Goal: Information Seeking & Learning: Learn about a topic

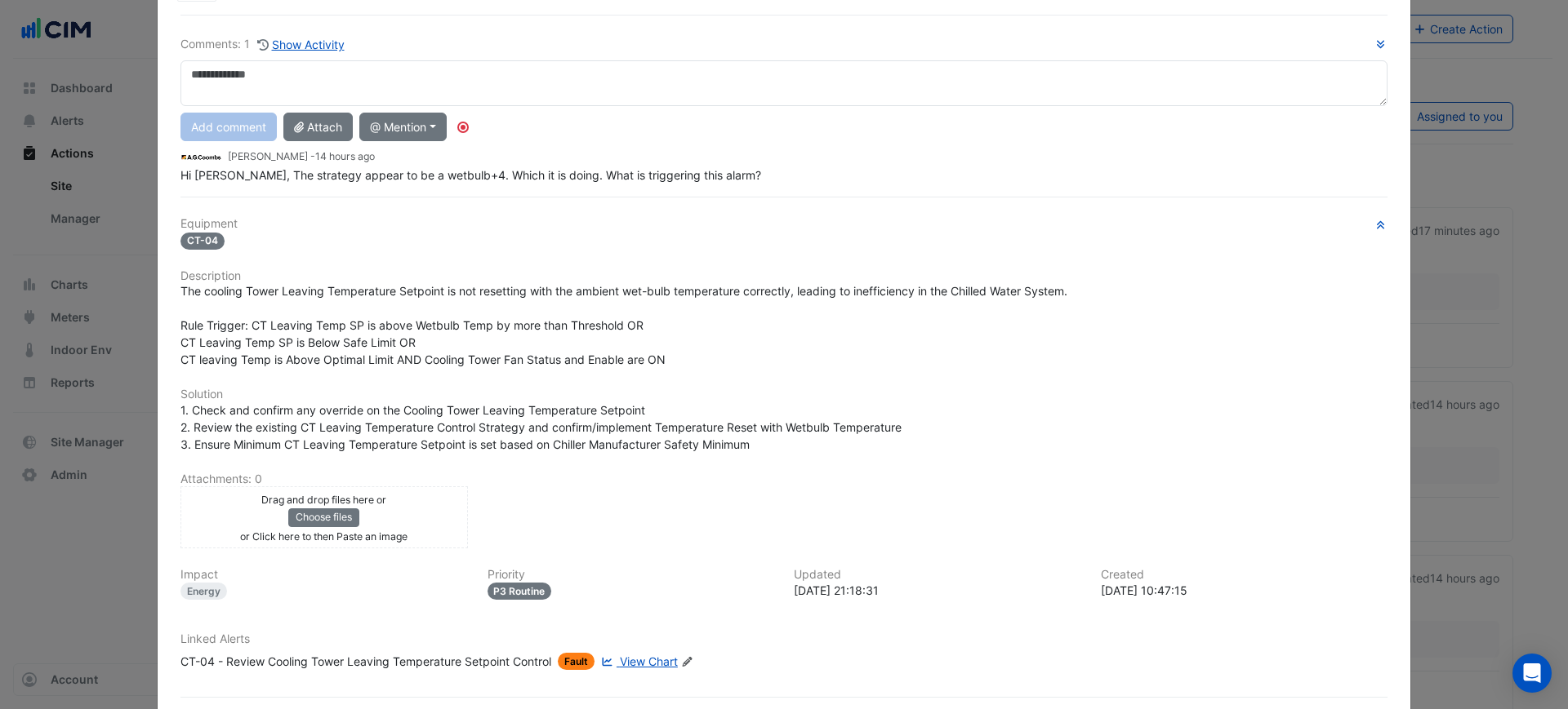
scroll to position [154, 0]
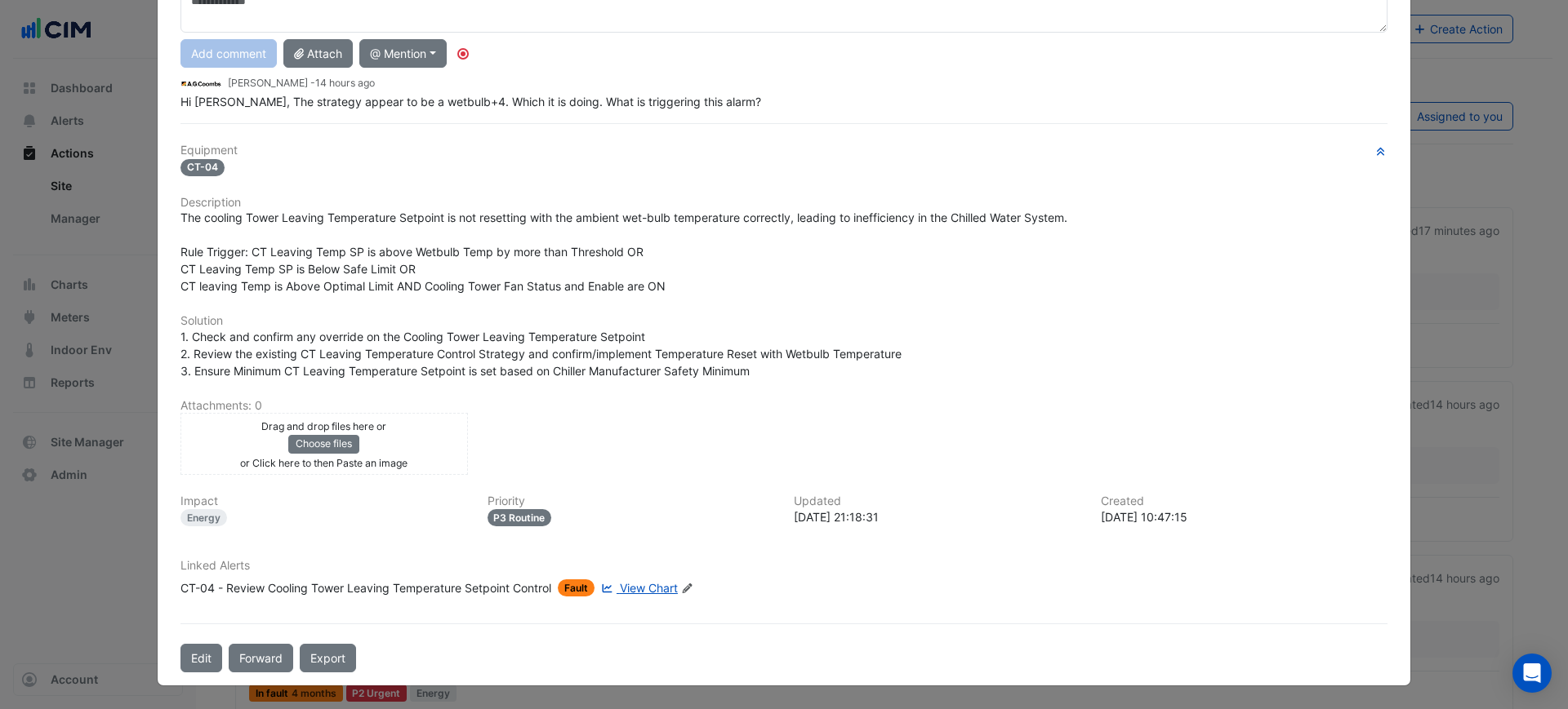
click at [623, 585] on span "View Chart" at bounding box center [649, 588] width 58 height 14
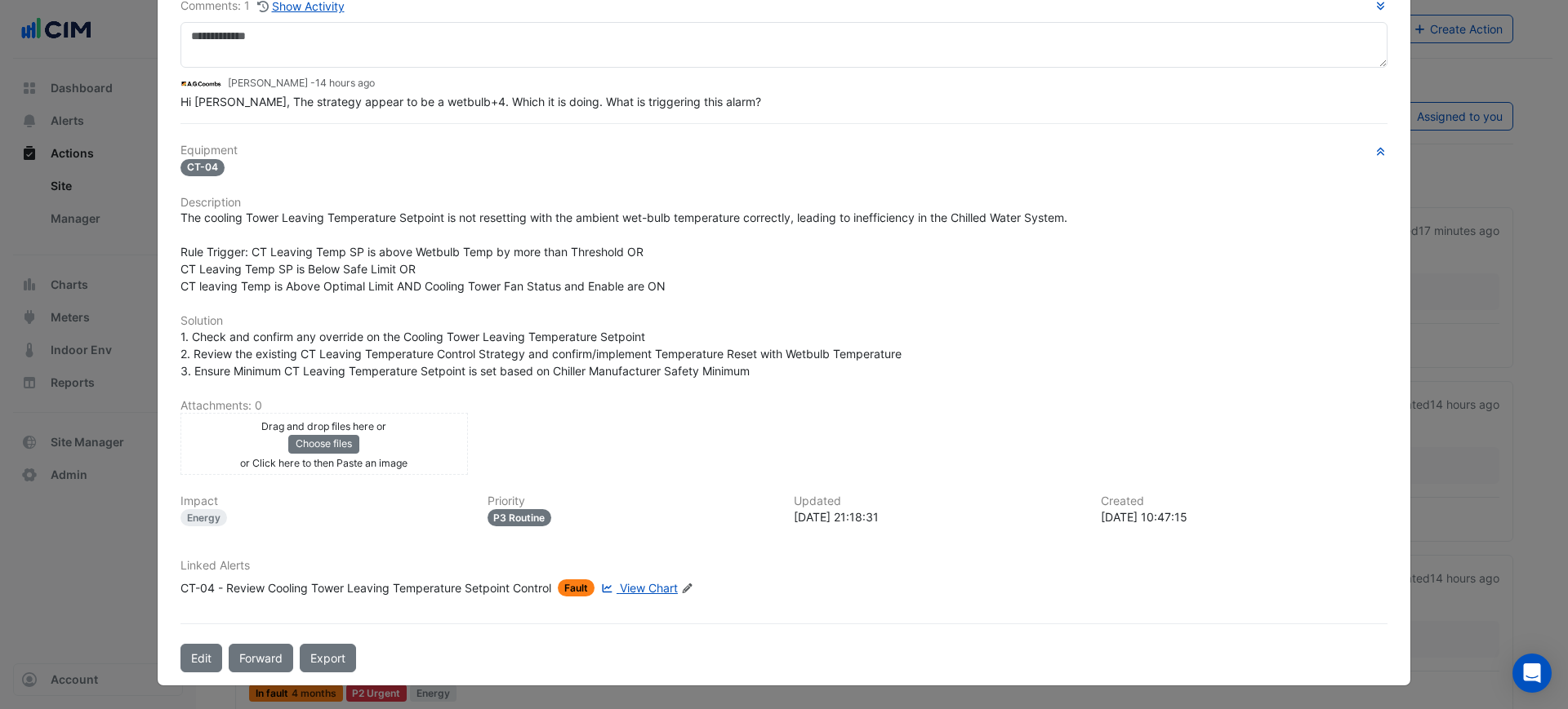
scroll to position [120, 0]
click at [338, 584] on div "CT-04 - Review Cooling Tower Leaving Temperature Setpoint Control" at bounding box center [365, 588] width 371 height 17
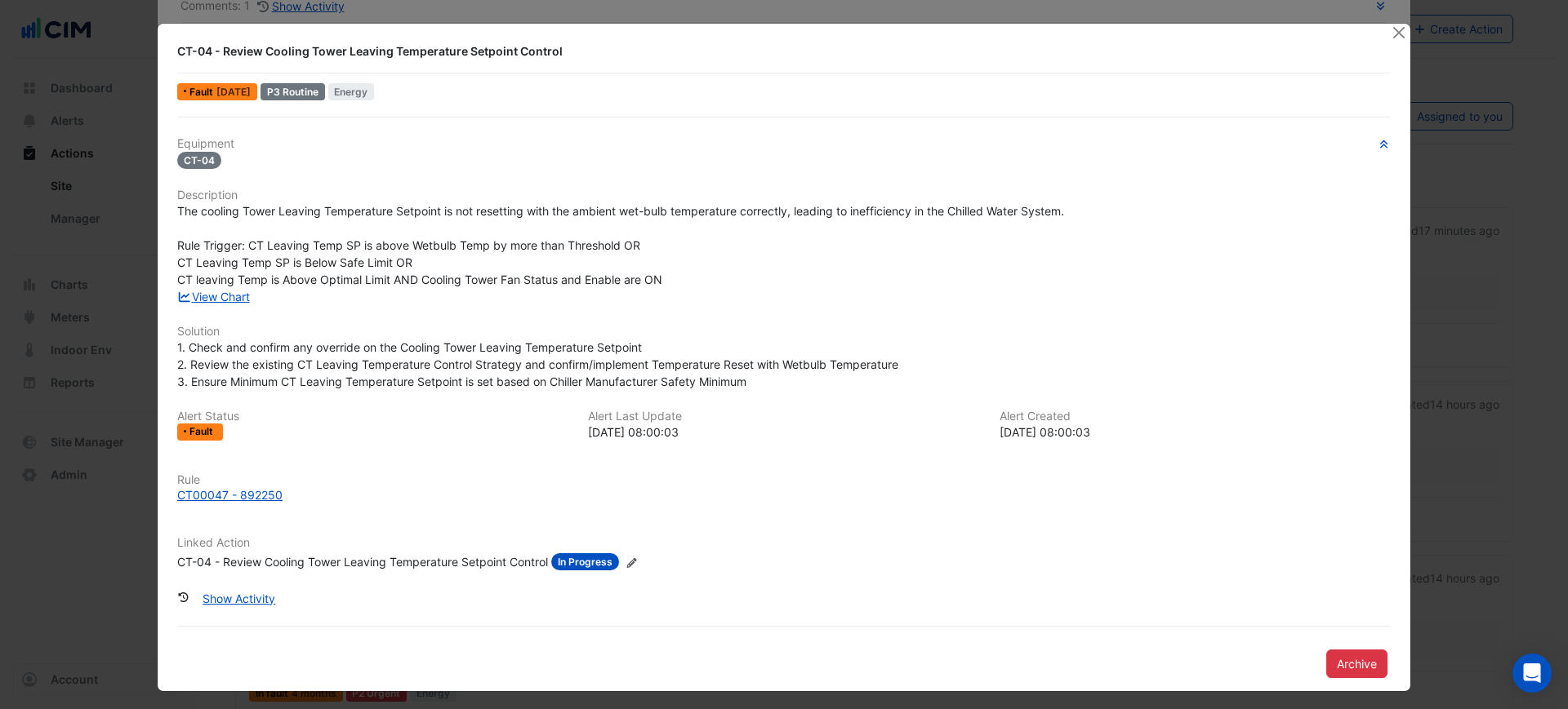
click at [225, 485] on h6 "Rule" at bounding box center [784, 480] width 1214 height 14
click at [225, 487] on div "CT00047 - 892250" at bounding box center [230, 495] width 106 height 17
click at [215, 297] on link "View Chart" at bounding box center [214, 296] width 73 height 14
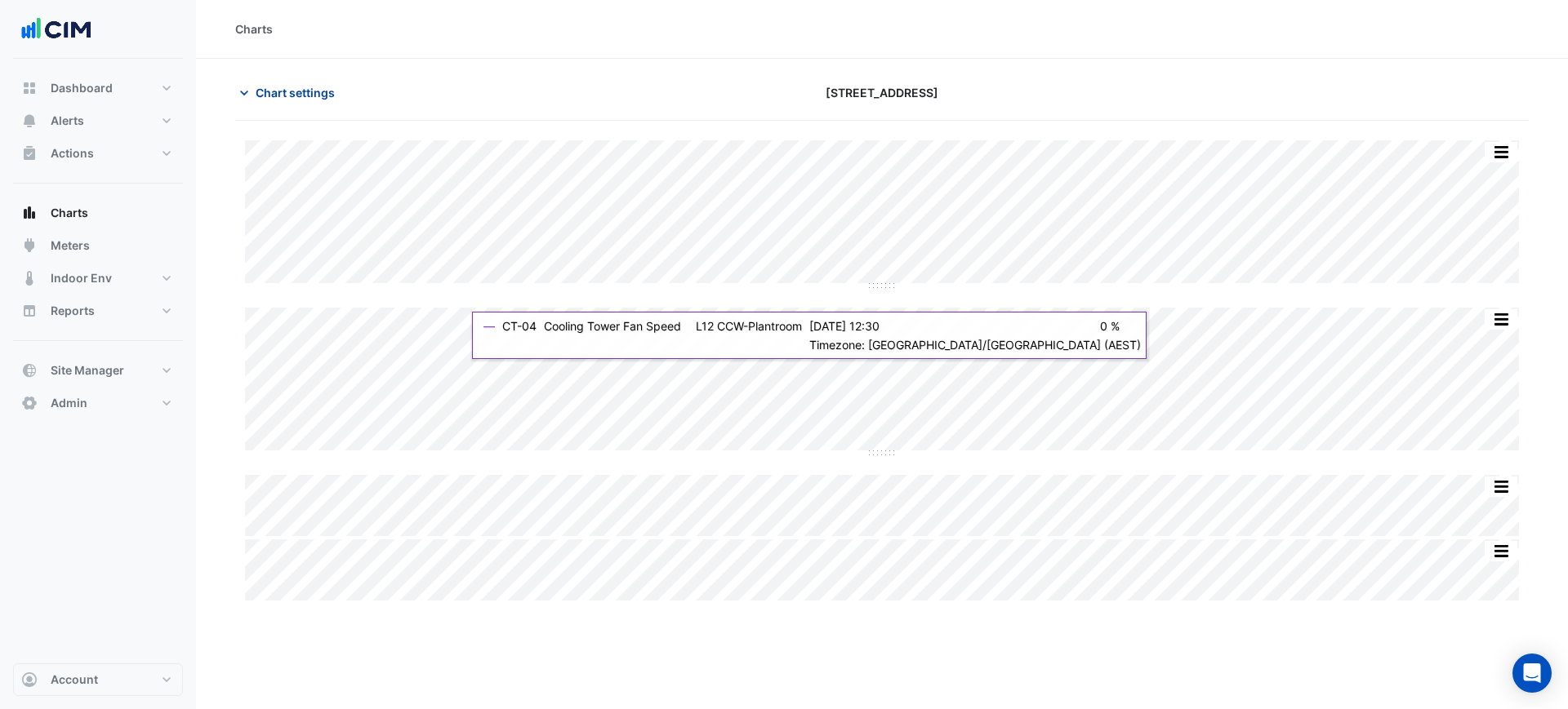
click at [282, 99] on span "Chart settings" at bounding box center [295, 92] width 79 height 17
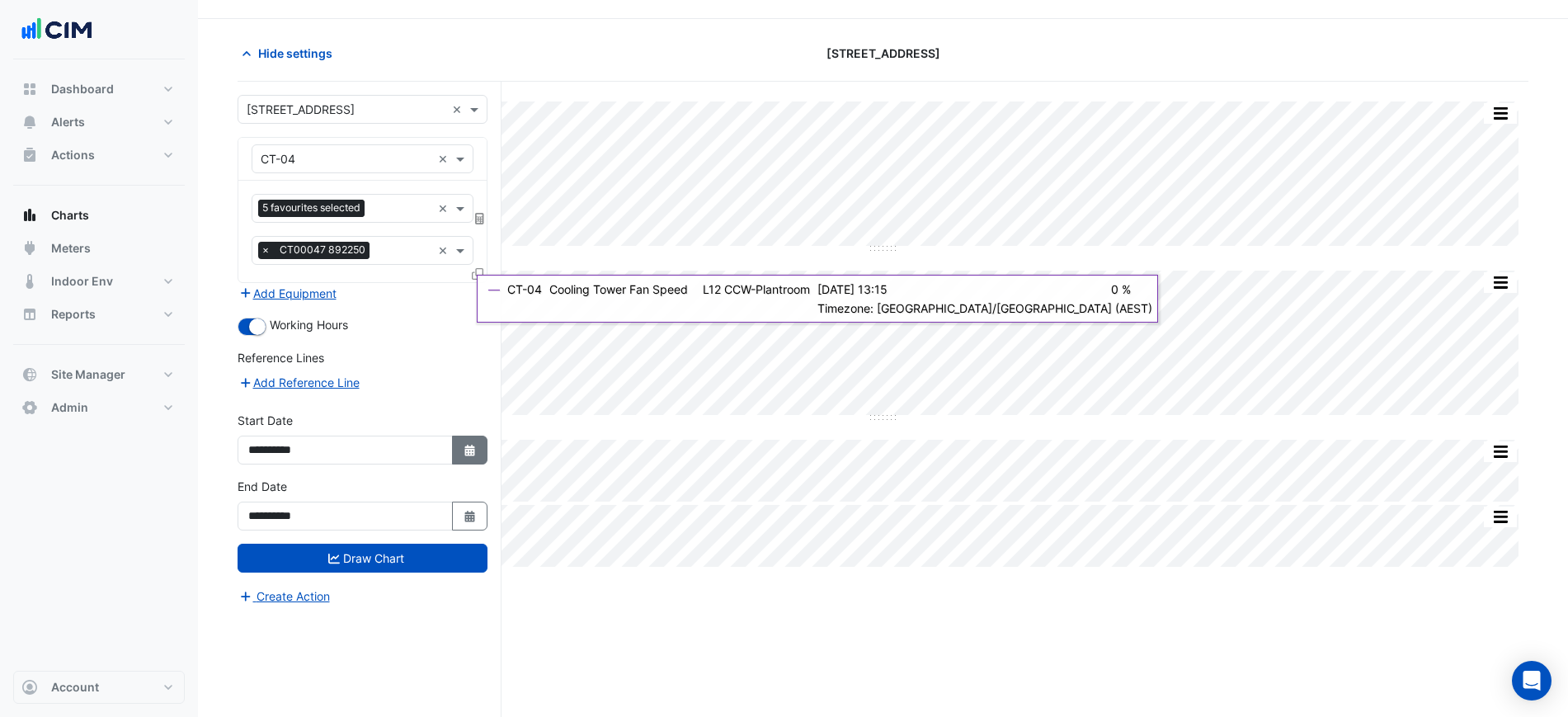
scroll to position [62, 0]
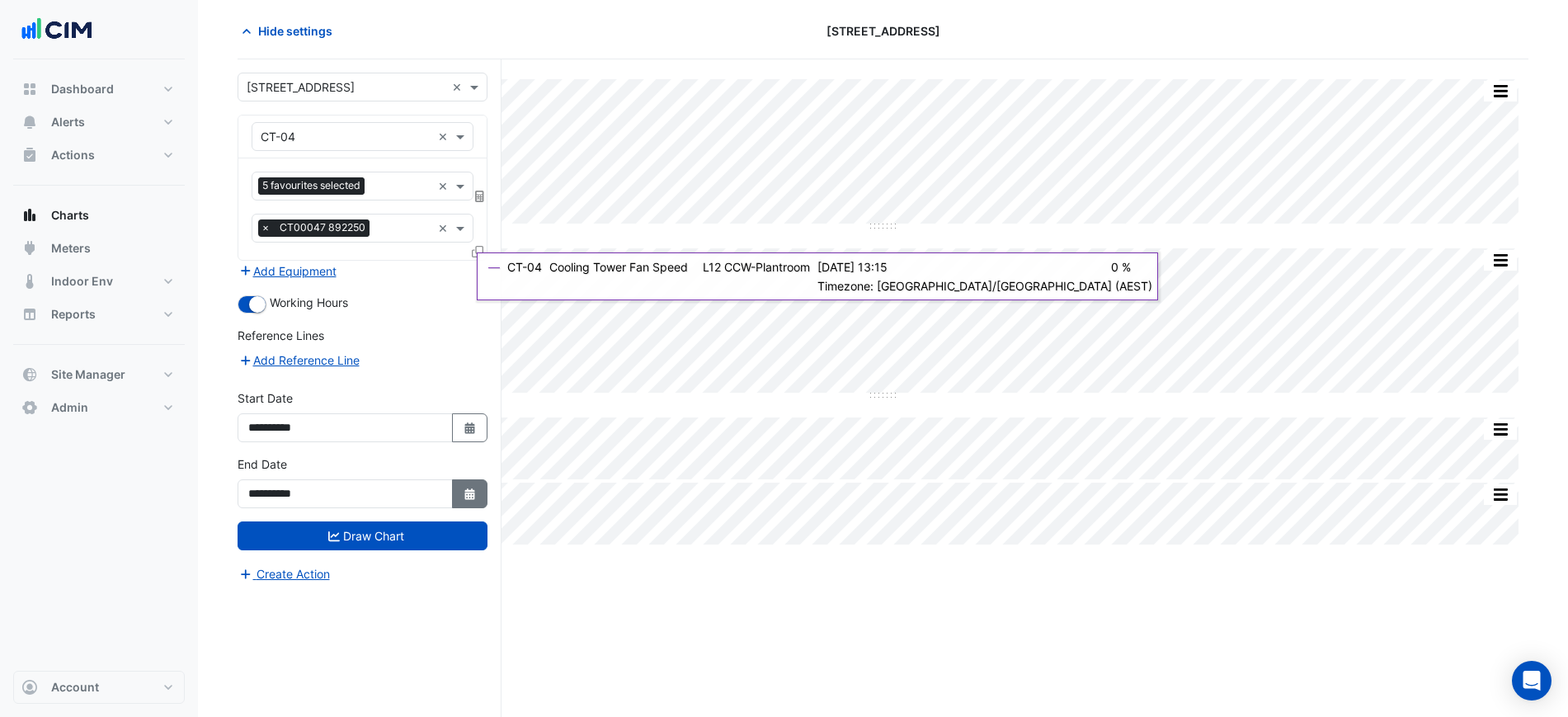
click at [464, 497] on icon "Select Date" at bounding box center [470, 494] width 15 height 11
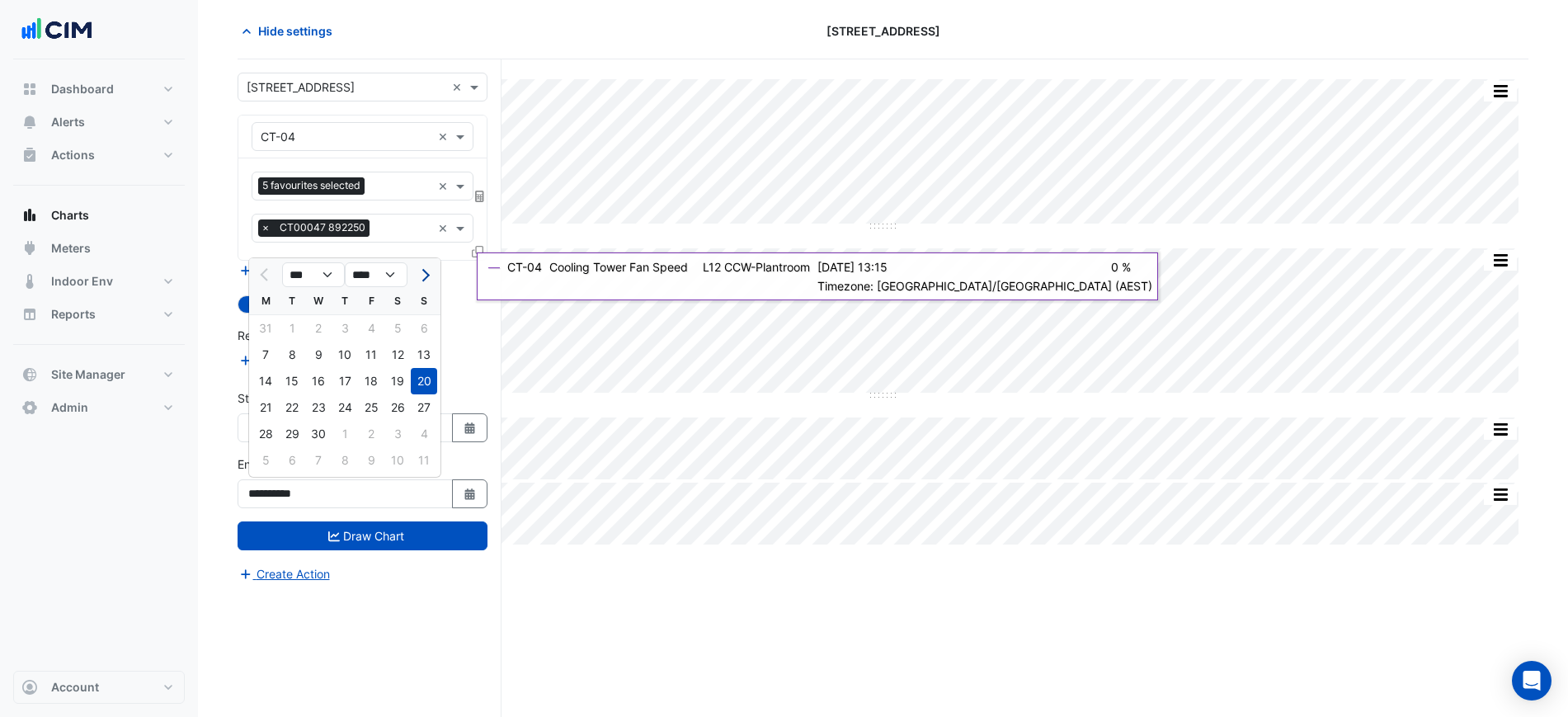
click at [425, 277] on span "Next month" at bounding box center [423, 275] width 12 height 12
click at [425, 276] on span "Next month" at bounding box center [423, 275] width 12 height 12
select select "*"
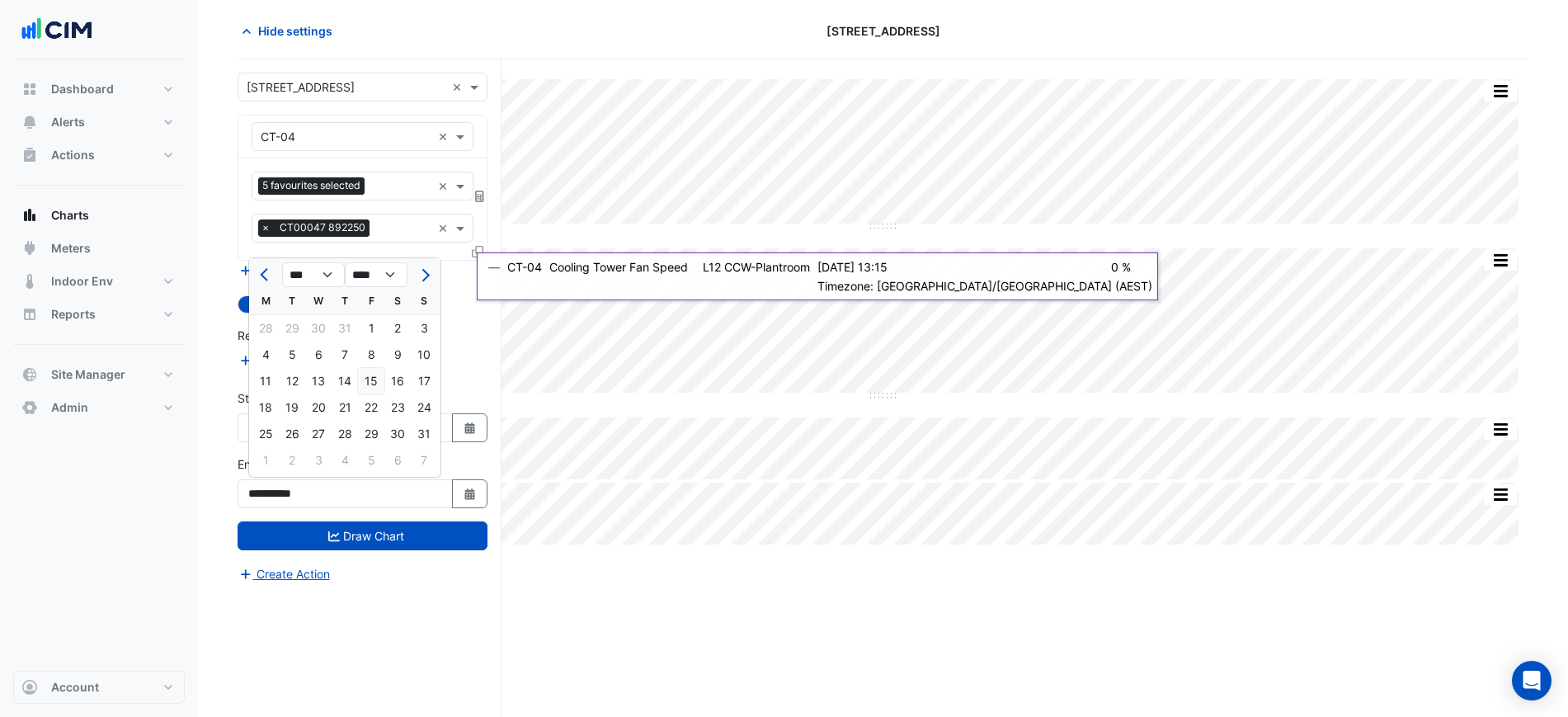
click at [377, 374] on div "15" at bounding box center [371, 382] width 26 height 26
type input "**********"
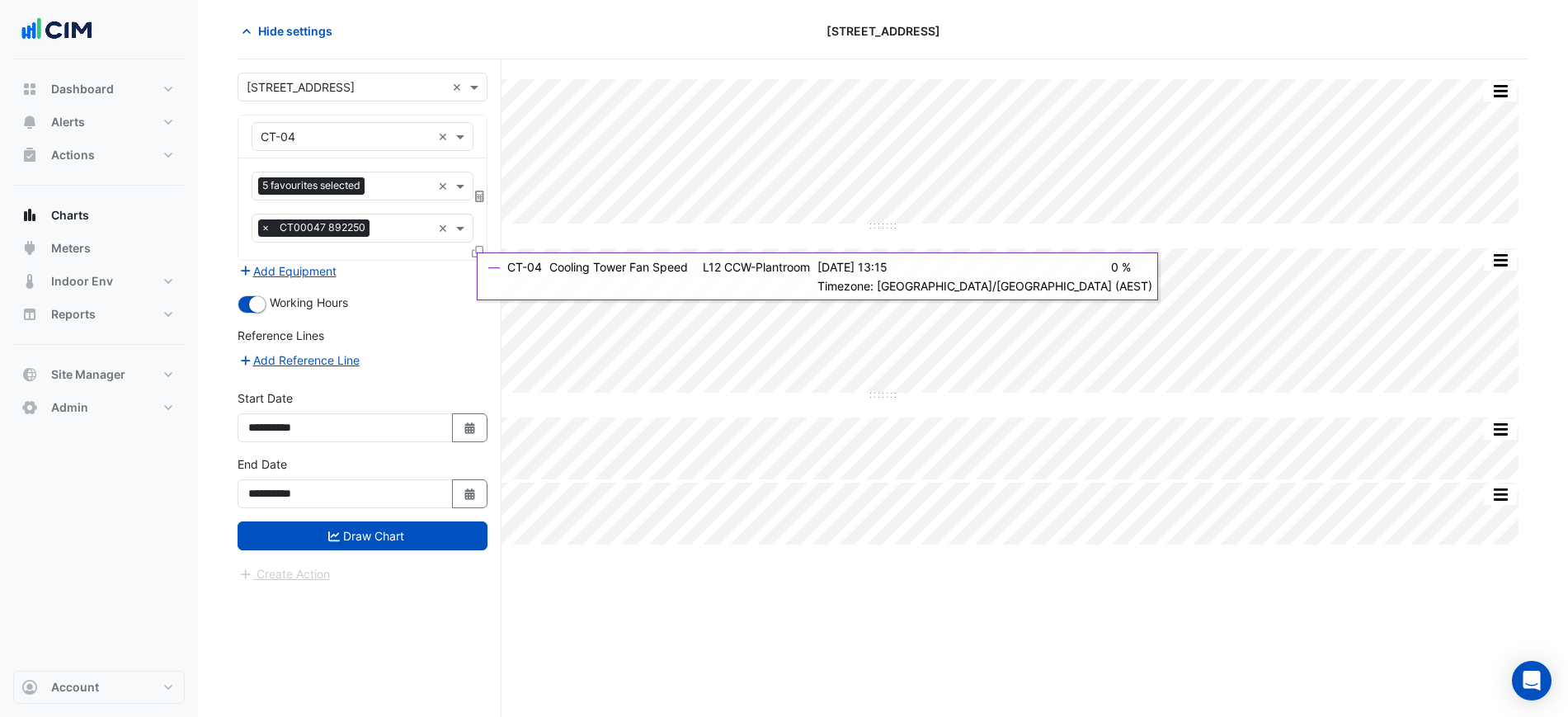
drag, startPoint x: 468, startPoint y: 429, endPoint x: 475, endPoint y: 405, distance: 25.0
click at [474, 429] on icon "button" at bounding box center [469, 428] width 9 height 11
select select "*"
select select "****"
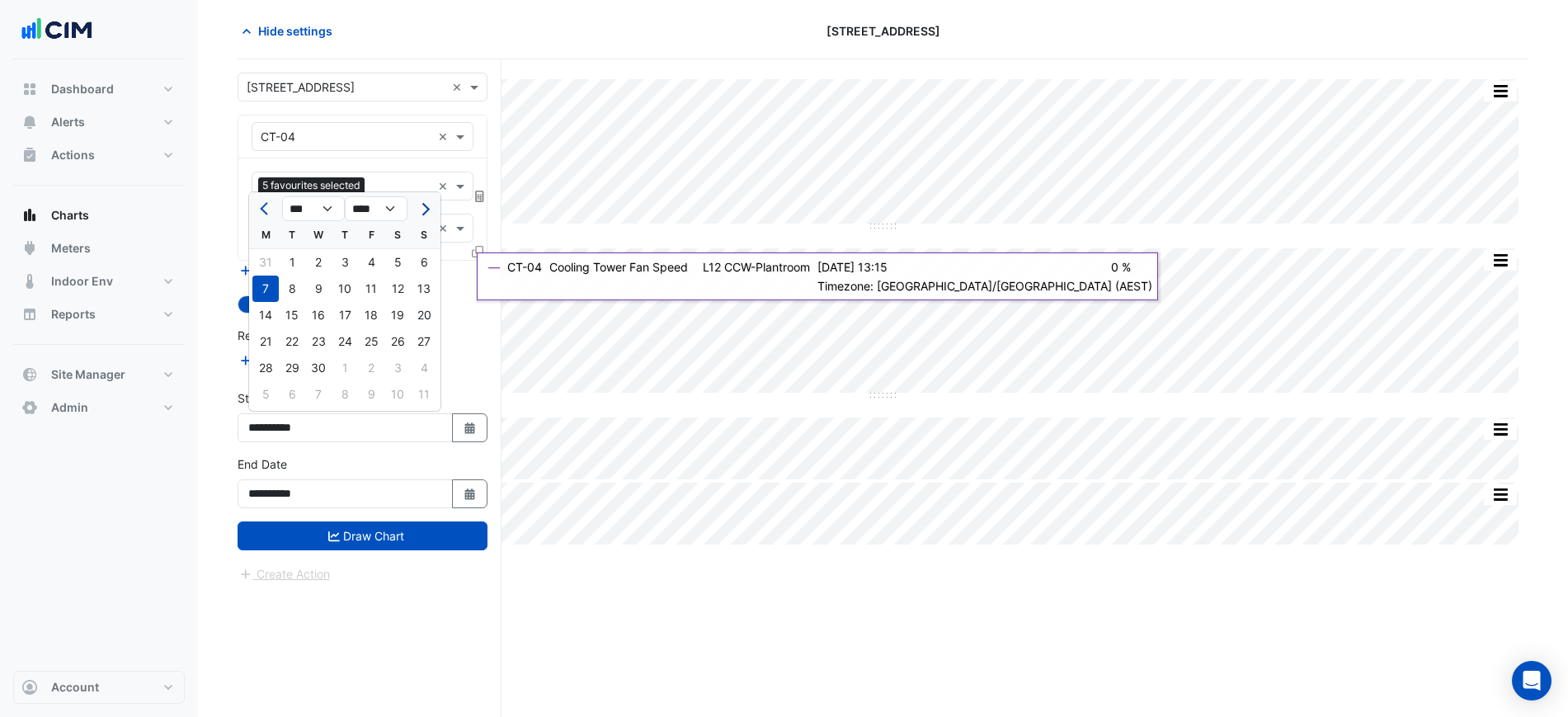
click at [415, 206] on button "Next month" at bounding box center [424, 209] width 20 height 26
select select "*"
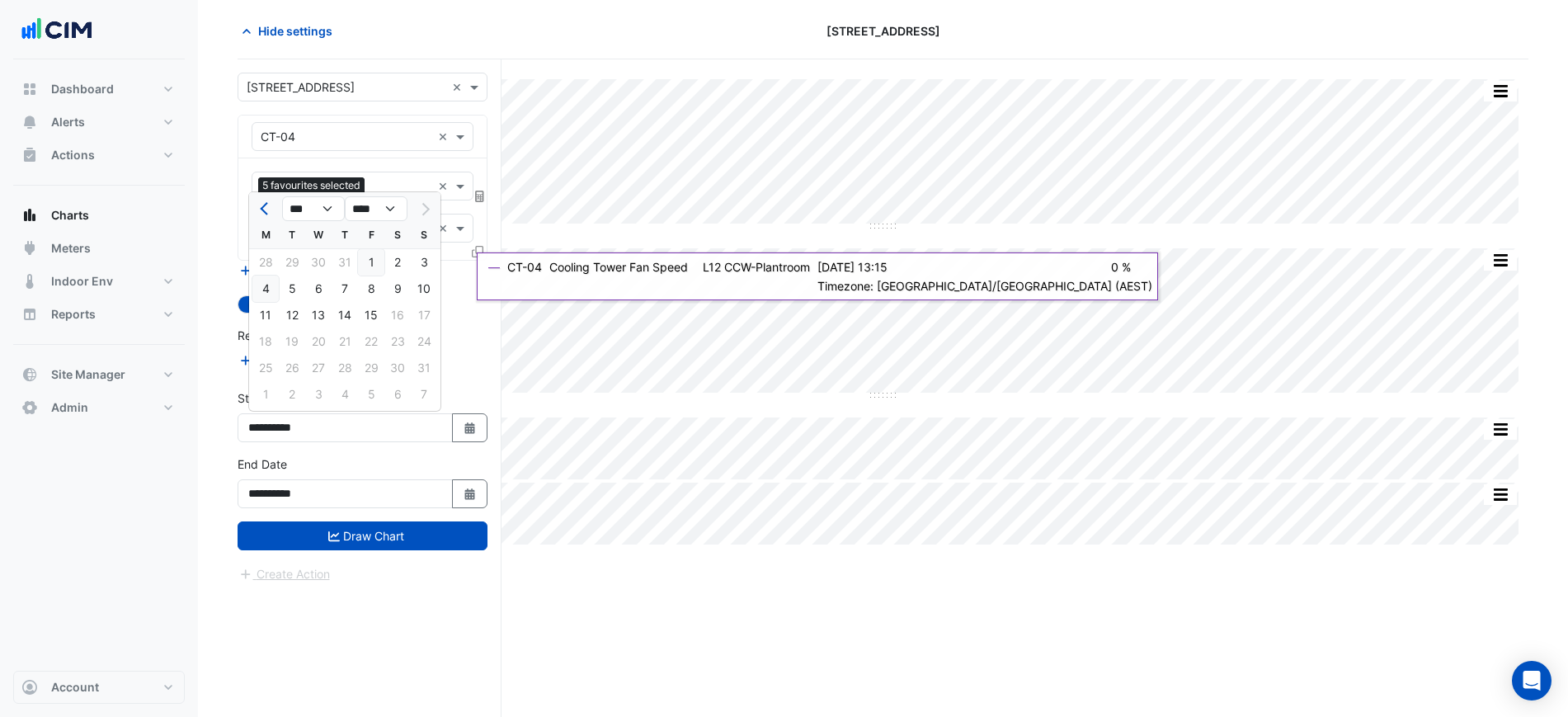
click at [261, 298] on div "4" at bounding box center [265, 289] width 26 height 26
type input "**********"
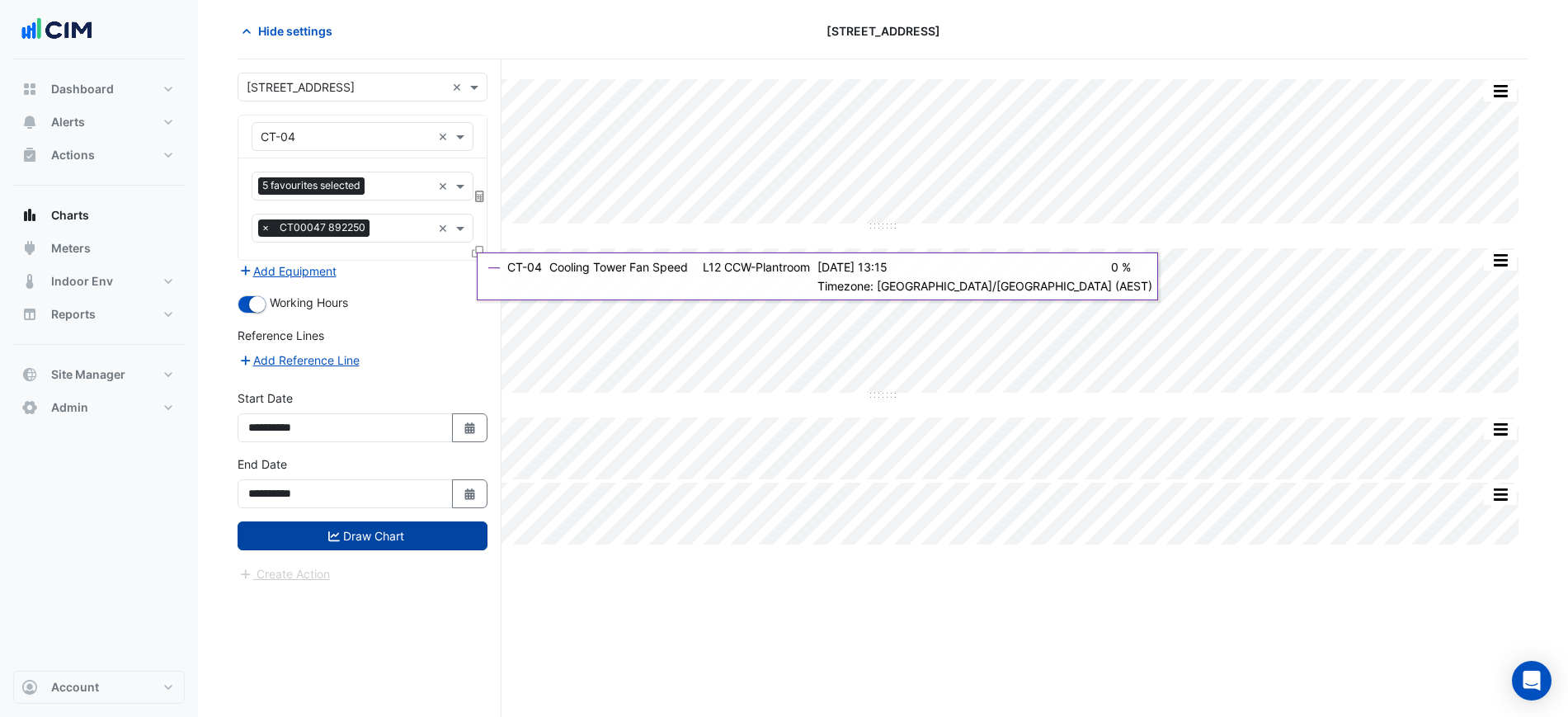
click at [358, 539] on button "Draw Chart" at bounding box center [362, 536] width 250 height 29
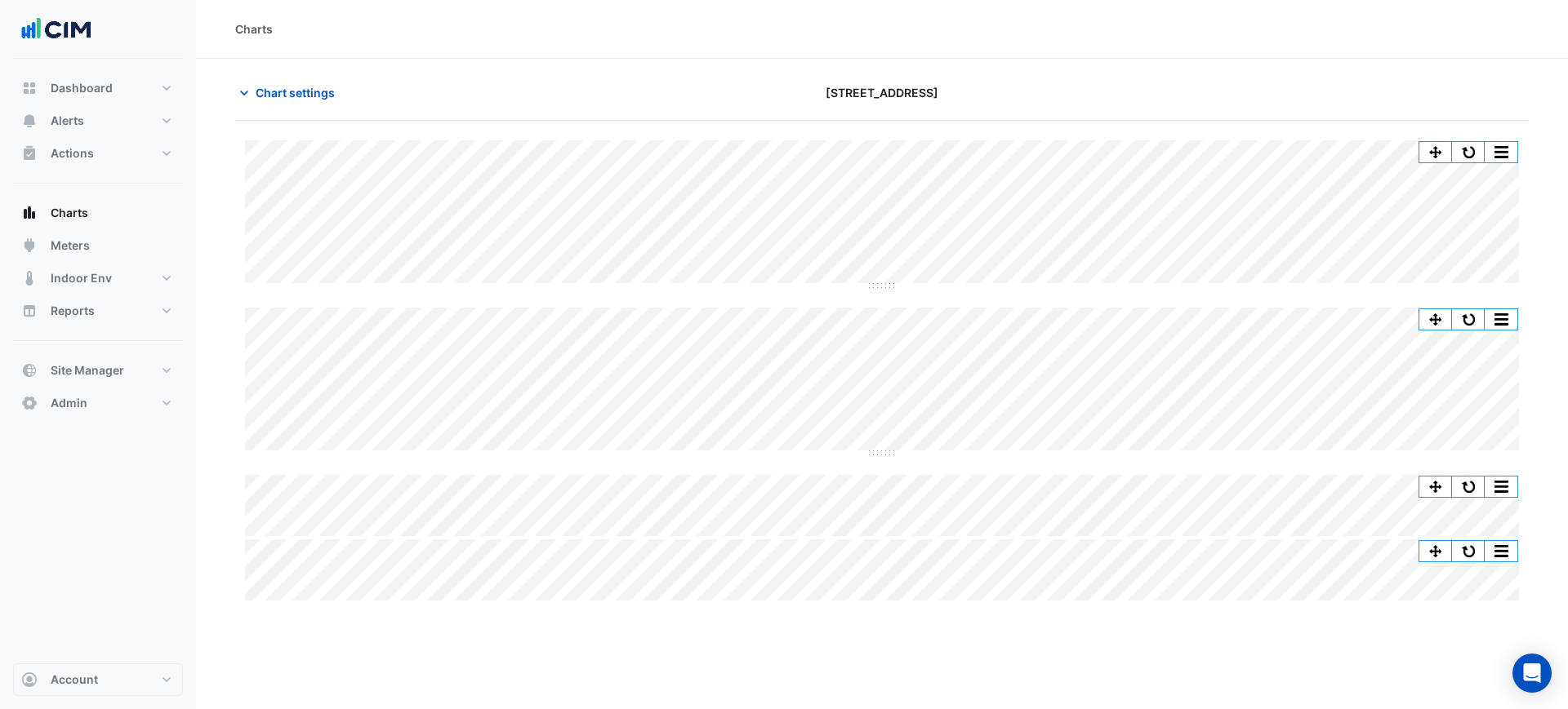
click at [1464, 152] on button "button" at bounding box center [1468, 152] width 33 height 21
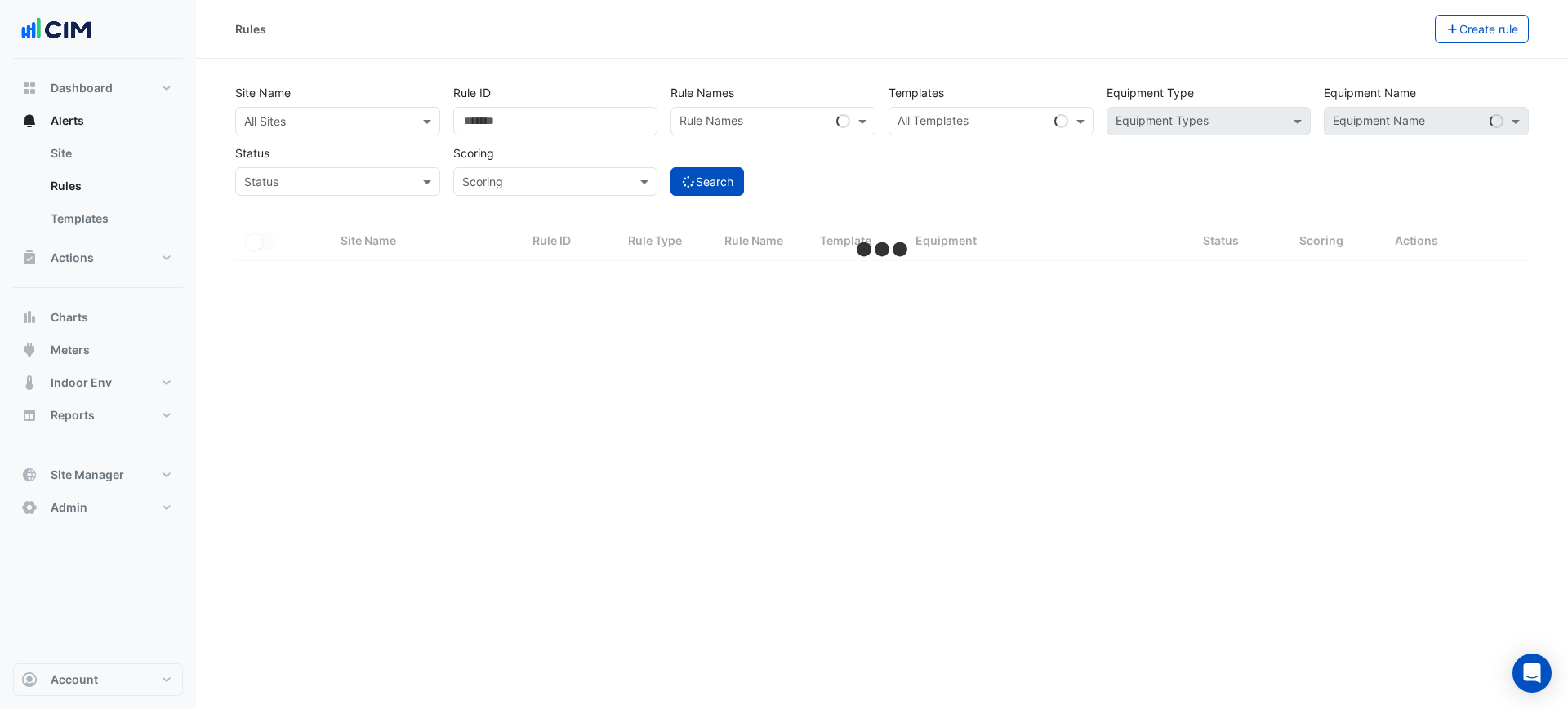
select select "***"
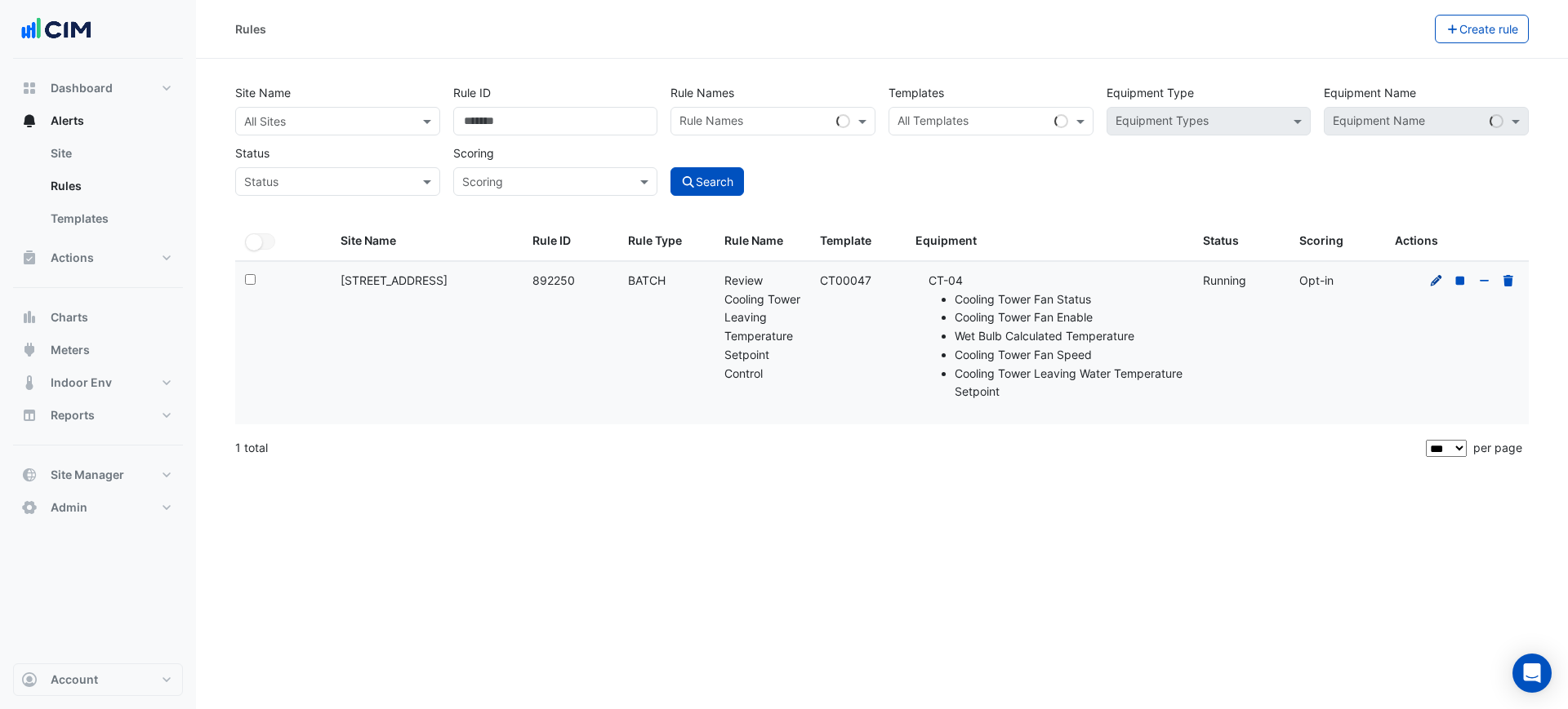
click at [1432, 278] on icon at bounding box center [1436, 280] width 15 height 11
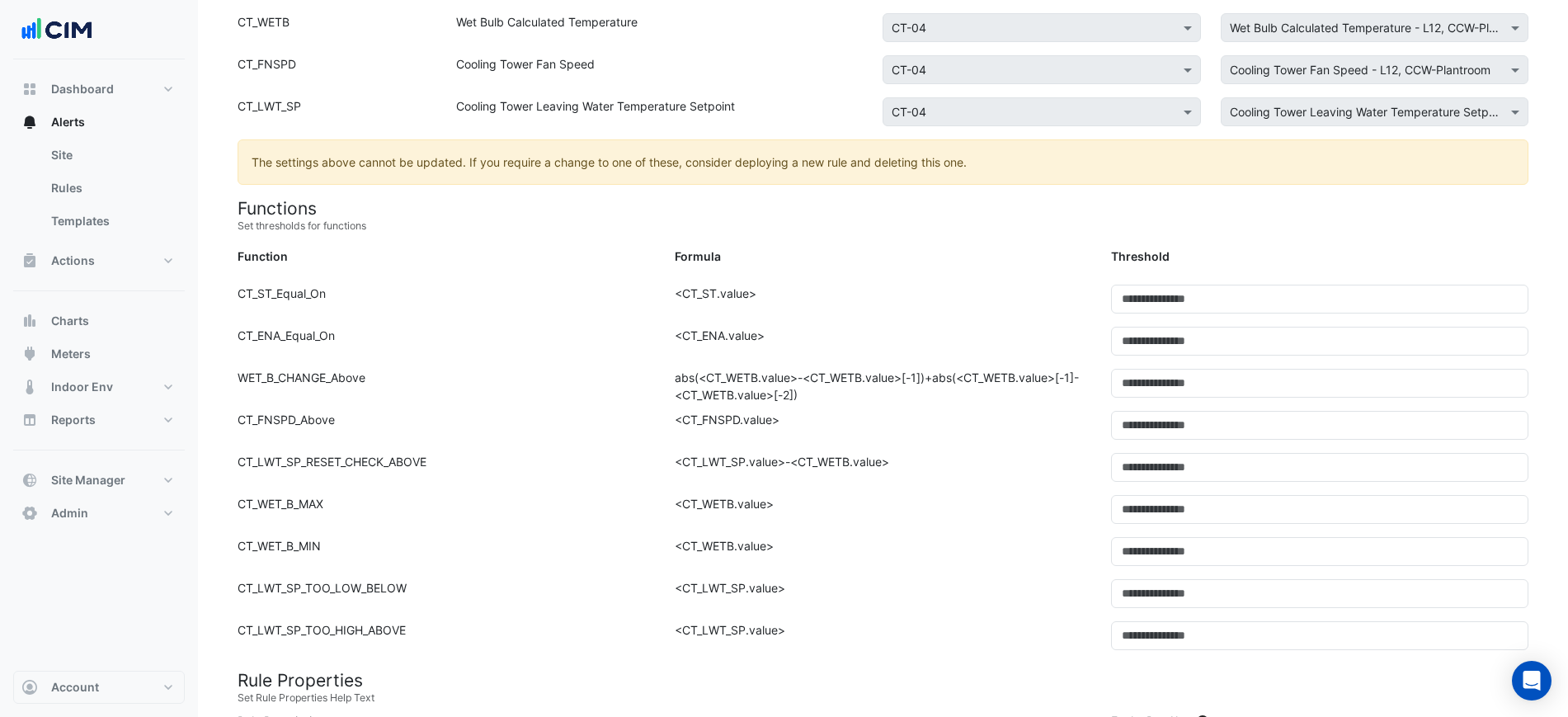
scroll to position [413, 0]
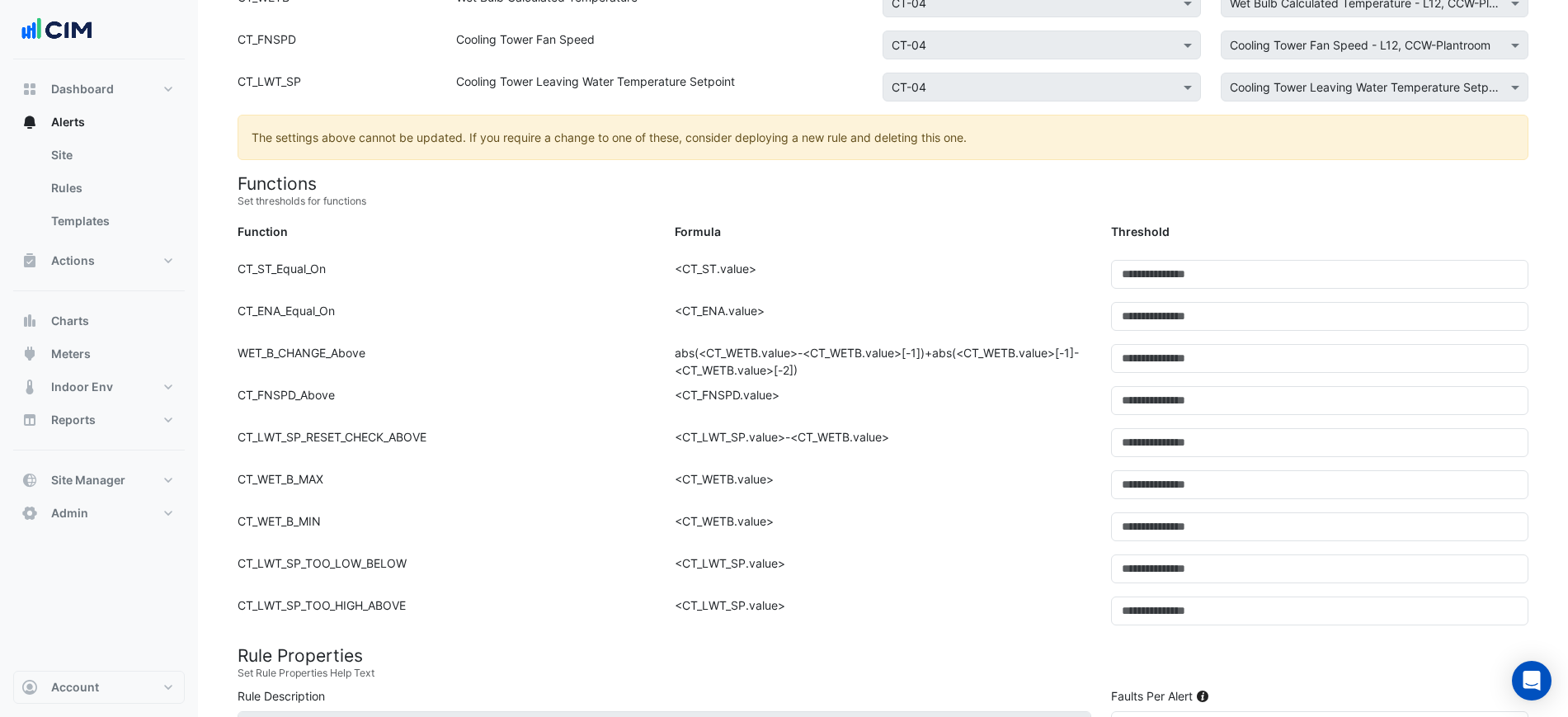
drag, startPoint x: 950, startPoint y: 442, endPoint x: 640, endPoint y: 442, distance: 310.0
click at [640, 442] on div "Function: CT_LWT_SP_RESET_CHECK_ABOVE Formula: <CT_LWT_SP.value>-<CT_WETB.value…" at bounding box center [883, 450] width 1311 height 43
click at [830, 434] on div "Formula: <CT_LWT_SP.value>-<CT_WETB.value>" at bounding box center [883, 450] width 437 height 43
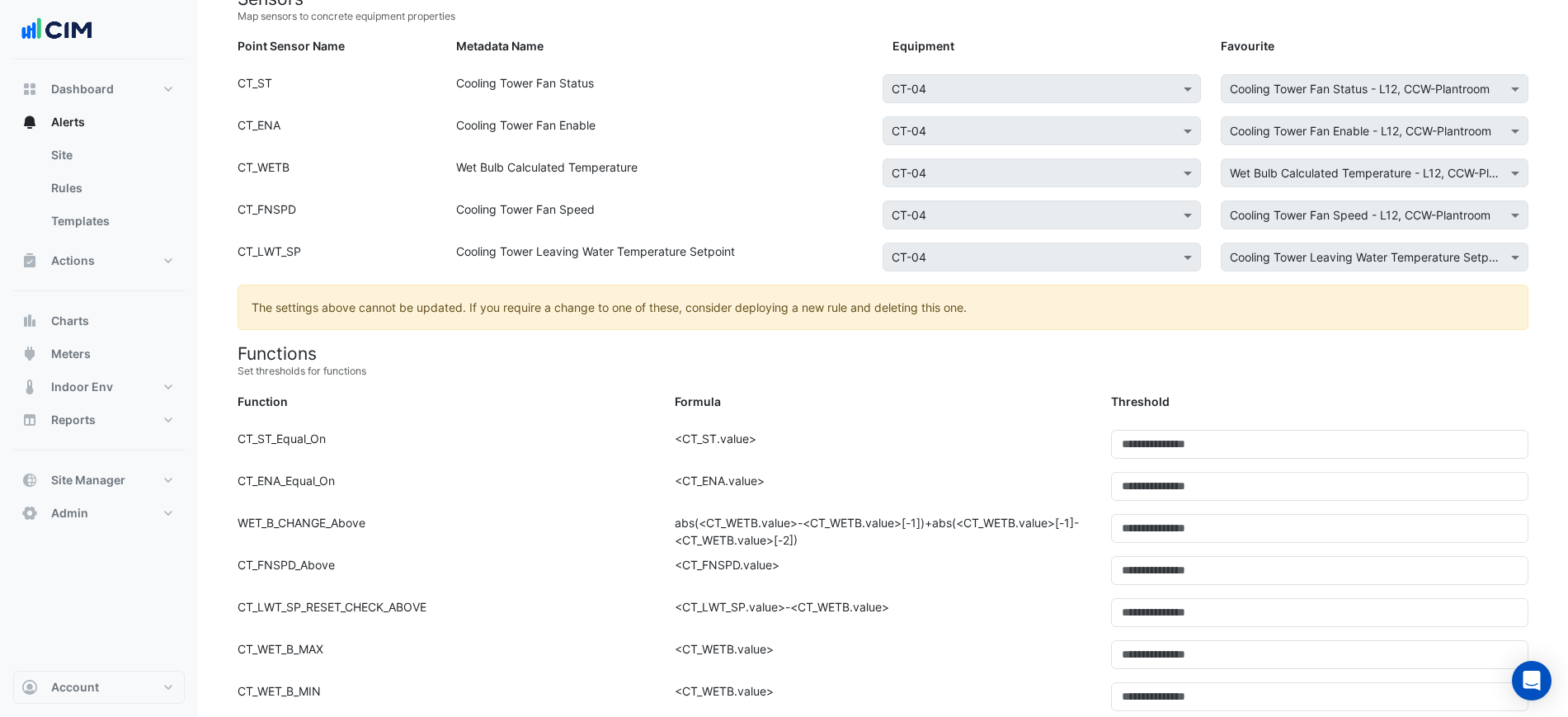
scroll to position [0, 0]
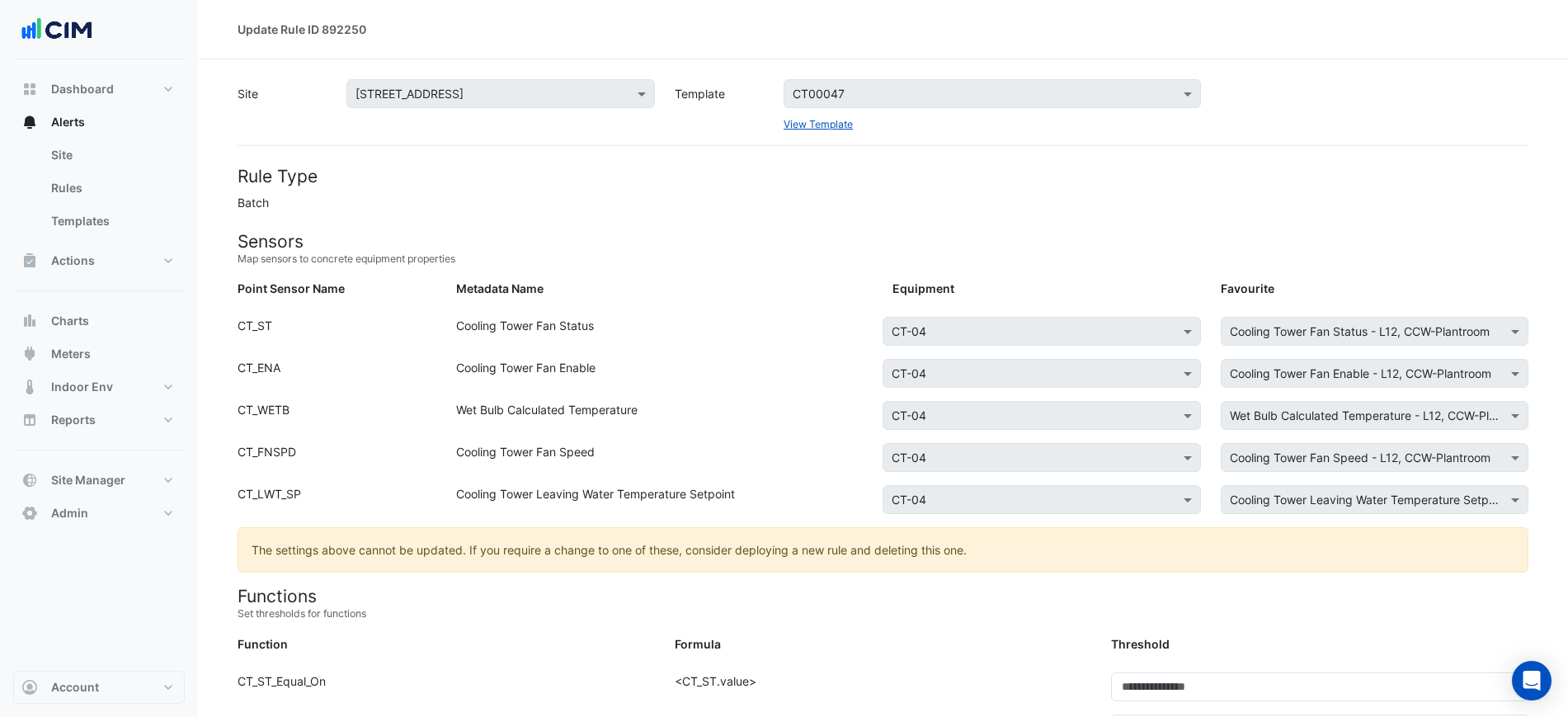
click at [719, 97] on div "Site Select a Site × 480 Swan St Template Select a Template CT00047 View Templa…" at bounding box center [883, 106] width 1311 height 53
click at [814, 125] on link "View Template" at bounding box center [818, 124] width 69 height 12
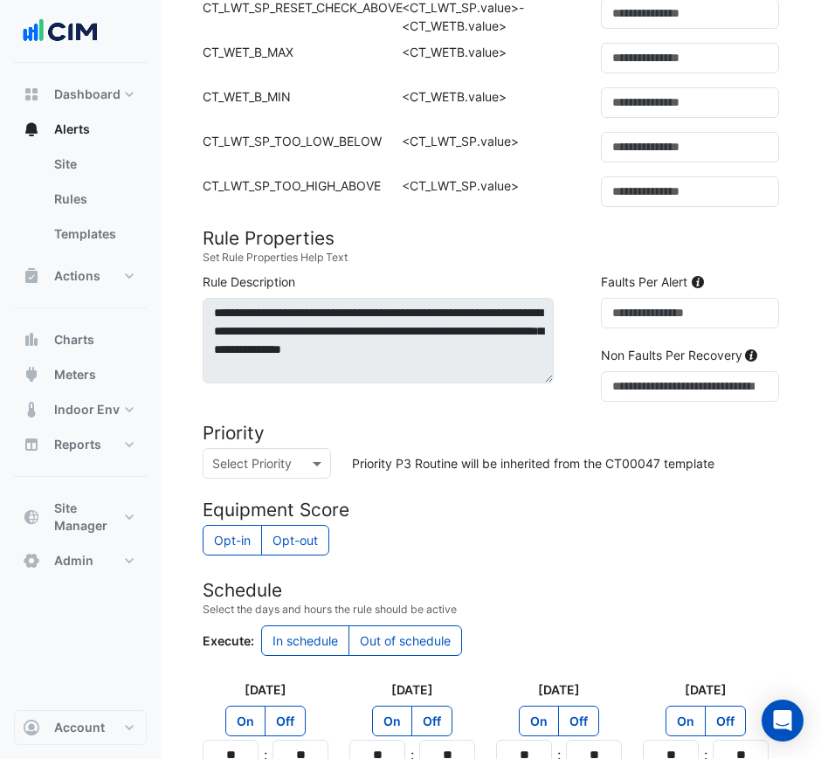
scroll to position [939, 0]
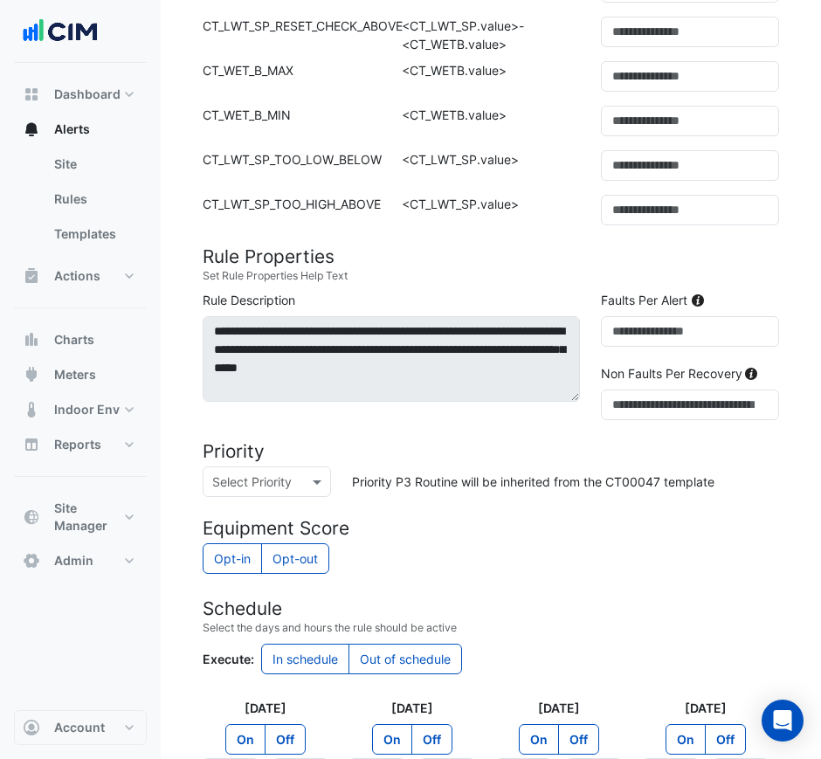
click at [303, 137] on div "Function: CT_WET_B_MIN" at bounding box center [291, 128] width 199 height 45
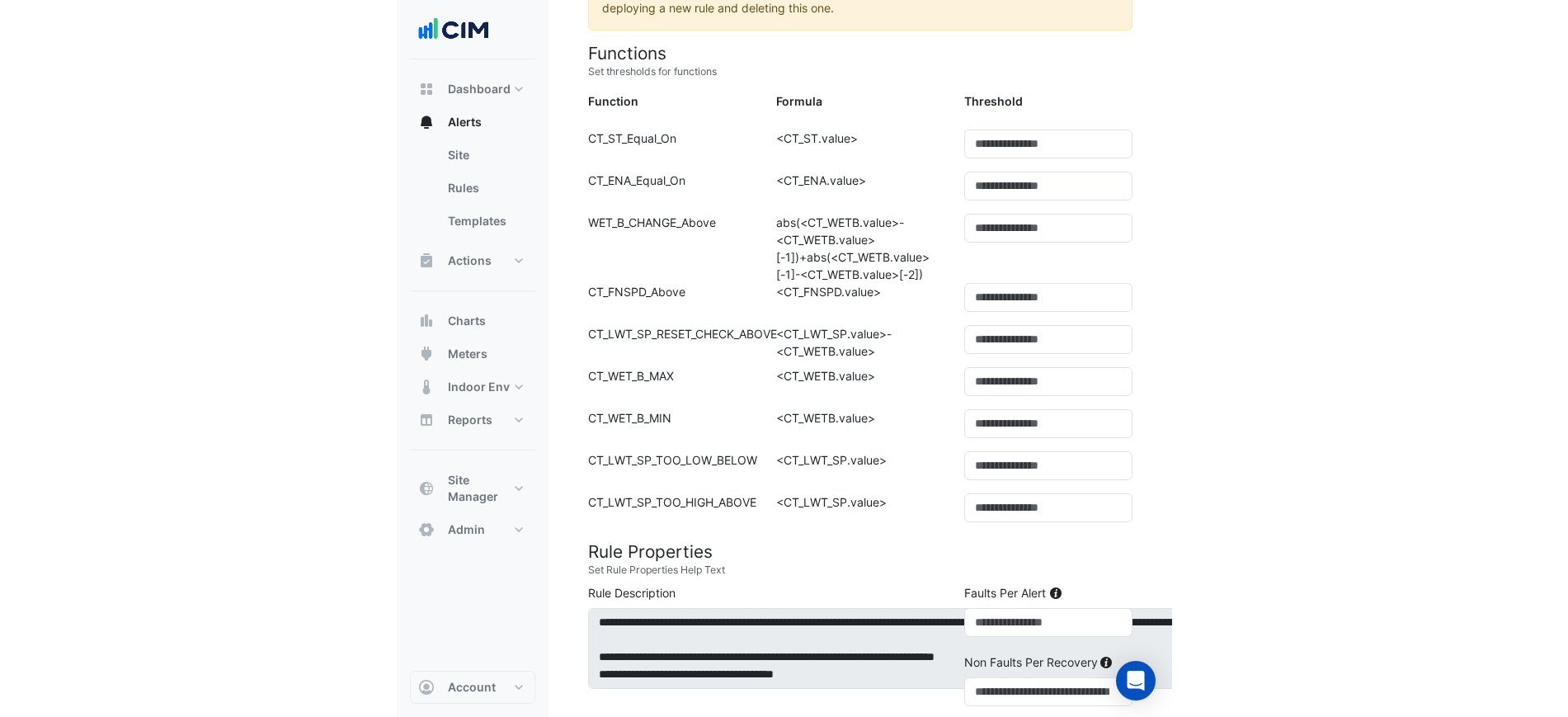
scroll to position [559, 0]
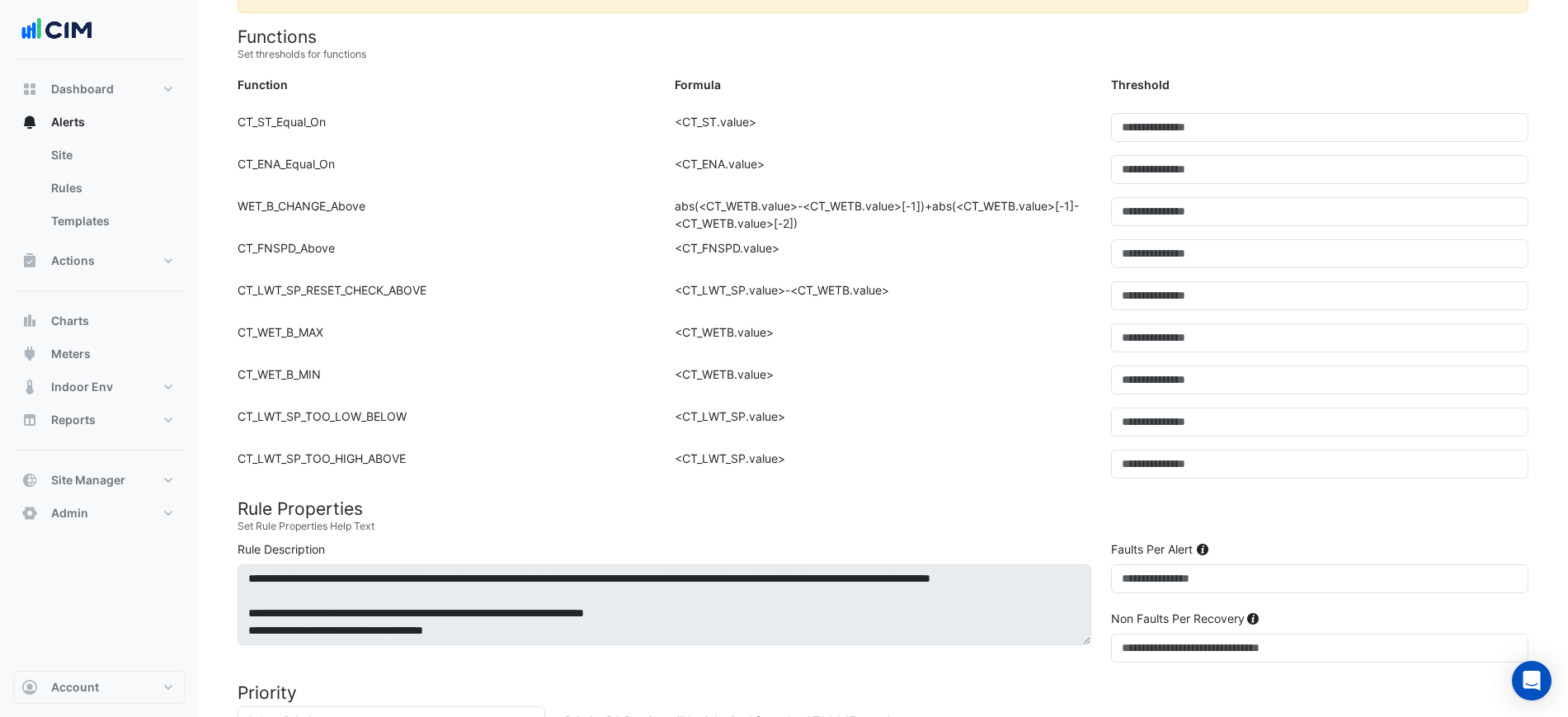
click at [820, 60] on small "Set thresholds for functions" at bounding box center [884, 55] width 1291 height 15
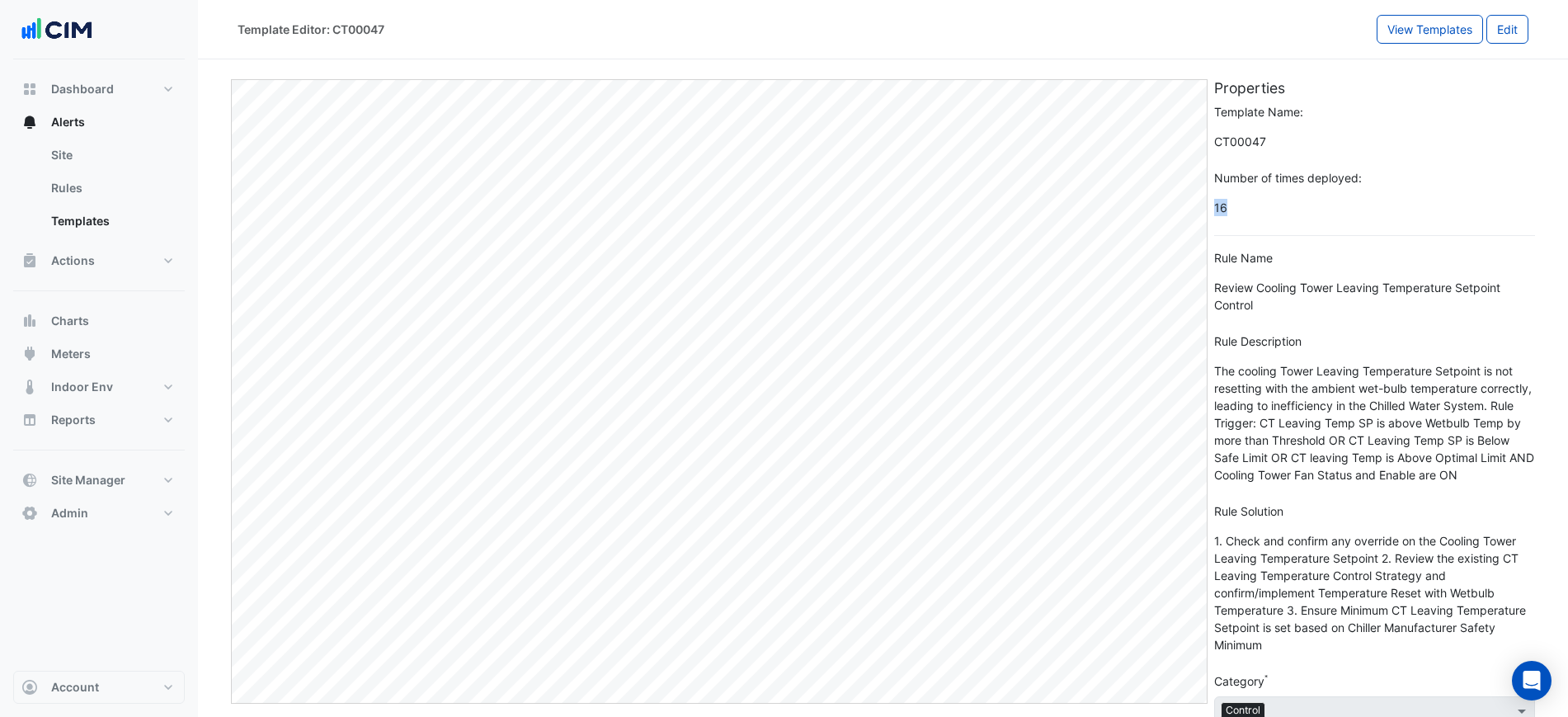
drag, startPoint x: 1263, startPoint y: 206, endPoint x: 1213, endPoint y: 207, distance: 50.0
click at [1214, 207] on span "16" at bounding box center [1374, 207] width 321 height 29
click at [1234, 206] on span "16" at bounding box center [1374, 207] width 321 height 29
click at [329, 31] on div "Template Editor: CT00047" at bounding box center [312, 29] width 147 height 17
drag, startPoint x: 331, startPoint y: 30, endPoint x: 429, endPoint y: 26, distance: 98.1
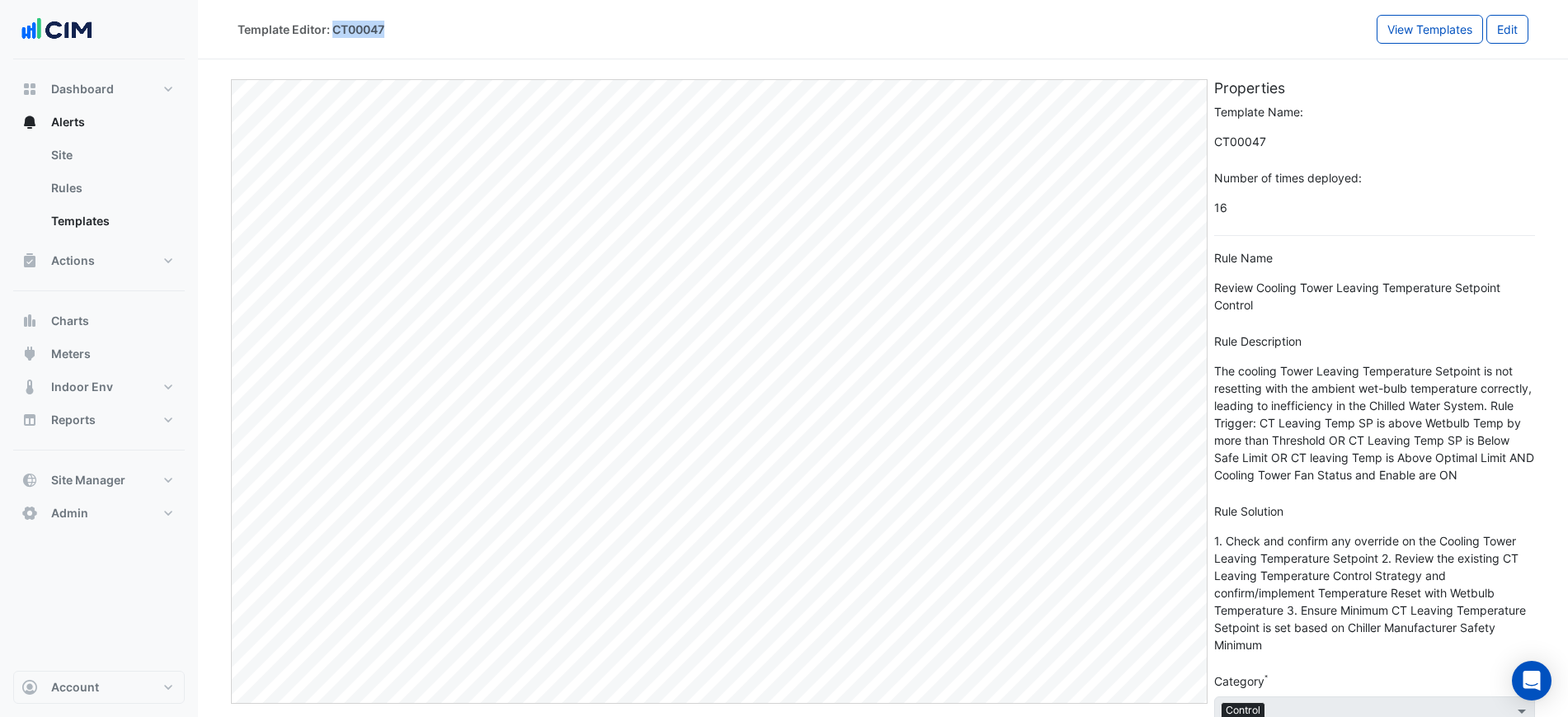
click at [427, 27] on div "Template Editor: CT00047" at bounding box center [807, 29] width 1139 height 29
copy div "CT00047"
click at [82, 218] on link "Templates" at bounding box center [111, 221] width 147 height 33
select select
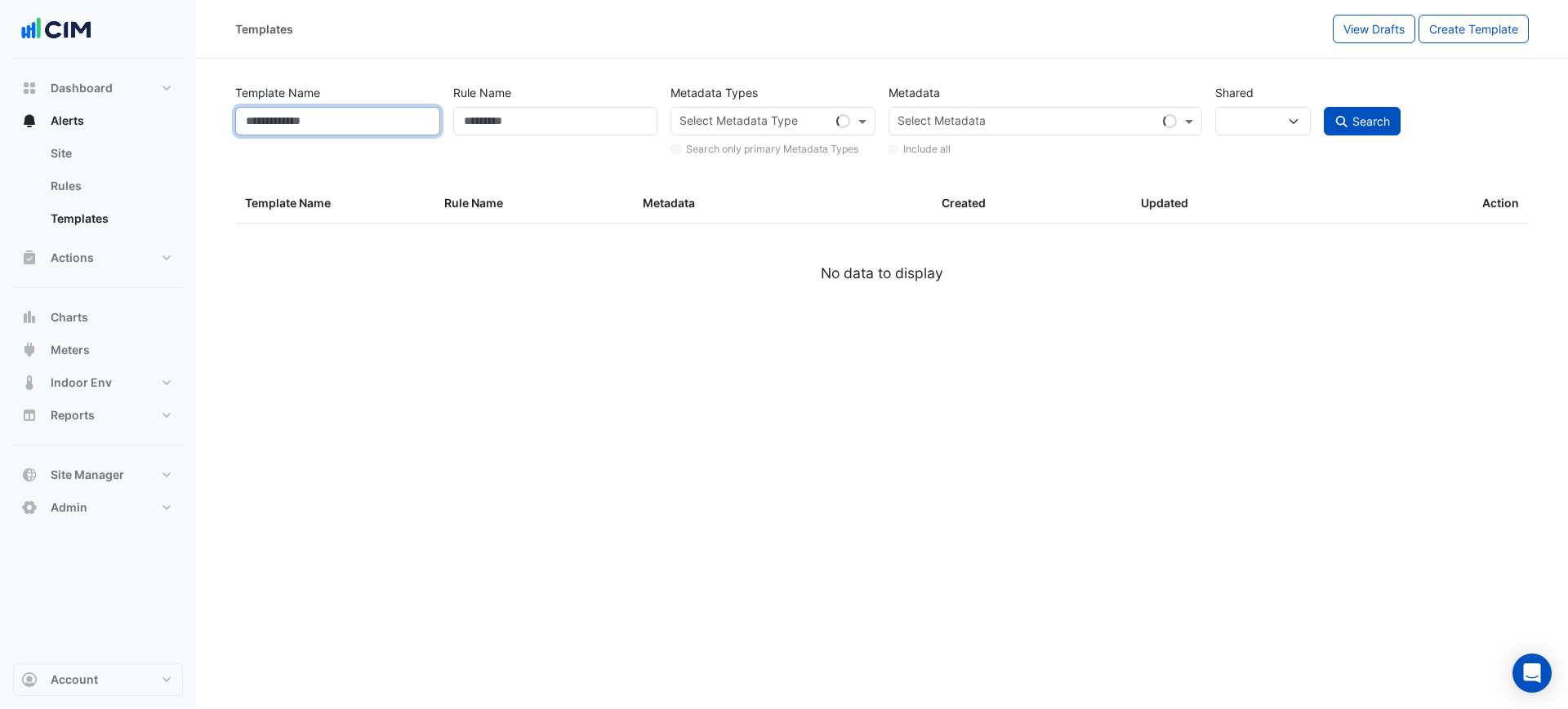
click at [362, 121] on input "Template Name" at bounding box center [337, 121] width 205 height 29
paste input "*******"
type input "*******"
select select
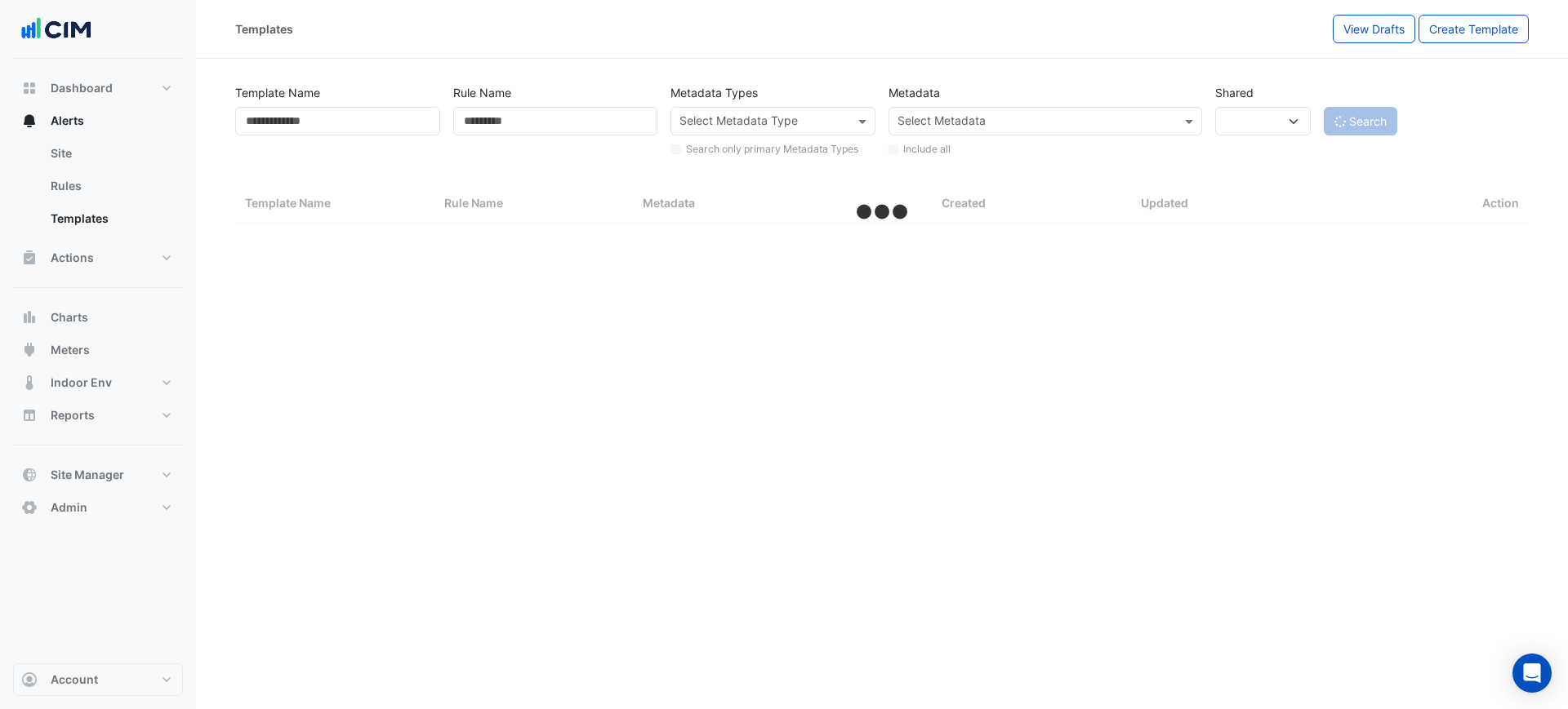
click at [1425, 113] on div "Search" at bounding box center [1426, 119] width 218 height 80
click at [1376, 122] on app-button "Search" at bounding box center [1360, 121] width 74 height 29
select select "***"
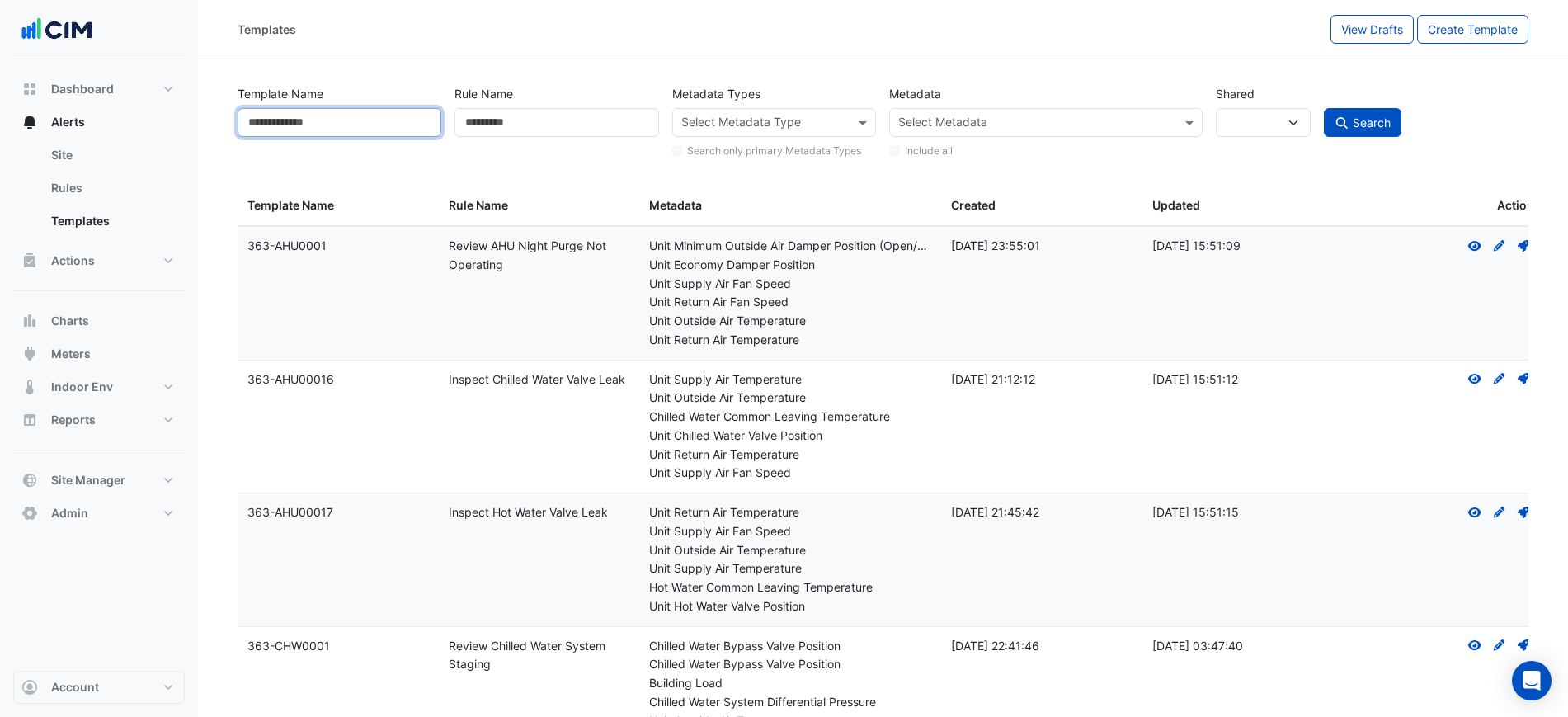
click at [332, 131] on input "Template Name" at bounding box center [340, 122] width 204 height 29
paste input "*******"
type input "*******"
click at [1391, 124] on button "Search" at bounding box center [1363, 122] width 77 height 29
select select
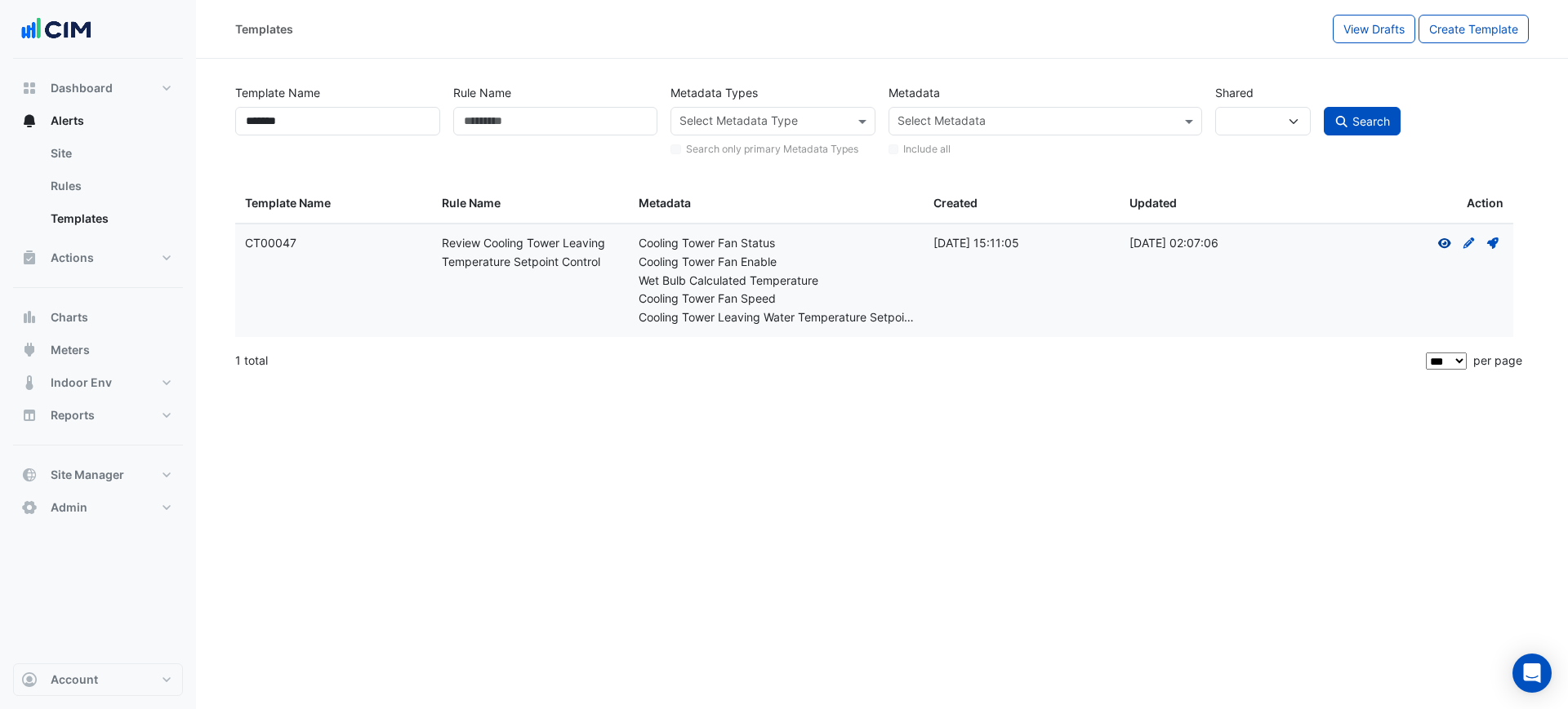
click at [1450, 242] on icon at bounding box center [1445, 243] width 13 height 9
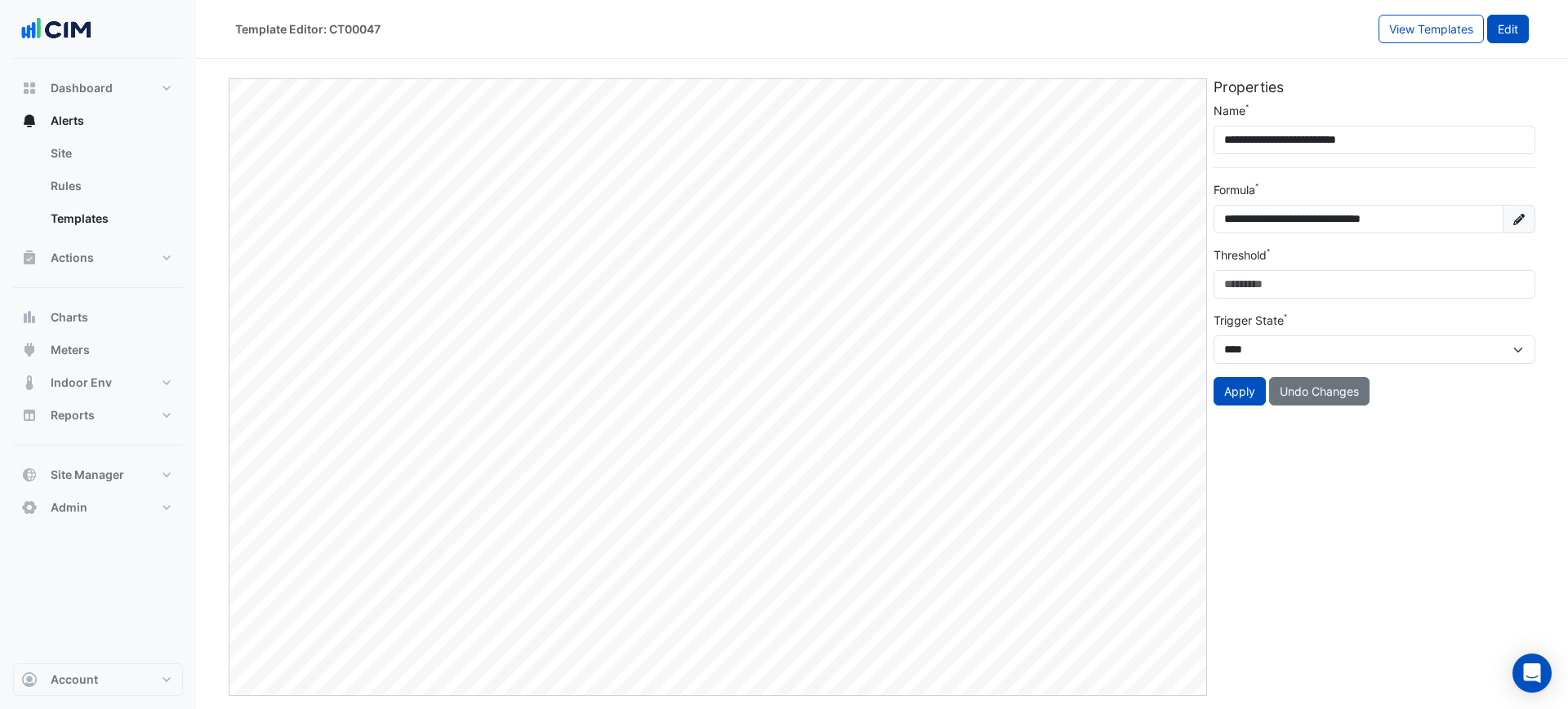
click at [1514, 24] on button "Edit" at bounding box center [1507, 29] width 42 height 29
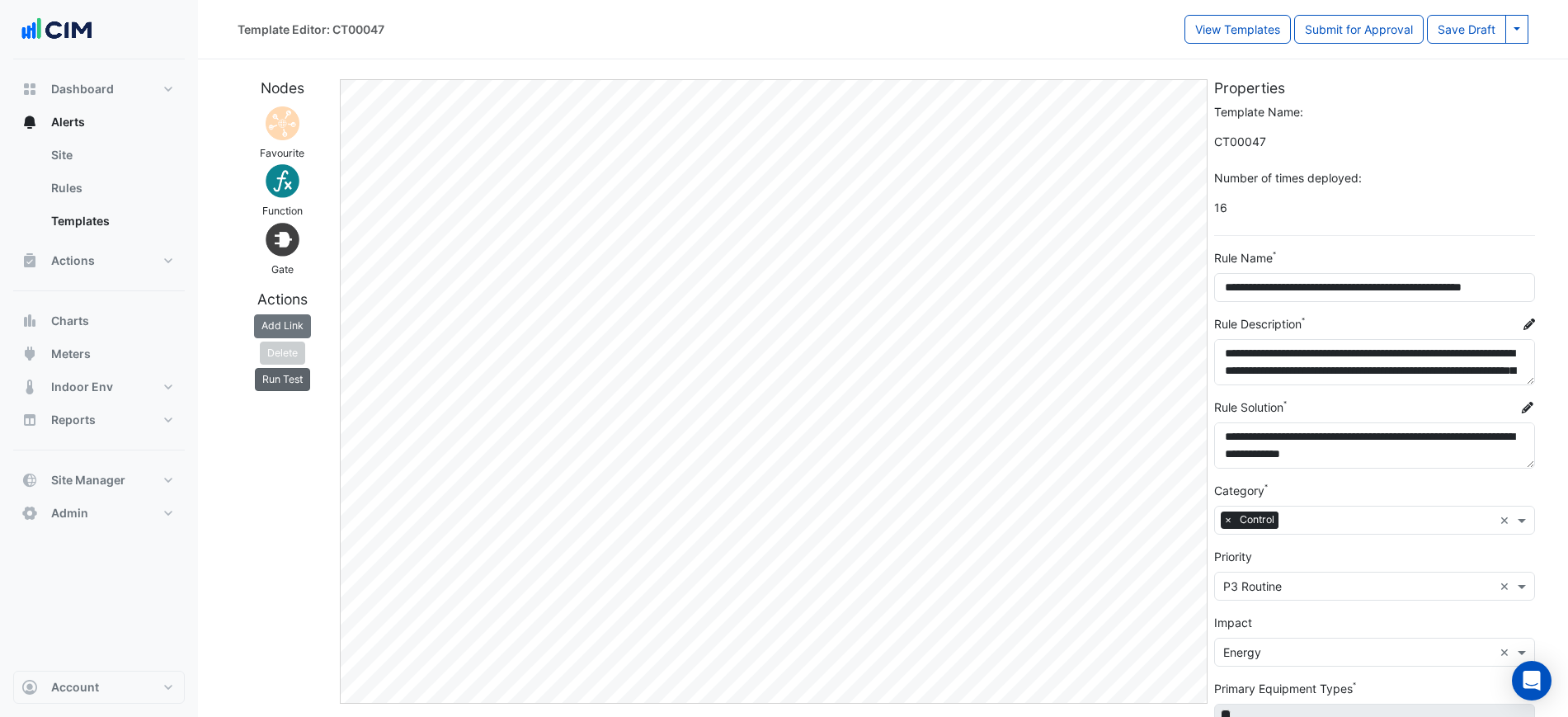
click at [272, 379] on button "Run Test" at bounding box center [282, 380] width 56 height 23
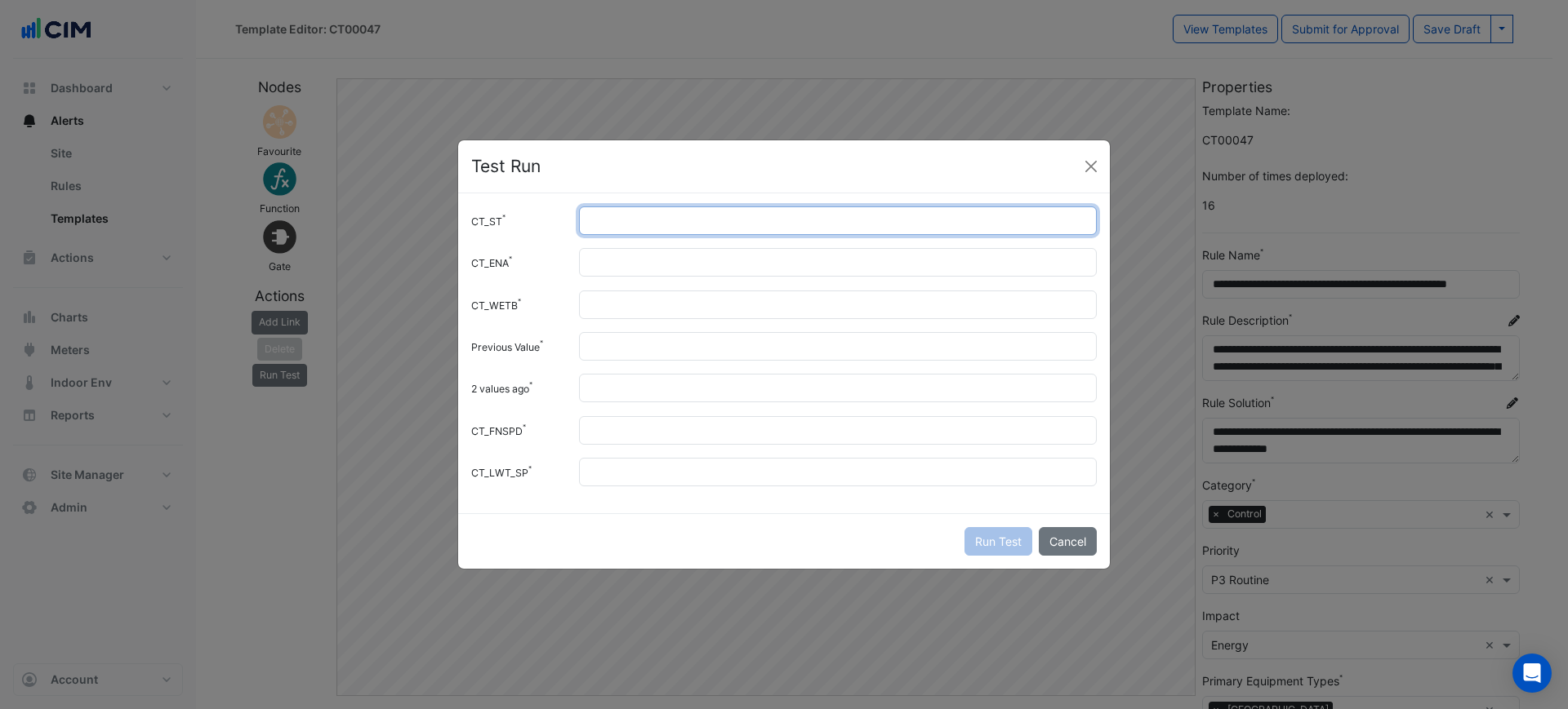
click at [665, 218] on input "CT_ST" at bounding box center [838, 220] width 518 height 29
type input "*"
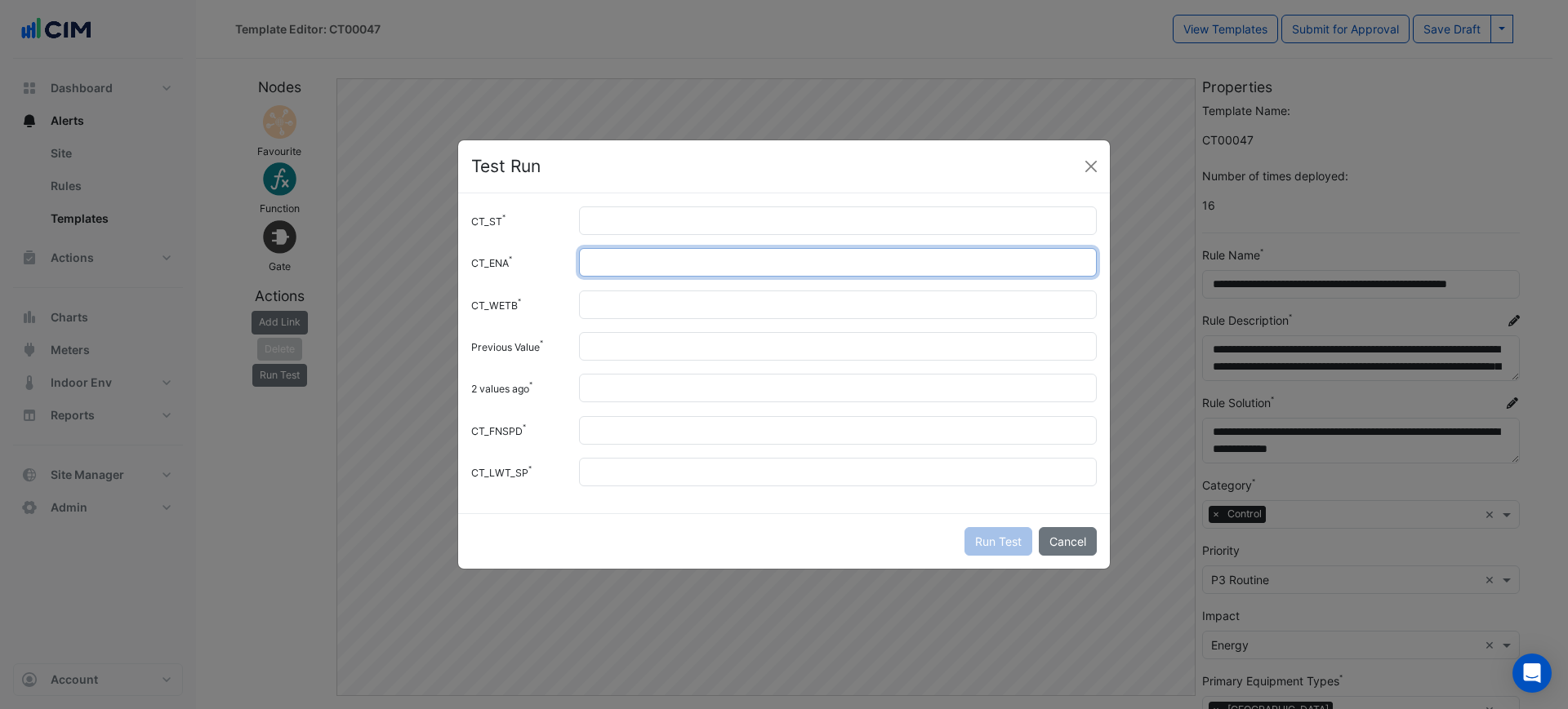
click at [657, 256] on input "CT_ENA" at bounding box center [838, 262] width 518 height 29
type input "*"
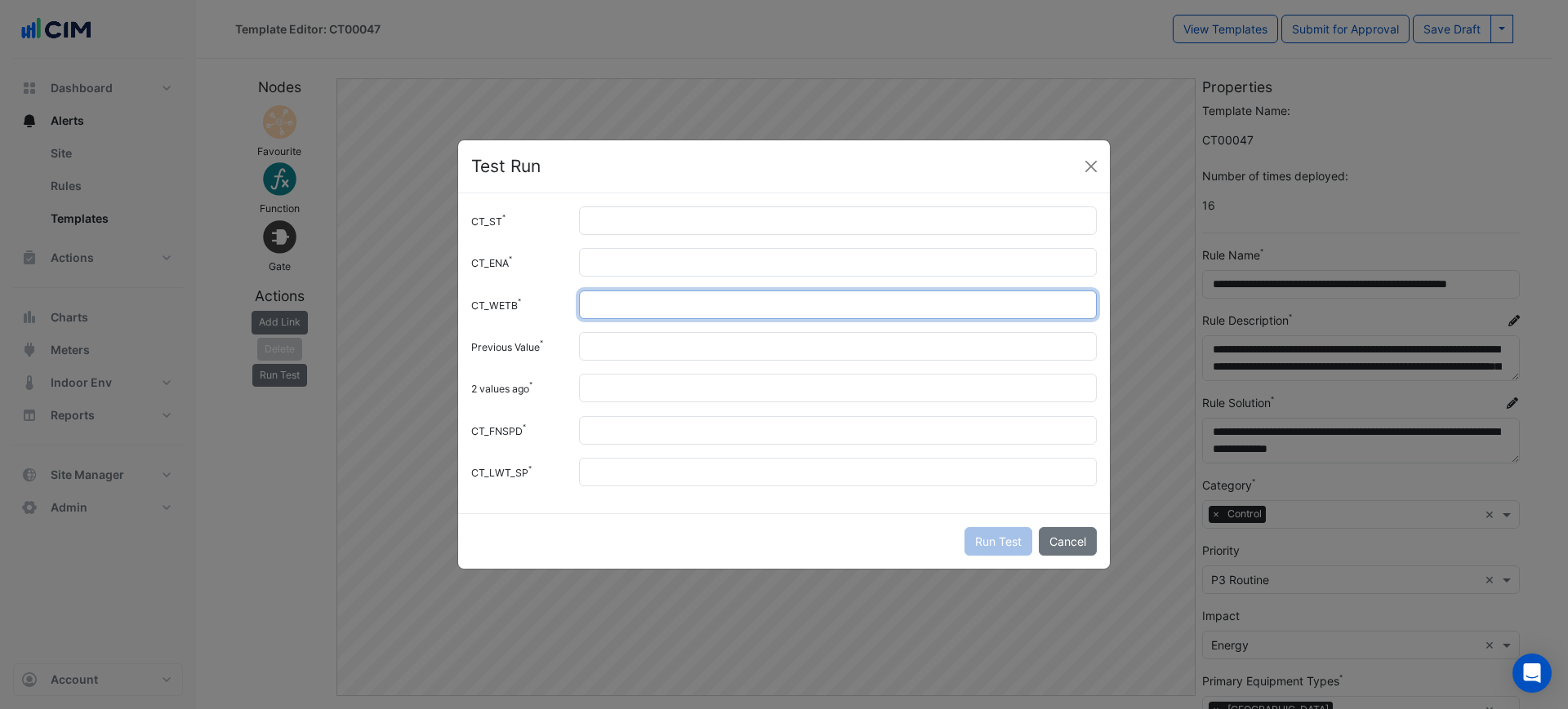
click at [640, 309] on input "CT_WETB" at bounding box center [838, 305] width 518 height 29
type input "**"
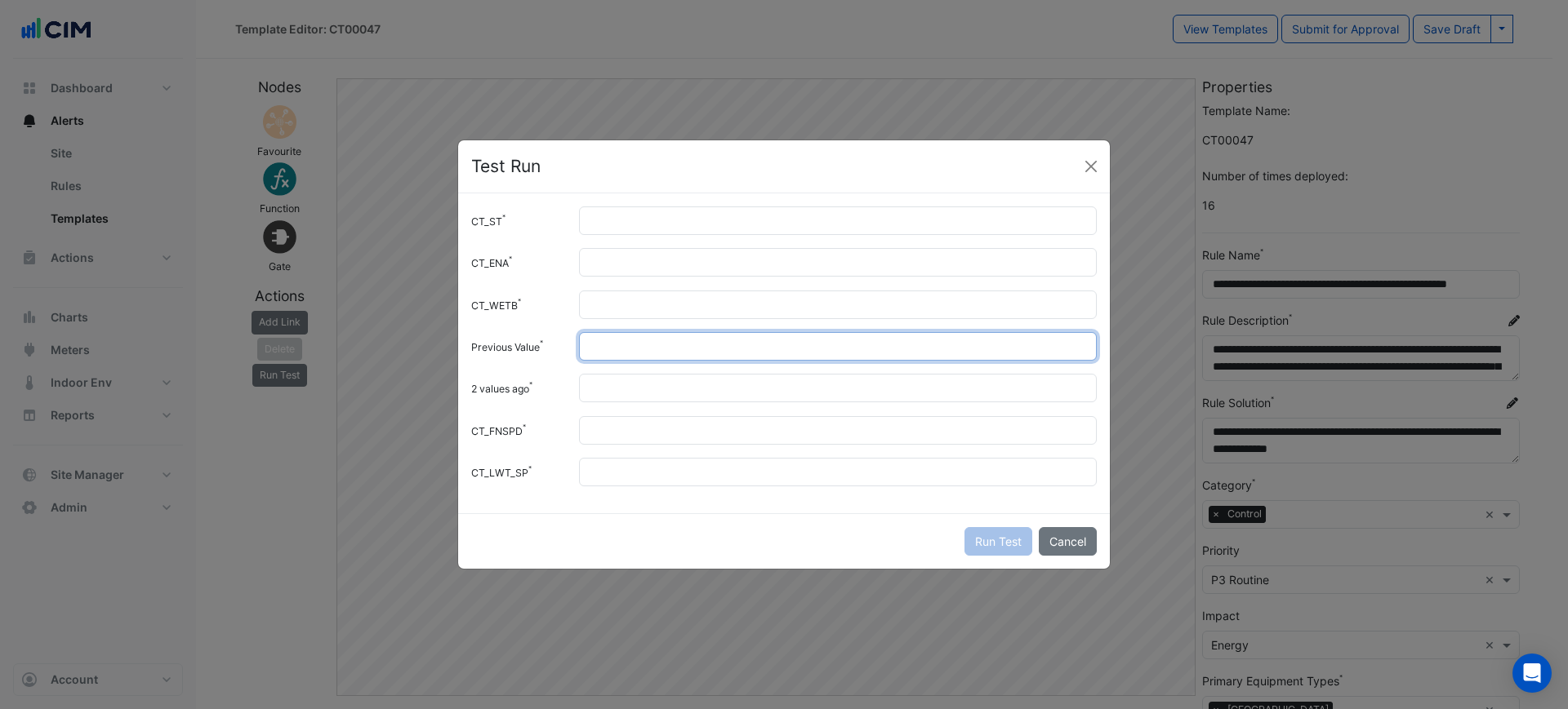
click at [628, 347] on input "Previous Value" at bounding box center [838, 347] width 518 height 29
type input "****"
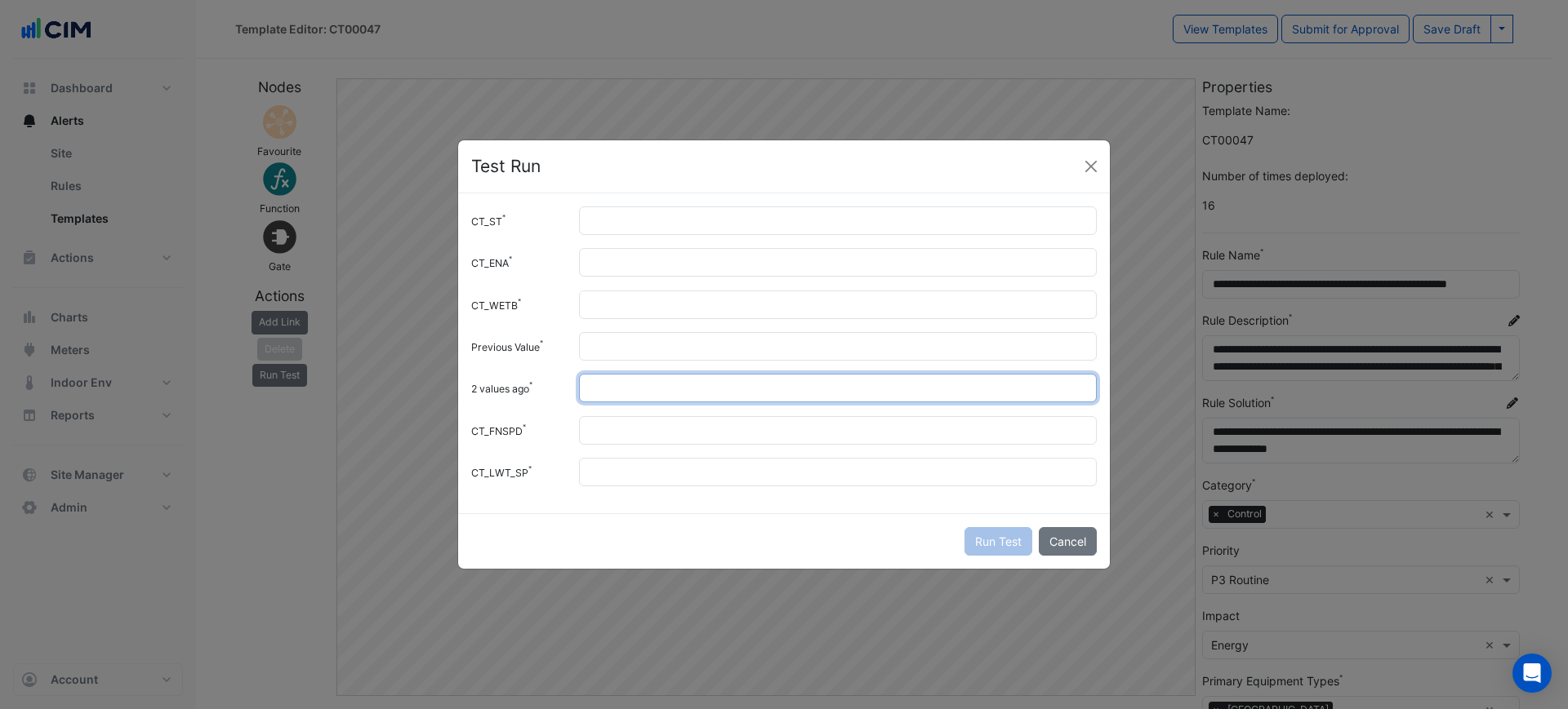
click at [623, 382] on input "2 values ago" at bounding box center [838, 388] width 518 height 29
type input "**"
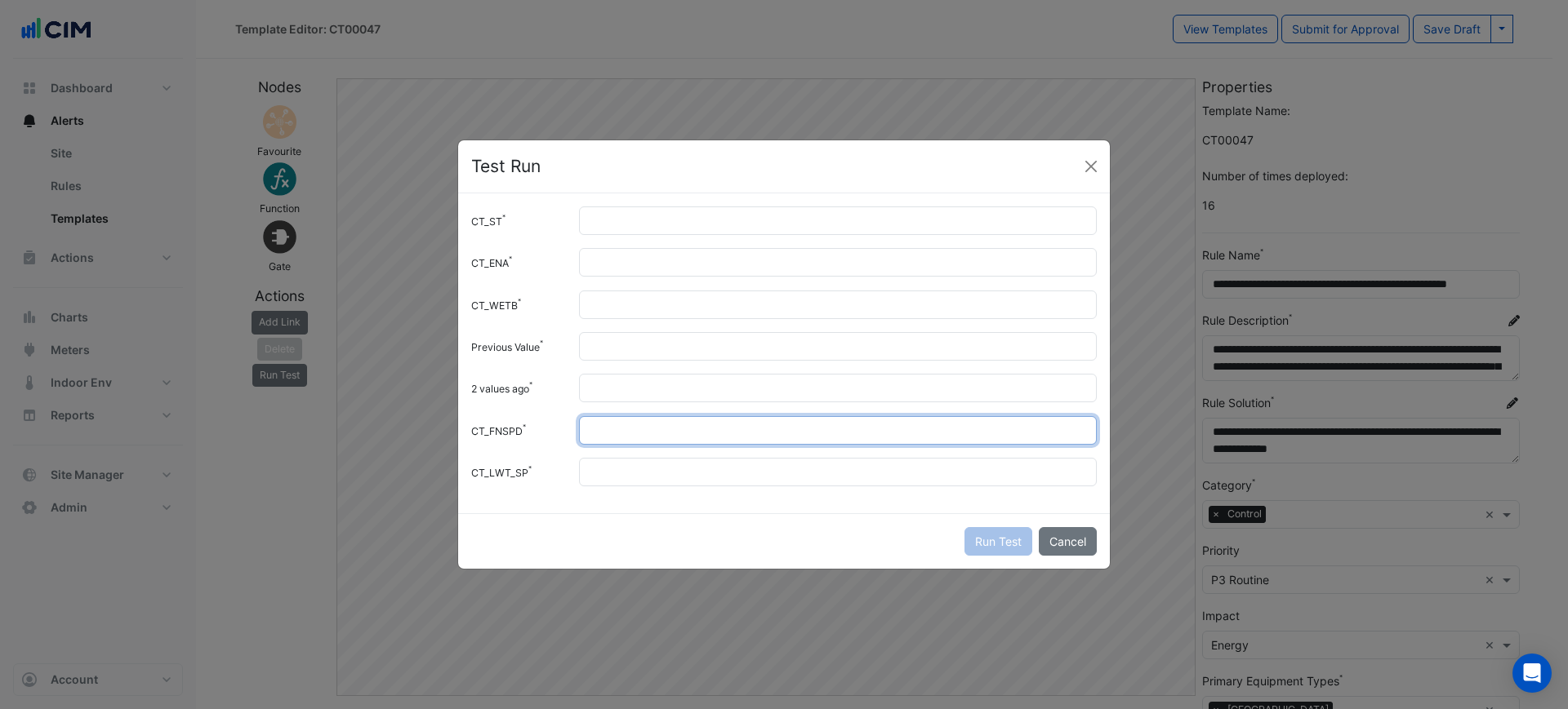
click at [619, 432] on input "CT_FNSPD" at bounding box center [838, 431] width 518 height 29
type input "*"
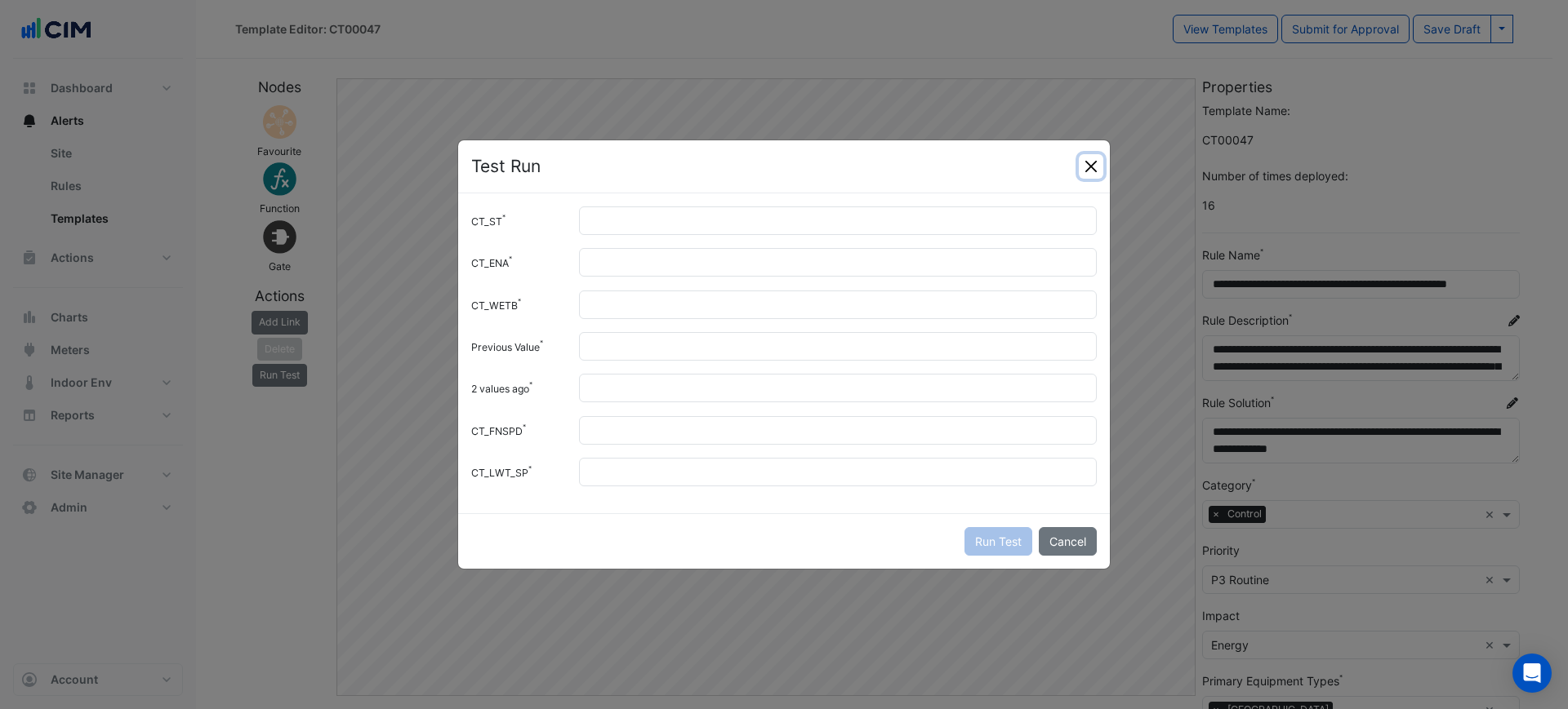
click at [1091, 165] on button "Close" at bounding box center [1090, 166] width 24 height 24
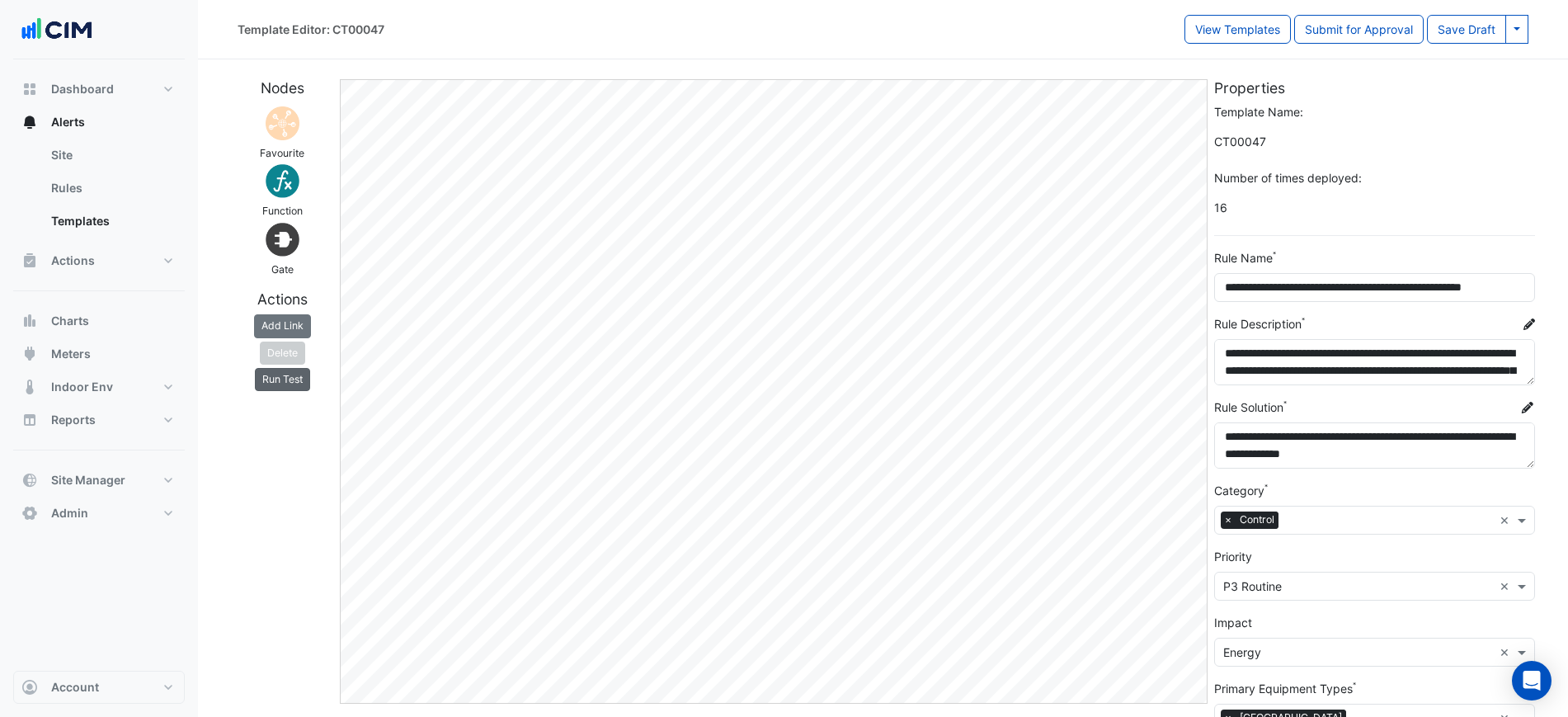
click at [284, 370] on button "Run Test" at bounding box center [282, 380] width 56 height 23
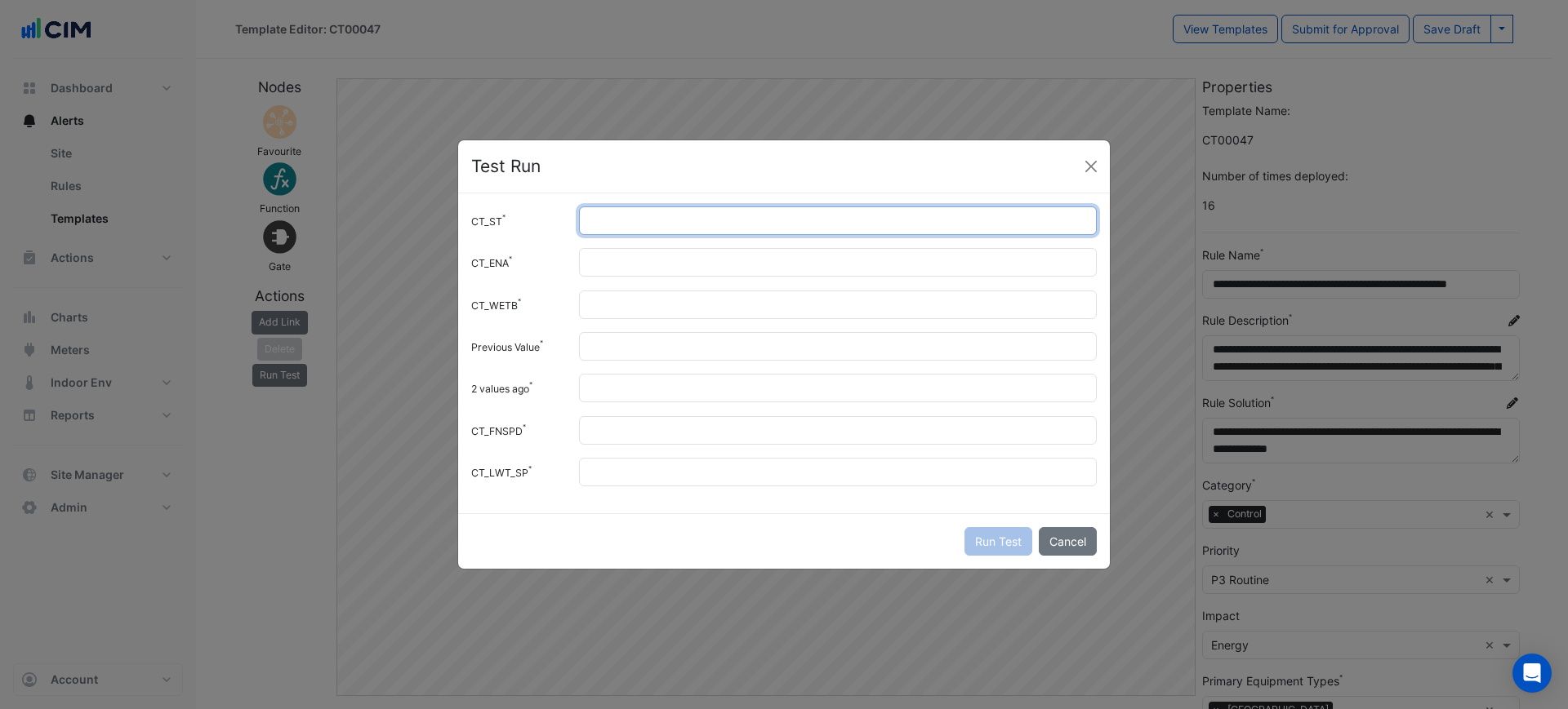
click at [738, 216] on input "CT_ST" at bounding box center [838, 220] width 518 height 29
type input "*"
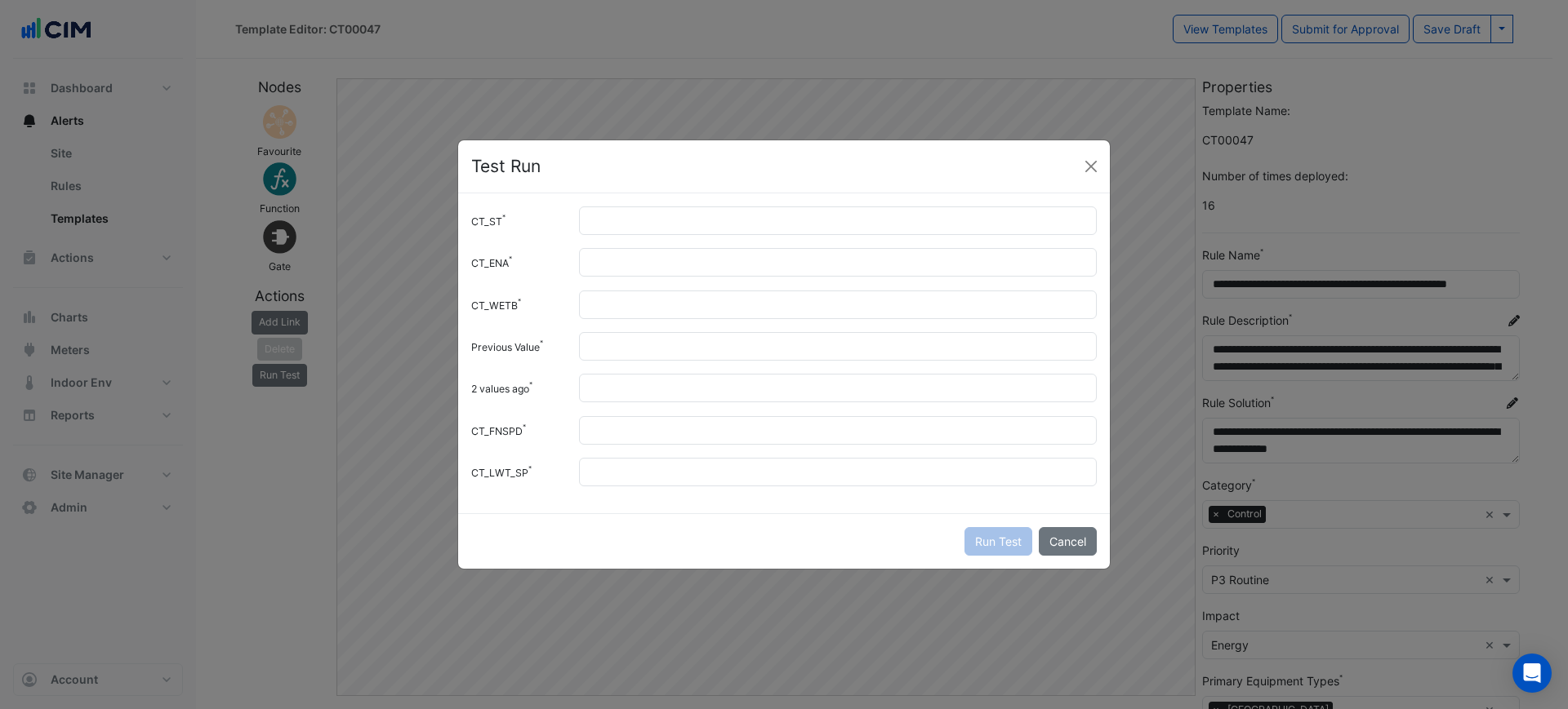
drag, startPoint x: 667, startPoint y: 277, endPoint x: 664, endPoint y: 286, distance: 9.5
click at [667, 278] on div "CT_ST * CT_ENA CT_WETB Previous Value 2 values ago CT_FNSPD" at bounding box center [783, 353] width 651 height 320
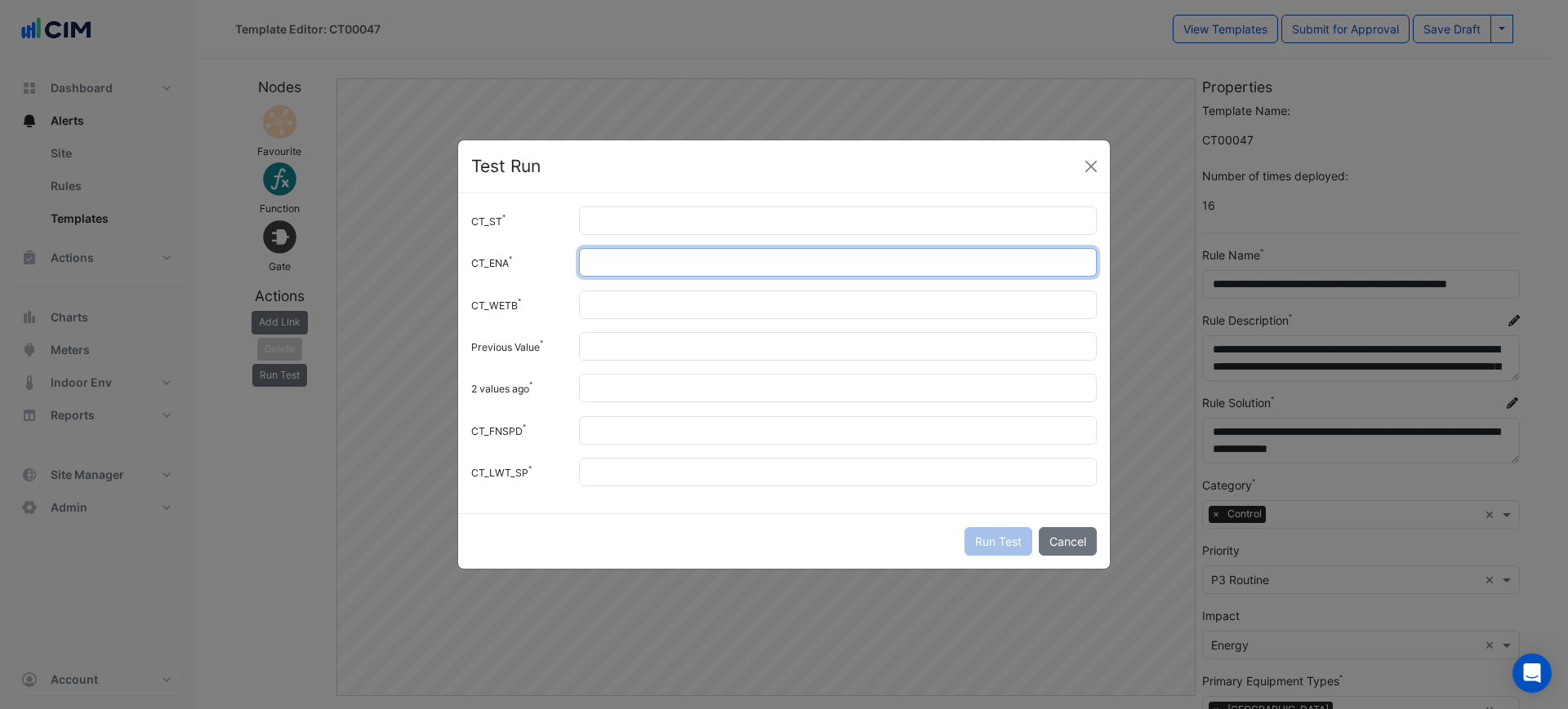
click at [663, 271] on input "CT_ENA" at bounding box center [838, 262] width 518 height 29
type input "*"
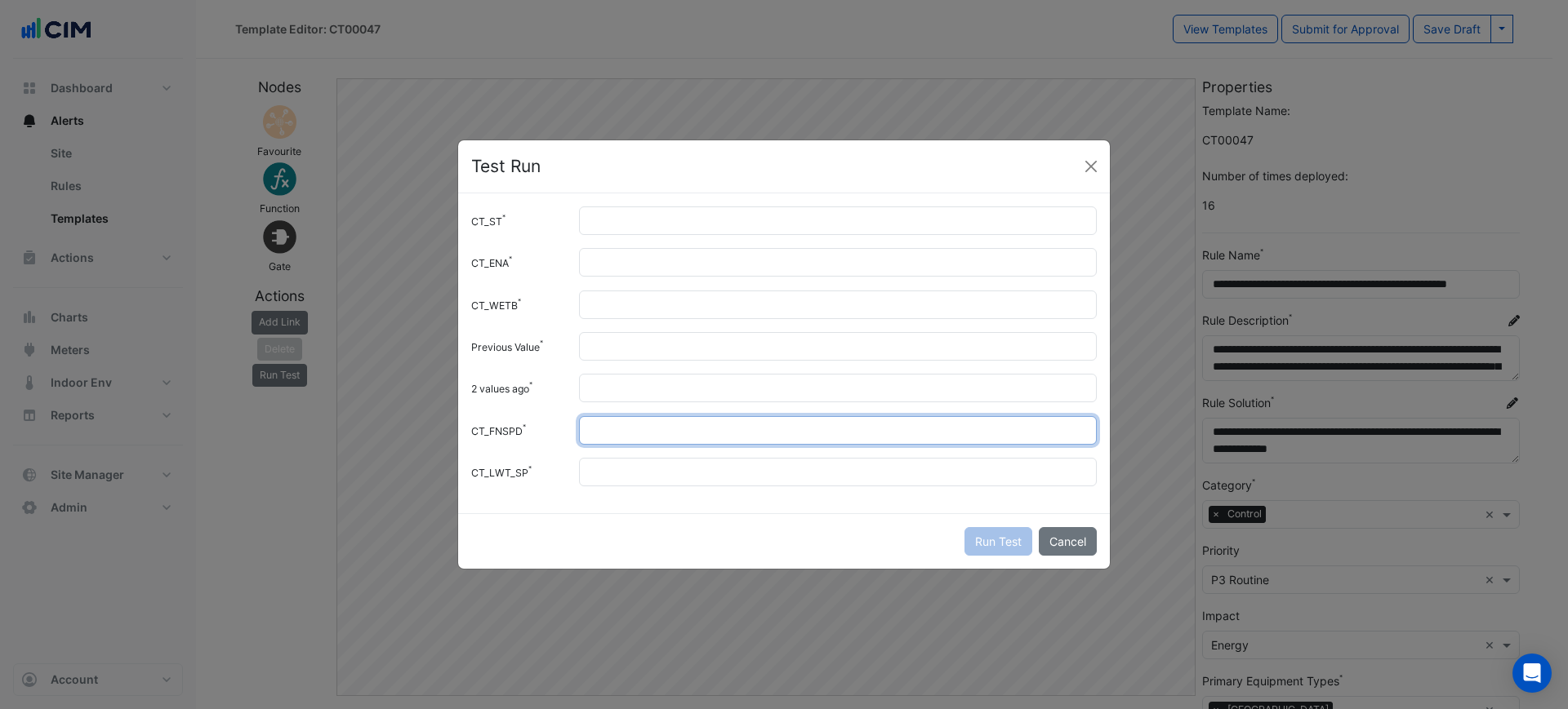
click at [610, 424] on input "CT_FNSPD" at bounding box center [838, 431] width 518 height 29
click at [611, 430] on input "CT_FNSPD" at bounding box center [838, 431] width 518 height 29
type input "**"
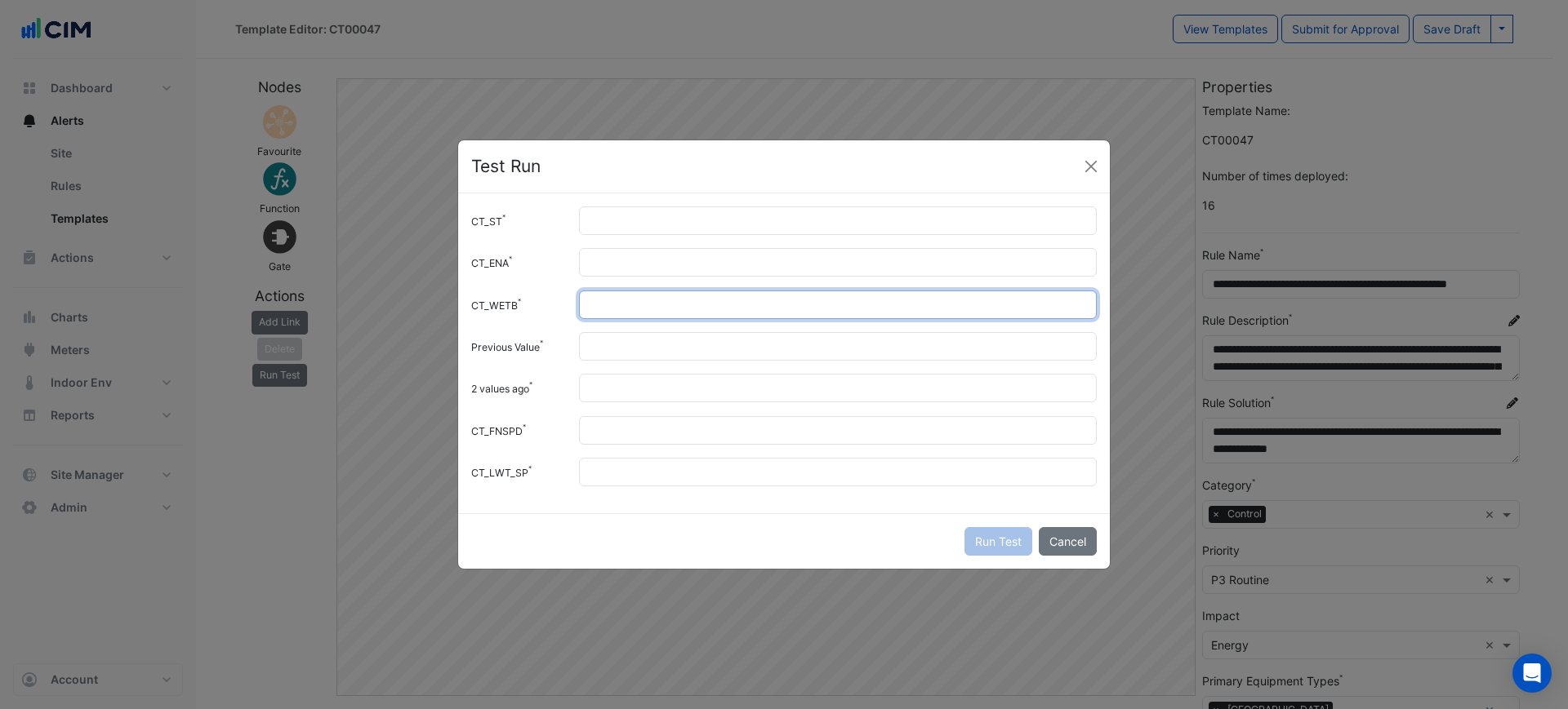
drag, startPoint x: 620, startPoint y: 312, endPoint x: 620, endPoint y: 301, distance: 11.0
click at [620, 301] on input "CT_WETB" at bounding box center [838, 305] width 518 height 29
type input "****"
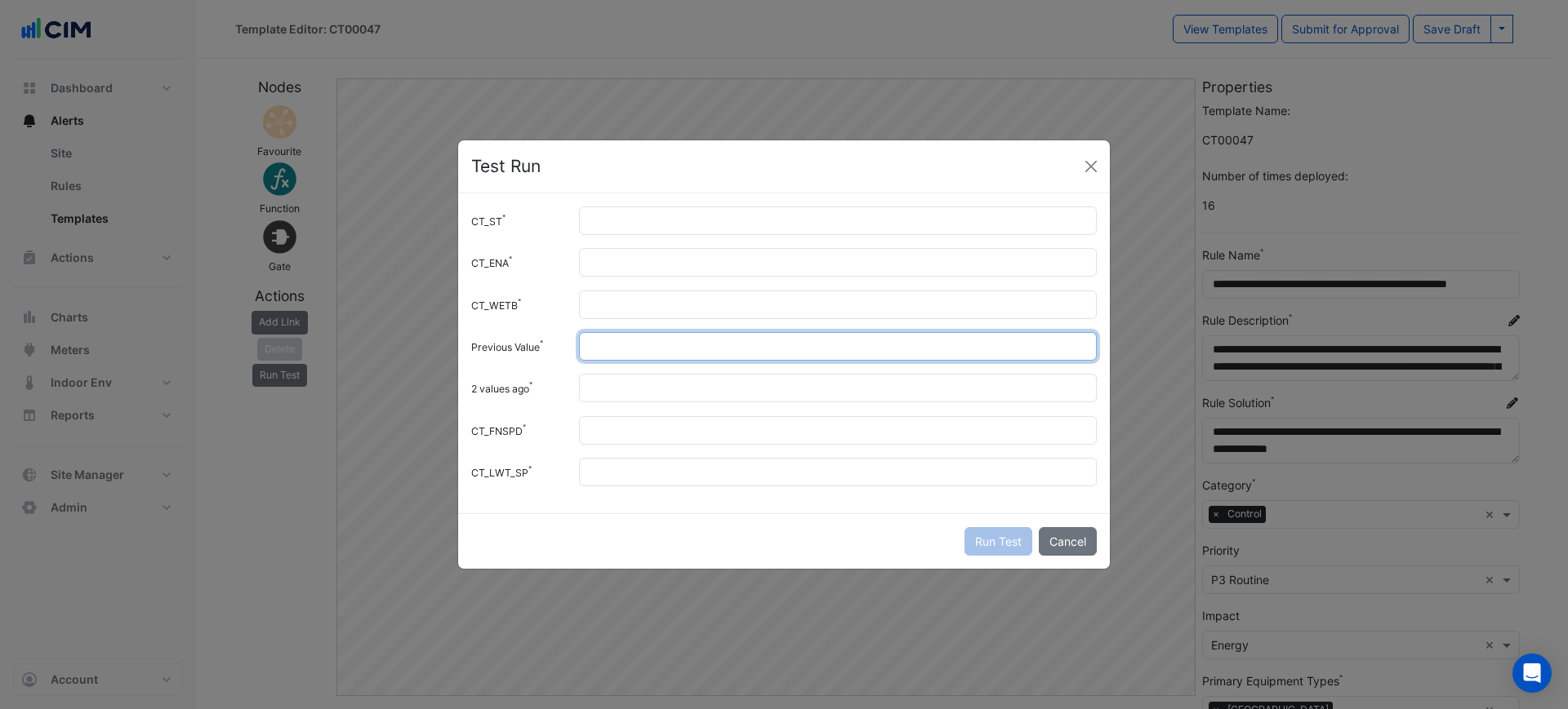
click at [627, 352] on input "Previous Value" at bounding box center [838, 347] width 518 height 29
type input "****"
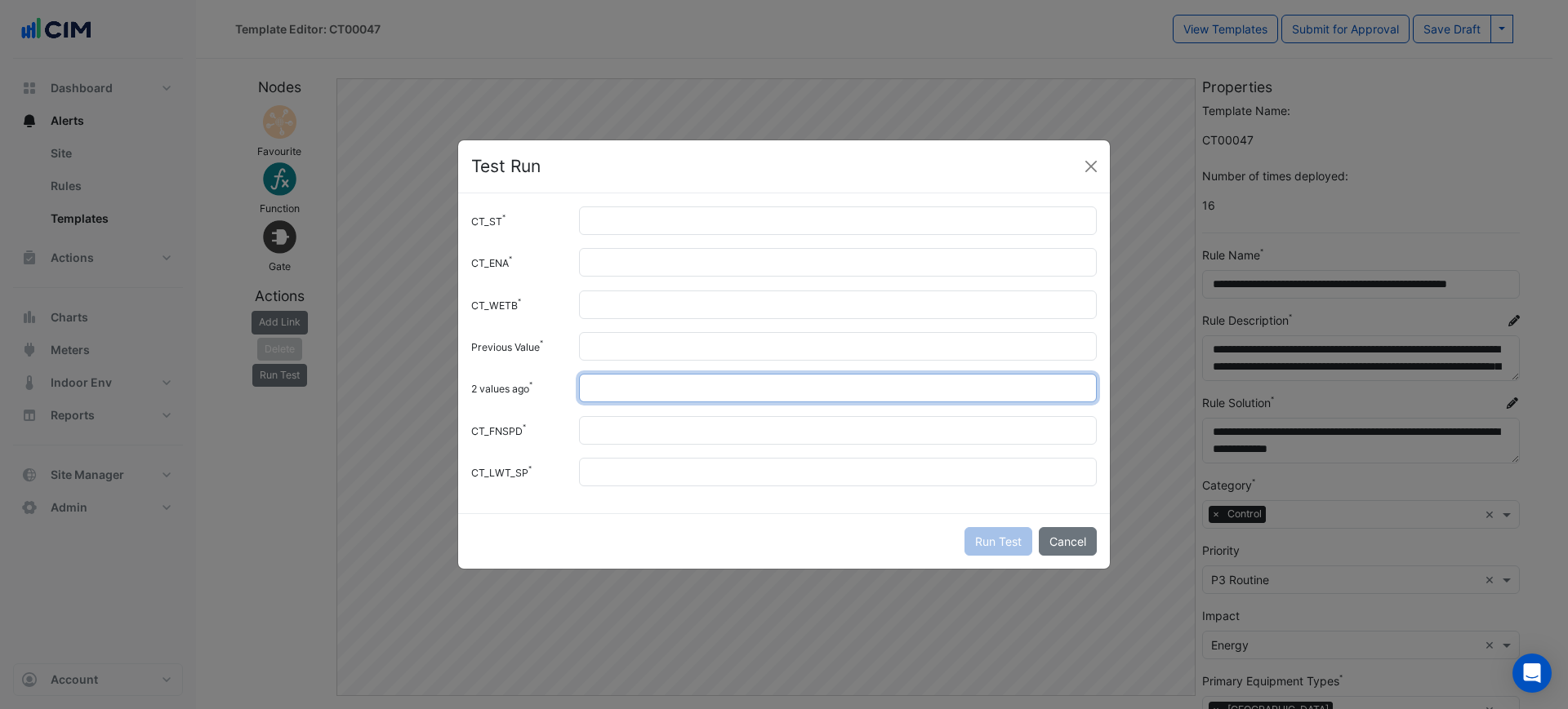
click at [626, 395] on input "2 values ago" at bounding box center [838, 388] width 518 height 29
type input "**"
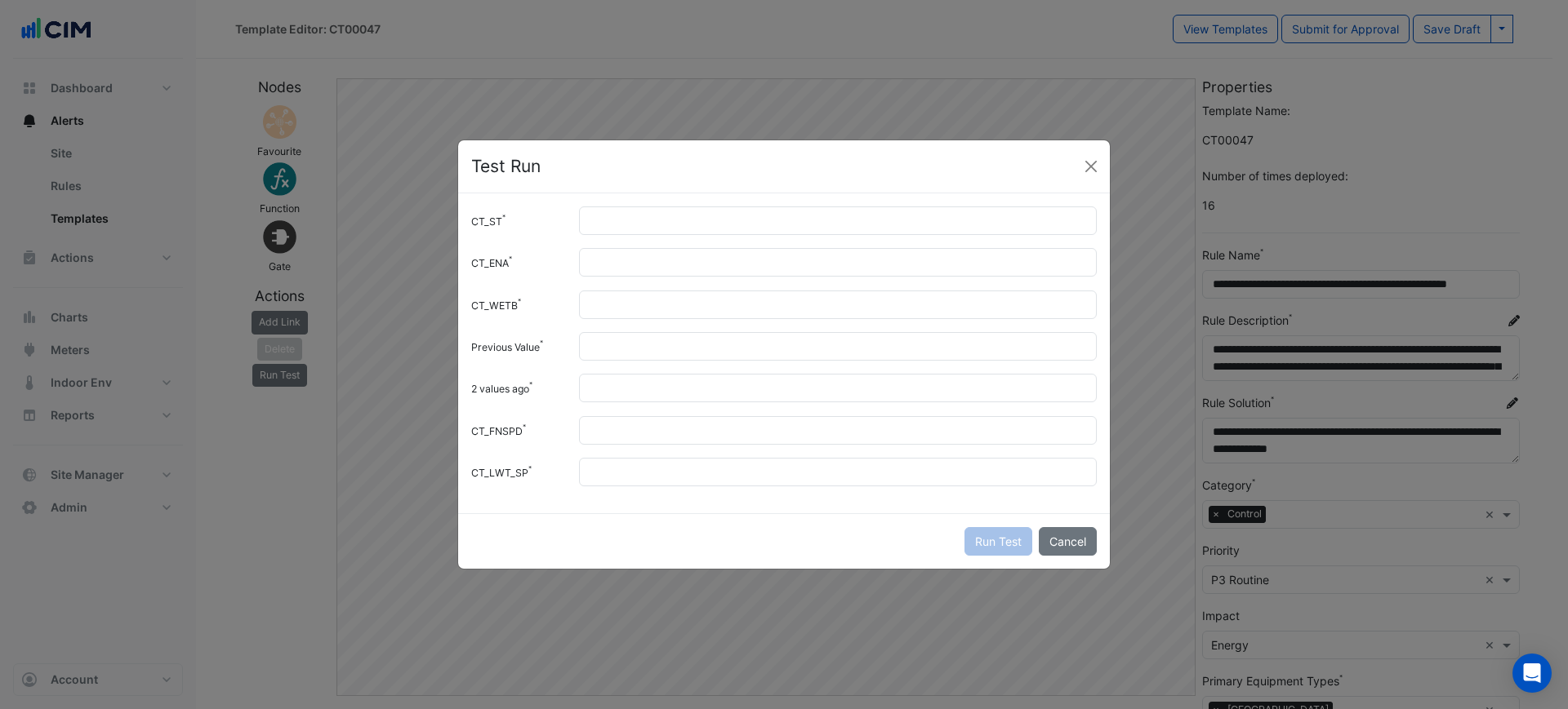
click at [620, 494] on div "CT_ST * CT_ENA * CT_WETB **** Previous Value **** 2 values ago ** CT_FNSPD **" at bounding box center [783, 353] width 651 height 320
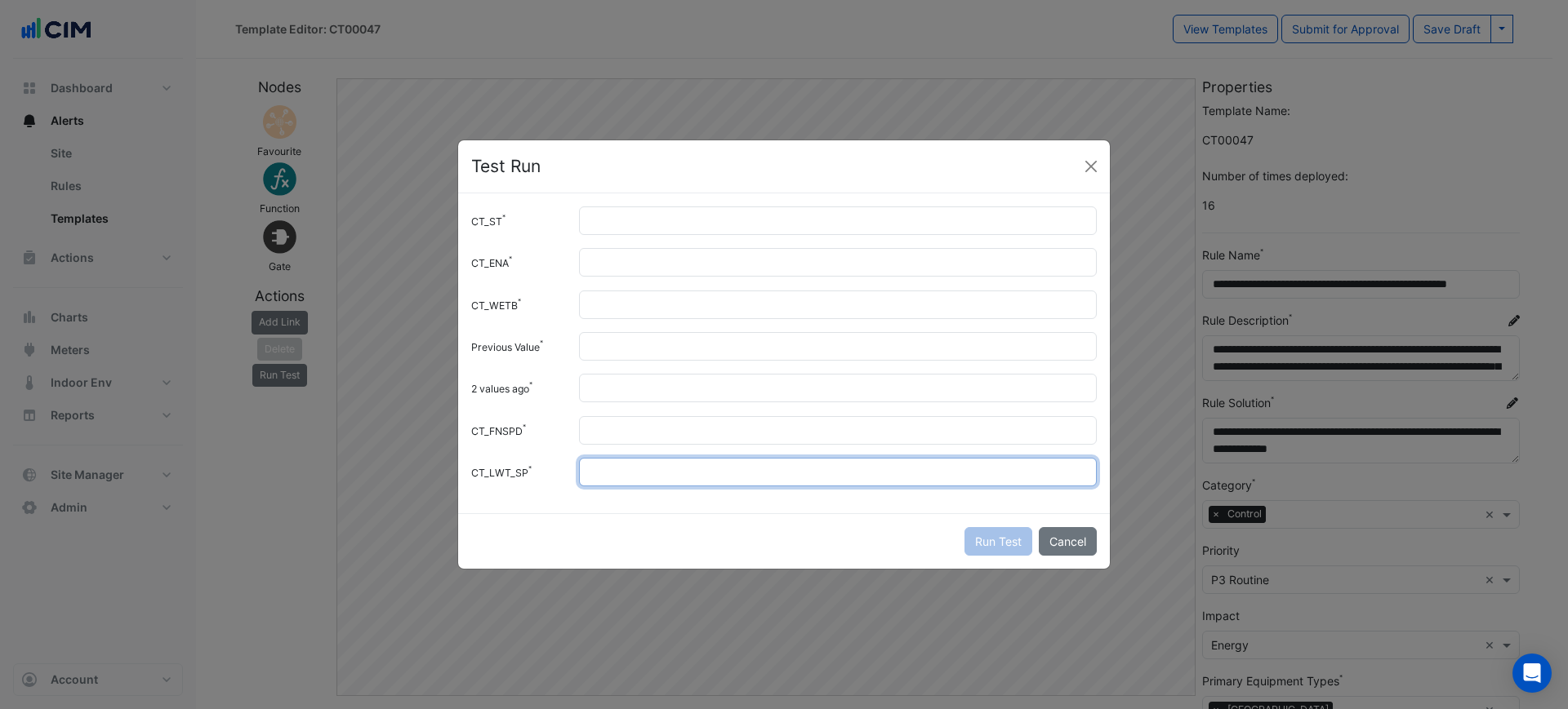
click at [622, 471] on input "CT_LWT_SP" at bounding box center [838, 472] width 518 height 29
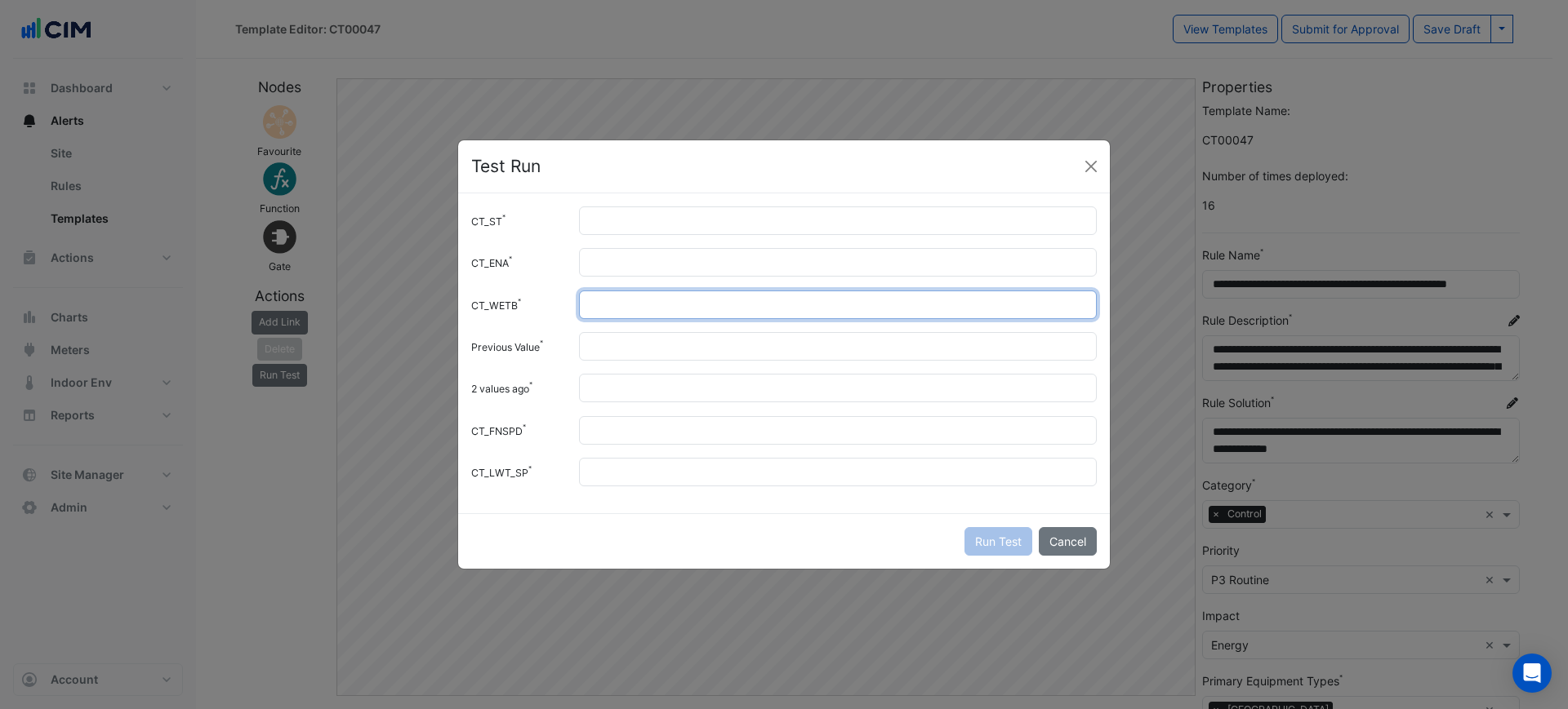
click at [617, 304] on input "****" at bounding box center [838, 305] width 518 height 29
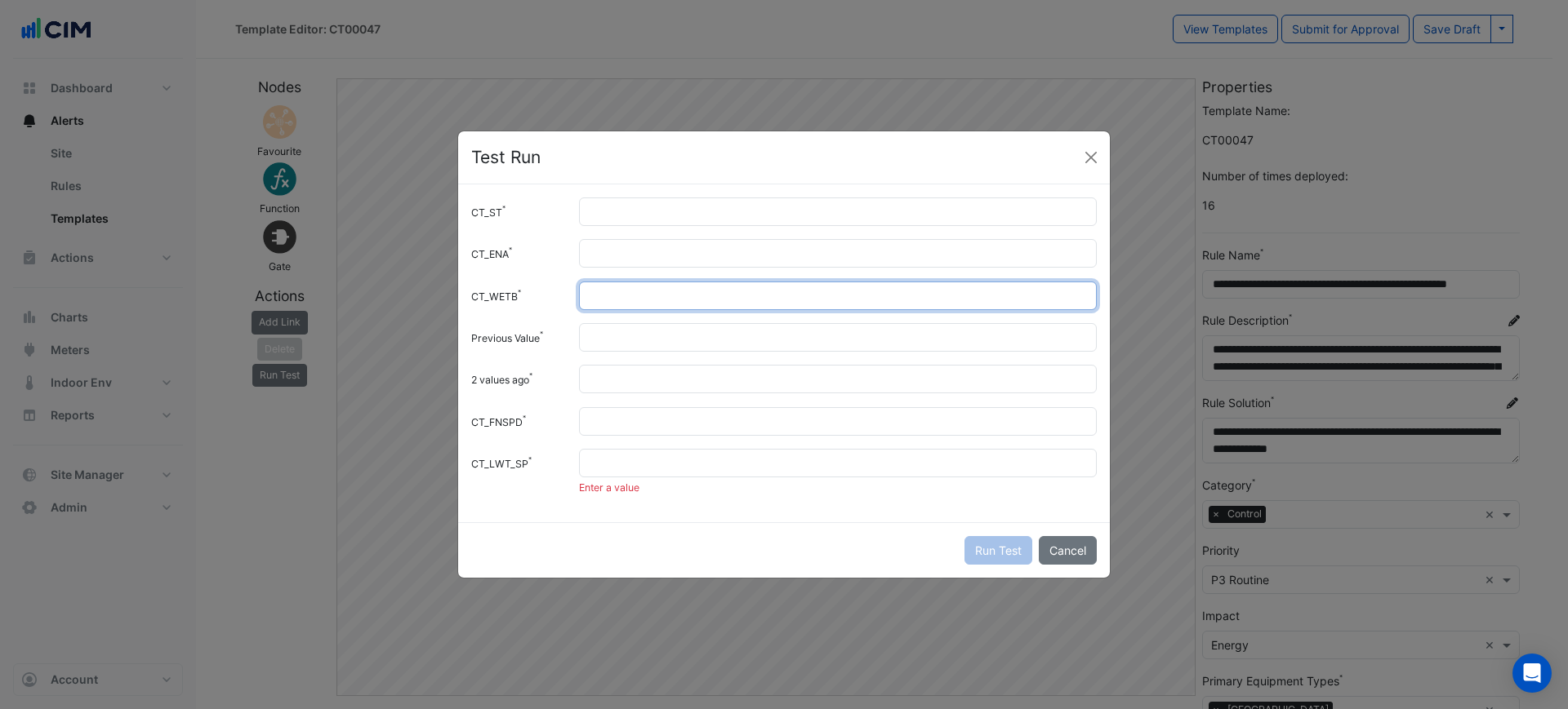
type input "**"
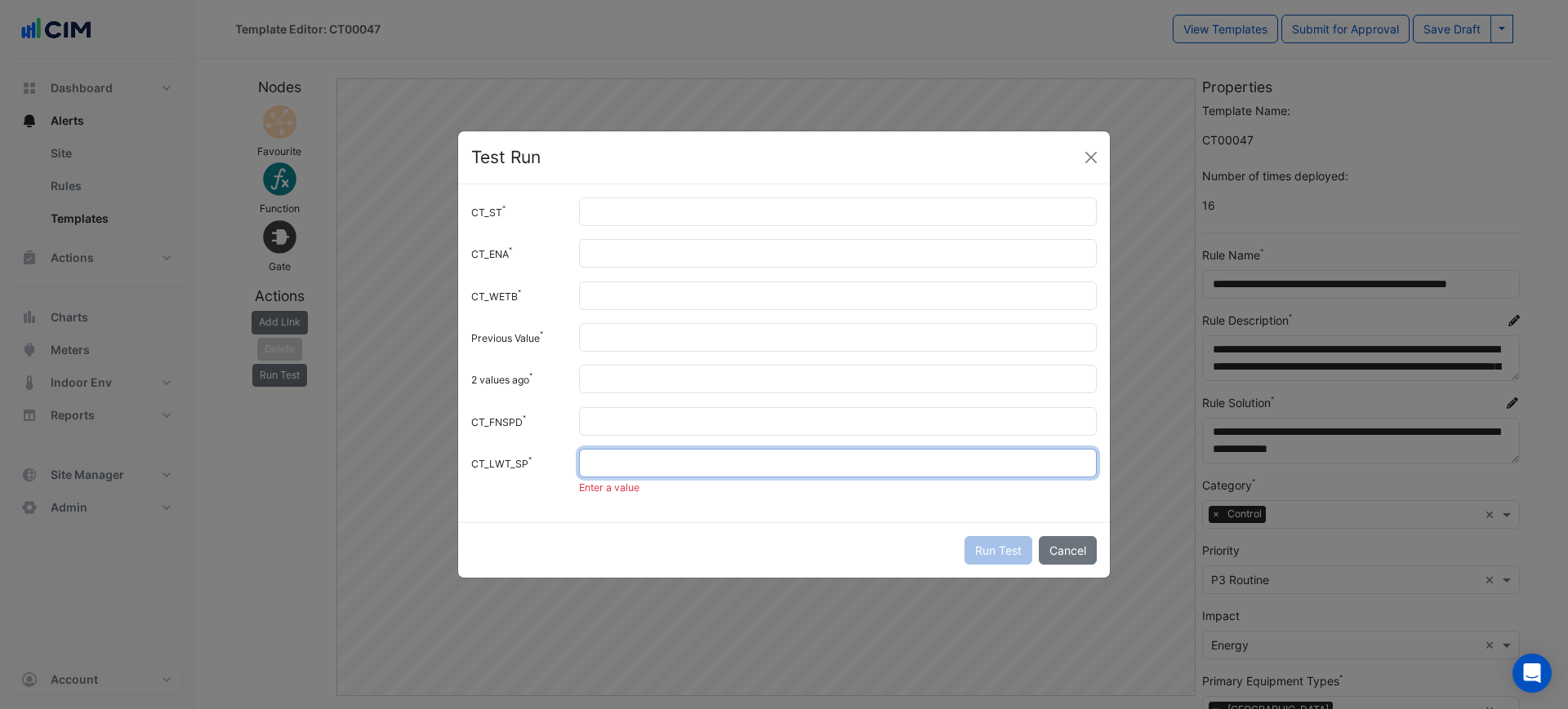
click at [654, 461] on input "CT_LWT_SP" at bounding box center [838, 463] width 518 height 29
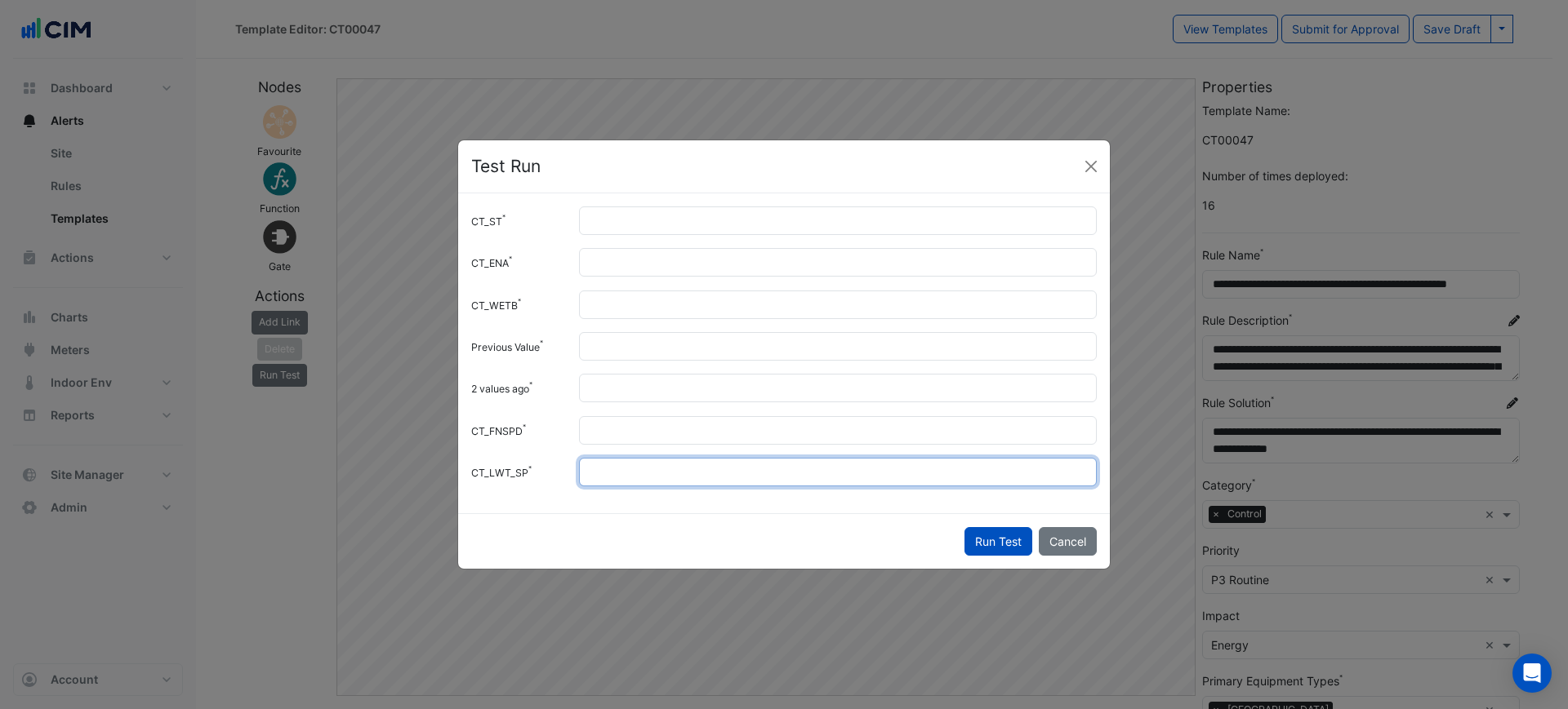
type input "**"
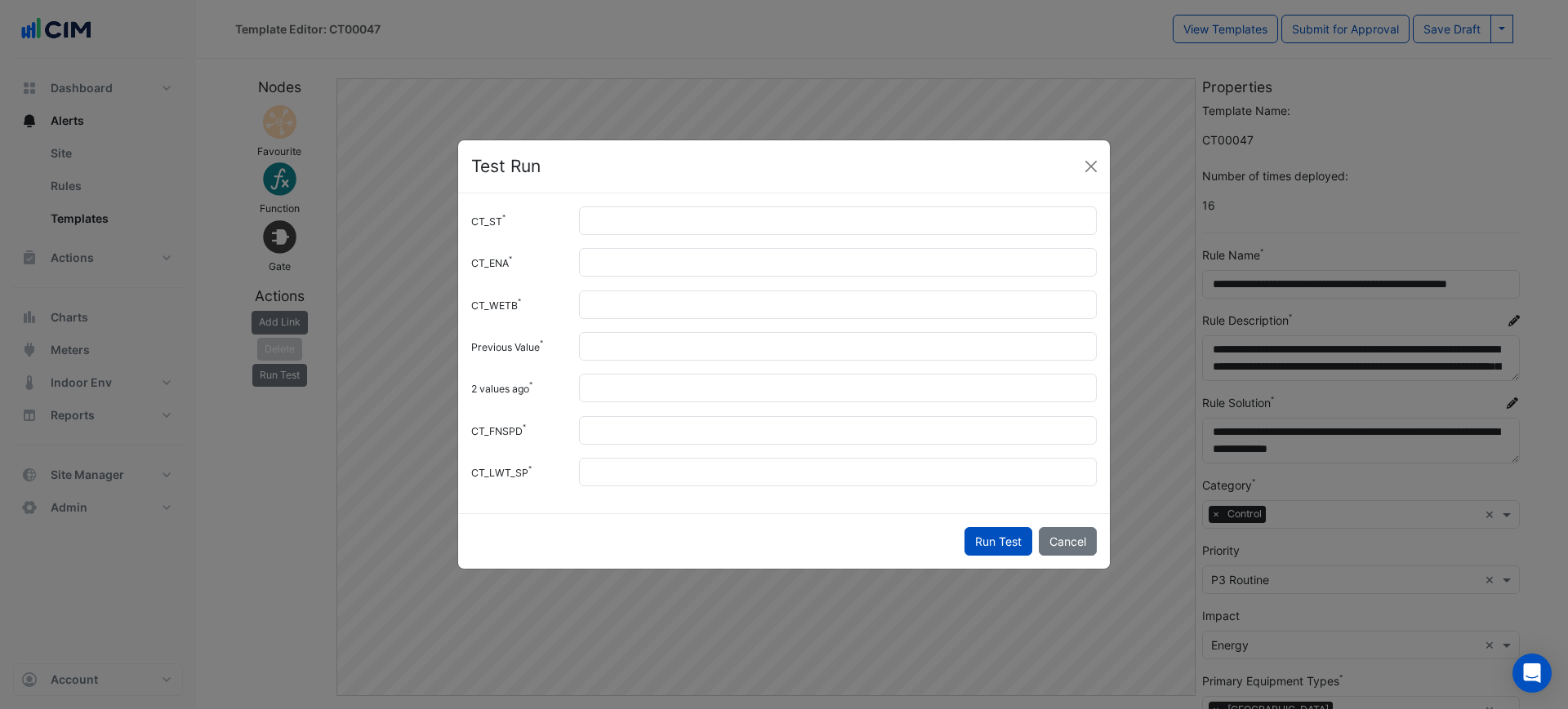
click at [989, 537] on button "Run Test" at bounding box center [998, 541] width 68 height 29
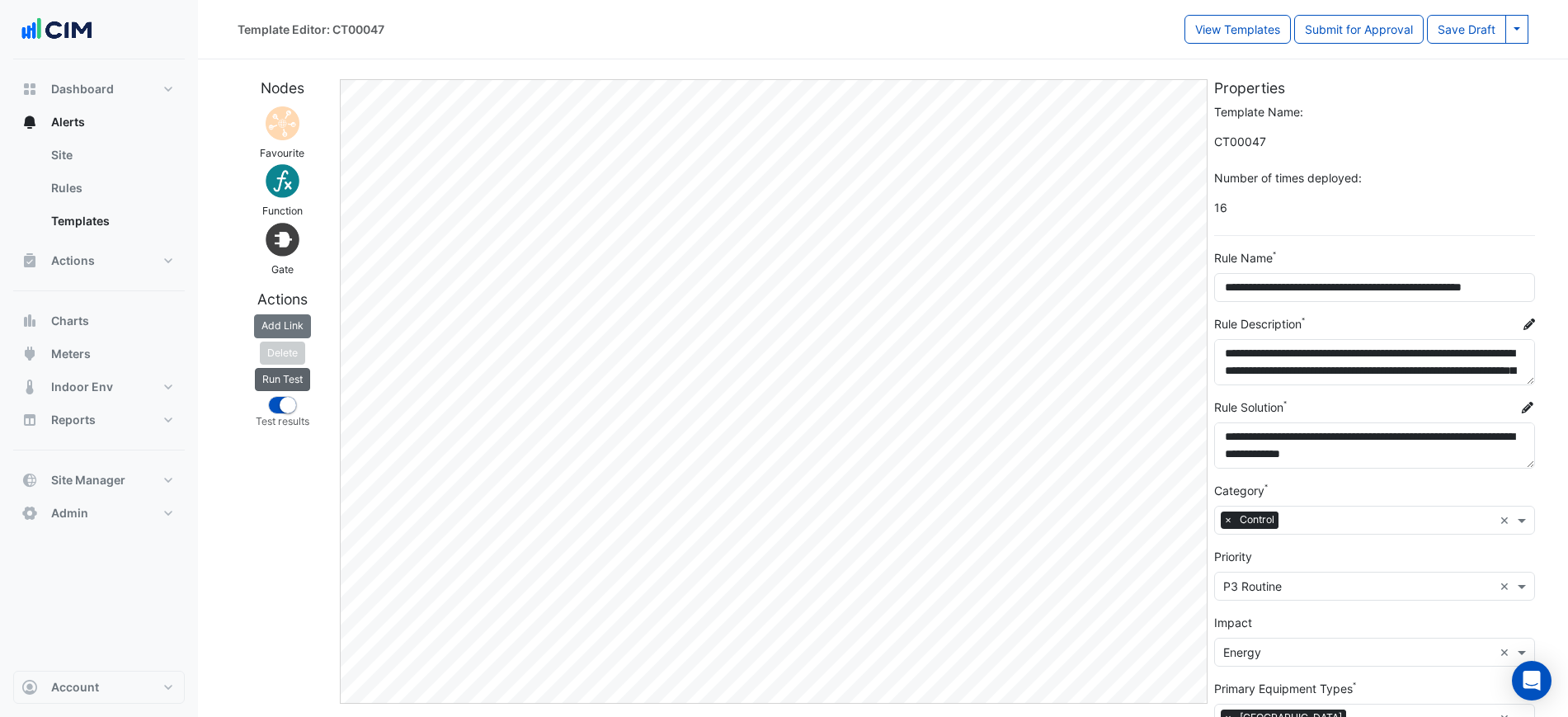
click at [278, 382] on button "Run Test" at bounding box center [282, 380] width 56 height 23
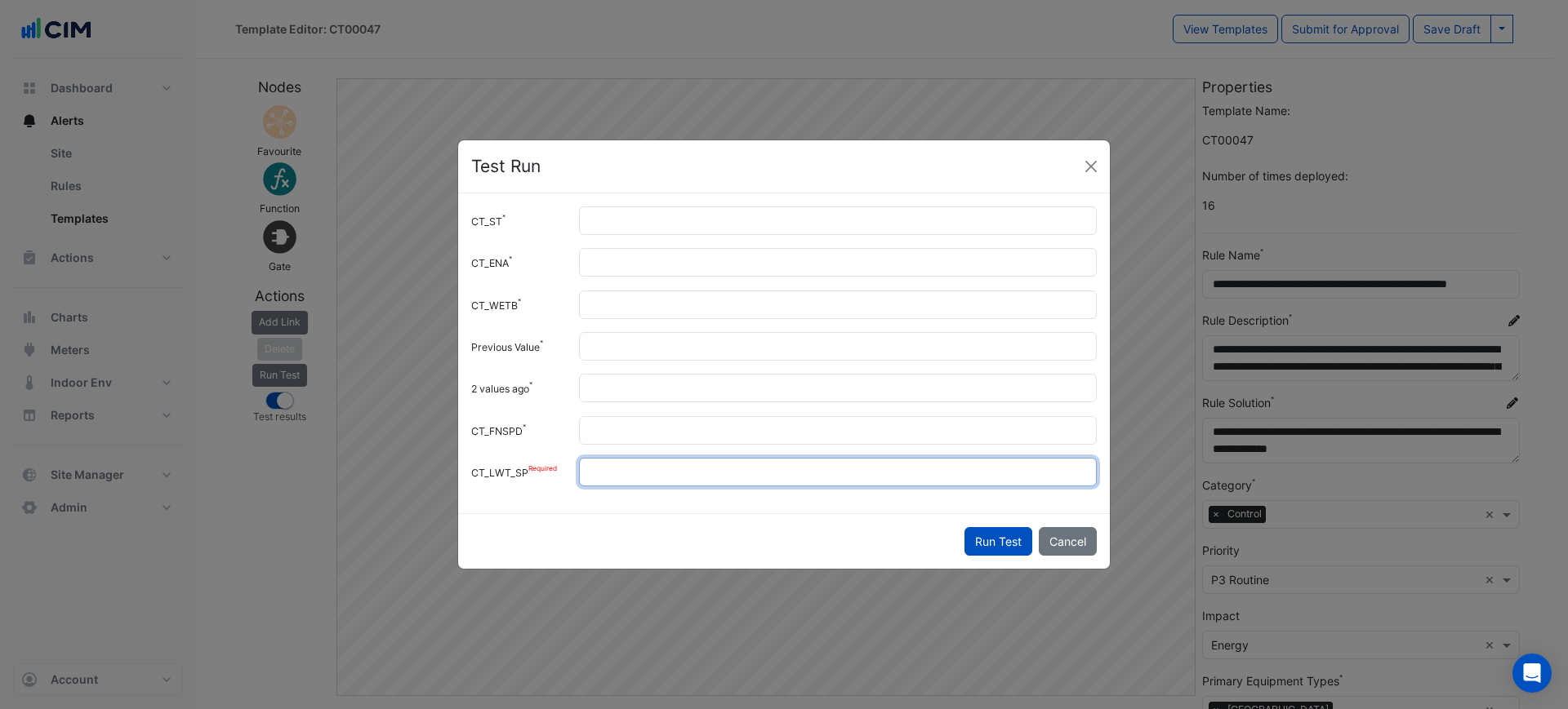
drag, startPoint x: 637, startPoint y: 468, endPoint x: 567, endPoint y: 475, distance: 70.3
click at [567, 475] on div "CT_LWT_SP **" at bounding box center [784, 472] width 645 height 29
type input "**"
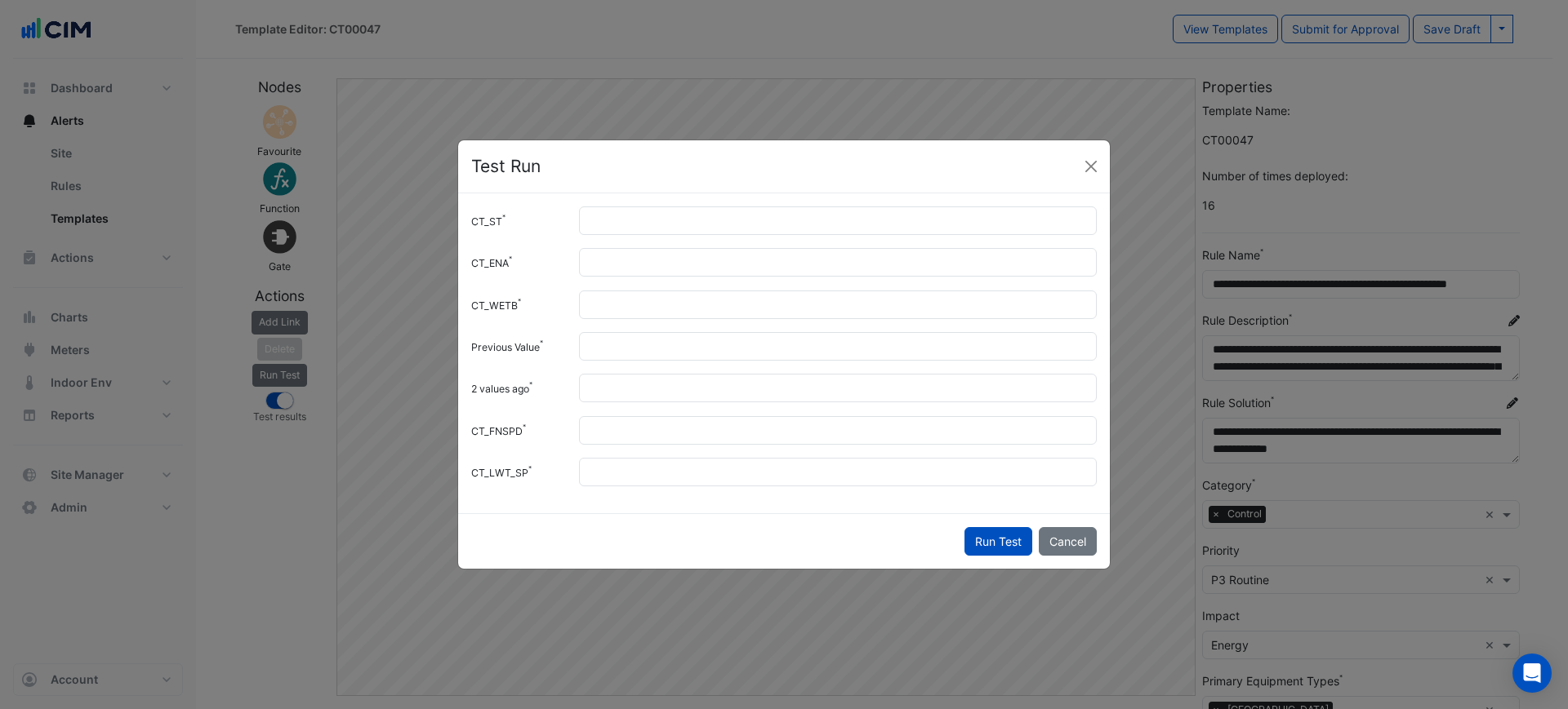
click at [981, 540] on button "Run Test" at bounding box center [998, 541] width 68 height 29
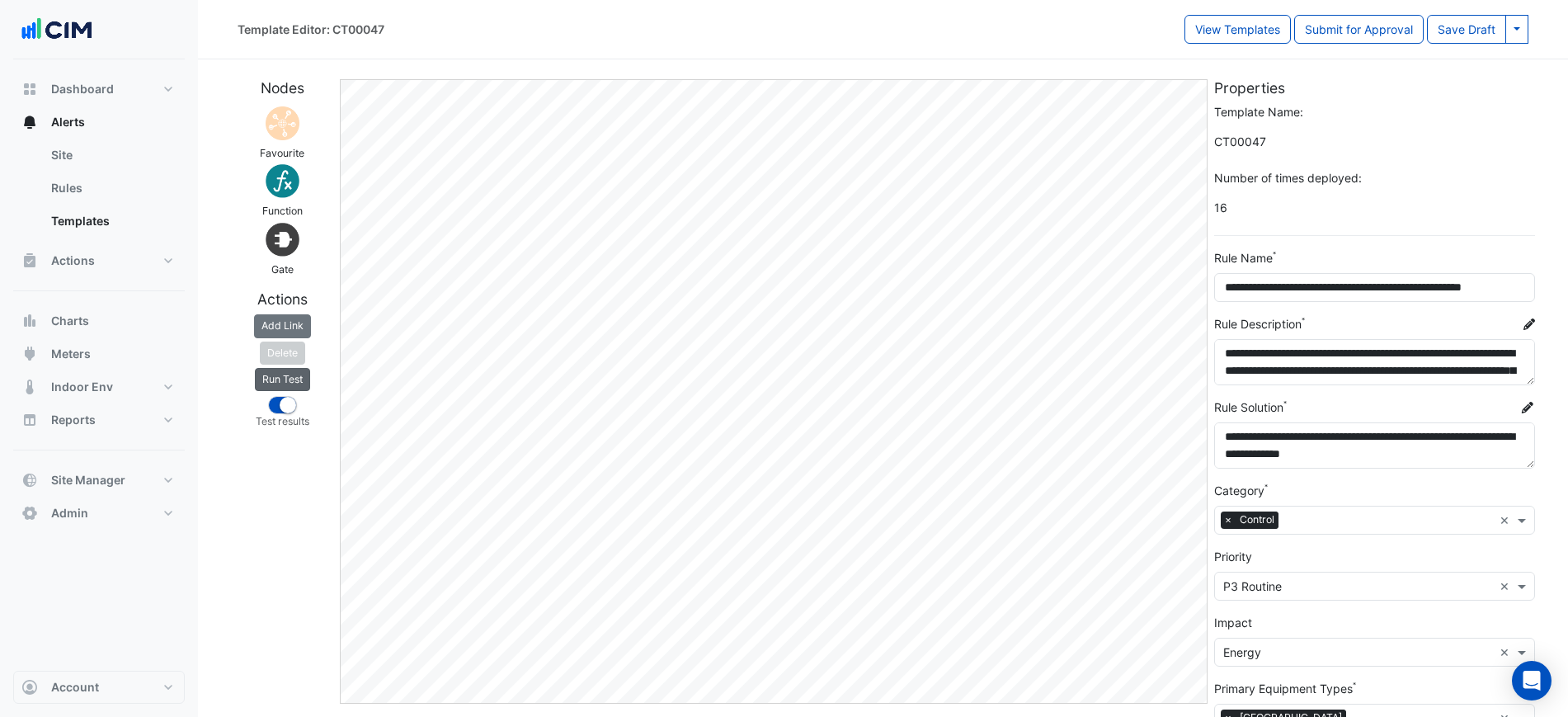
click at [302, 379] on button "Run Test" at bounding box center [282, 380] width 56 height 23
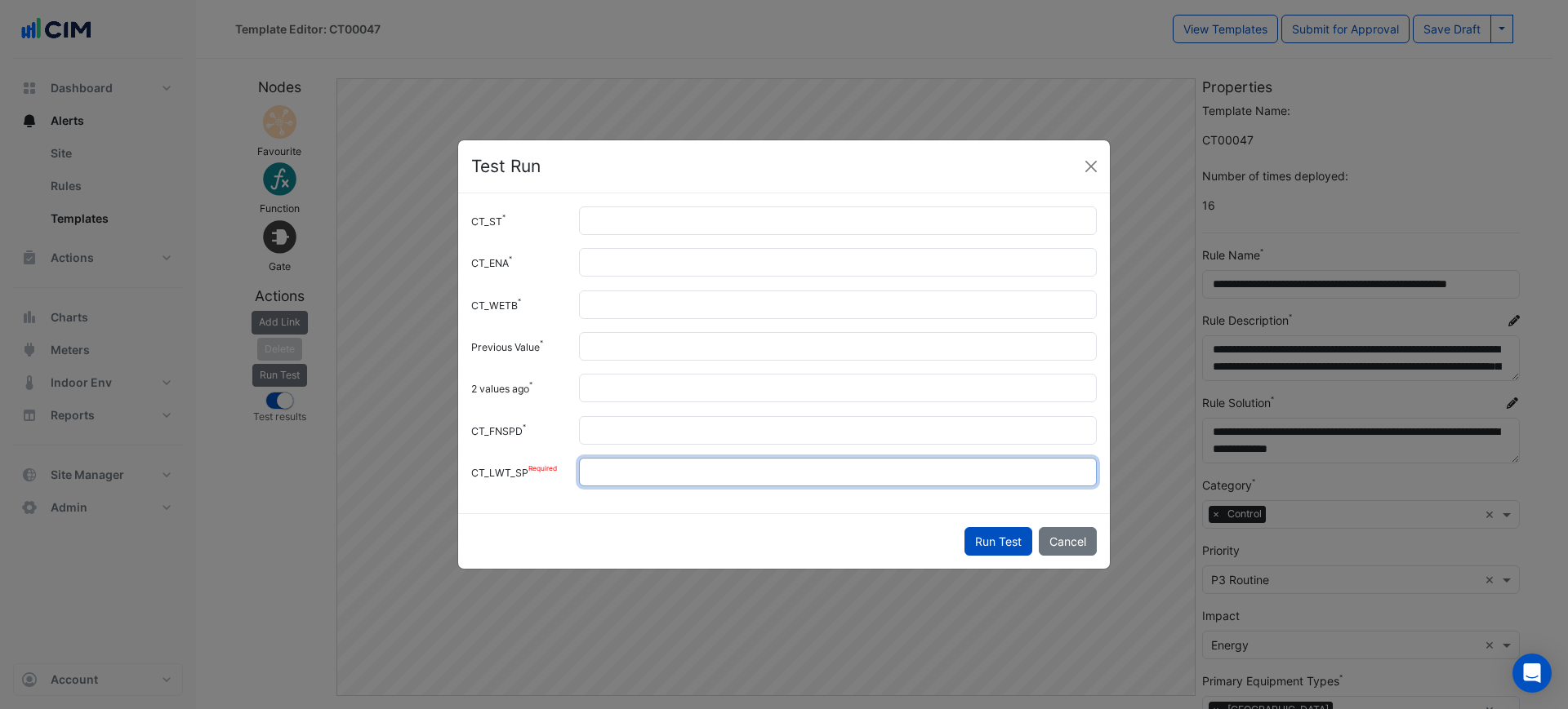
drag, startPoint x: 653, startPoint y: 470, endPoint x: 554, endPoint y: 470, distance: 99.0
click at [554, 470] on div "CT_LWT_SP **" at bounding box center [784, 472] width 645 height 29
type input "**"
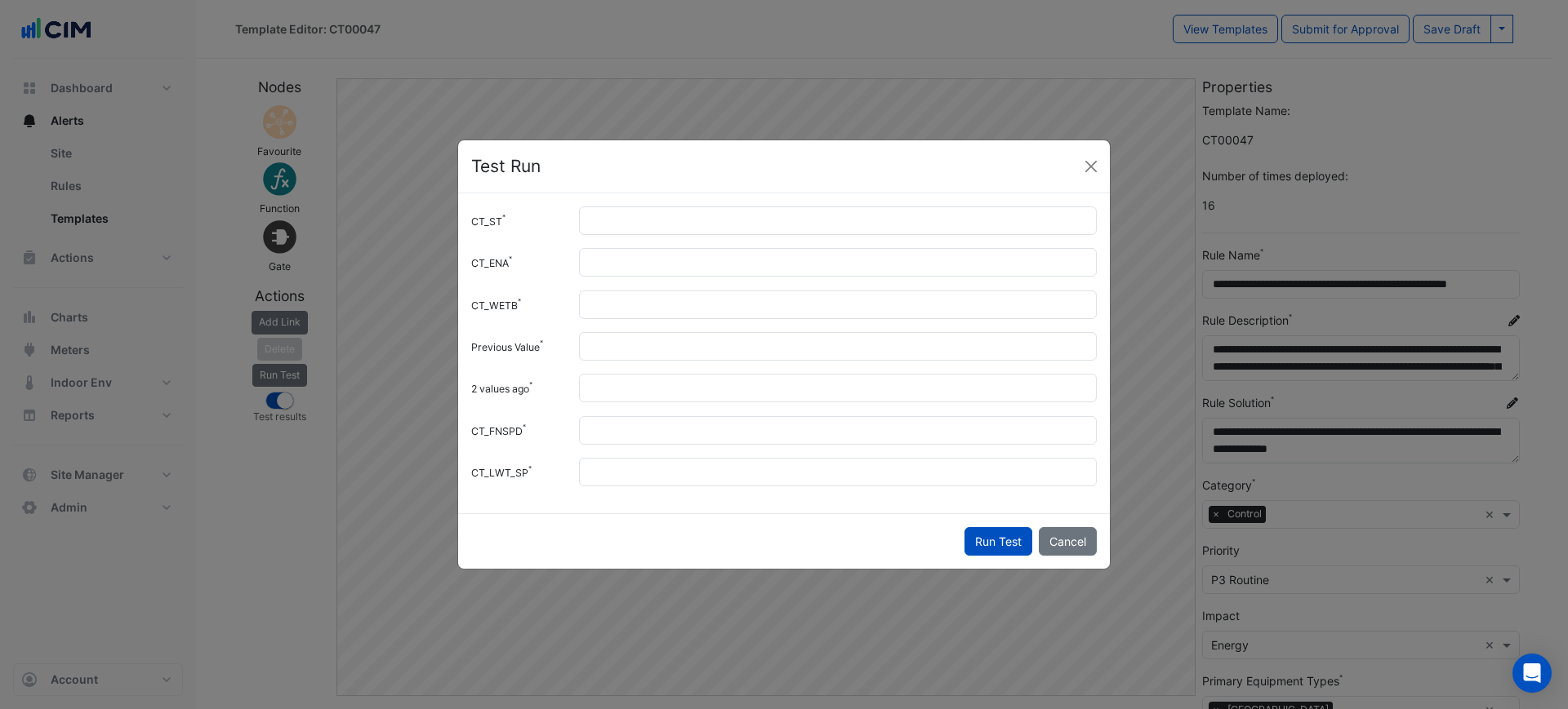
click at [989, 536] on button "Run Test" at bounding box center [998, 541] width 68 height 29
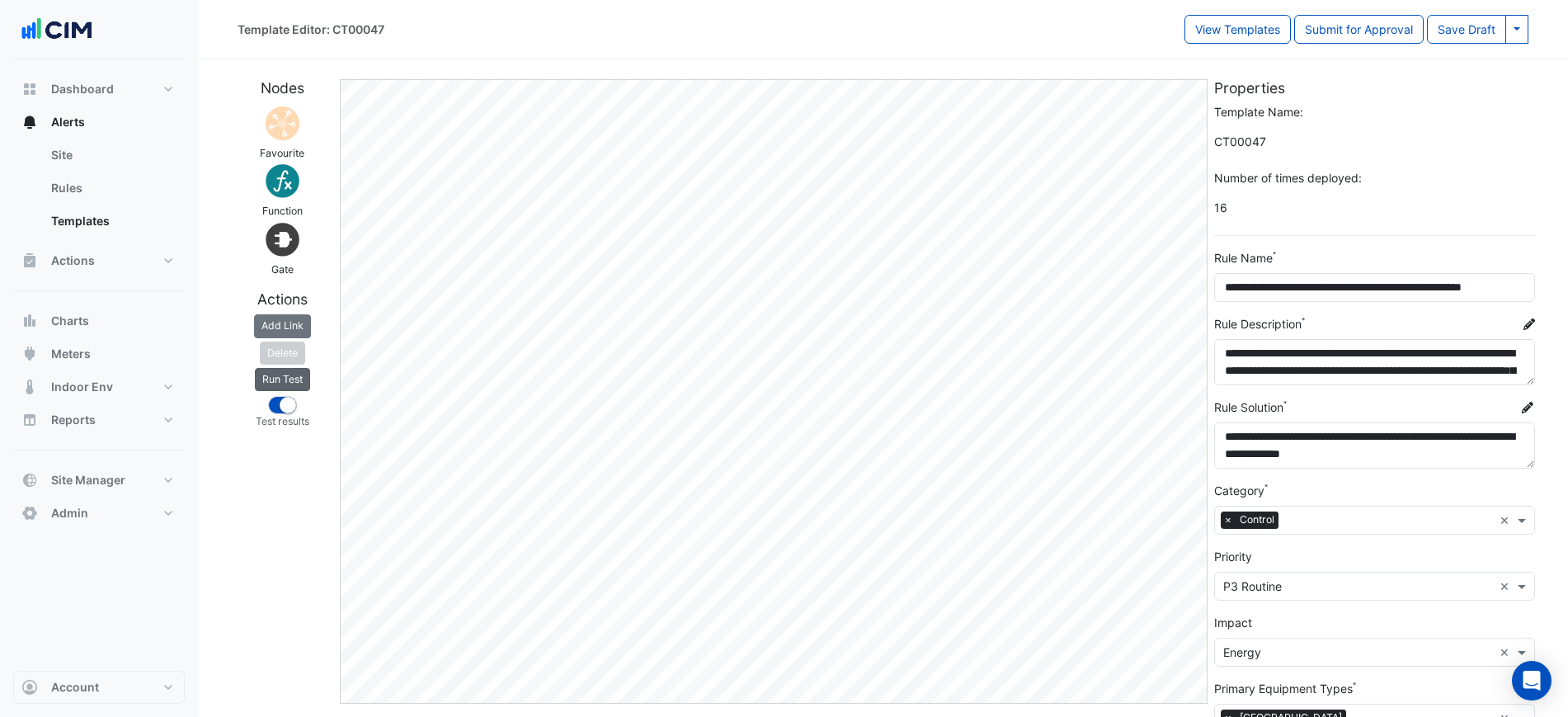
click at [297, 384] on button "Run Test" at bounding box center [282, 380] width 56 height 23
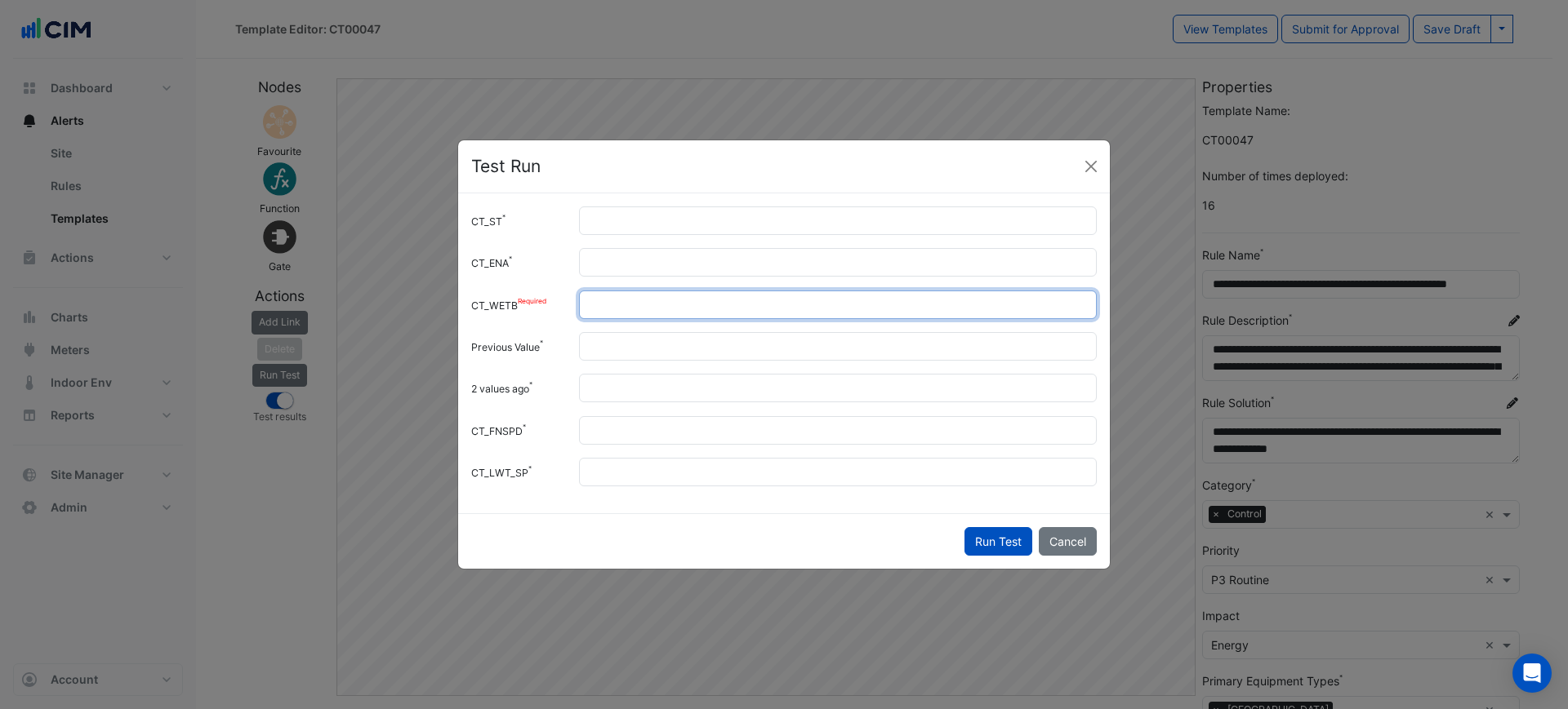
drag, startPoint x: 634, startPoint y: 304, endPoint x: 564, endPoint y: 307, distance: 70.1
click at [564, 307] on div "CT_WETB **" at bounding box center [784, 305] width 645 height 29
type input "**"
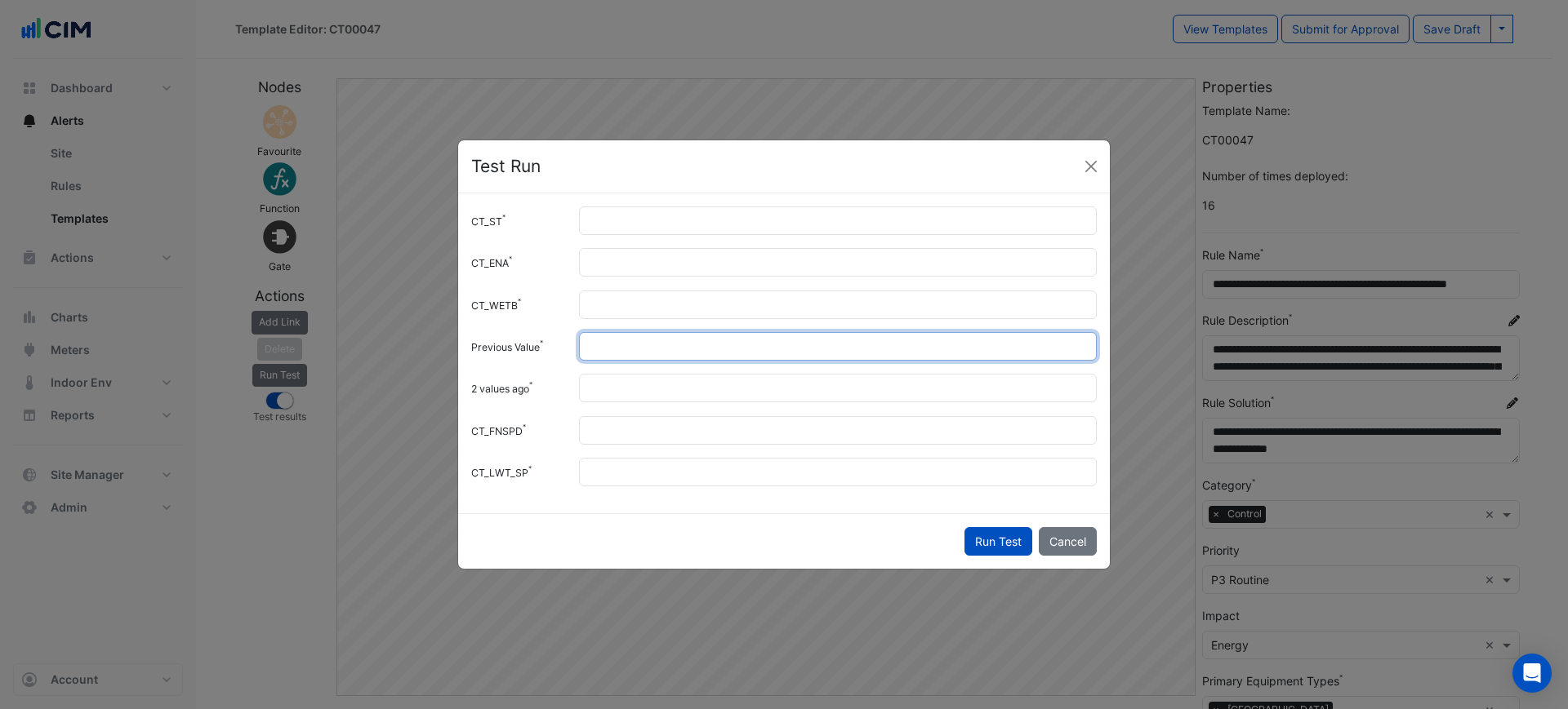
type input "****"
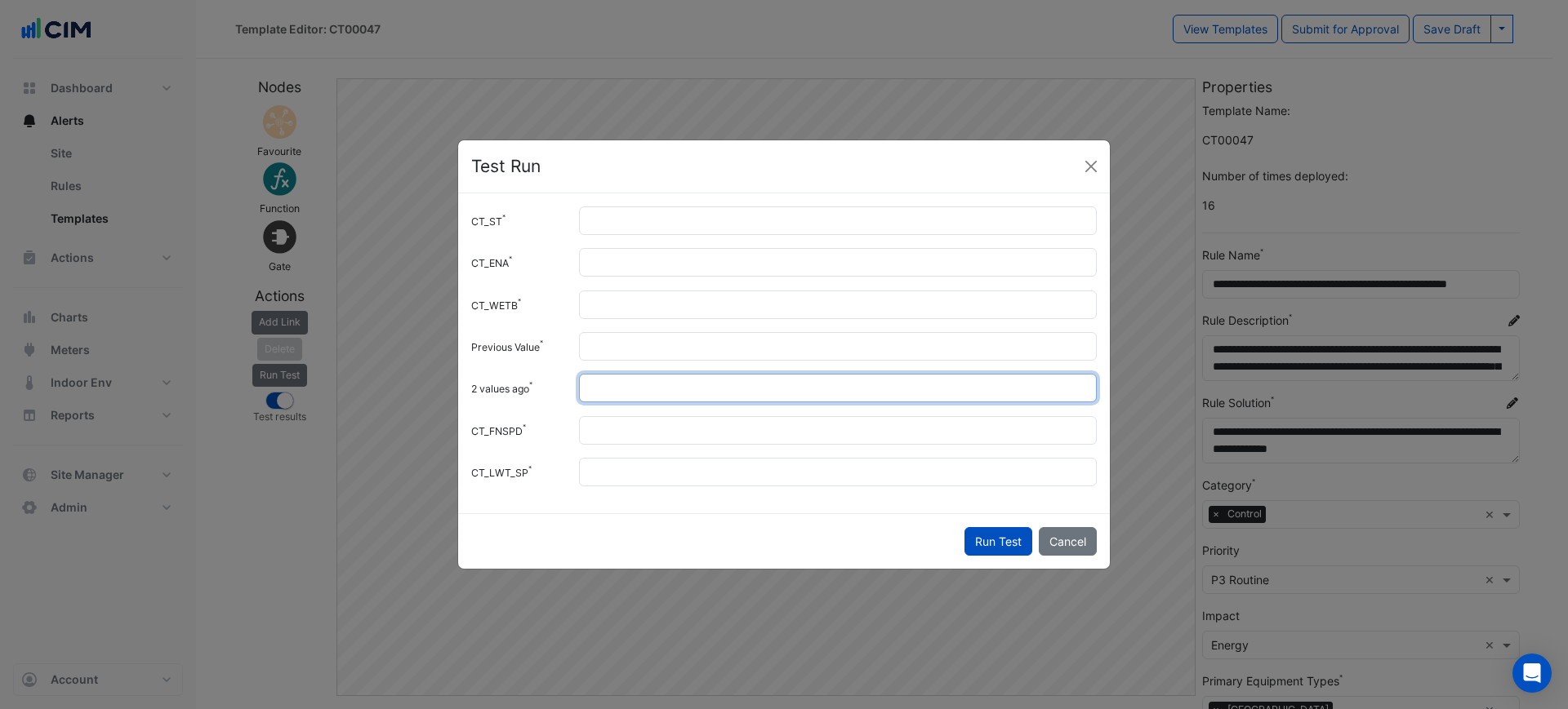
type input "**"
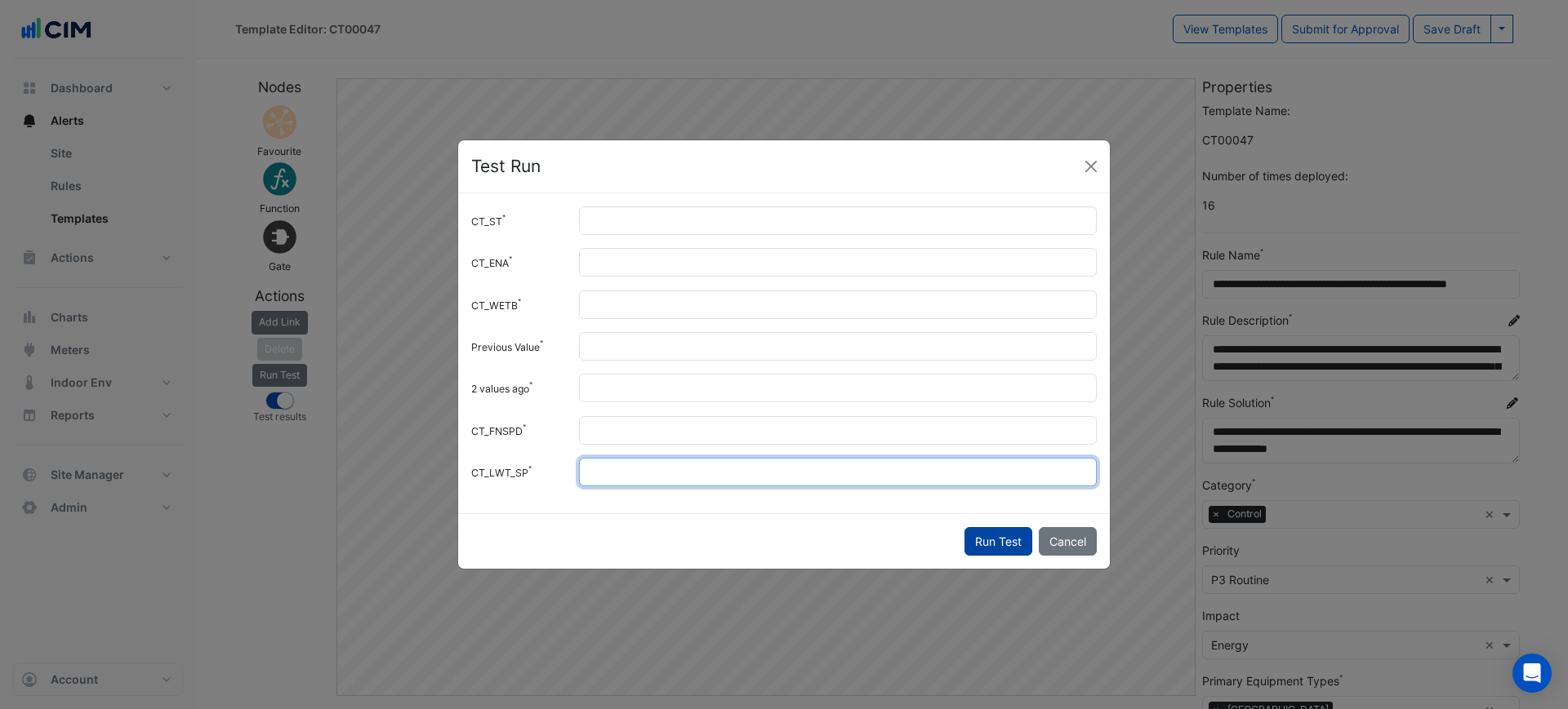
type input "**"
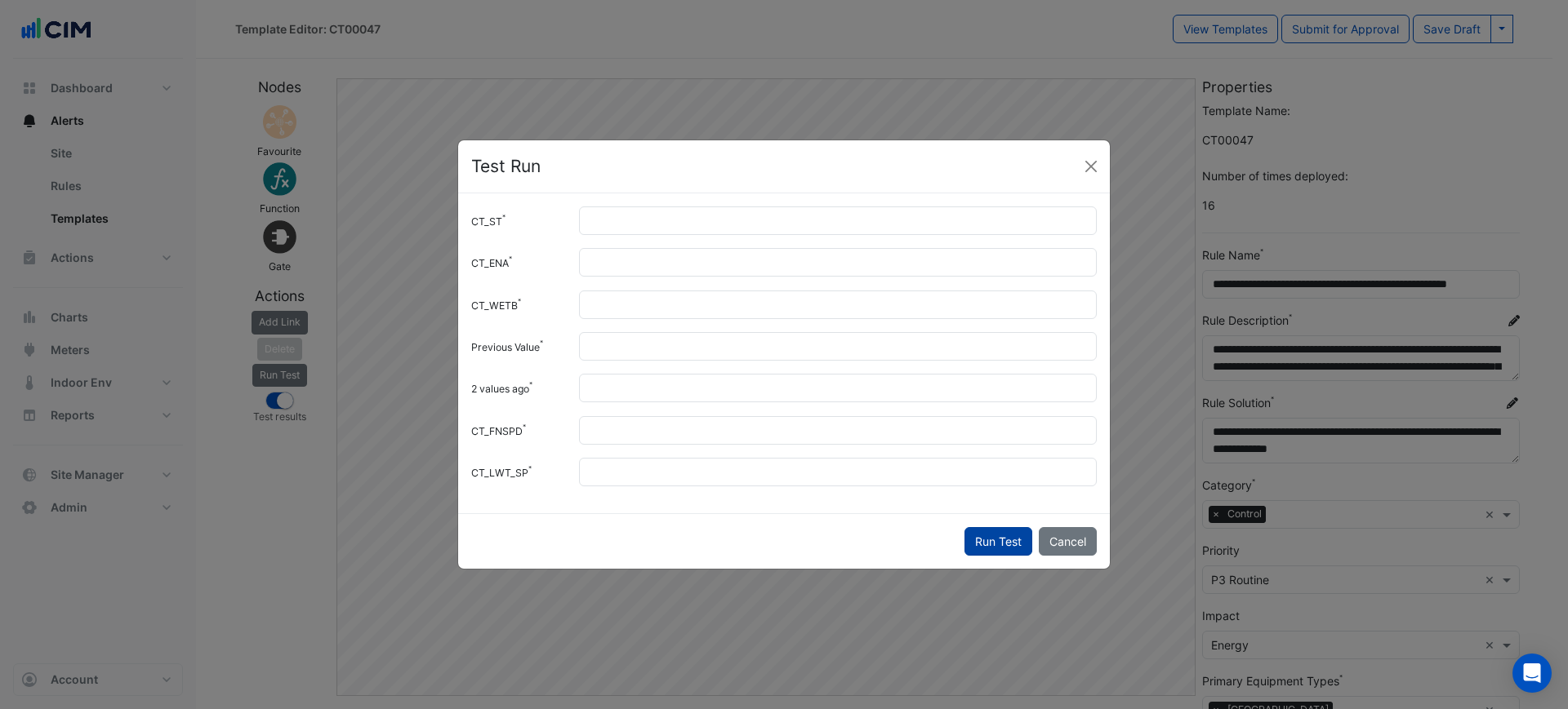
click at [977, 536] on button "Run Test" at bounding box center [998, 541] width 68 height 29
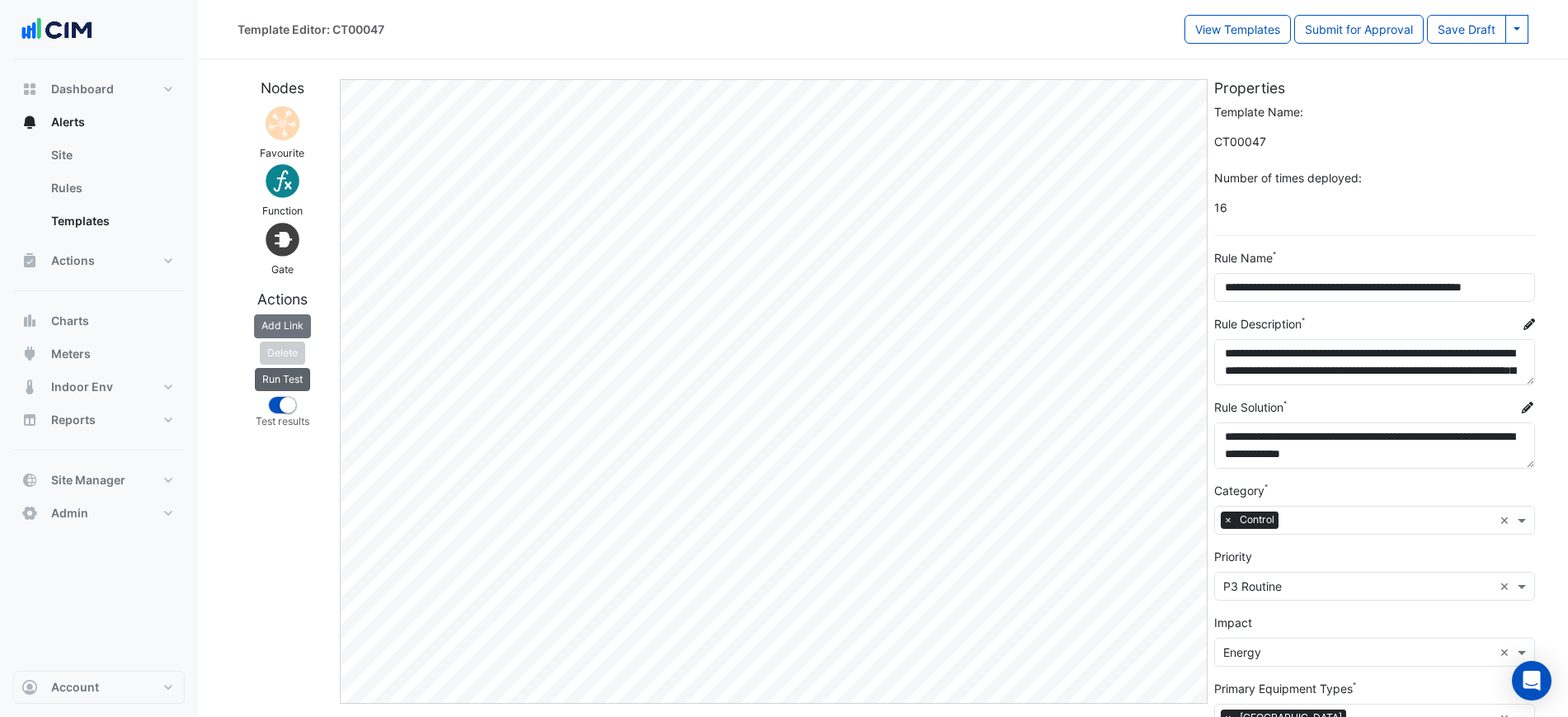
click at [283, 373] on button "Run Test" at bounding box center [282, 380] width 56 height 23
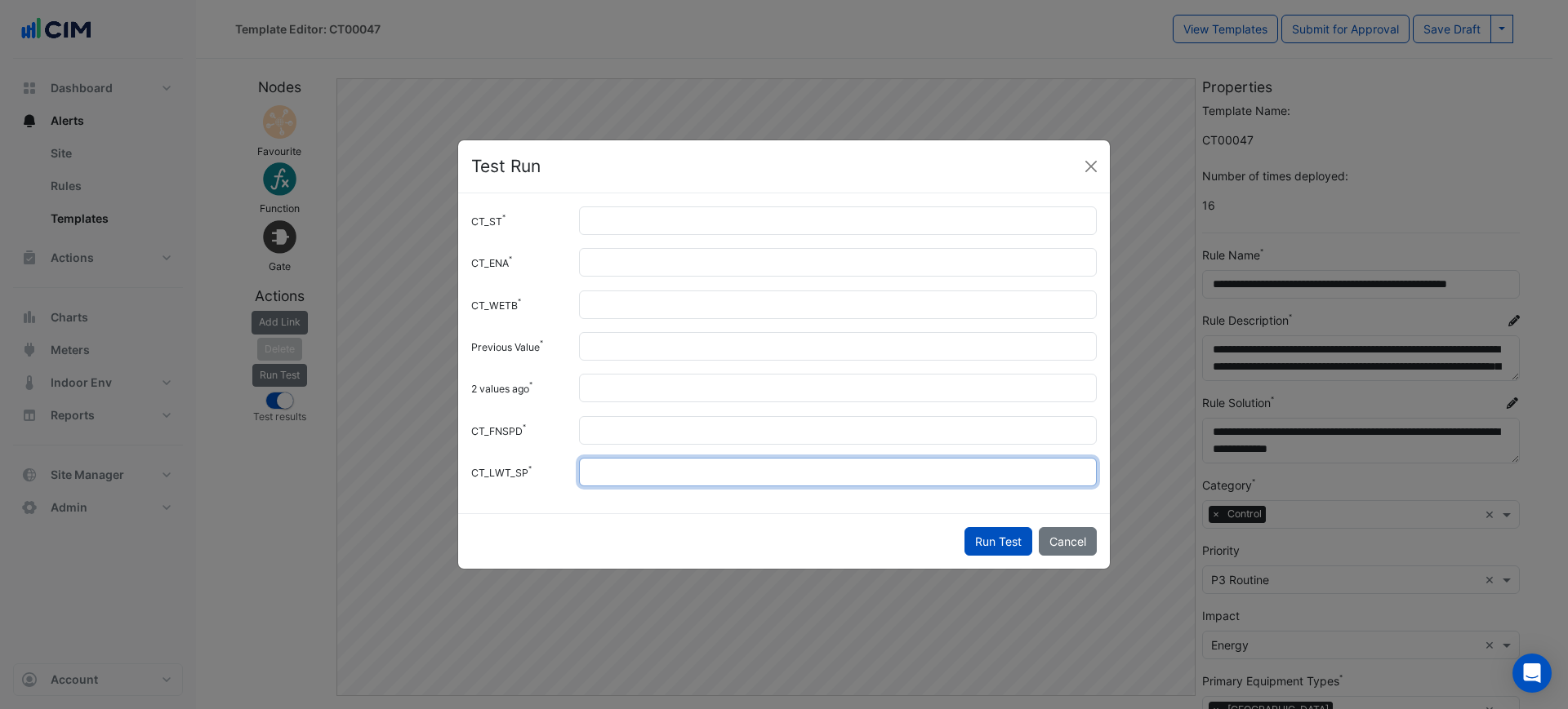
click at [669, 473] on input "**" at bounding box center [838, 472] width 518 height 29
type input "****"
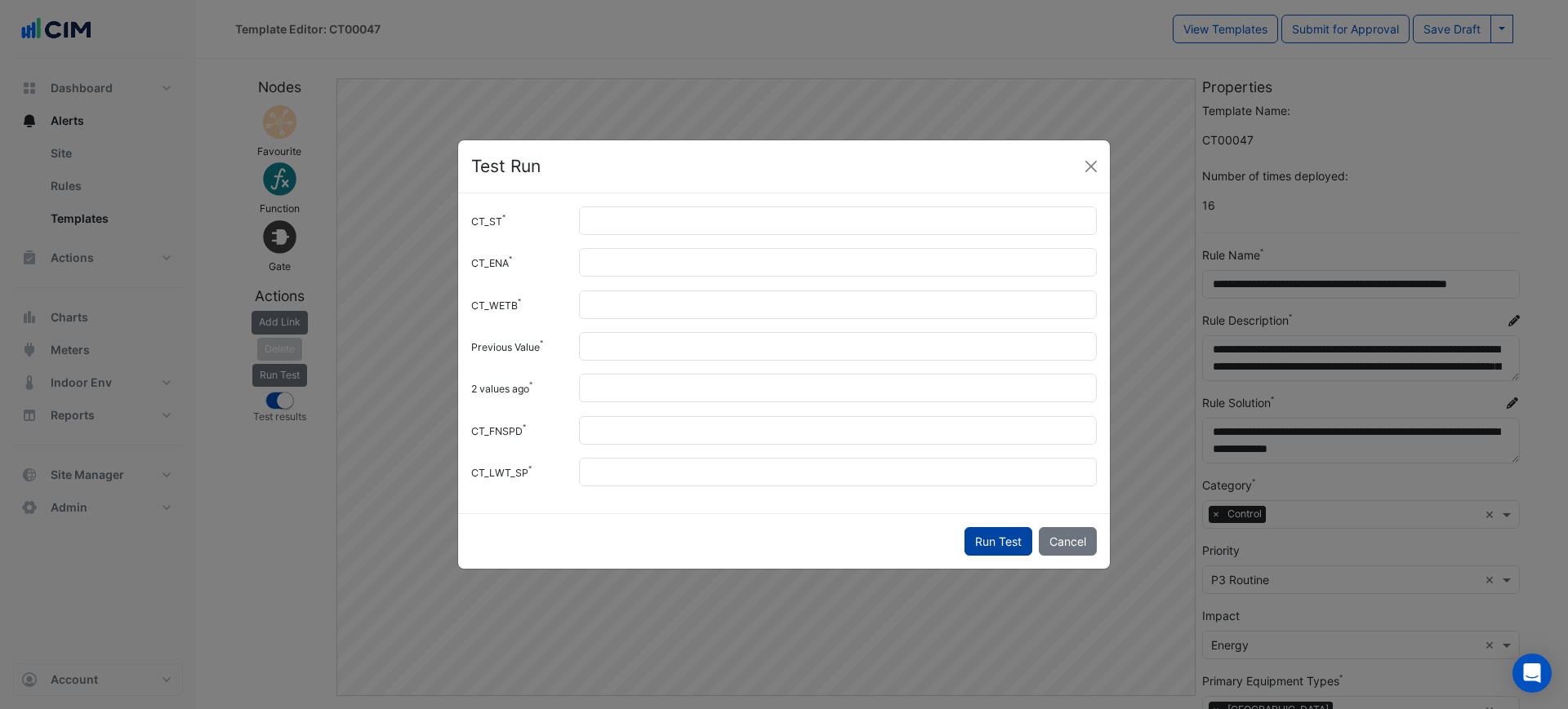
click at [991, 540] on button "Run Test" at bounding box center [998, 541] width 68 height 29
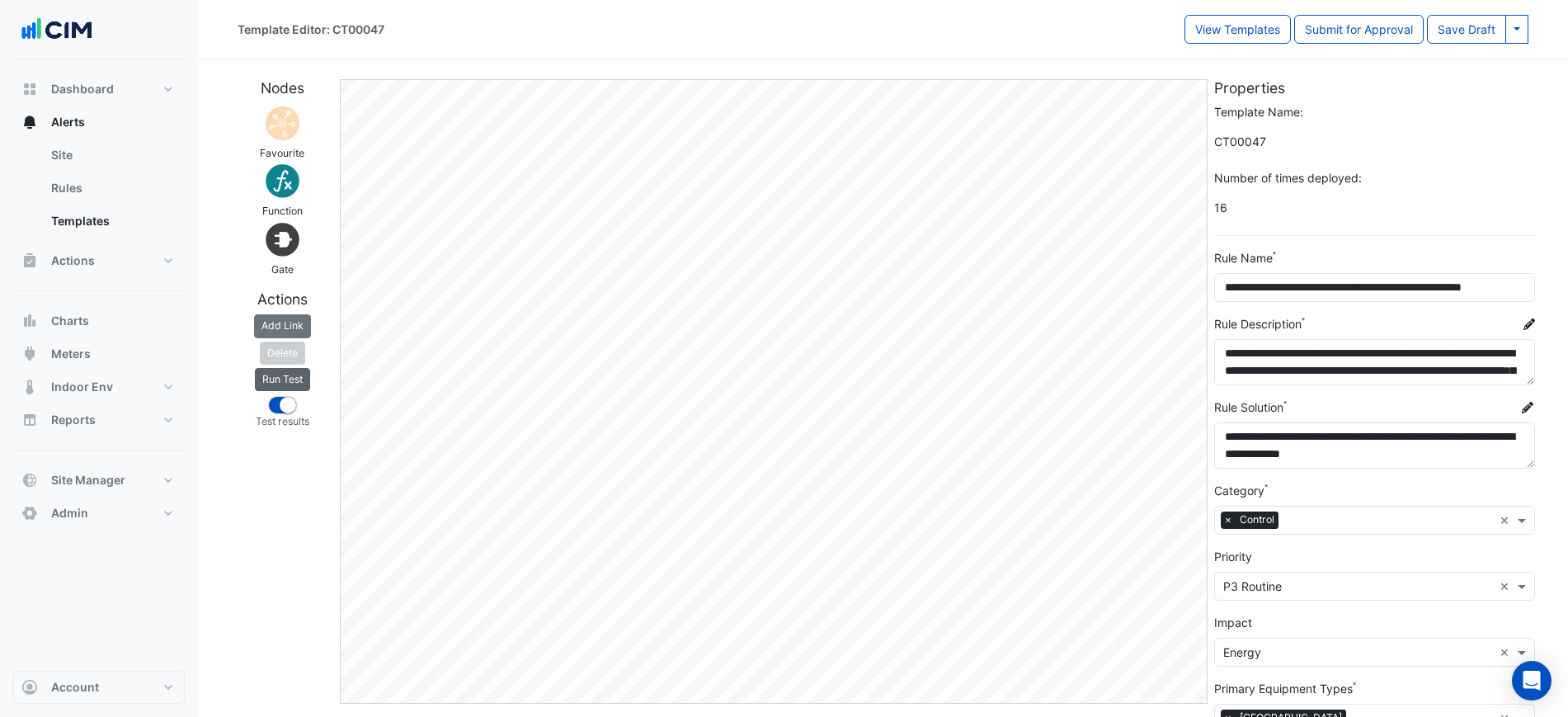
click at [300, 381] on button "Run Test" at bounding box center [282, 380] width 56 height 23
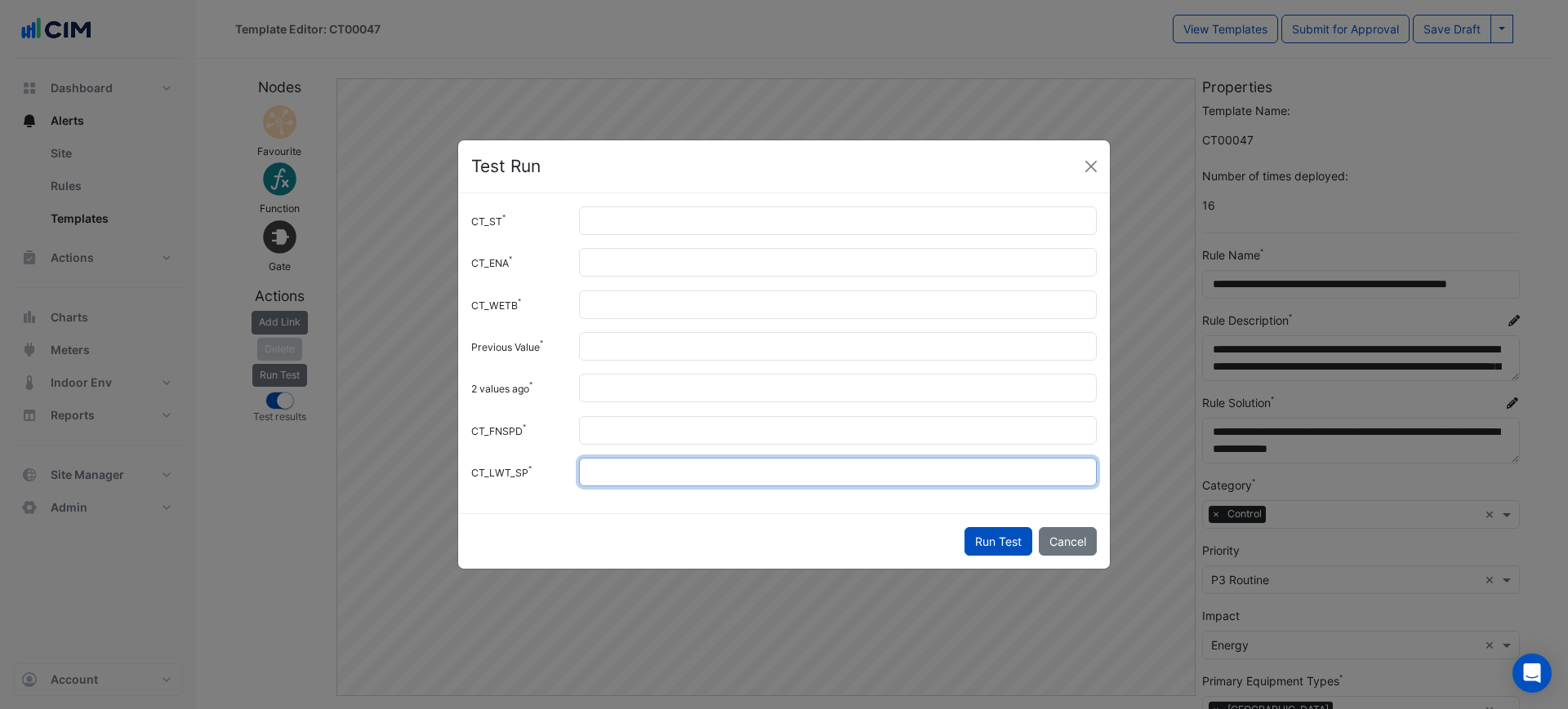
click at [792, 477] on input "****" at bounding box center [838, 472] width 518 height 29
type input "*"
type input "**"
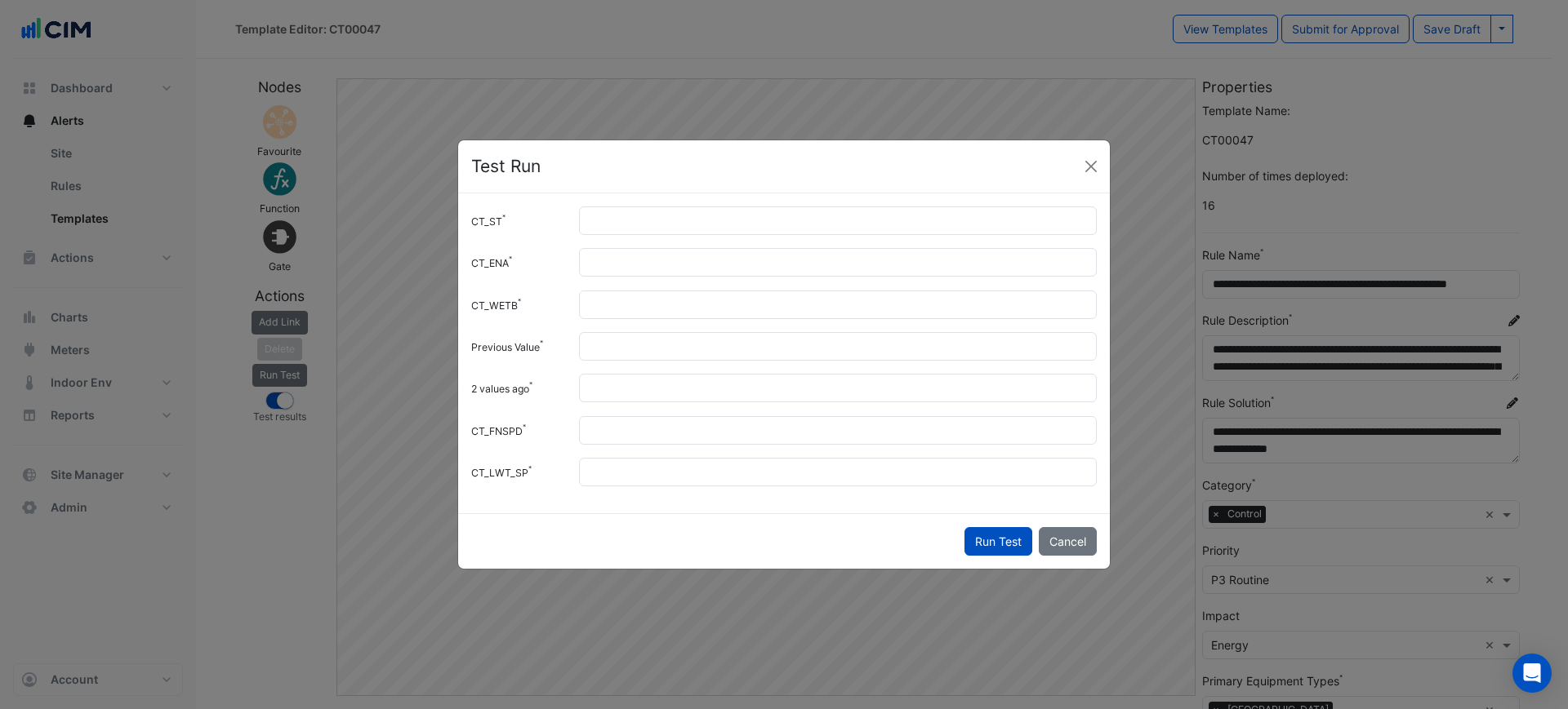
drag, startPoint x: 980, startPoint y: 532, endPoint x: 987, endPoint y: 542, distance: 12.2
click at [987, 540] on button "Run Test" at bounding box center [998, 541] width 68 height 29
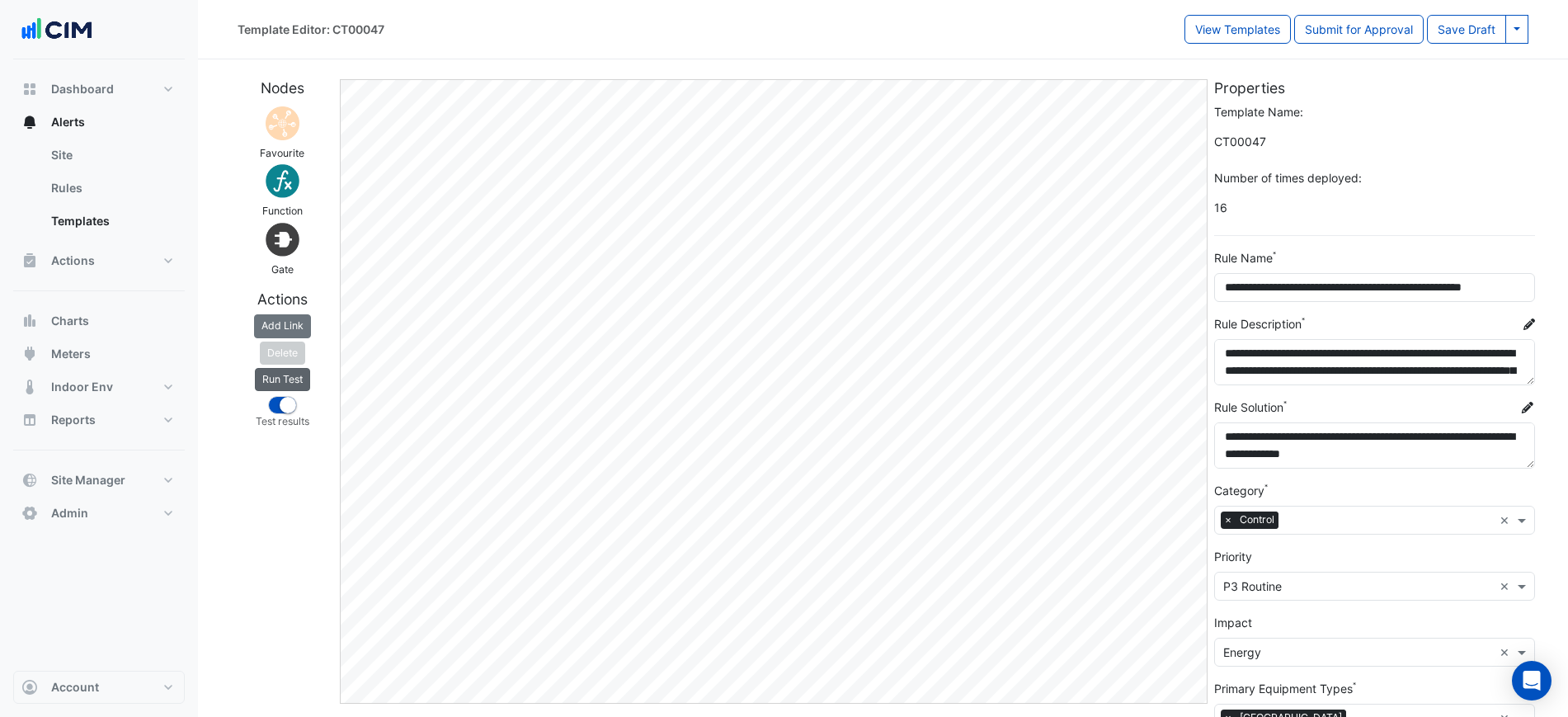
click at [271, 376] on button "Run Test" at bounding box center [282, 380] width 56 height 23
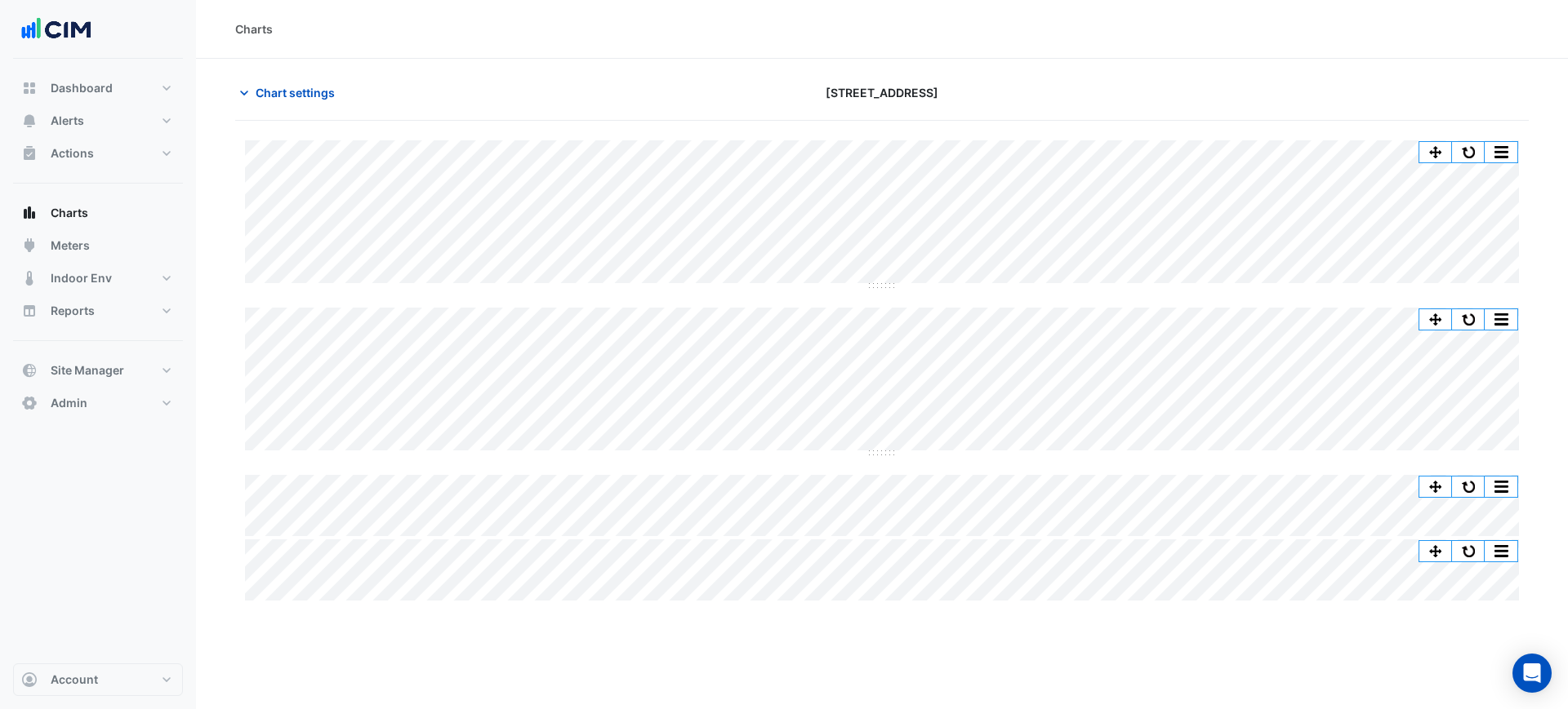
click at [1470, 141] on div "Split All Split None Print Save as JPEG Save as PNG Pivot Data Table Export CSV…" at bounding box center [1468, 152] width 100 height 22
click at [1433, 149] on button "button" at bounding box center [1435, 152] width 33 height 21
click at [1475, 147] on button "button" at bounding box center [1468, 152] width 33 height 21
click at [1454, 152] on button "button" at bounding box center [1468, 152] width 33 height 21
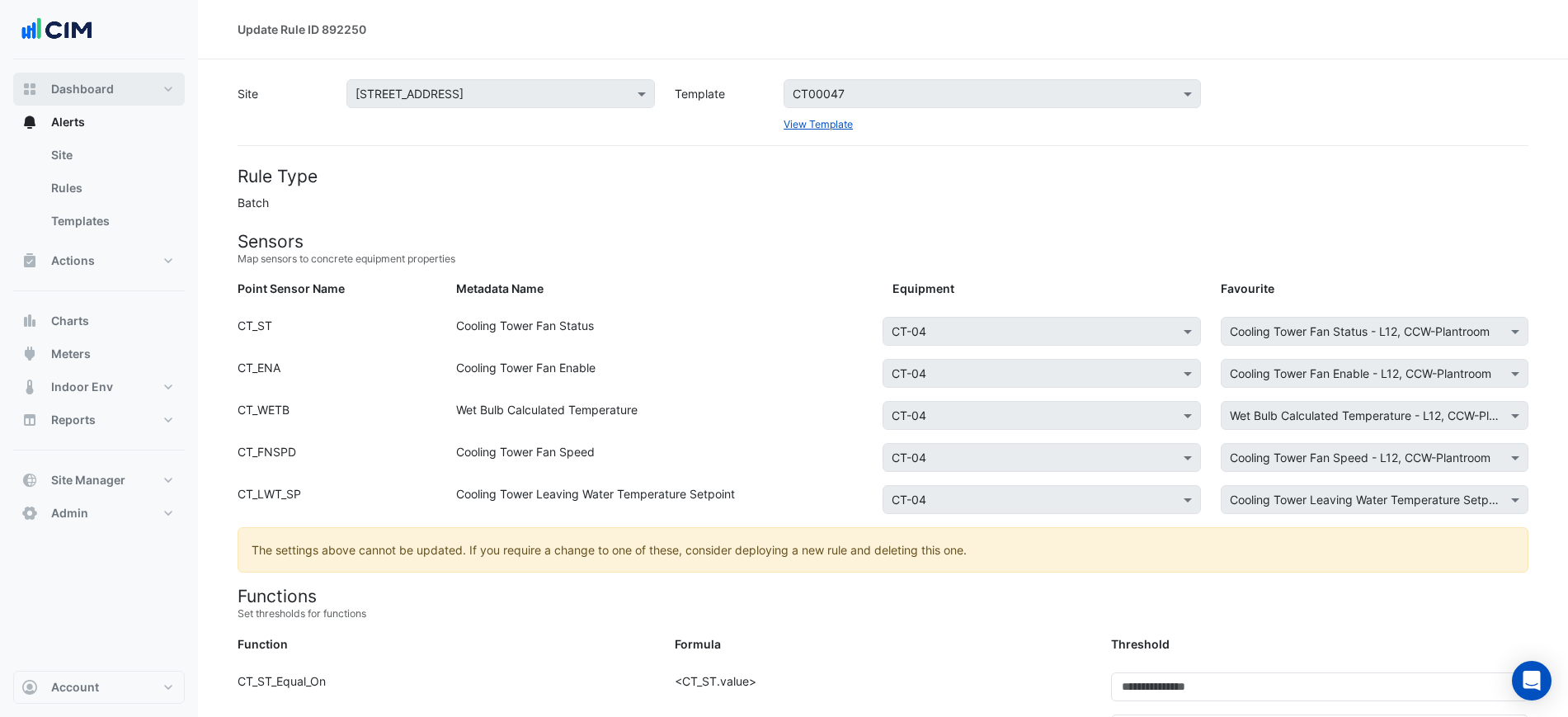
scroll to position [559, 0]
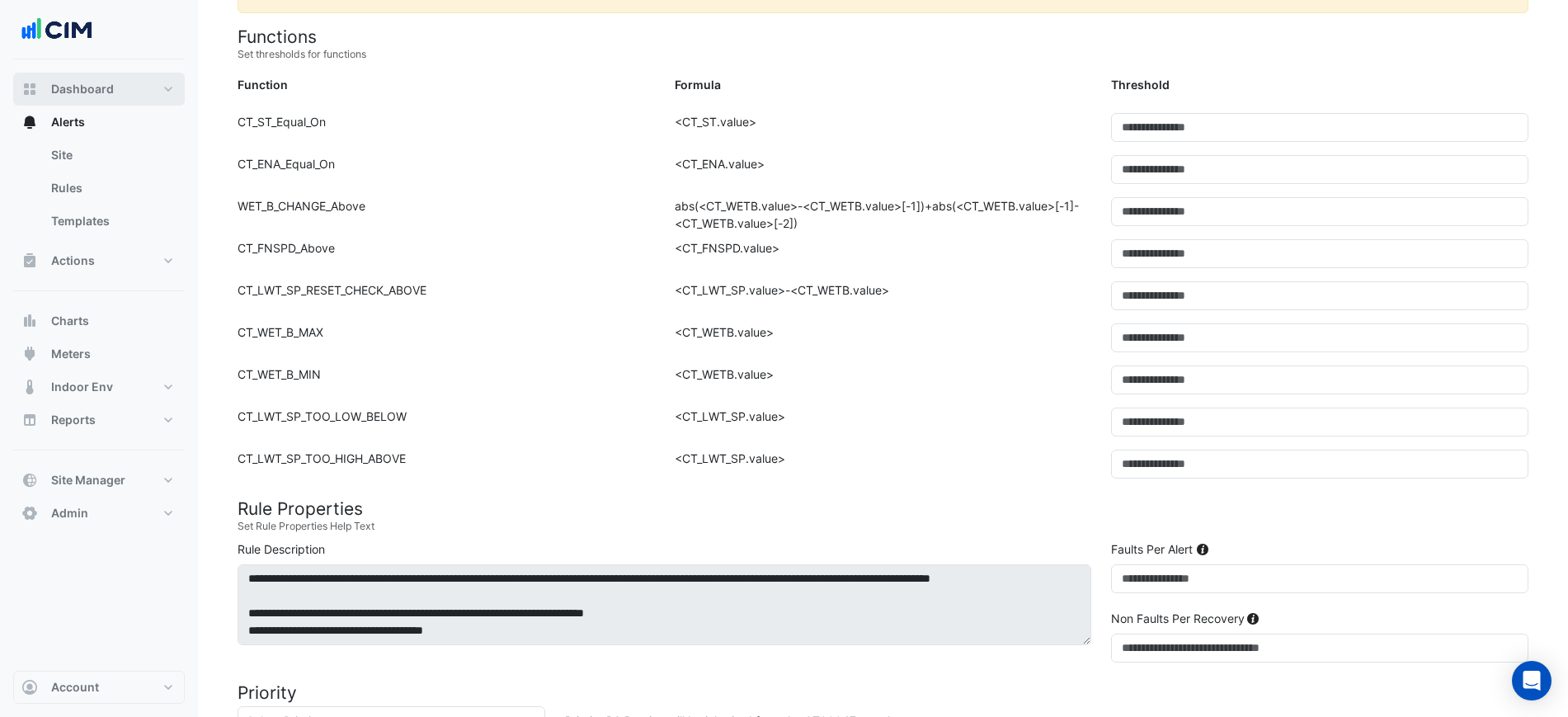
click at [75, 90] on span "Dashboard" at bounding box center [82, 89] width 62 height 16
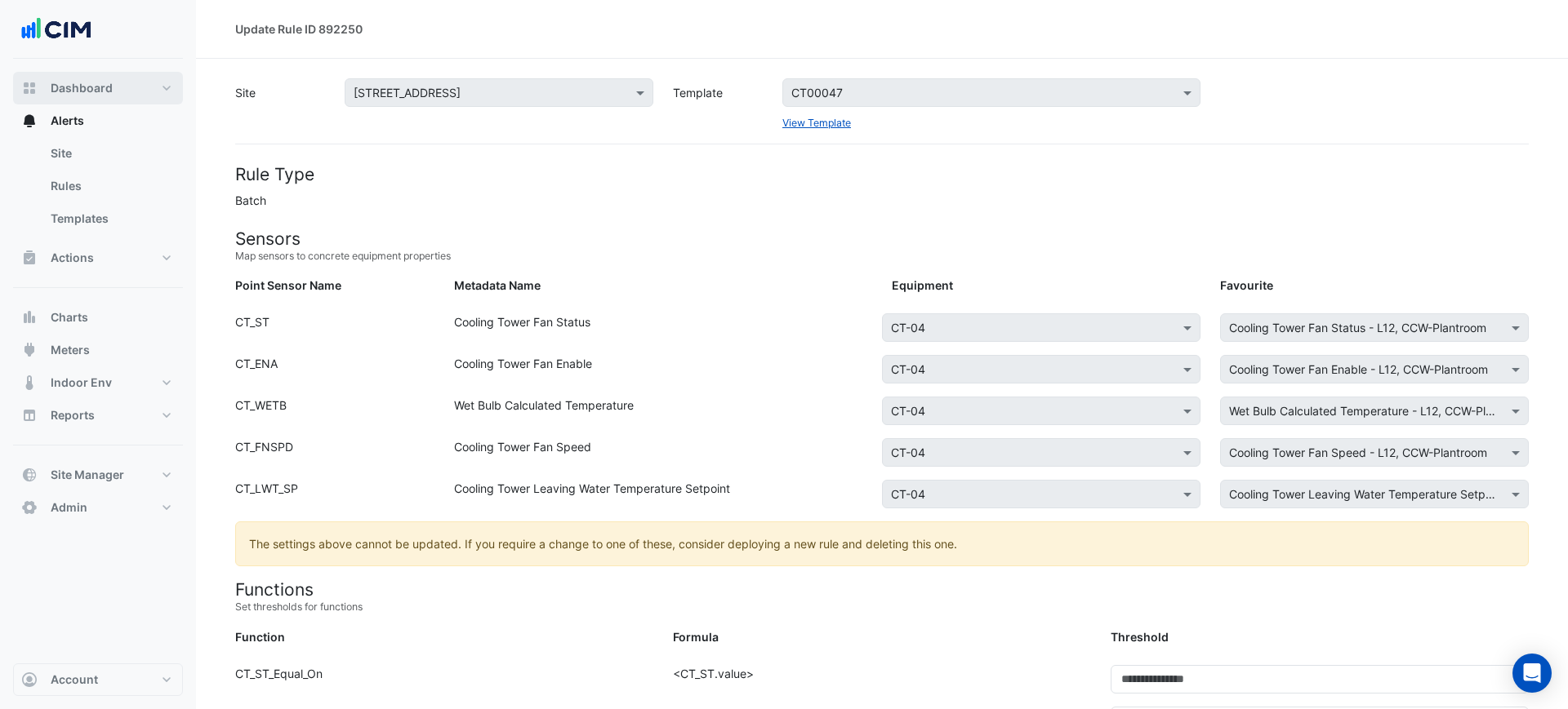
select select "***"
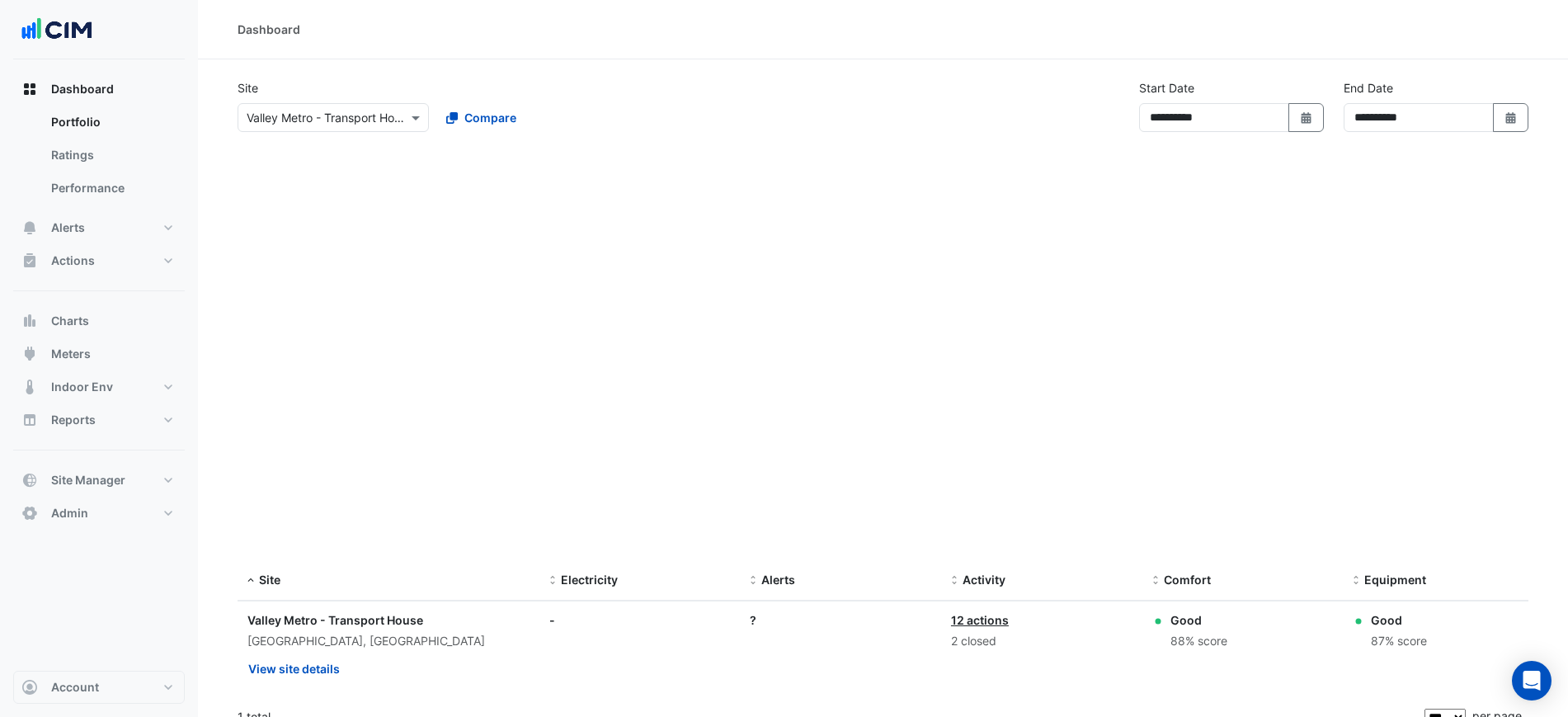
click at [310, 111] on input "text" at bounding box center [316, 118] width 141 height 17
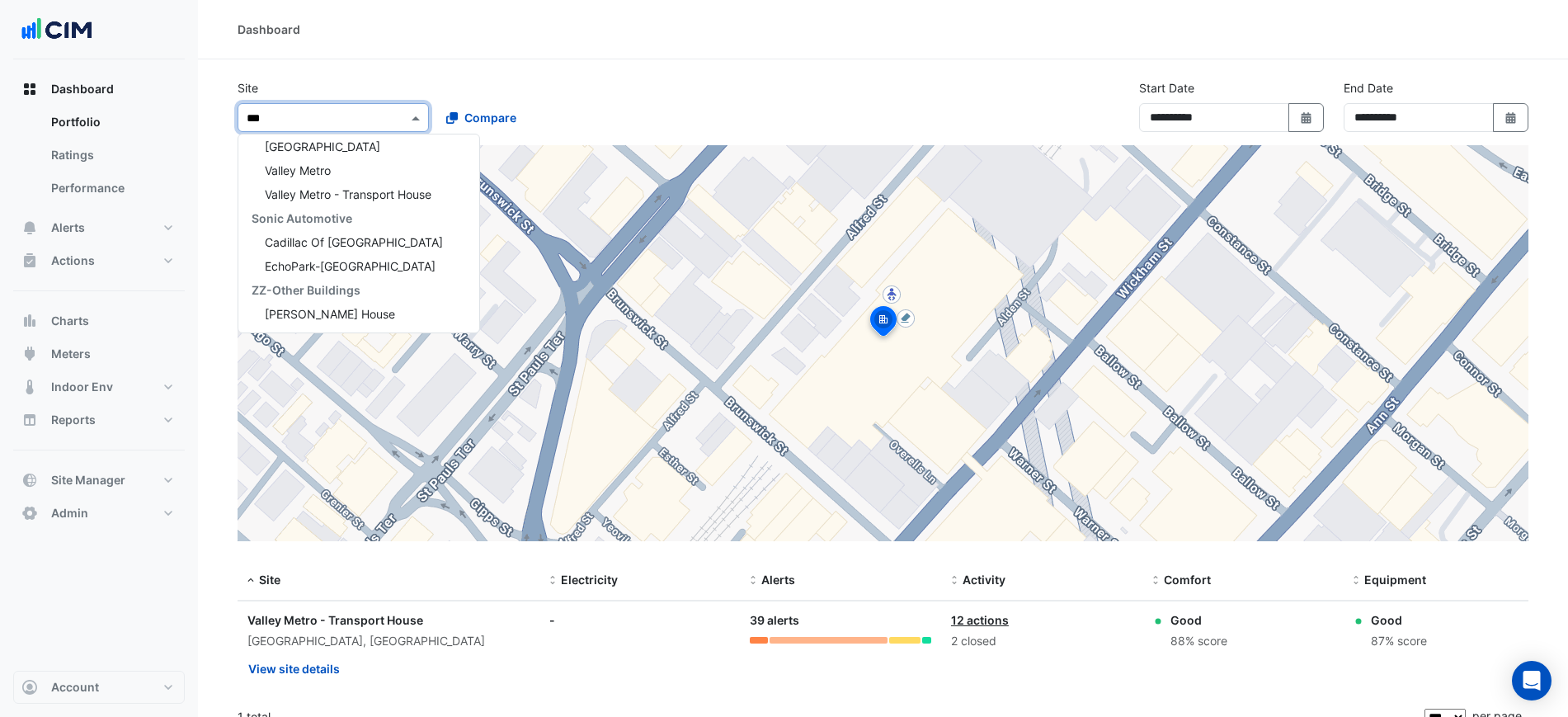
scroll to position [270, 0]
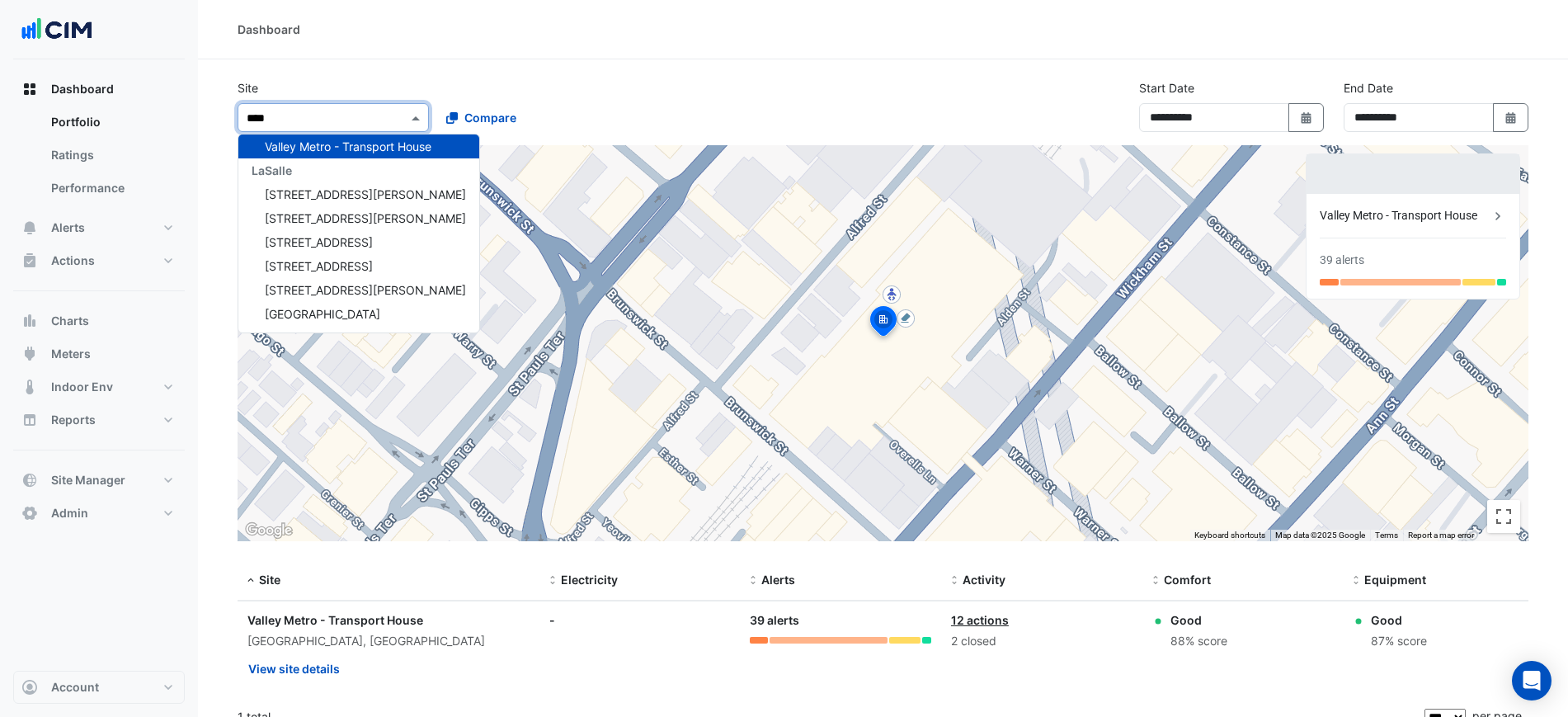
type input "*****"
click at [312, 167] on div "LaSalle" at bounding box center [359, 170] width 241 height 24
click at [298, 188] on span "[STREET_ADDRESS][PERSON_NAME]" at bounding box center [365, 194] width 201 height 14
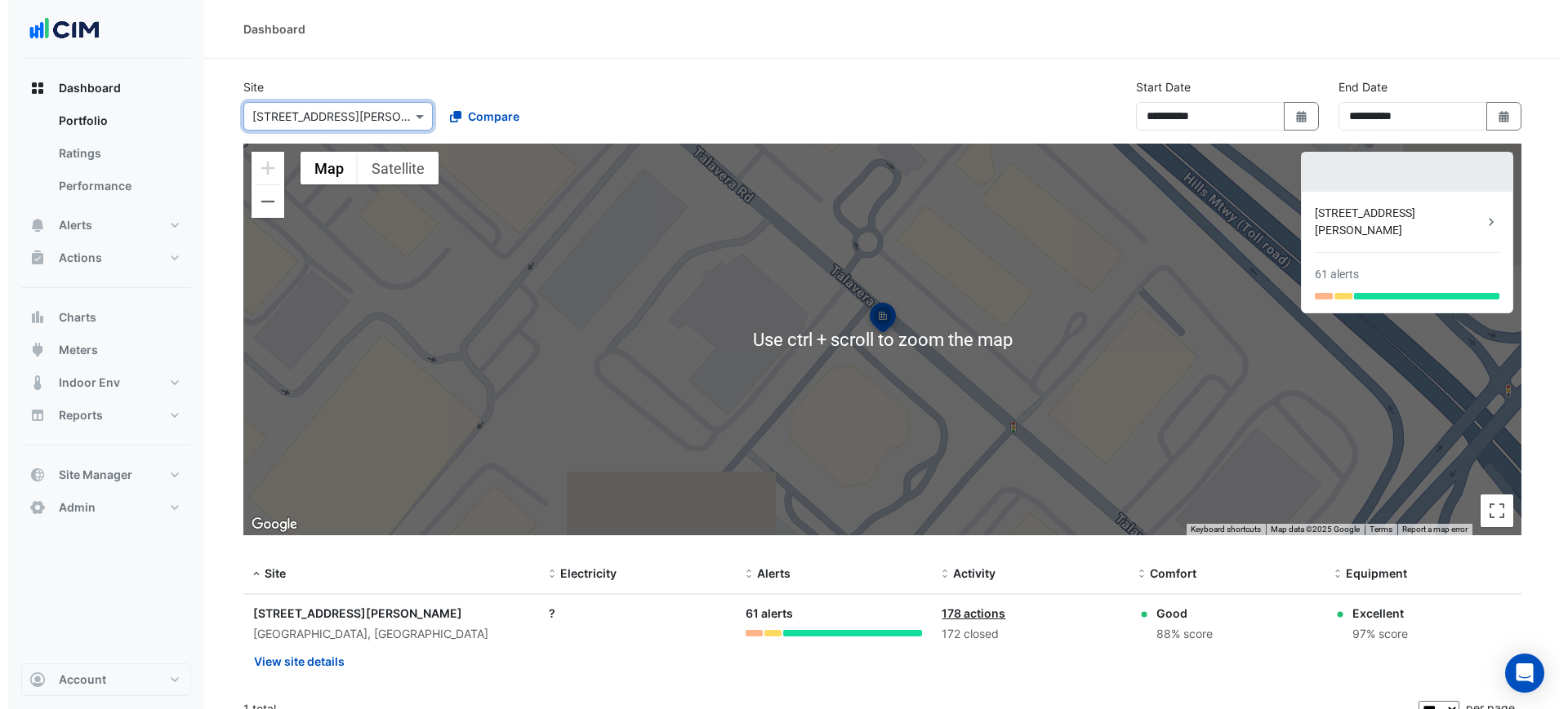
scroll to position [21, 0]
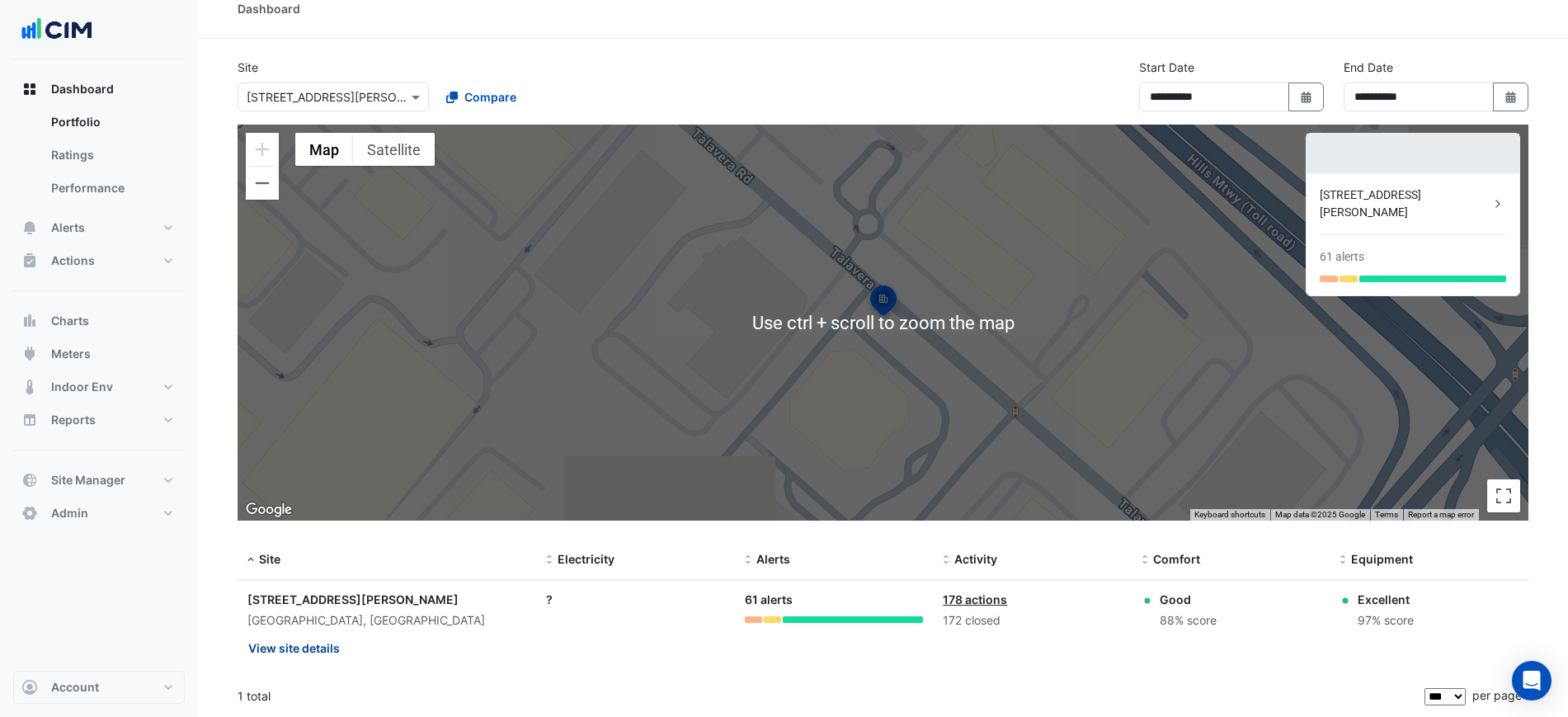
click at [330, 644] on button "View site details" at bounding box center [294, 648] width 93 height 29
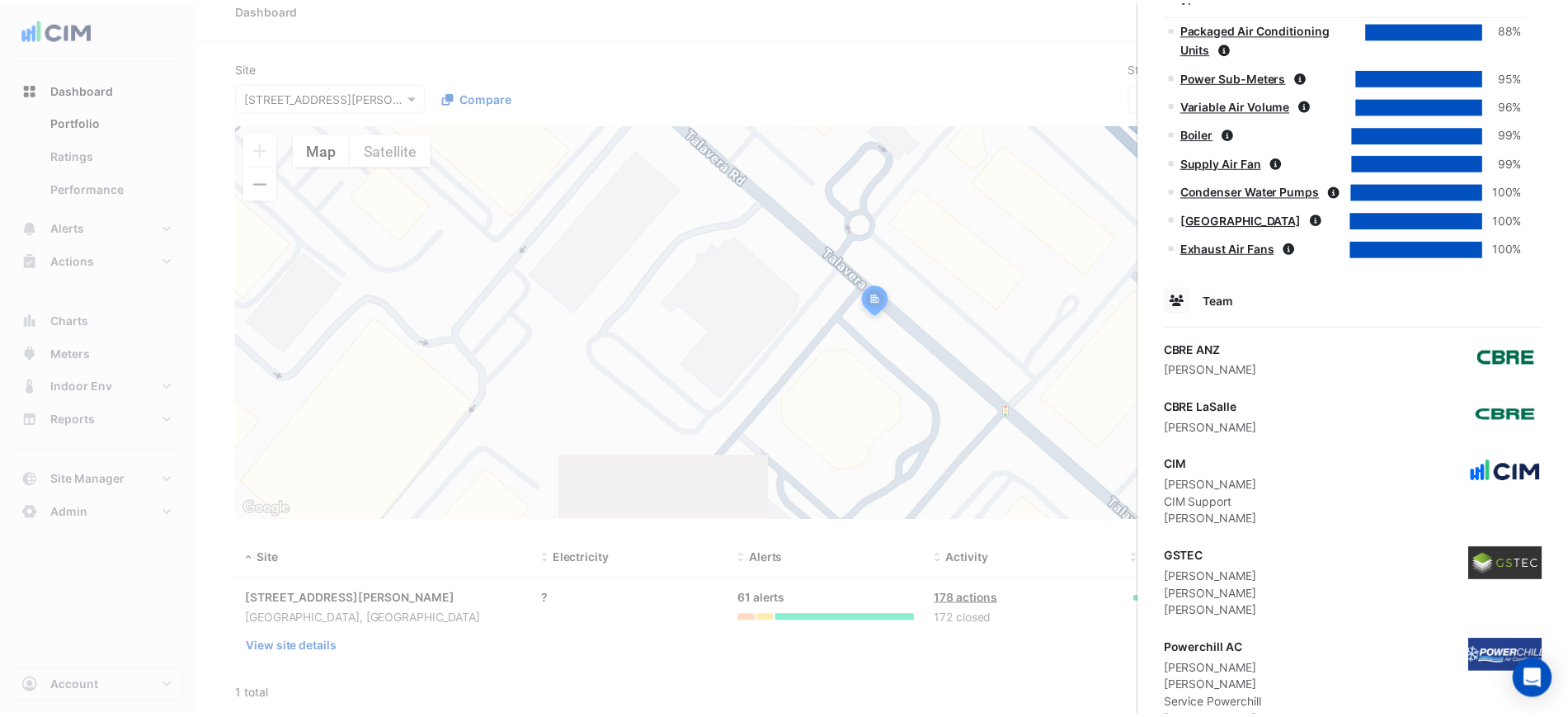
scroll to position [913, 0]
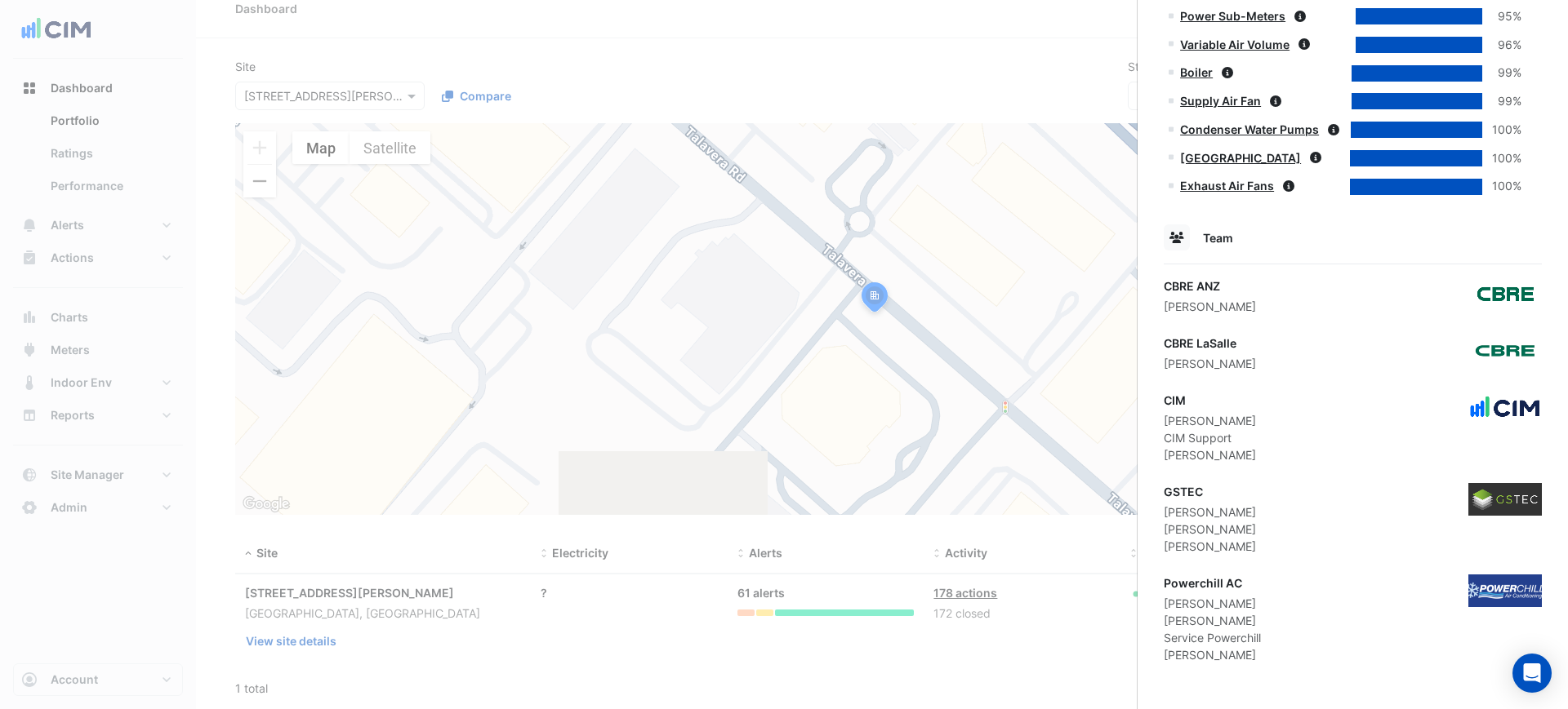
click at [811, 312] on ngb-offcanvas-backdrop at bounding box center [784, 354] width 1568 height 709
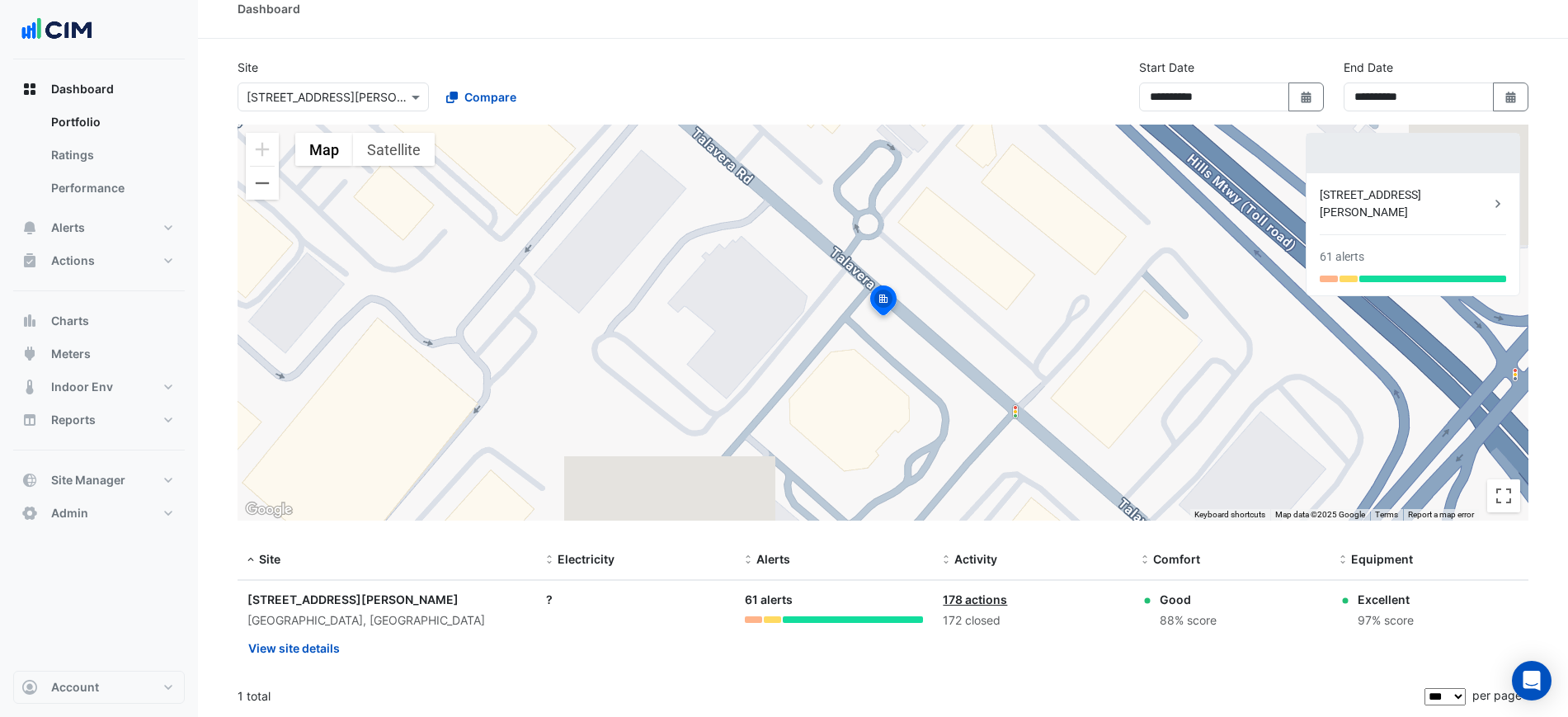
scroll to position [8, 0]
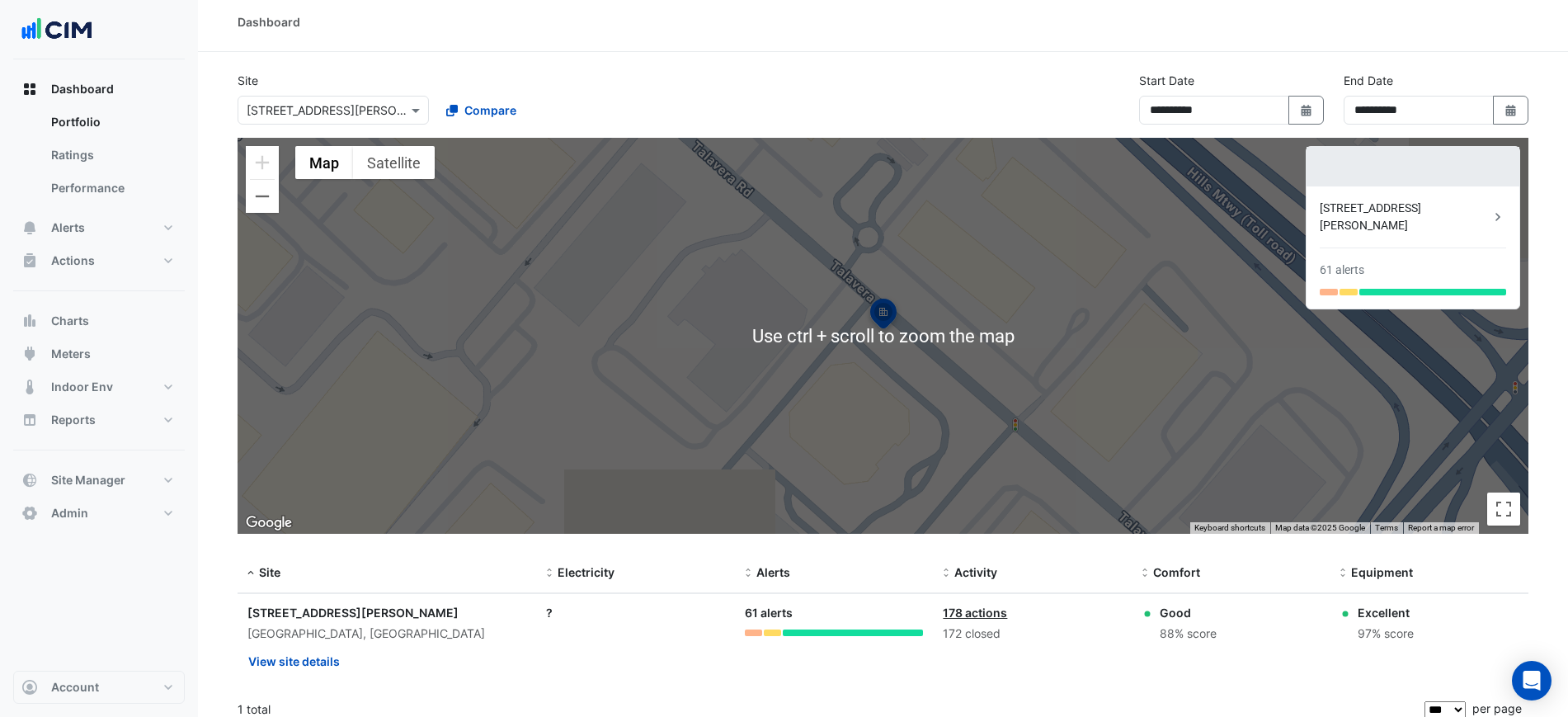
click at [362, 102] on div "Select a Site × [STREET_ADDRESS][PERSON_NAME] Compare" at bounding box center [431, 107] width 396 height 36
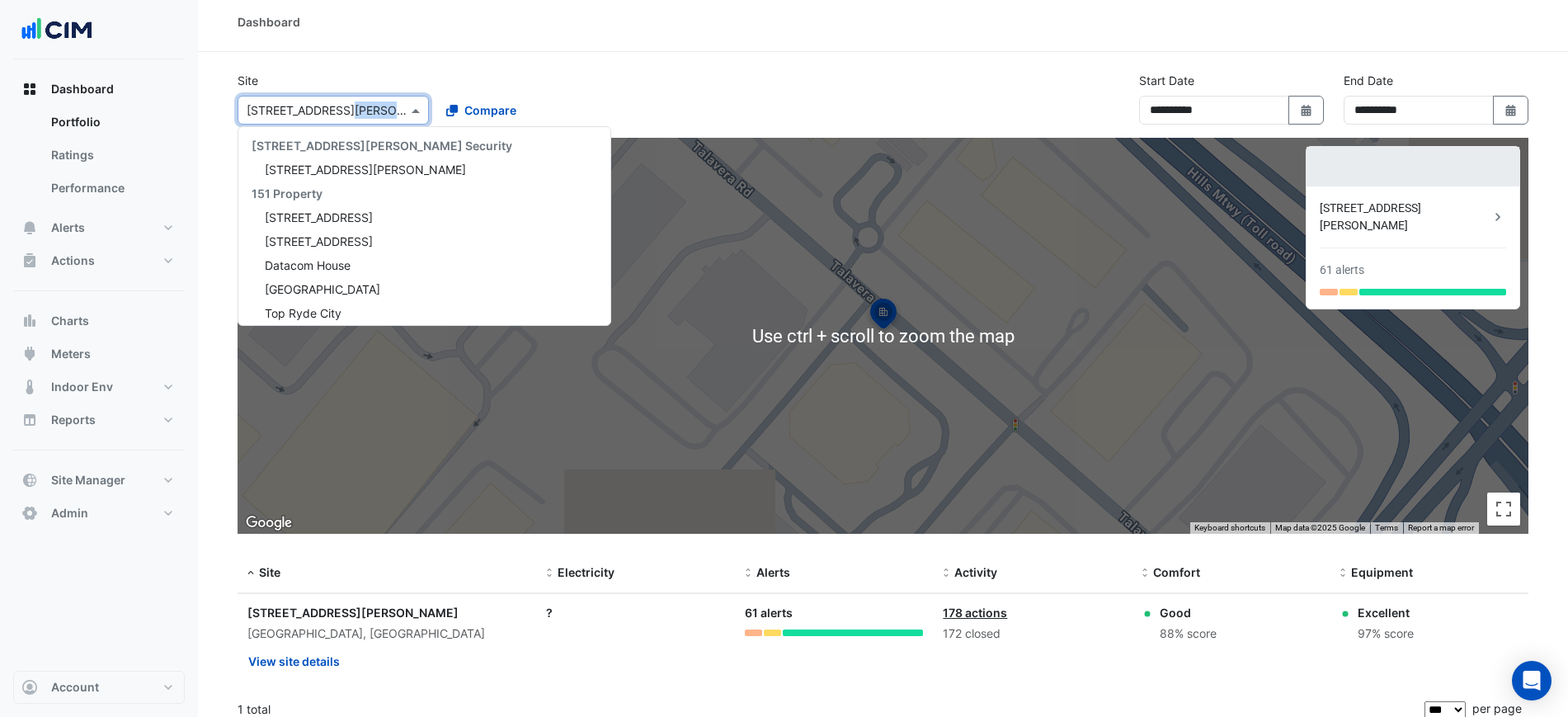
click at [362, 102] on input "text" at bounding box center [316, 111] width 141 height 17
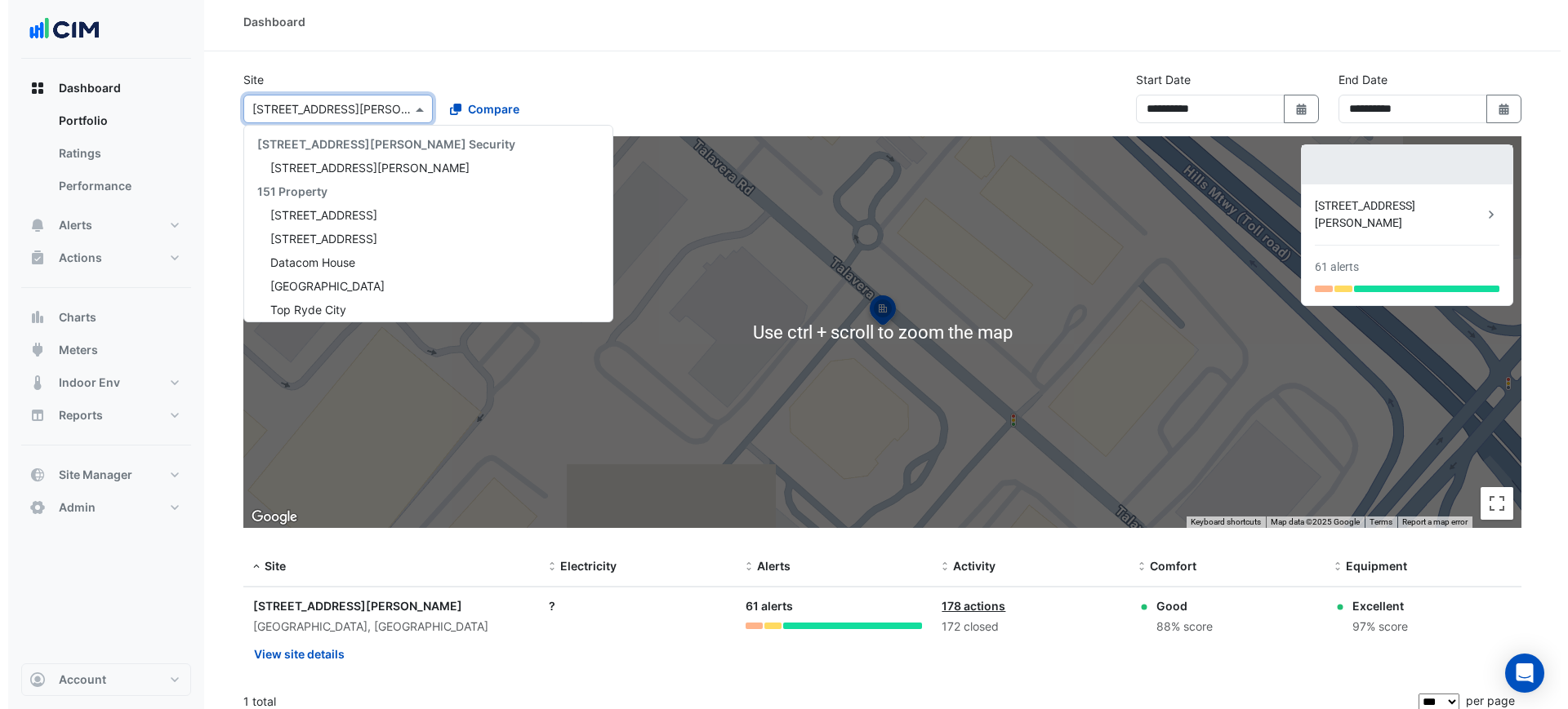
scroll to position [16458, 0]
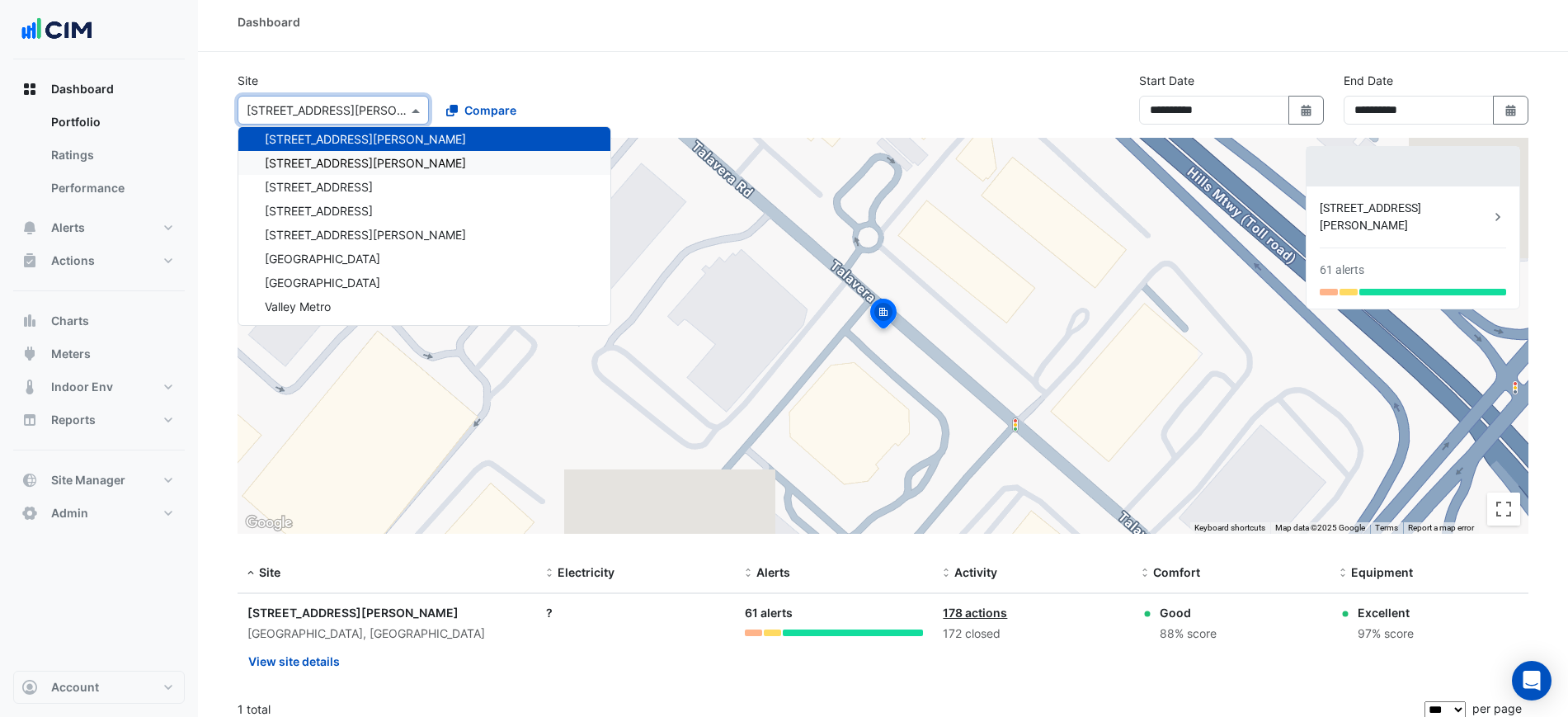
click at [344, 166] on span "[STREET_ADDRESS][PERSON_NAME]" at bounding box center [365, 162] width 201 height 14
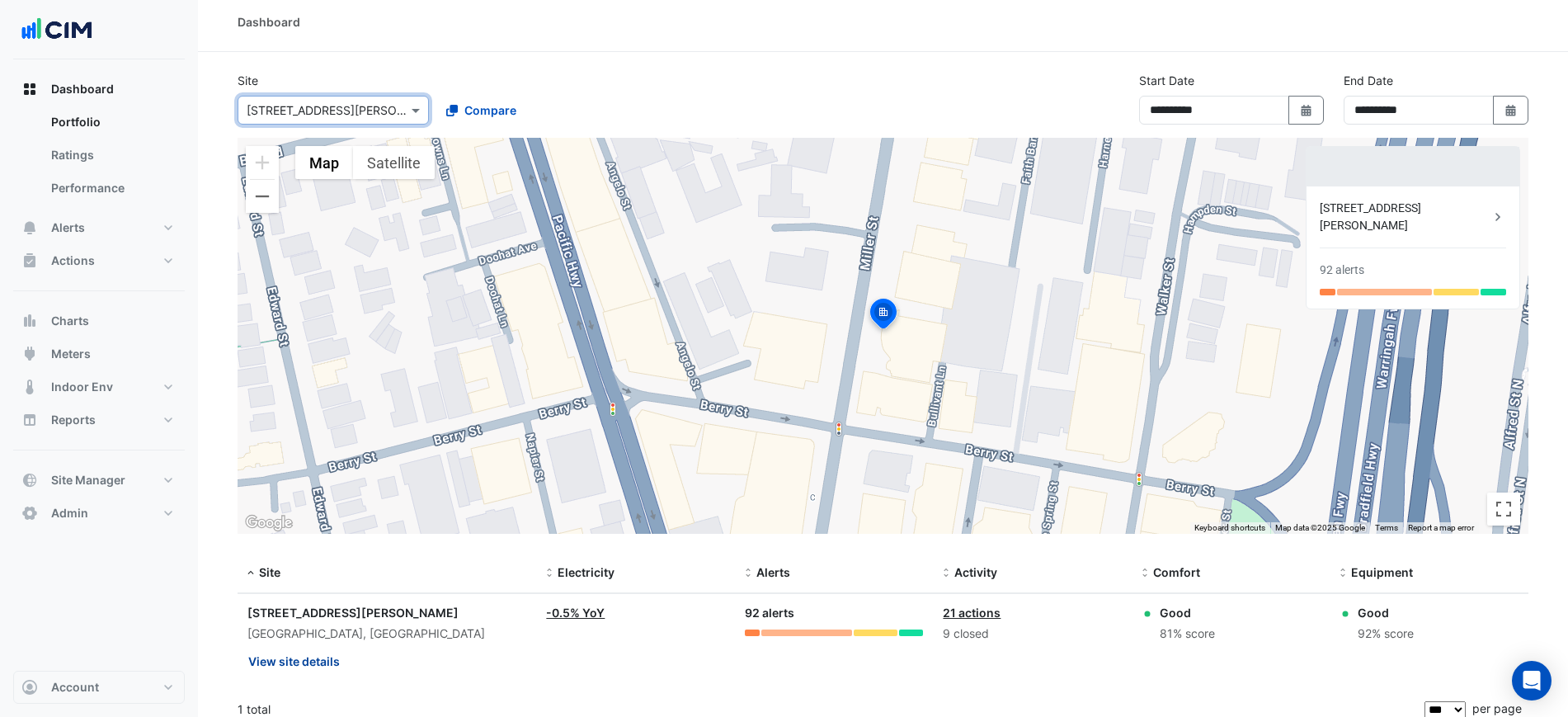
click at [284, 651] on button "View site details" at bounding box center [294, 661] width 93 height 29
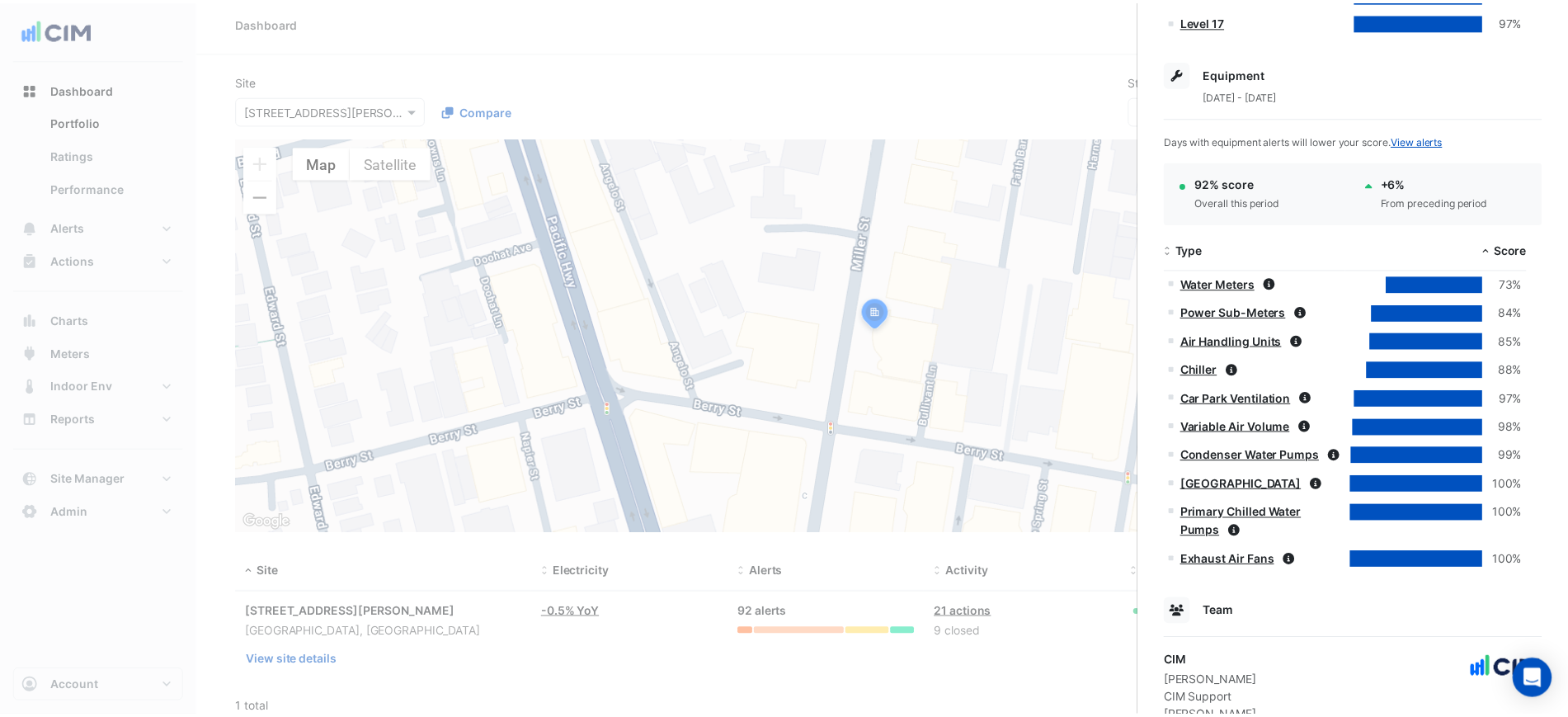
scroll to position [1384, 0]
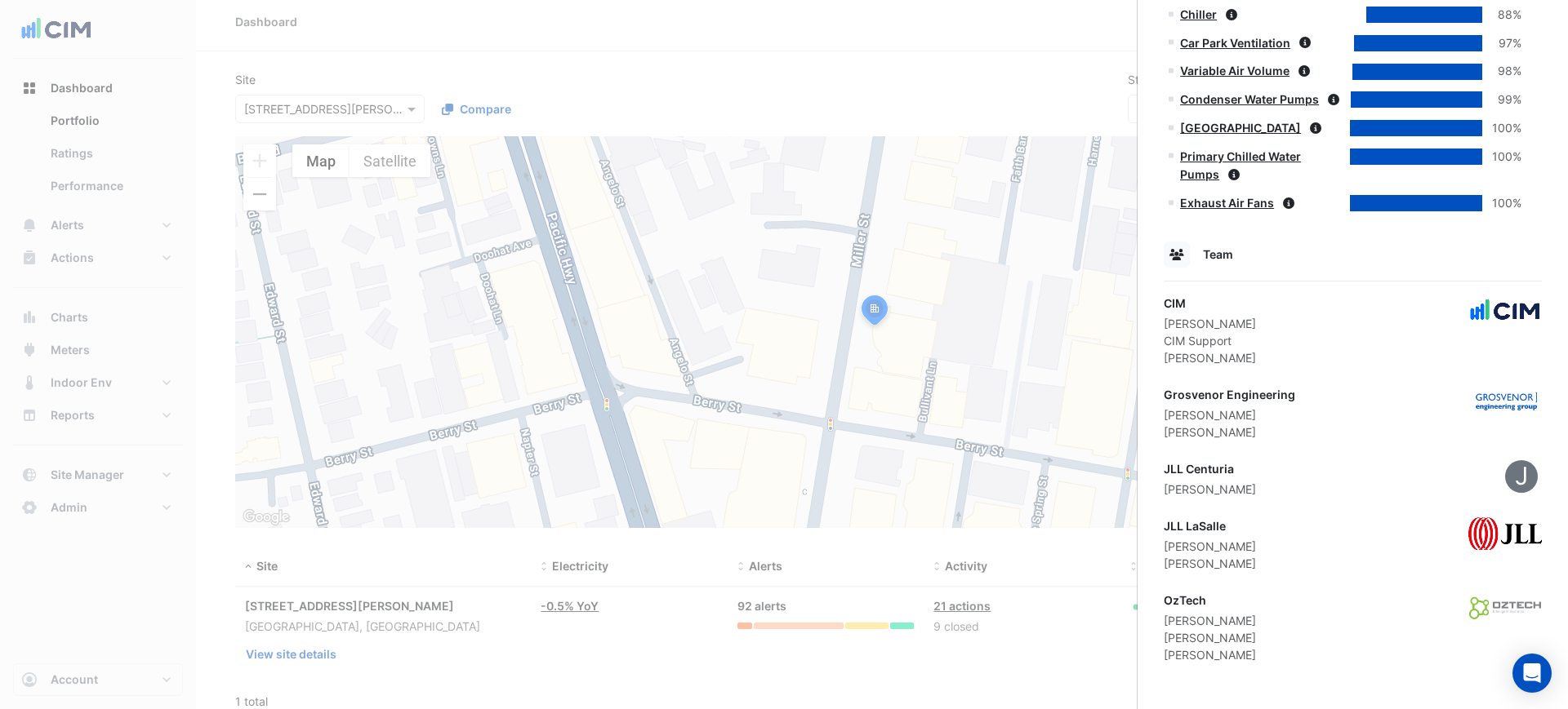
click at [893, 353] on ngb-offcanvas-backdrop at bounding box center [784, 354] width 1568 height 709
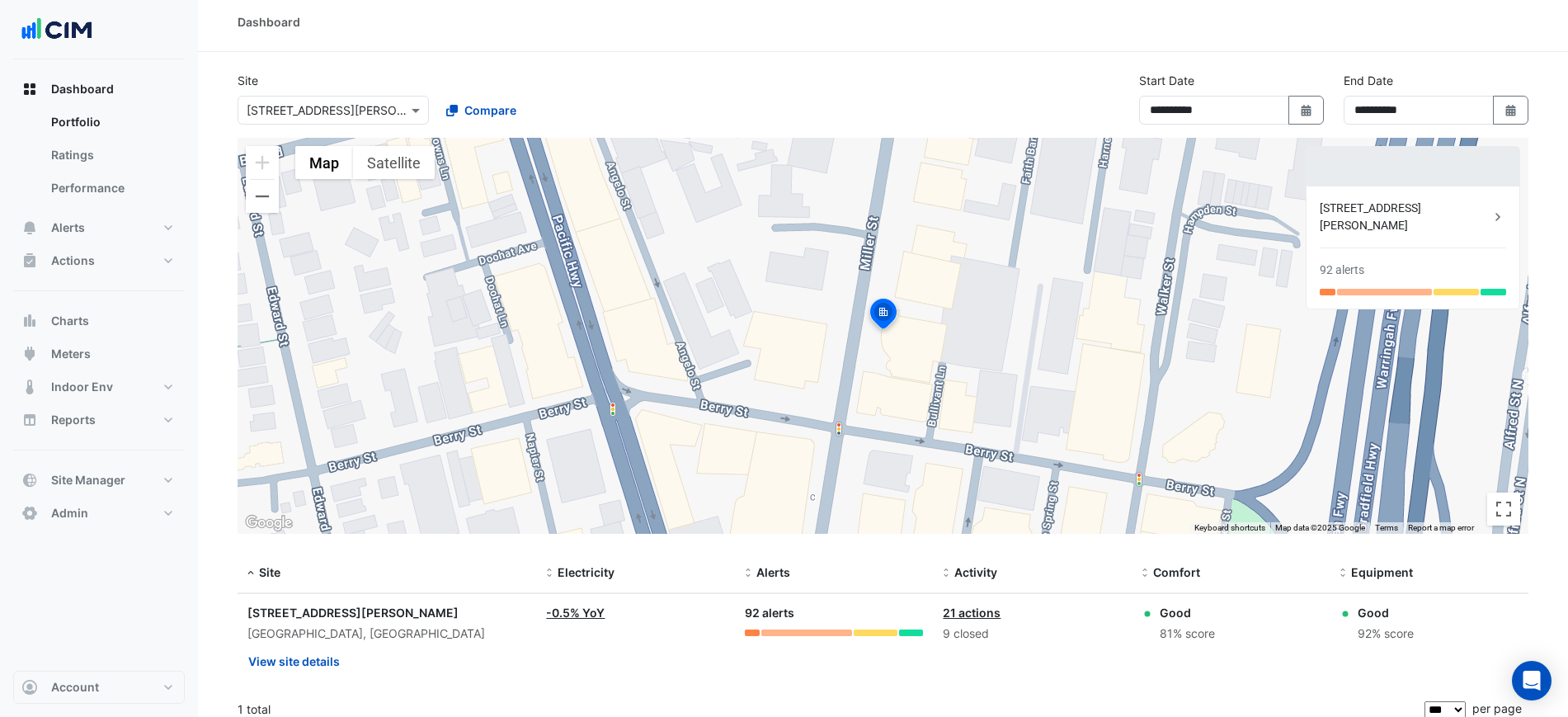
click at [317, 89] on div "Site Select a Site × [STREET_ADDRESS][PERSON_NAME] Compare" at bounding box center [431, 98] width 409 height 53
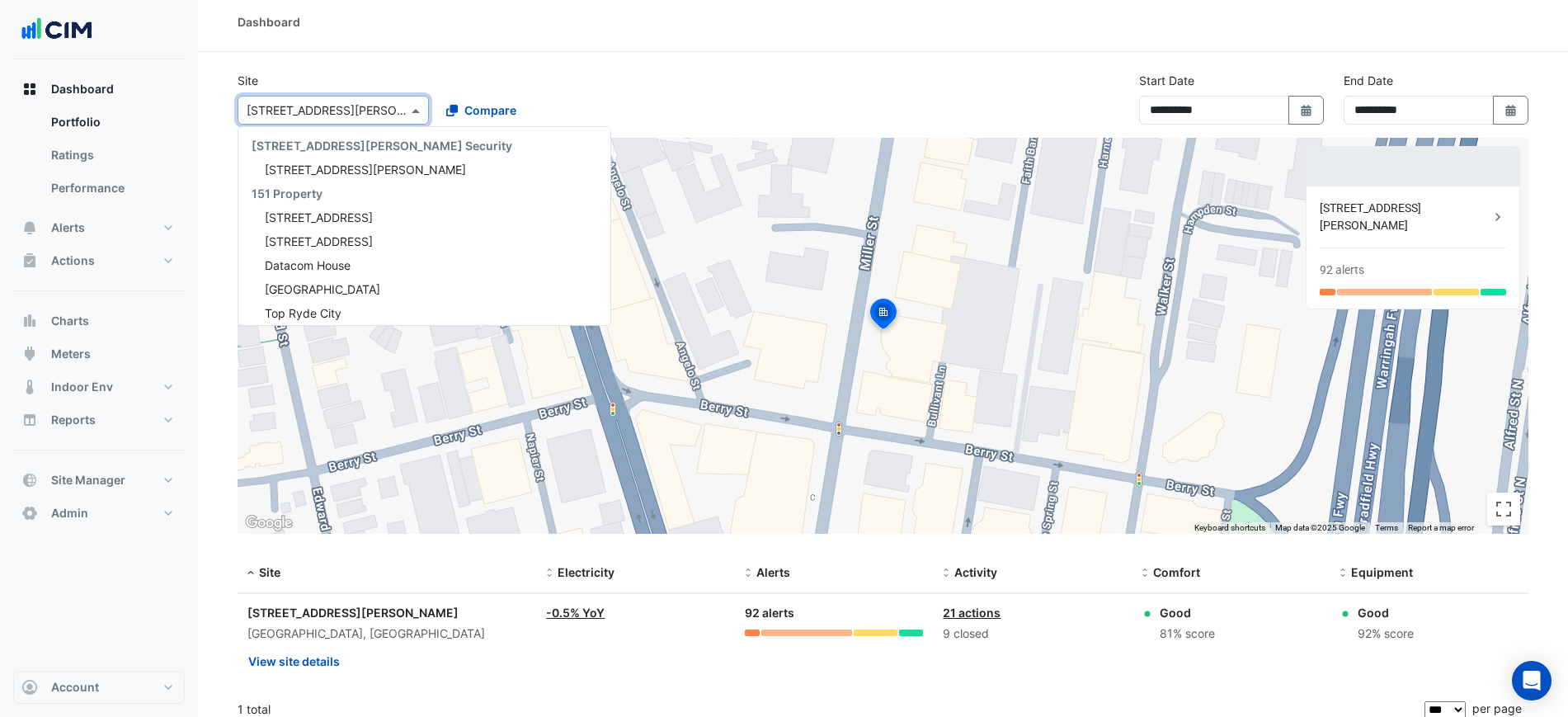
click at [328, 98] on div "Select a Site × [STREET_ADDRESS][PERSON_NAME]" at bounding box center [333, 110] width 192 height 29
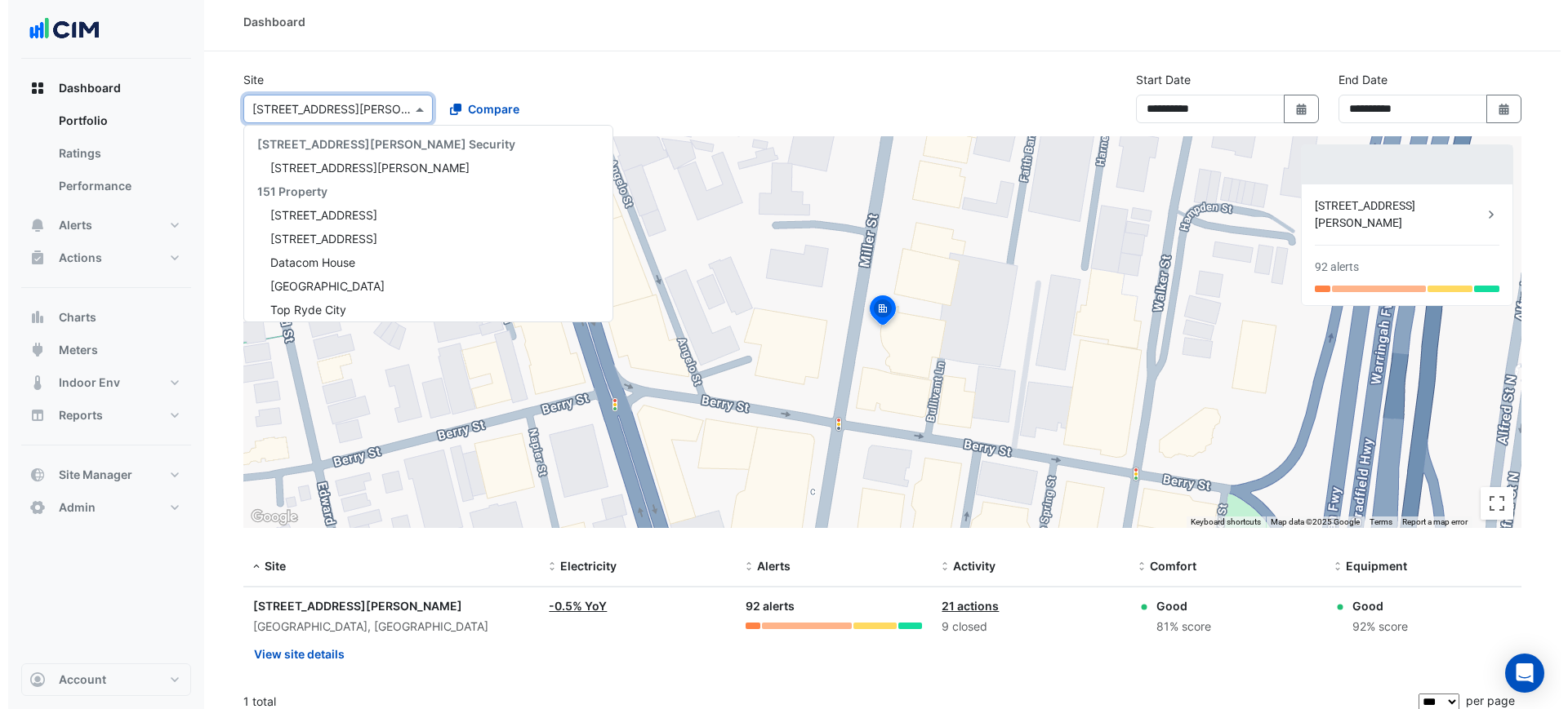
scroll to position [16483, 0]
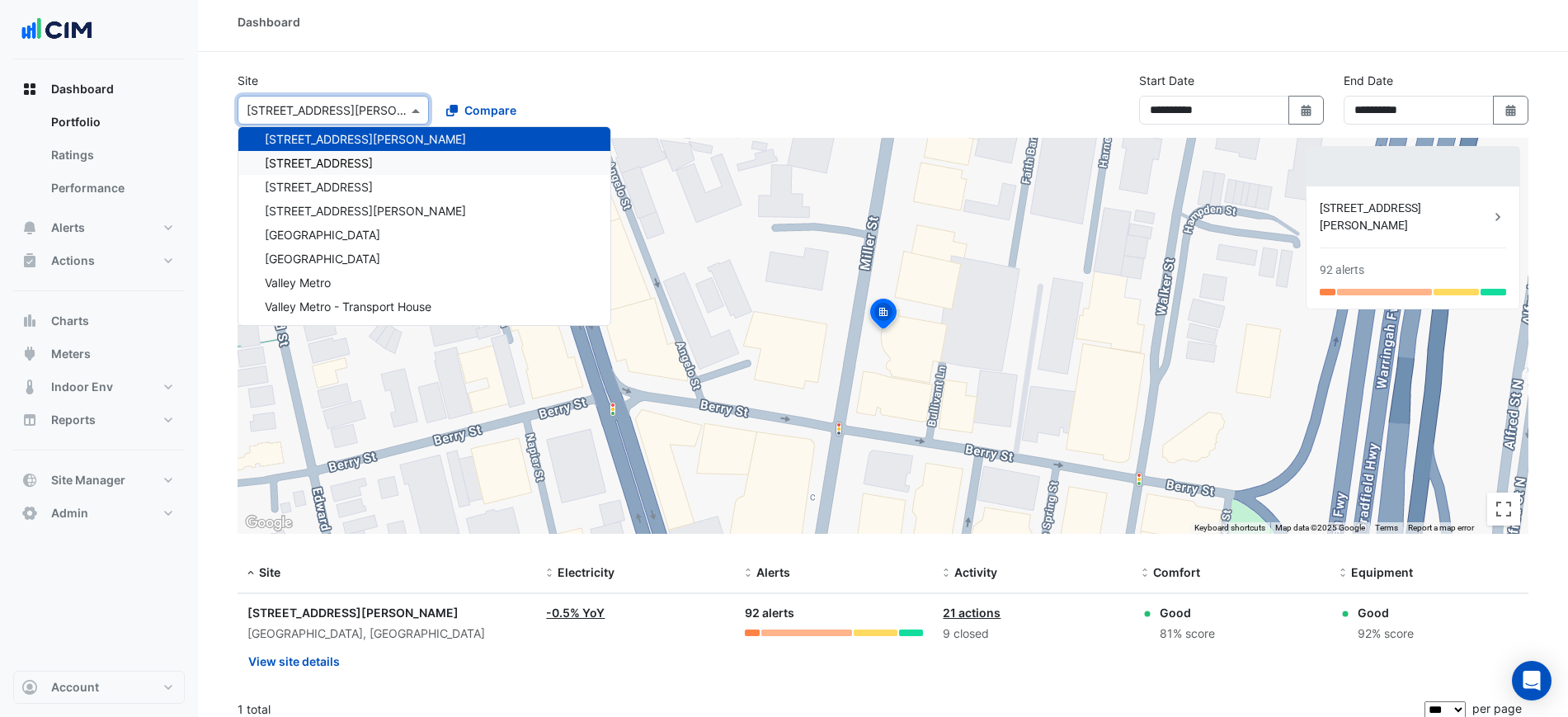
click at [304, 164] on span "[STREET_ADDRESS]" at bounding box center [319, 162] width 108 height 14
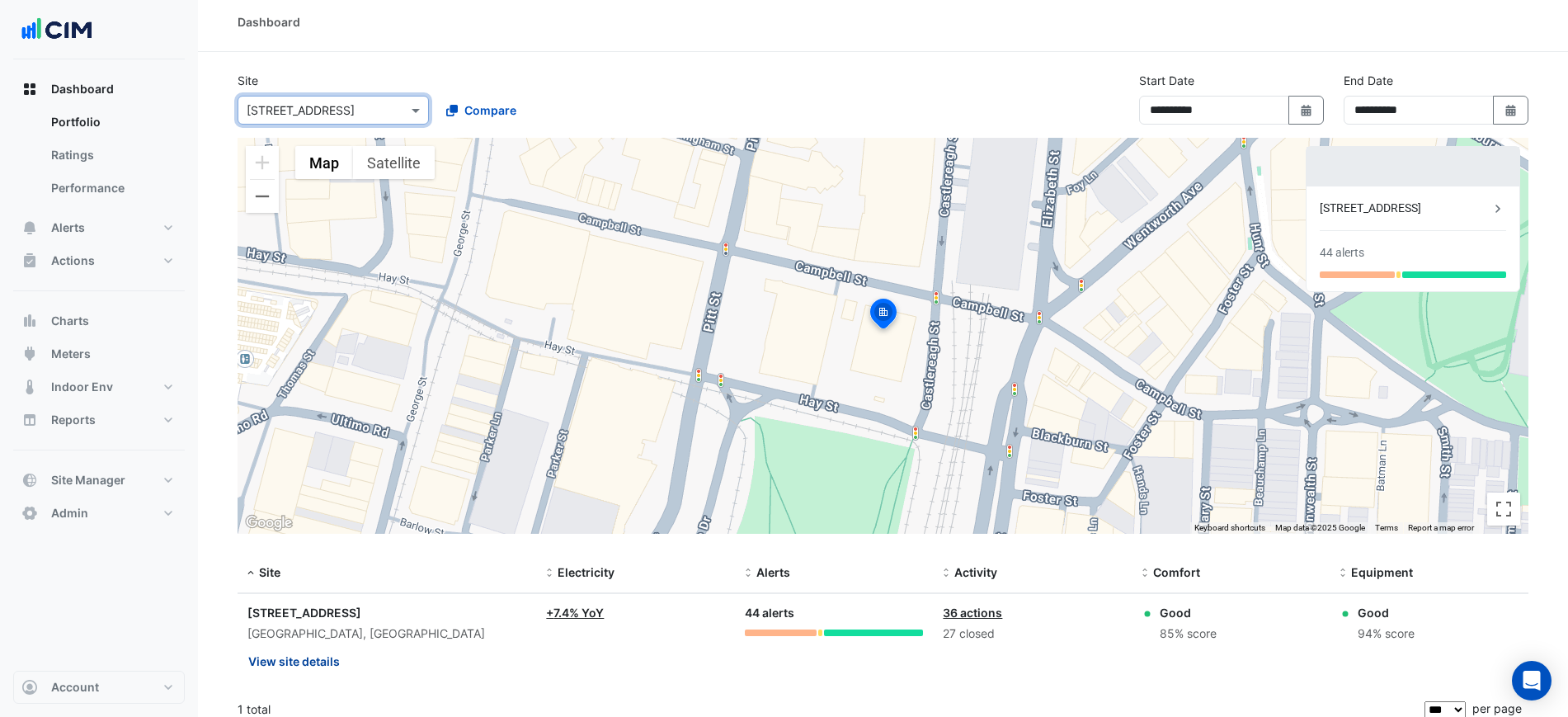
click at [302, 658] on button "View site details" at bounding box center [294, 661] width 93 height 29
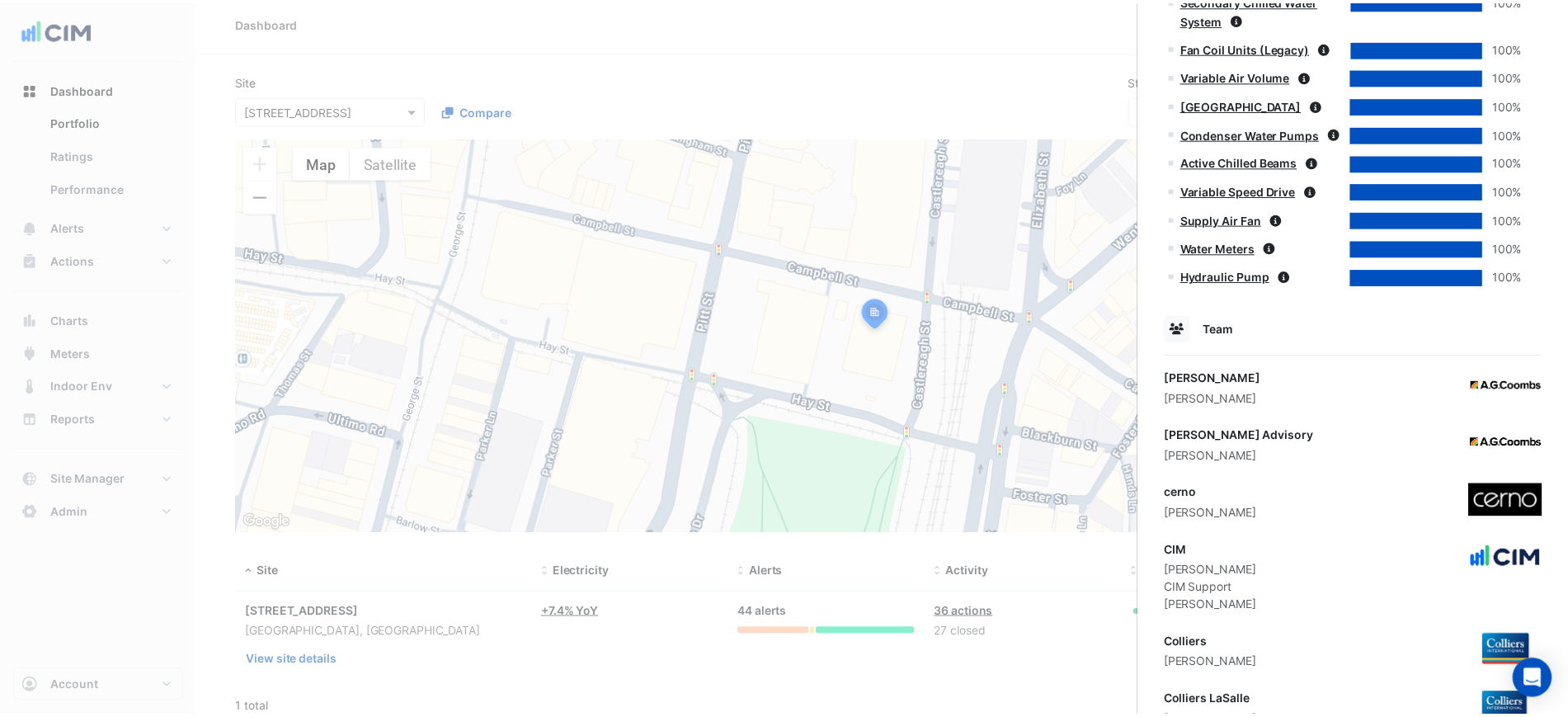
scroll to position [1927, 0]
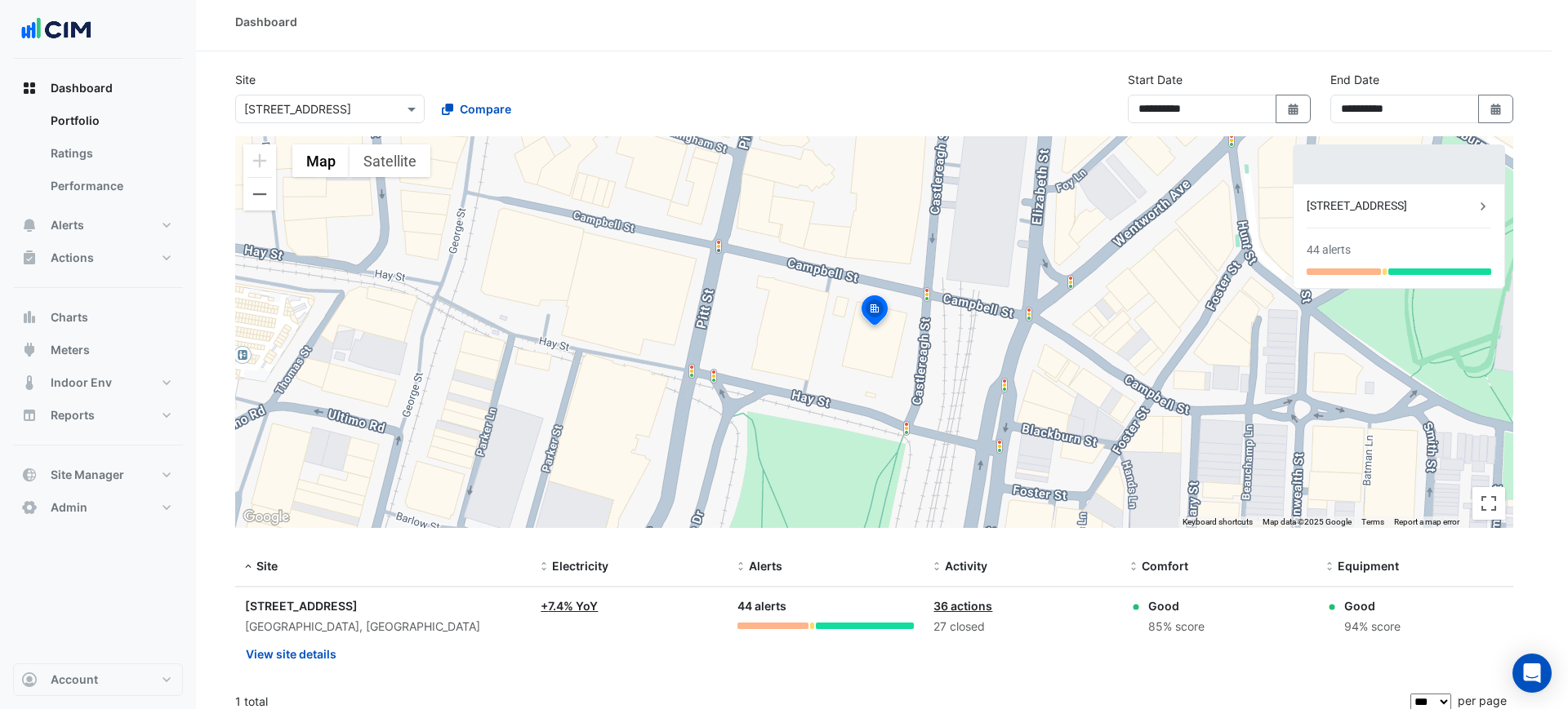
click at [1019, 461] on ngb-offcanvas-backdrop at bounding box center [784, 354] width 1568 height 709
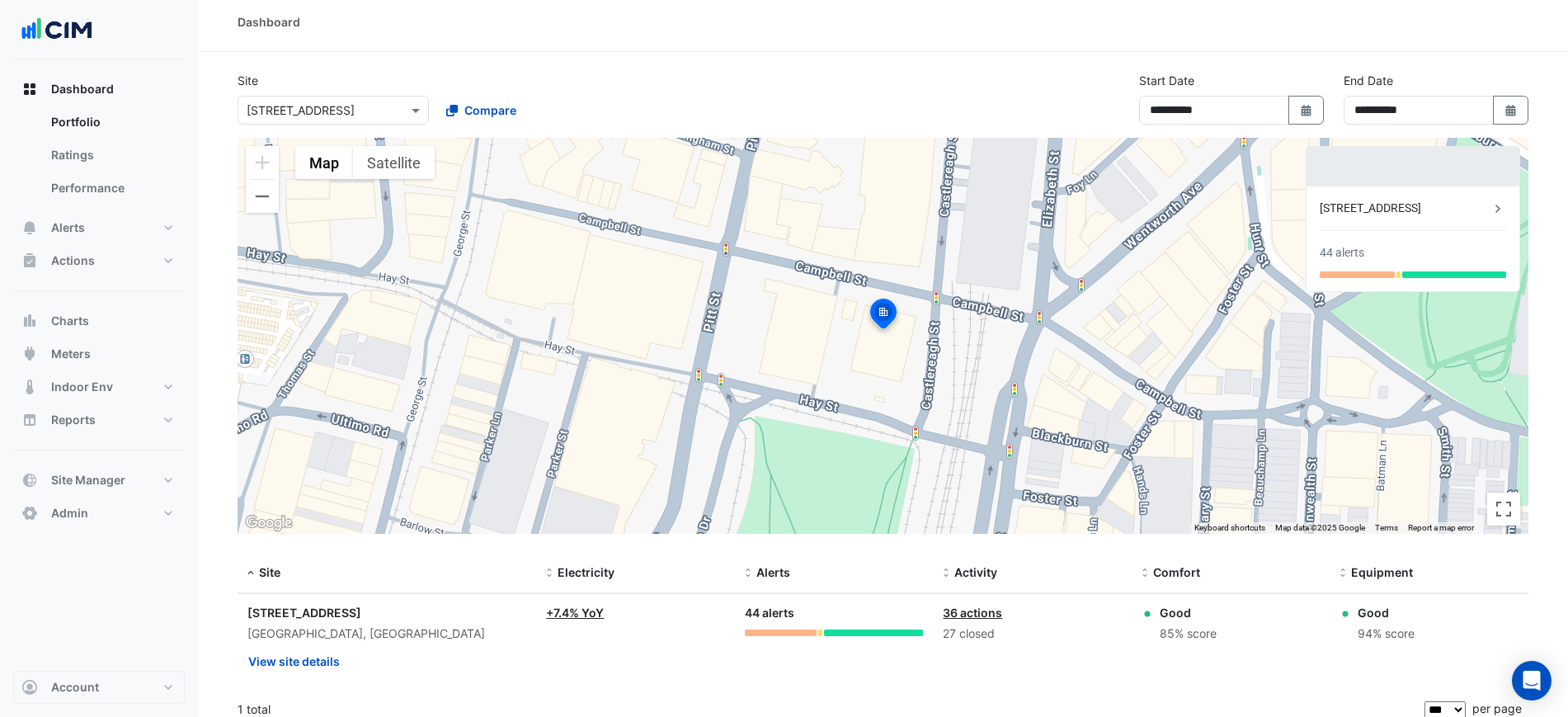
click at [344, 141] on div "To activate drag with keyboard, press Alt + Enter. Once in keyboard drag state,…" at bounding box center [884, 335] width 1291 height 396
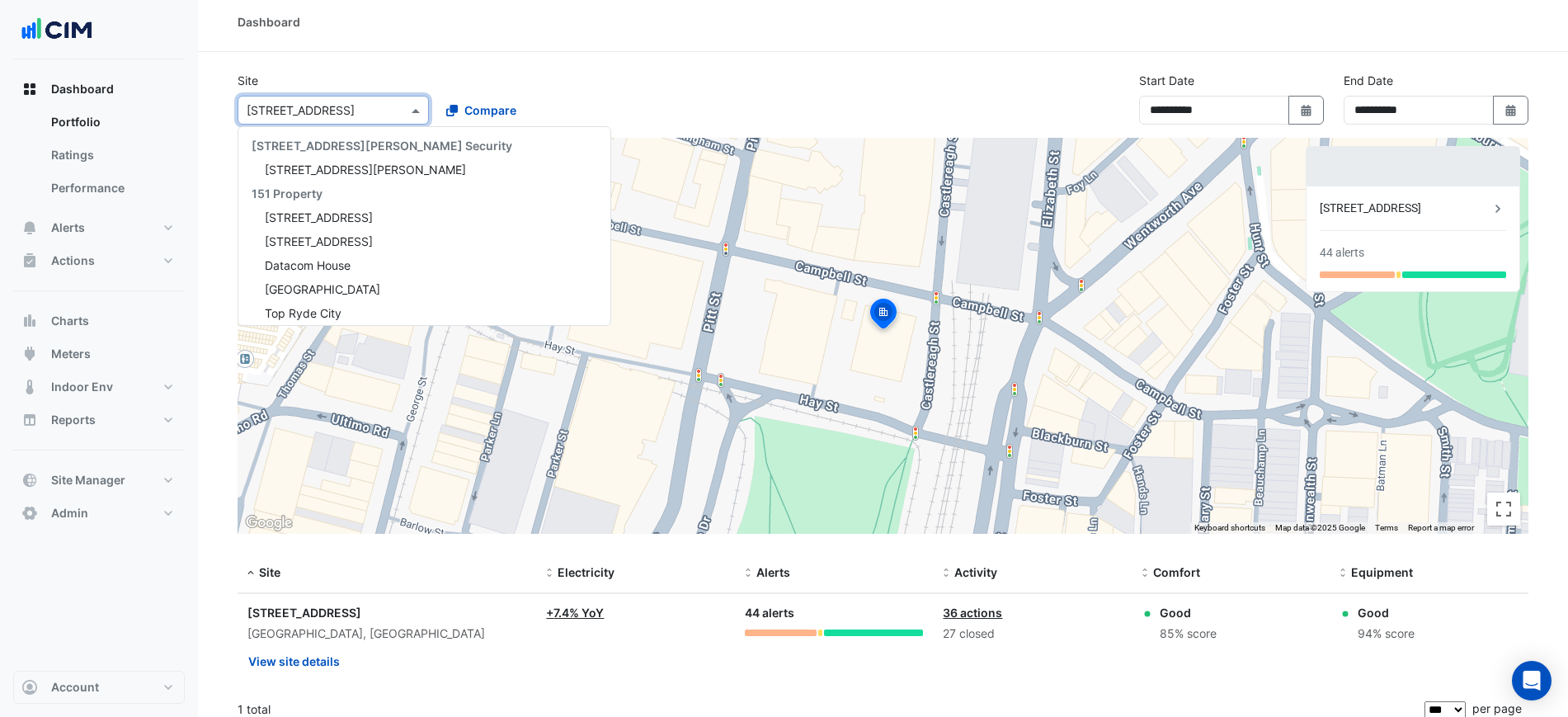
click at [329, 120] on div "Select a Site × [STREET_ADDRESS]" at bounding box center [333, 110] width 192 height 29
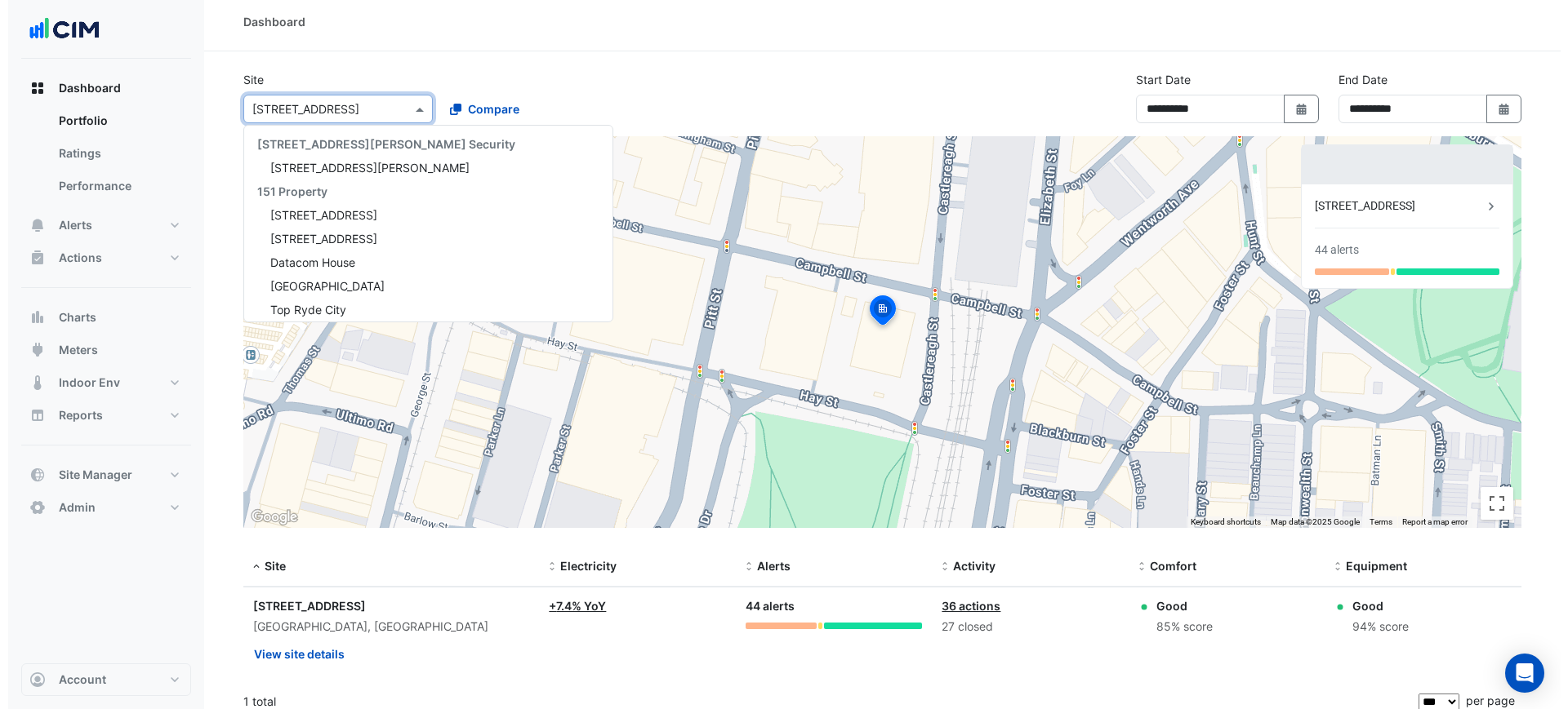
scroll to position [16506, 0]
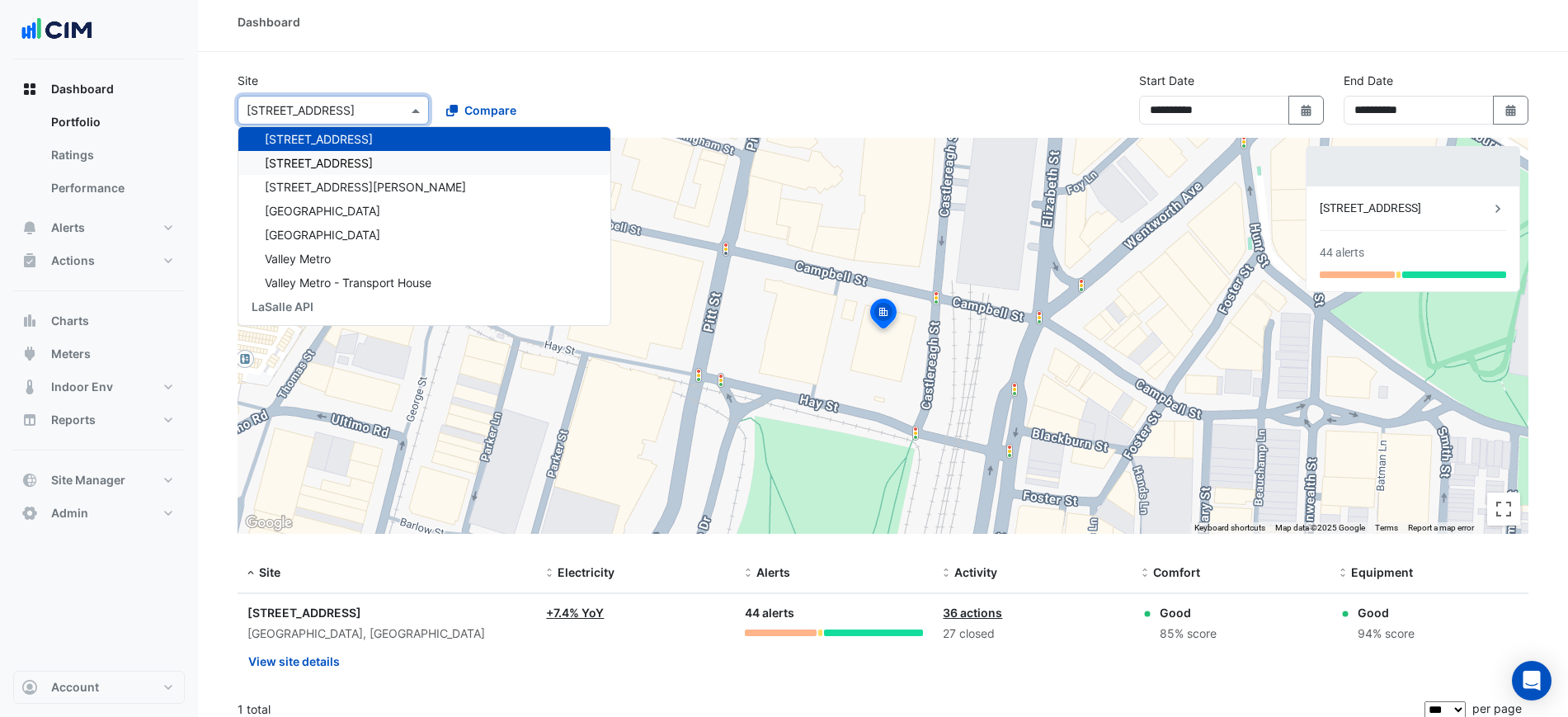
click at [325, 168] on span "[STREET_ADDRESS]" at bounding box center [319, 162] width 108 height 14
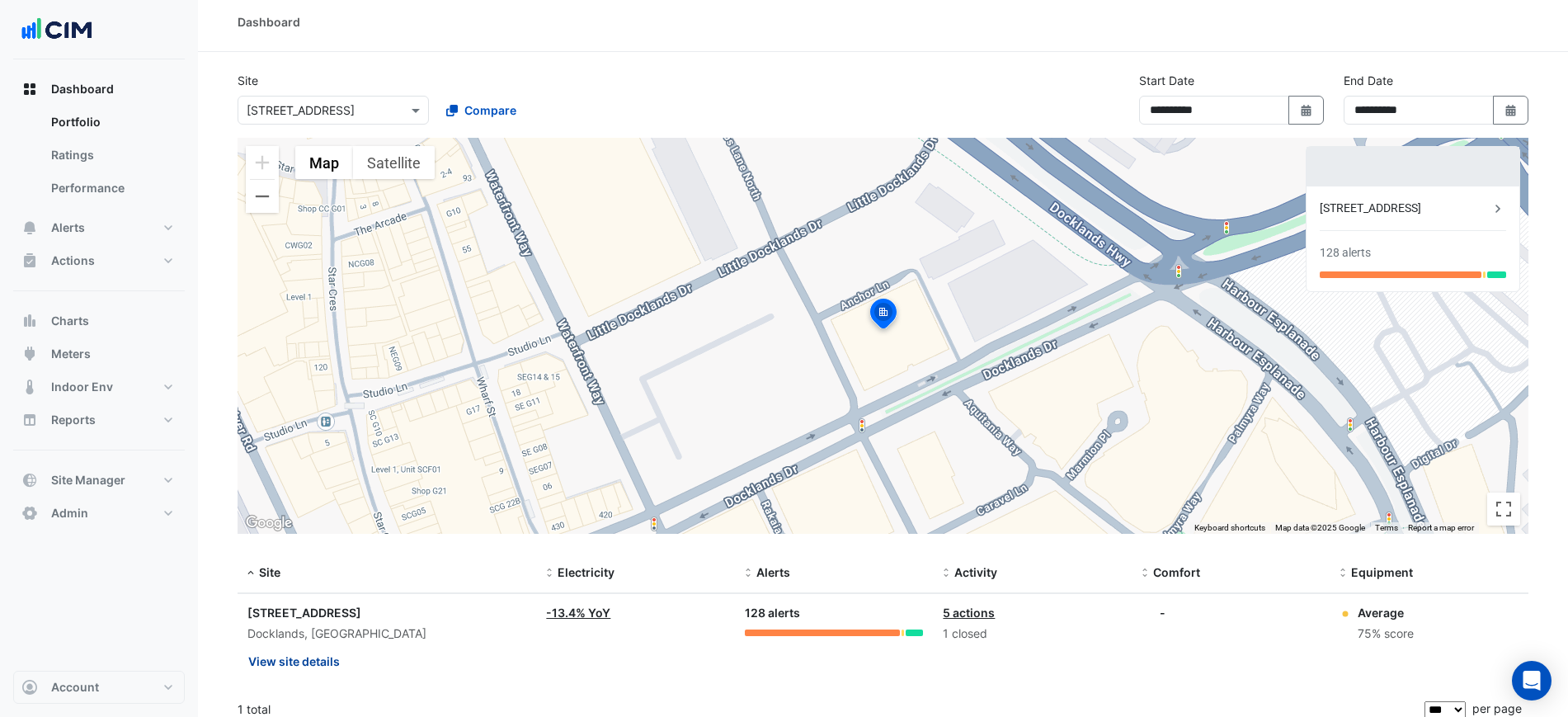
click at [302, 664] on button "View site details" at bounding box center [294, 661] width 93 height 29
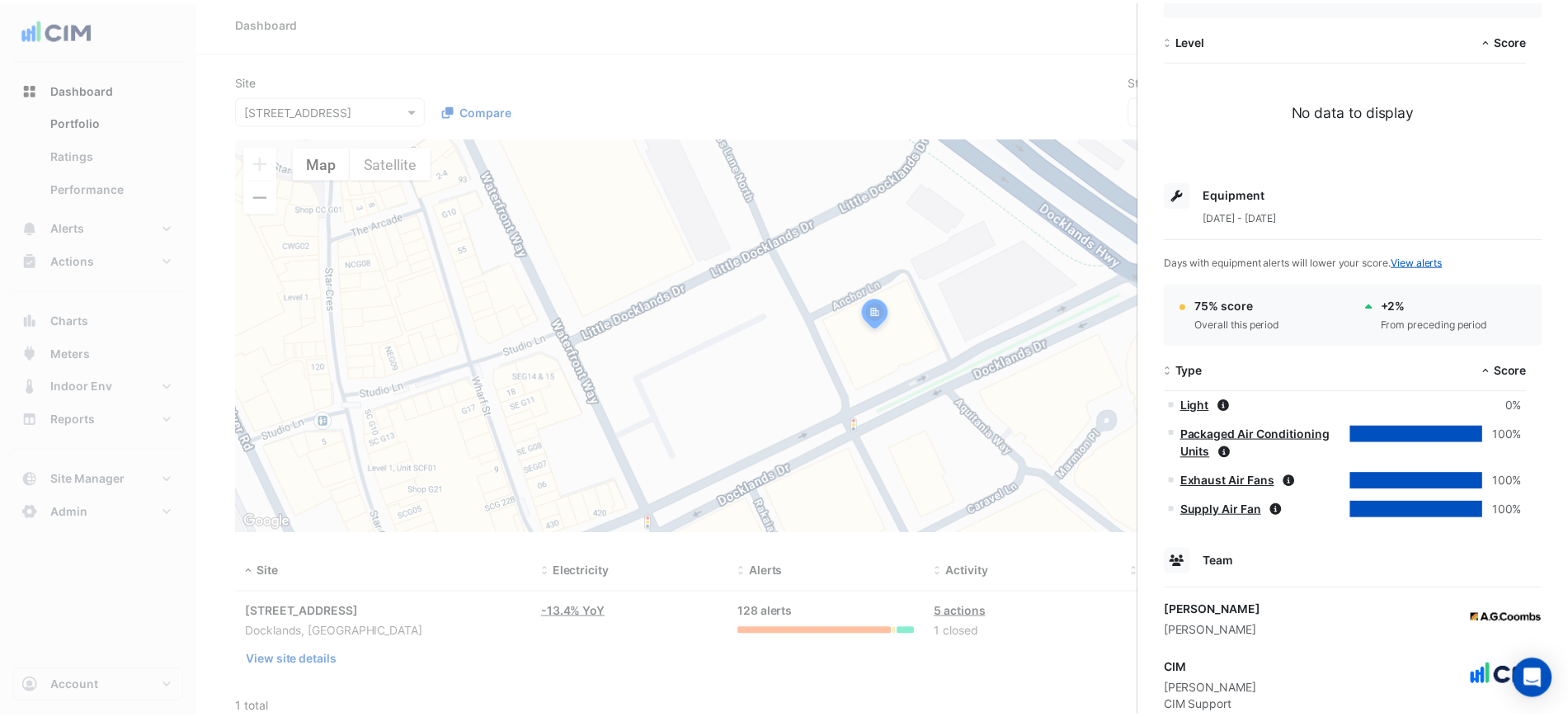
scroll to position [567, 0]
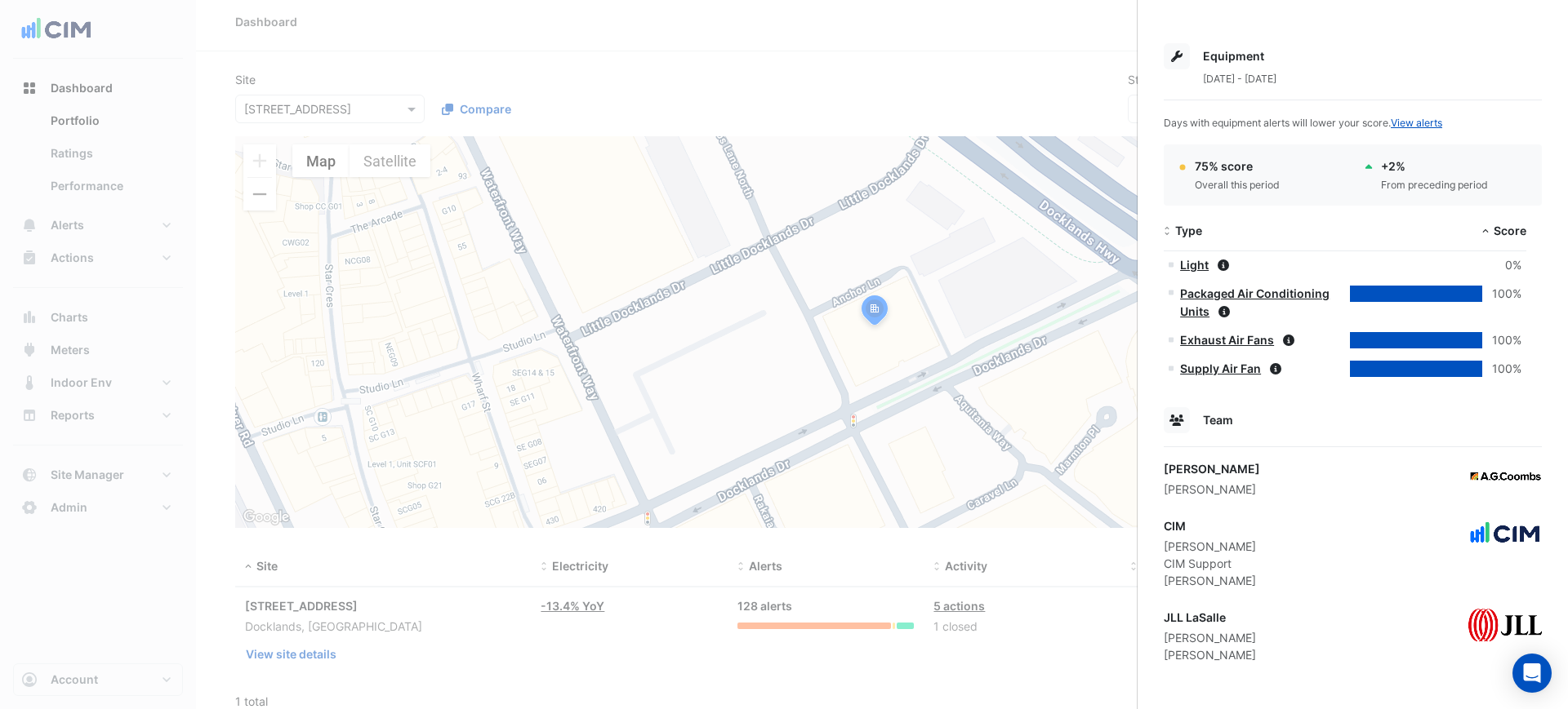
click at [807, 351] on ngb-offcanvas-backdrop at bounding box center [784, 354] width 1568 height 709
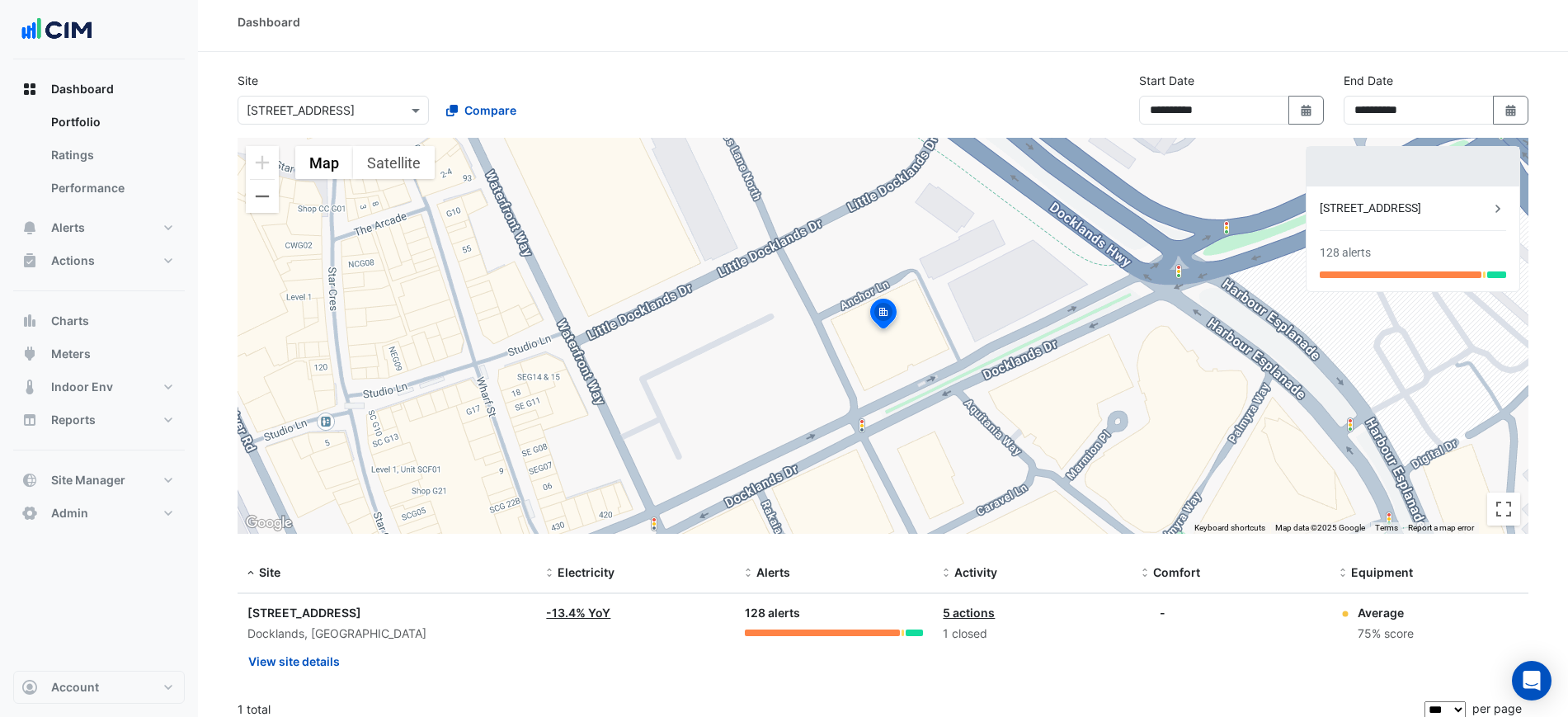
click at [339, 108] on input "text" at bounding box center [316, 111] width 141 height 17
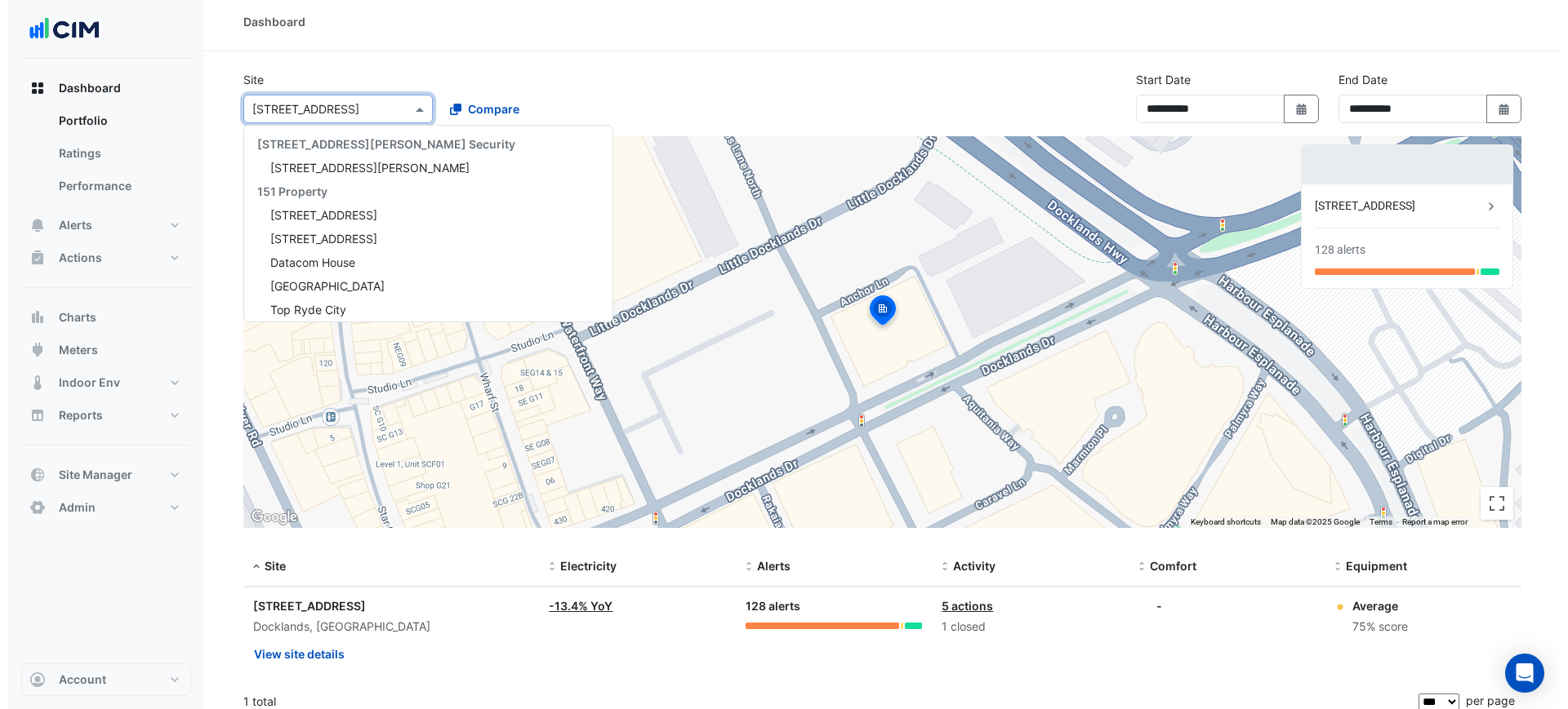
scroll to position [16529, 0]
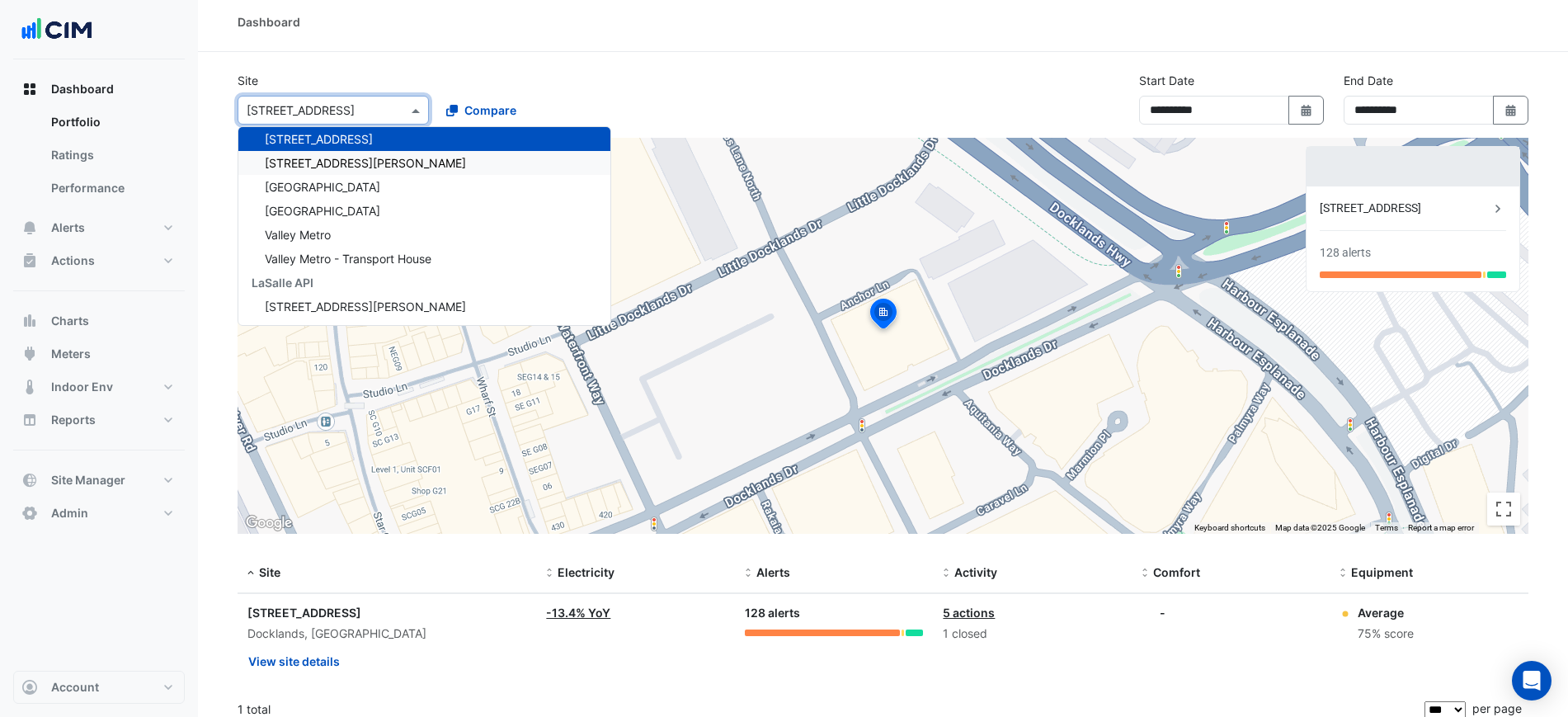
click at [337, 165] on div "[STREET_ADDRESS][PERSON_NAME]" at bounding box center [425, 162] width 372 height 24
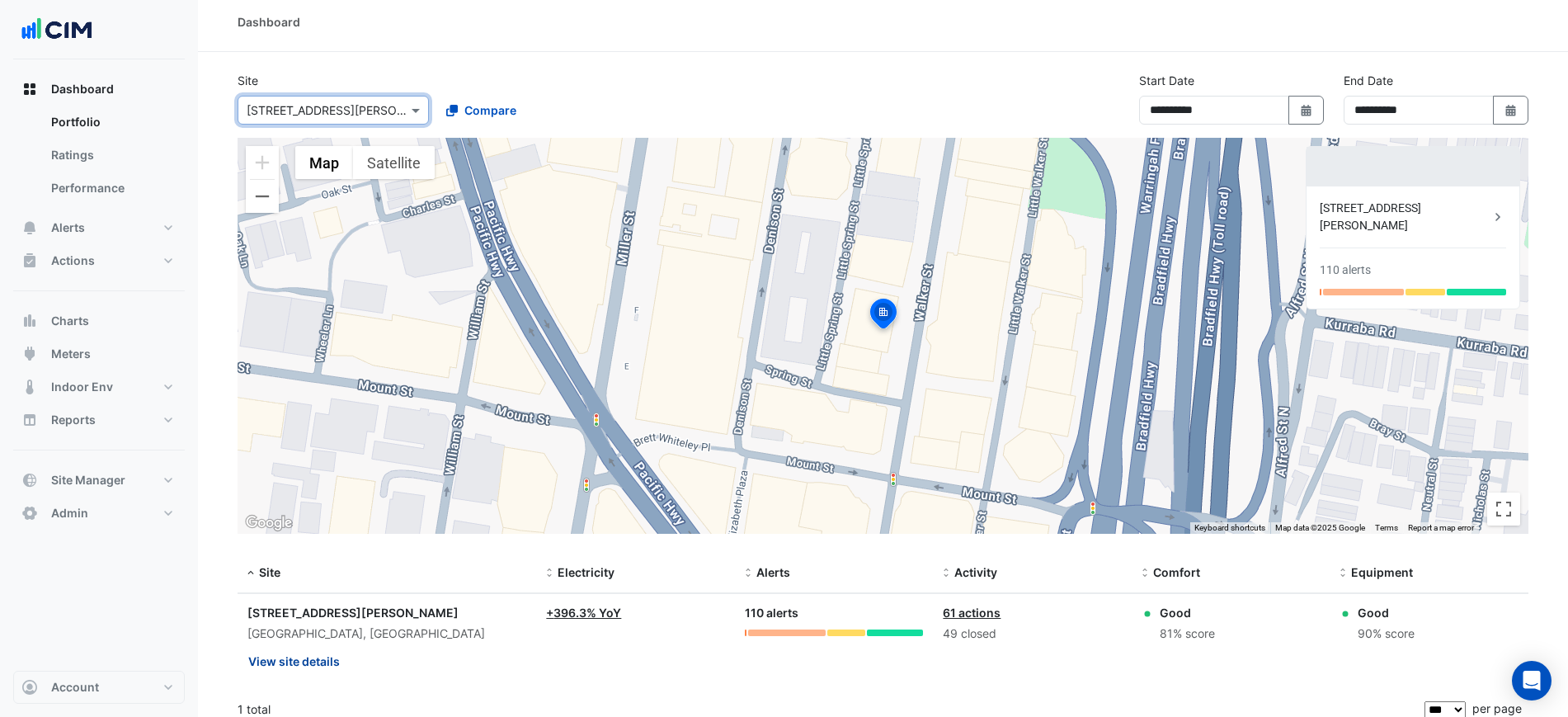
click at [304, 657] on button "View site details" at bounding box center [294, 661] width 93 height 29
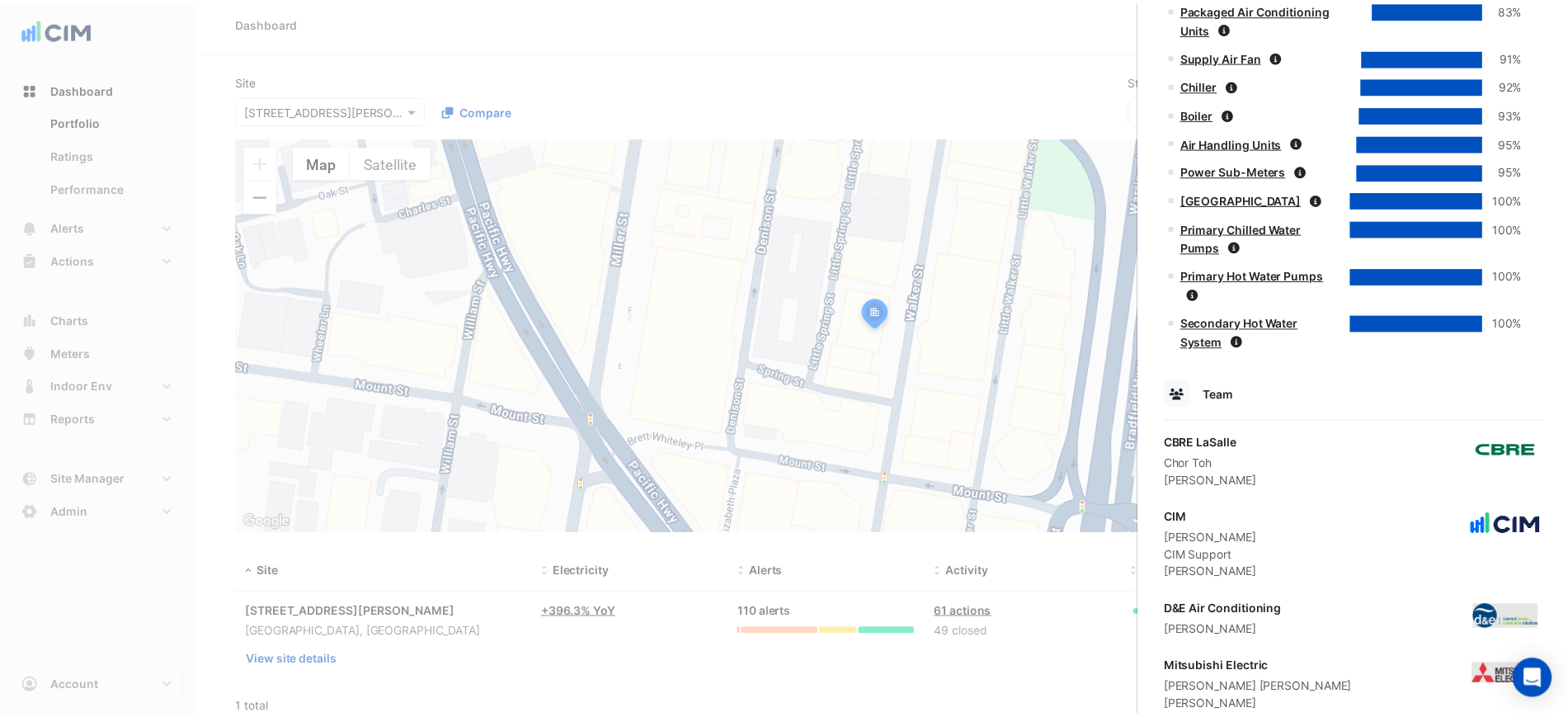
scroll to position [1433, 0]
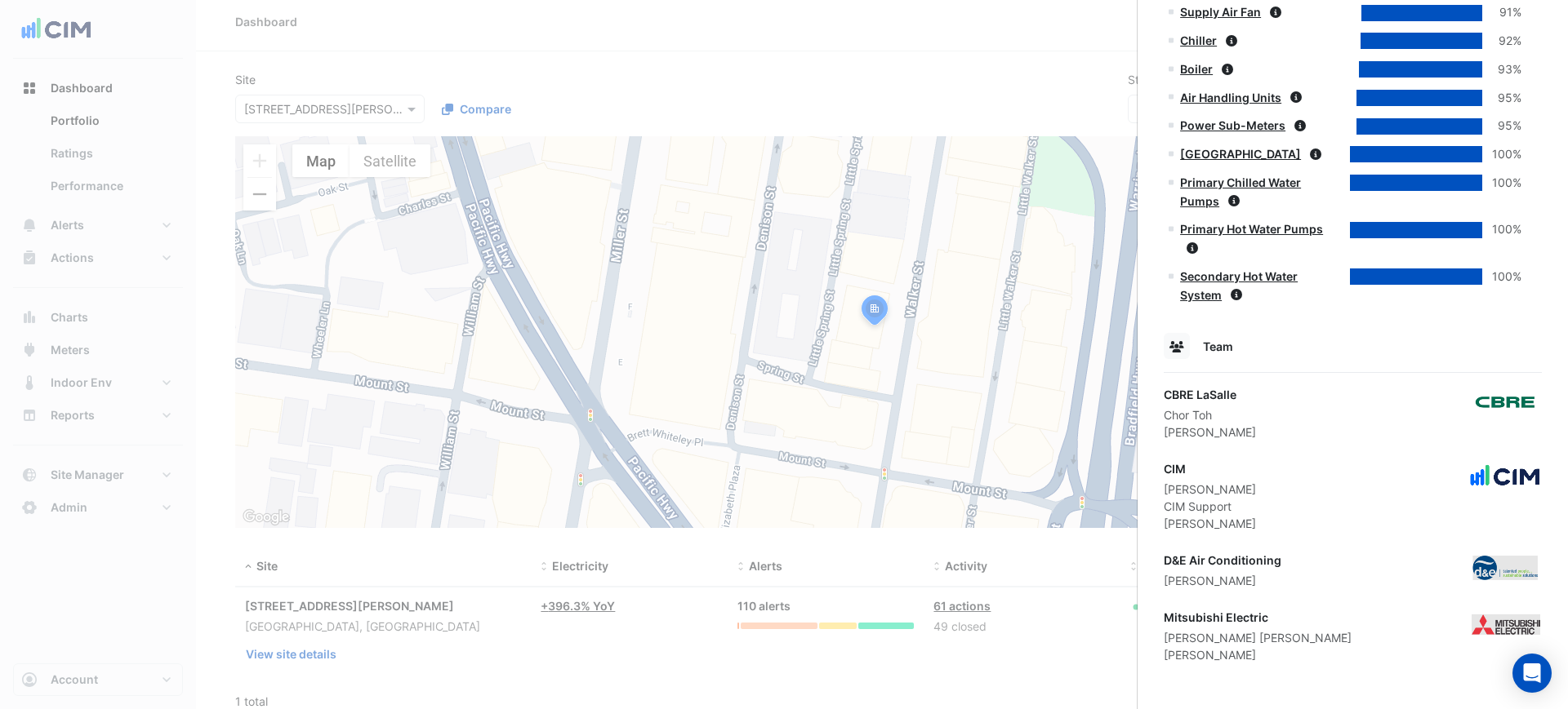
click at [682, 314] on ngb-offcanvas-backdrop at bounding box center [784, 354] width 1568 height 709
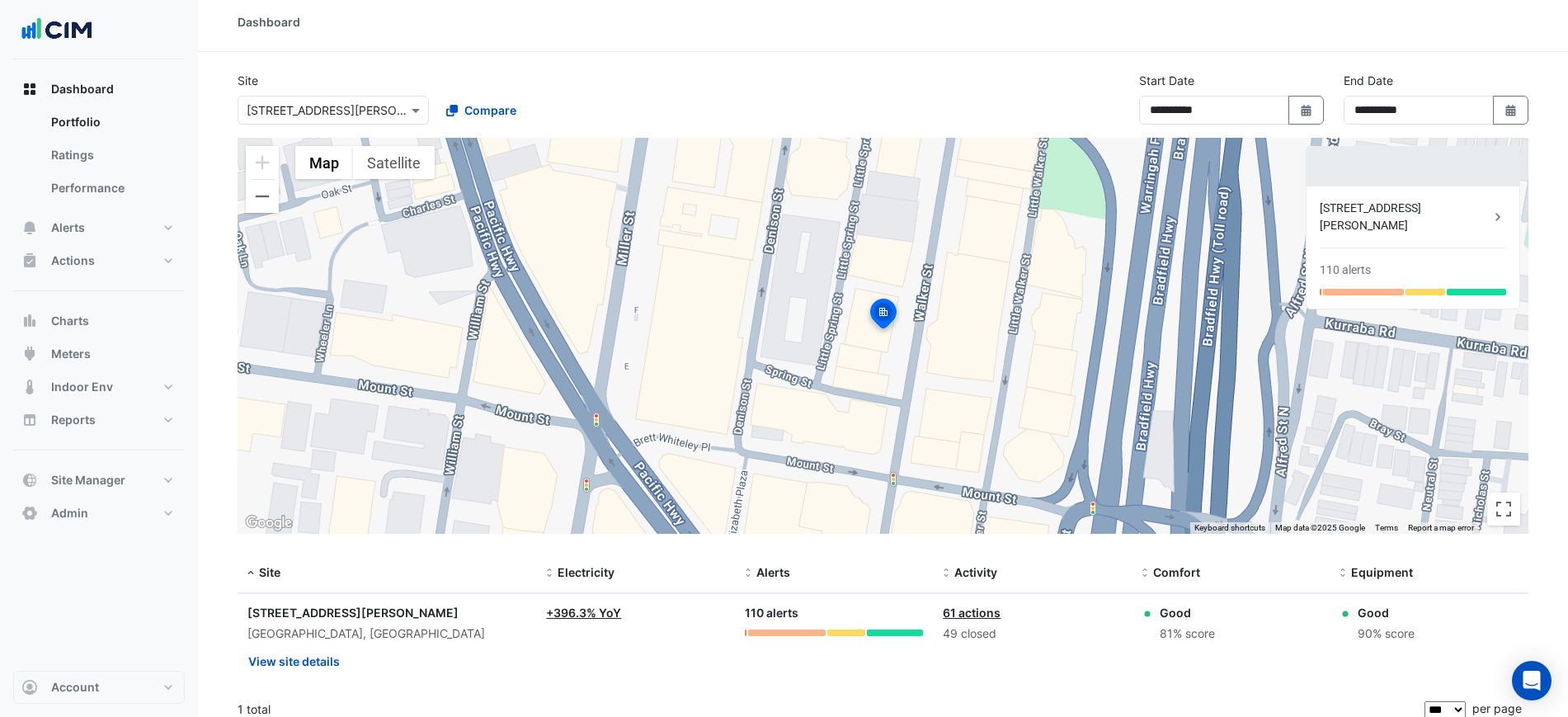
click at [353, 99] on div "Select a Site × [STREET_ADDRESS][PERSON_NAME]" at bounding box center [333, 110] width 192 height 29
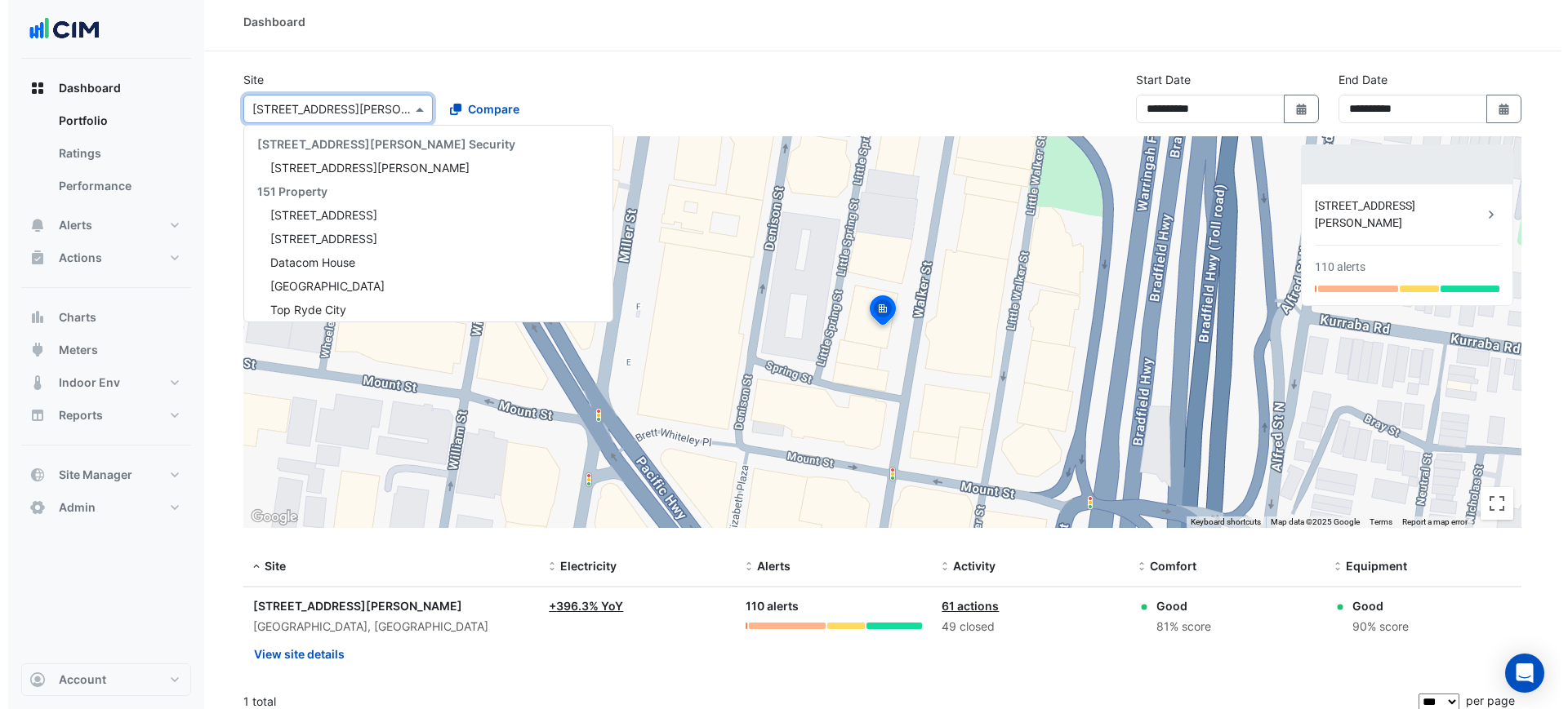
scroll to position [16554, 0]
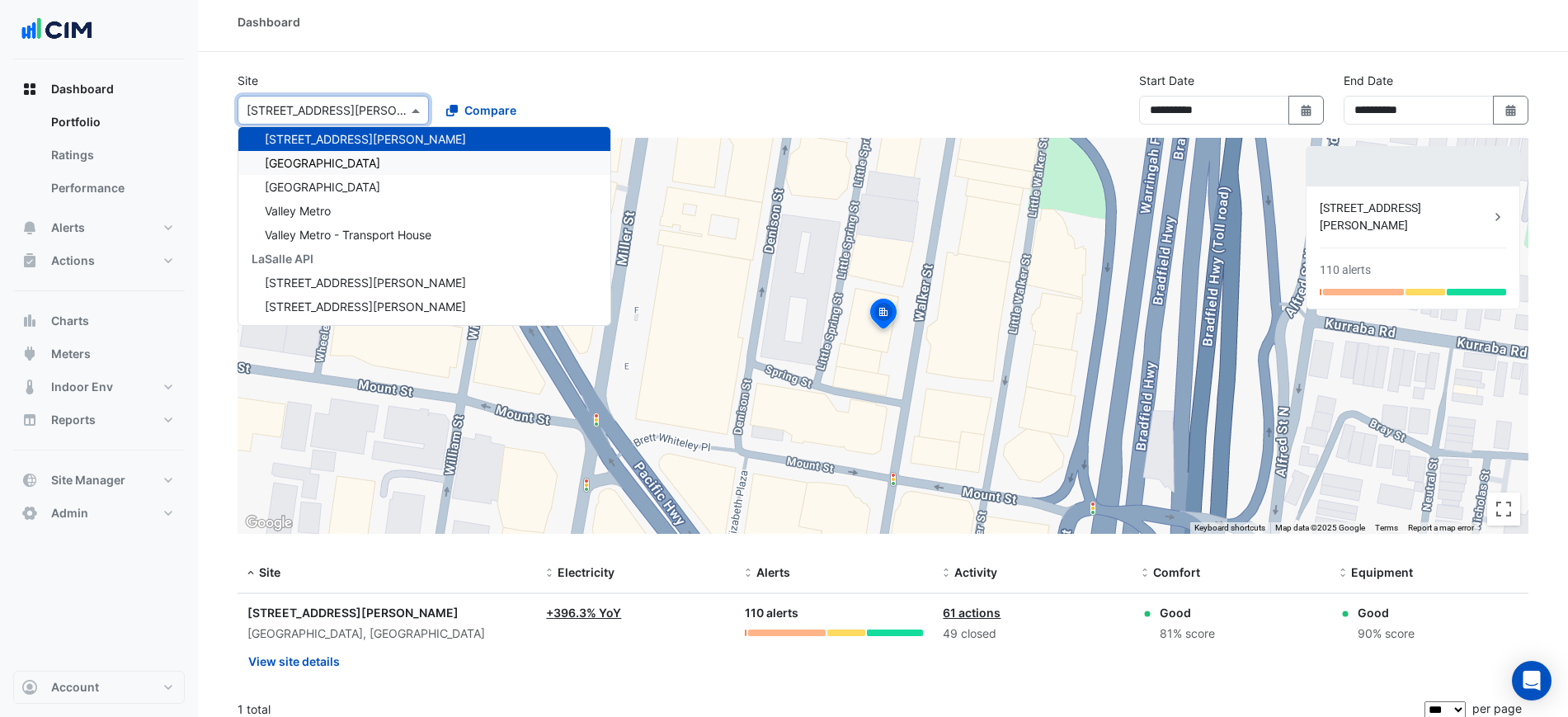
click at [317, 161] on span "[GEOGRAPHIC_DATA]" at bounding box center [323, 162] width 115 height 14
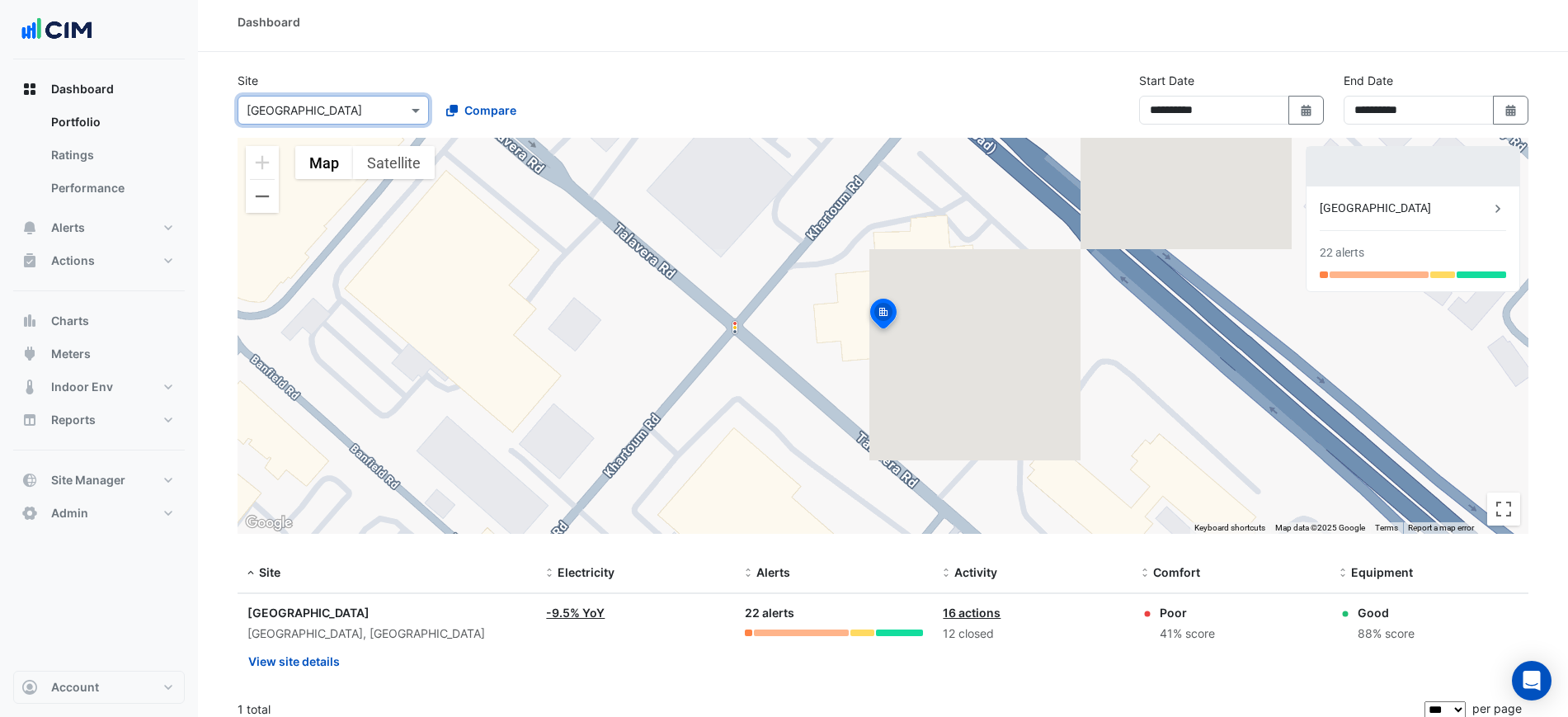
click at [321, 644] on div "Site: [GEOGRAPHIC_DATA] [GEOGRAPHIC_DATA], [GEOGRAPHIC_DATA] View site details" at bounding box center [386, 640] width 278 height 72
click at [326, 651] on button "View site details" at bounding box center [294, 661] width 93 height 29
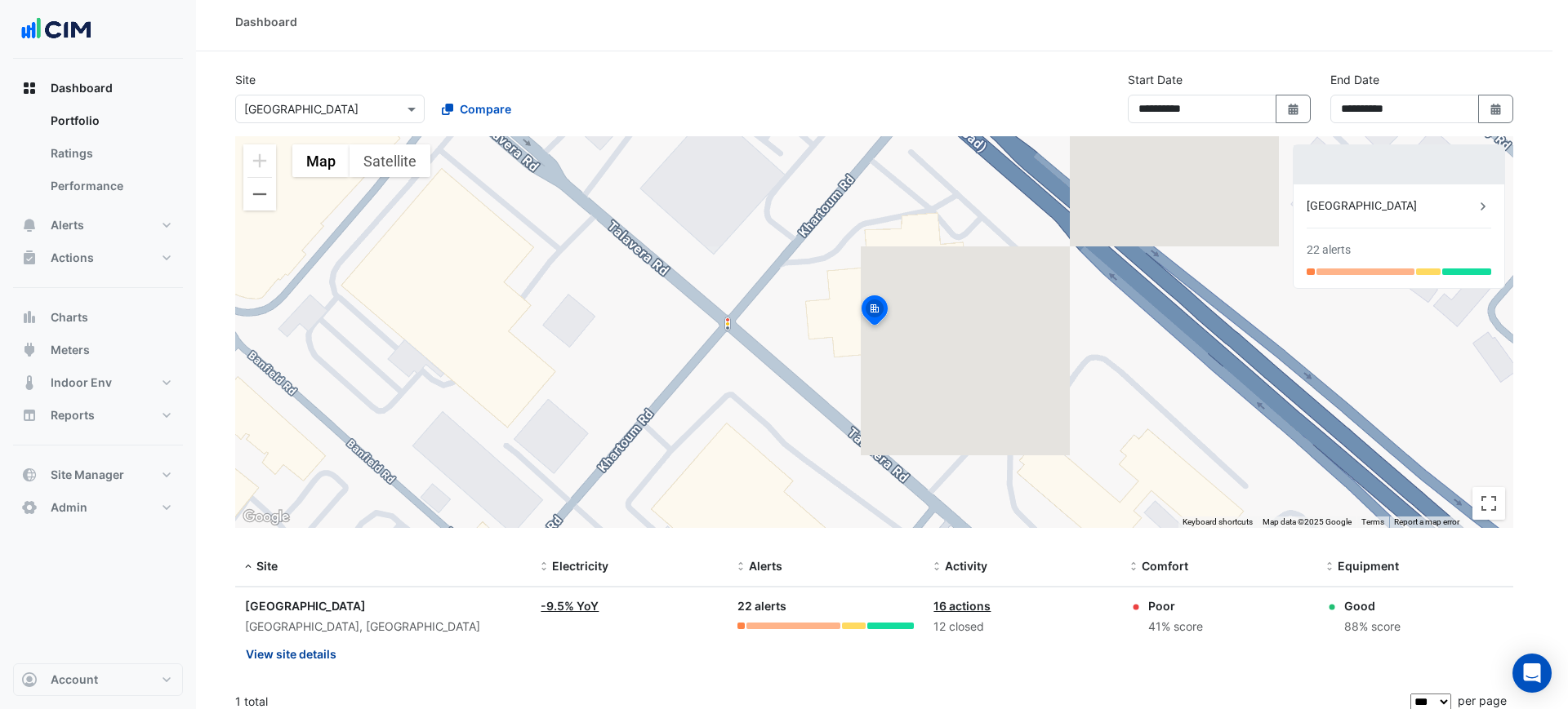
click at [322, 644] on ngb-offcanvas-backdrop at bounding box center [784, 354] width 1568 height 709
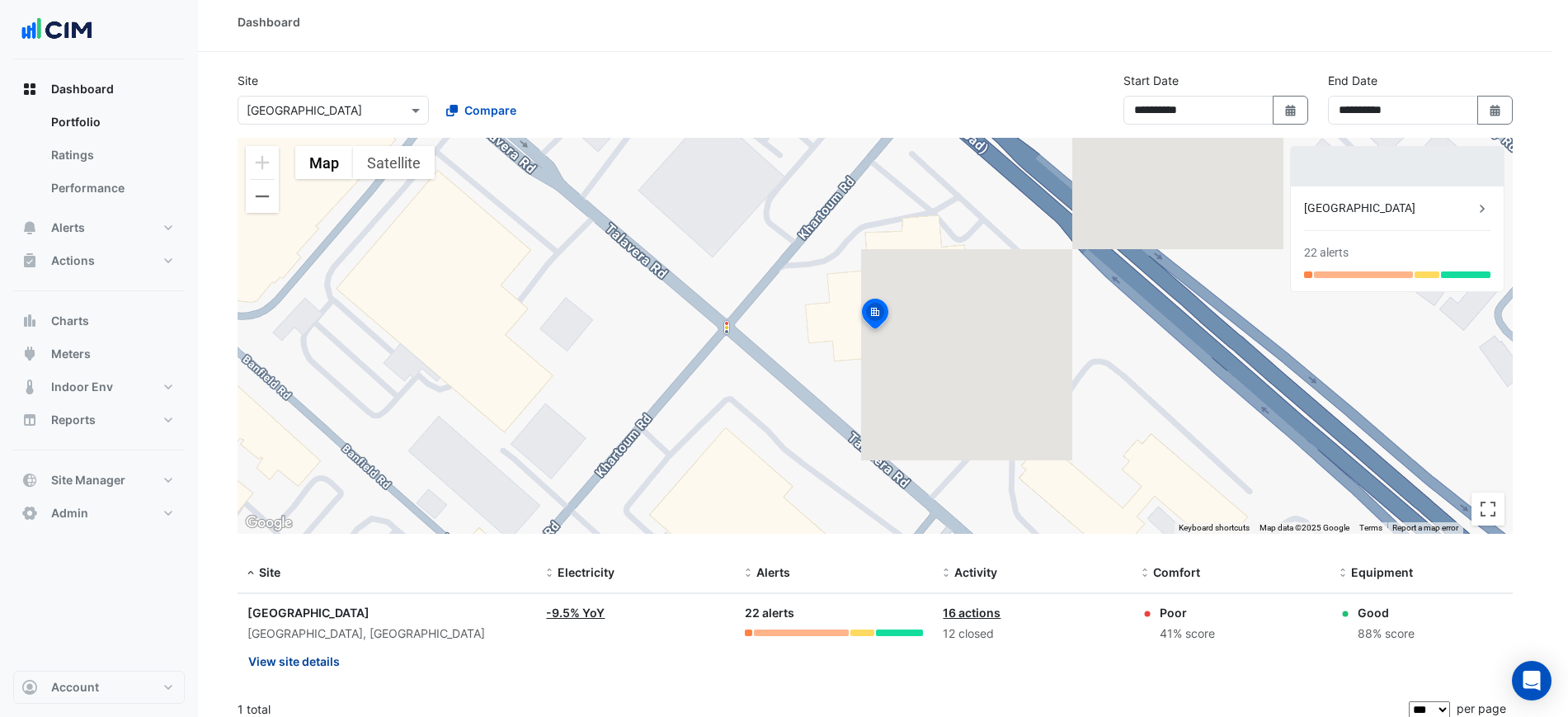
click at [326, 651] on button "View site details" at bounding box center [294, 661] width 93 height 29
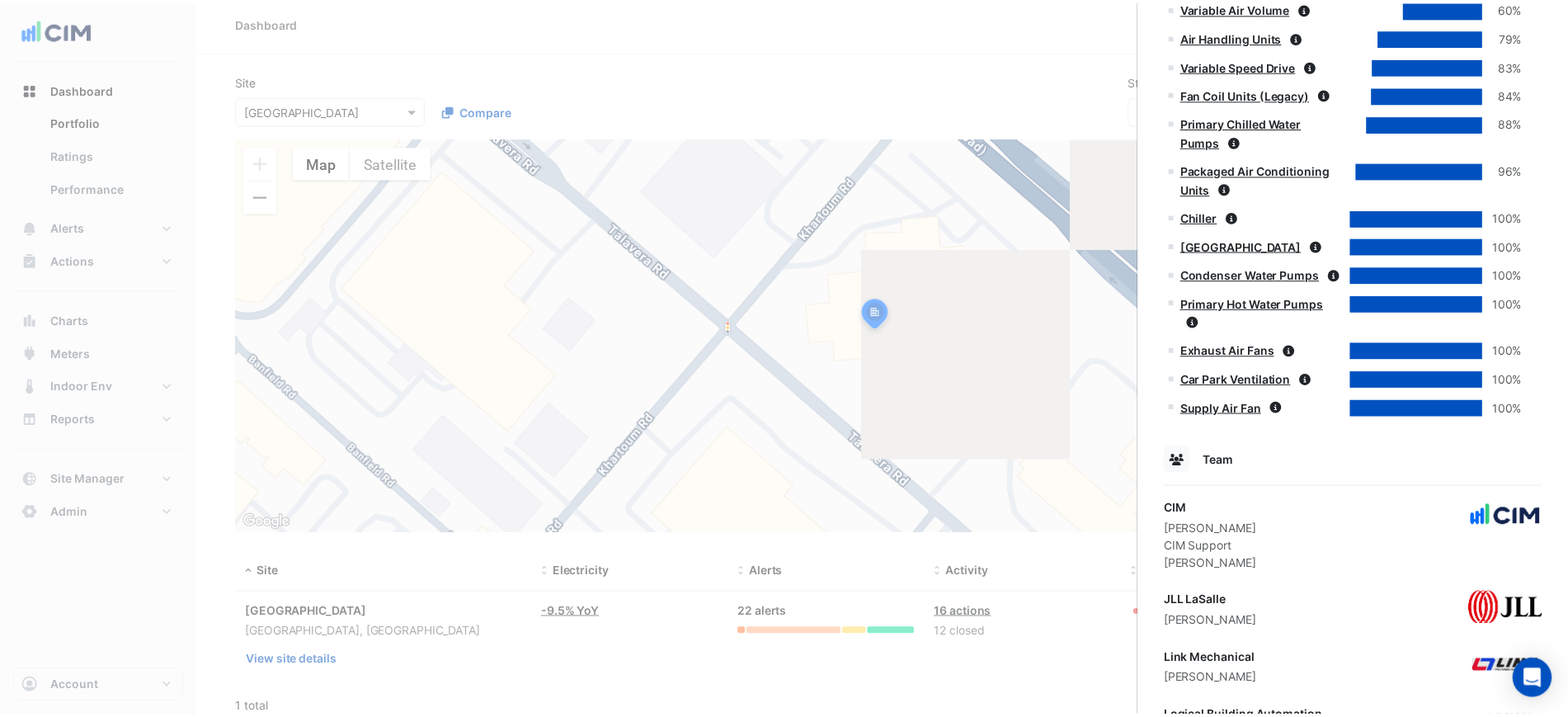
scroll to position [949, 0]
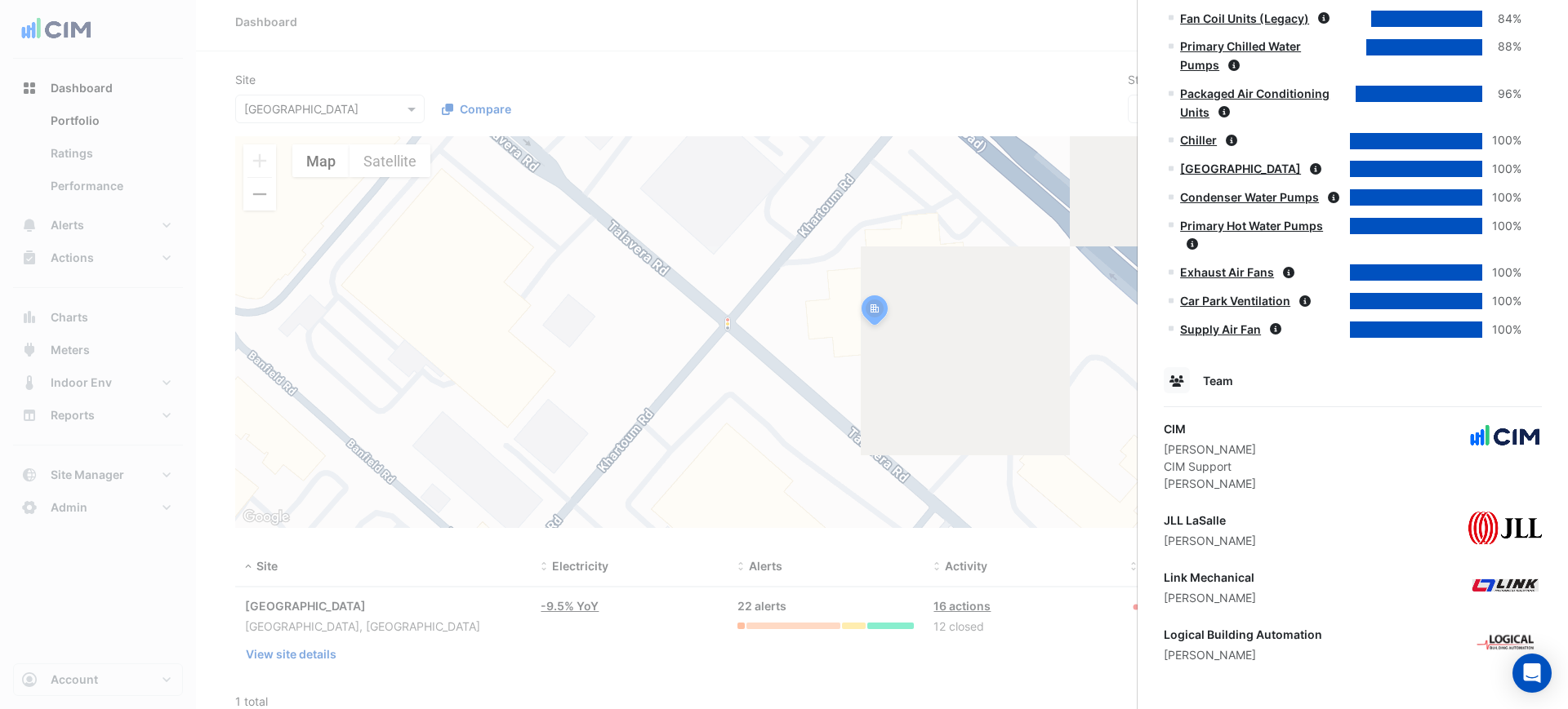
click at [883, 322] on ngb-offcanvas-backdrop at bounding box center [784, 354] width 1568 height 709
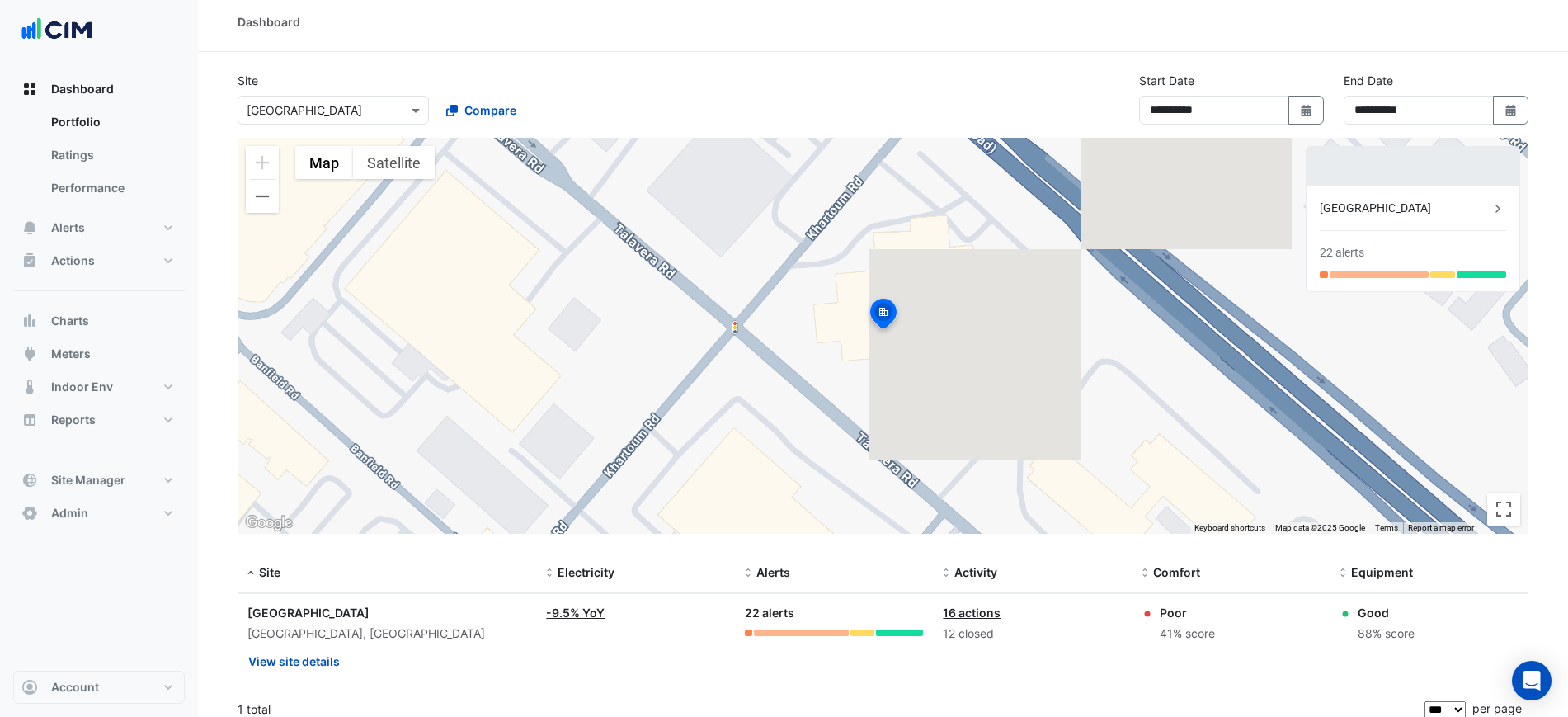
click at [302, 123] on div "**********" at bounding box center [883, 105] width 1311 height 66
click at [302, 122] on div "Select a Site × [GEOGRAPHIC_DATA]" at bounding box center [333, 110] width 192 height 29
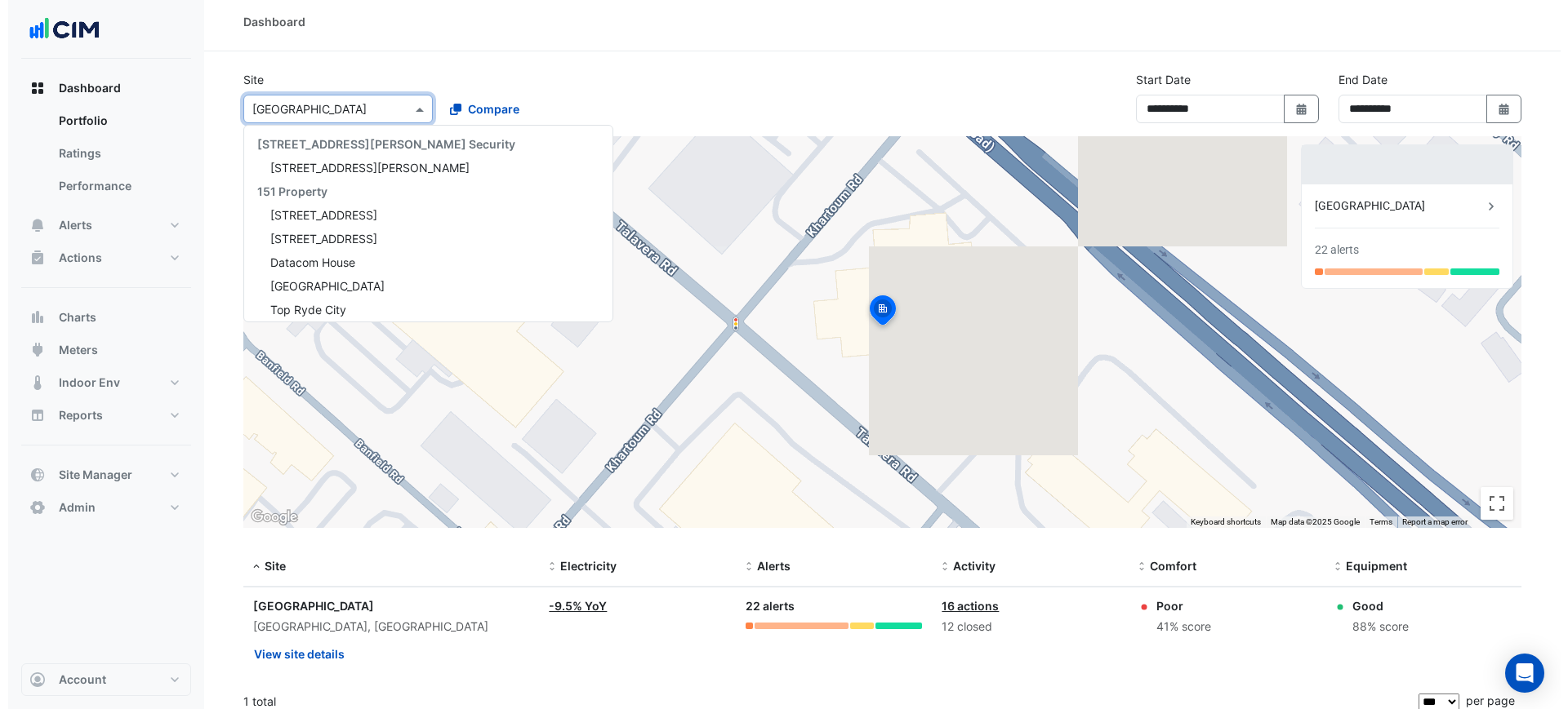
scroll to position [16577, 0]
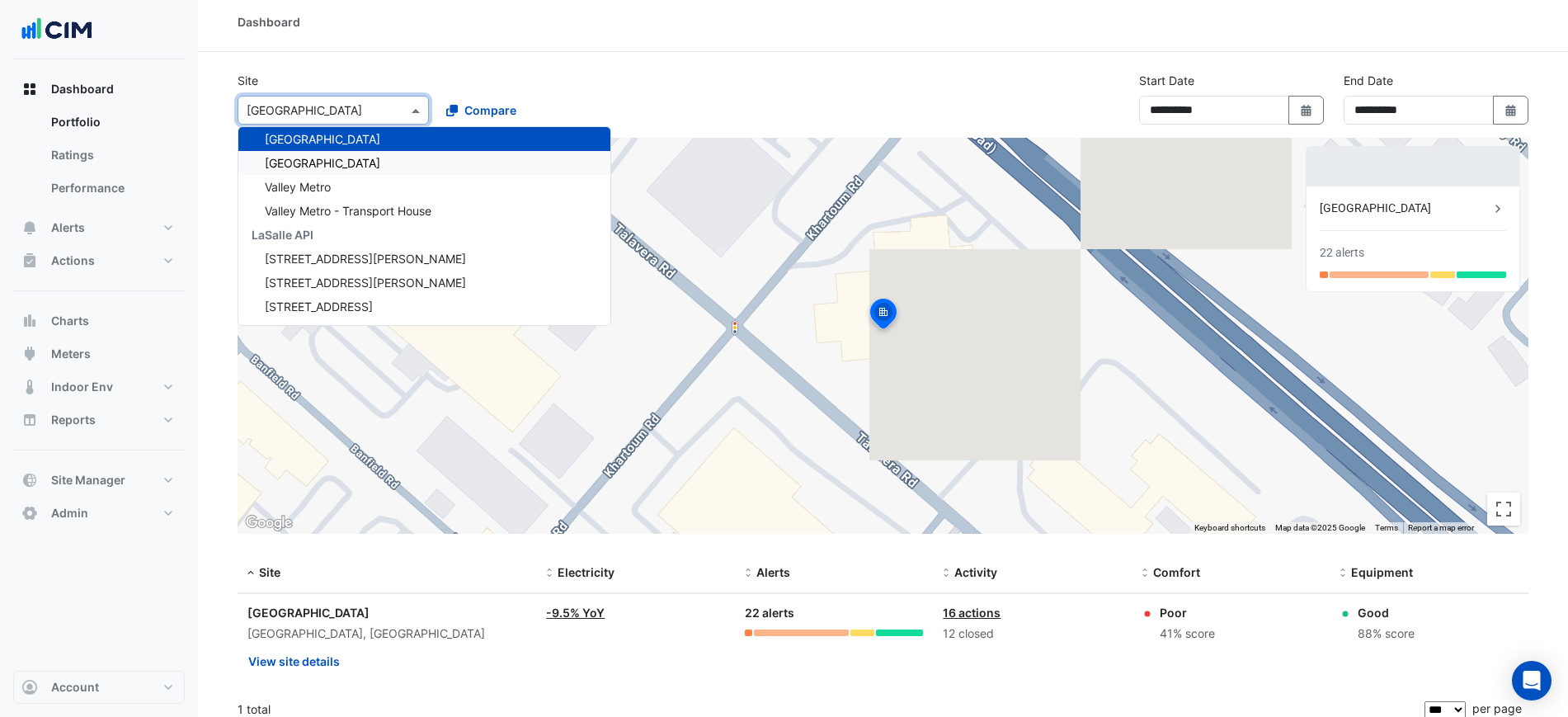
click at [299, 170] on div "[GEOGRAPHIC_DATA]" at bounding box center [425, 162] width 372 height 24
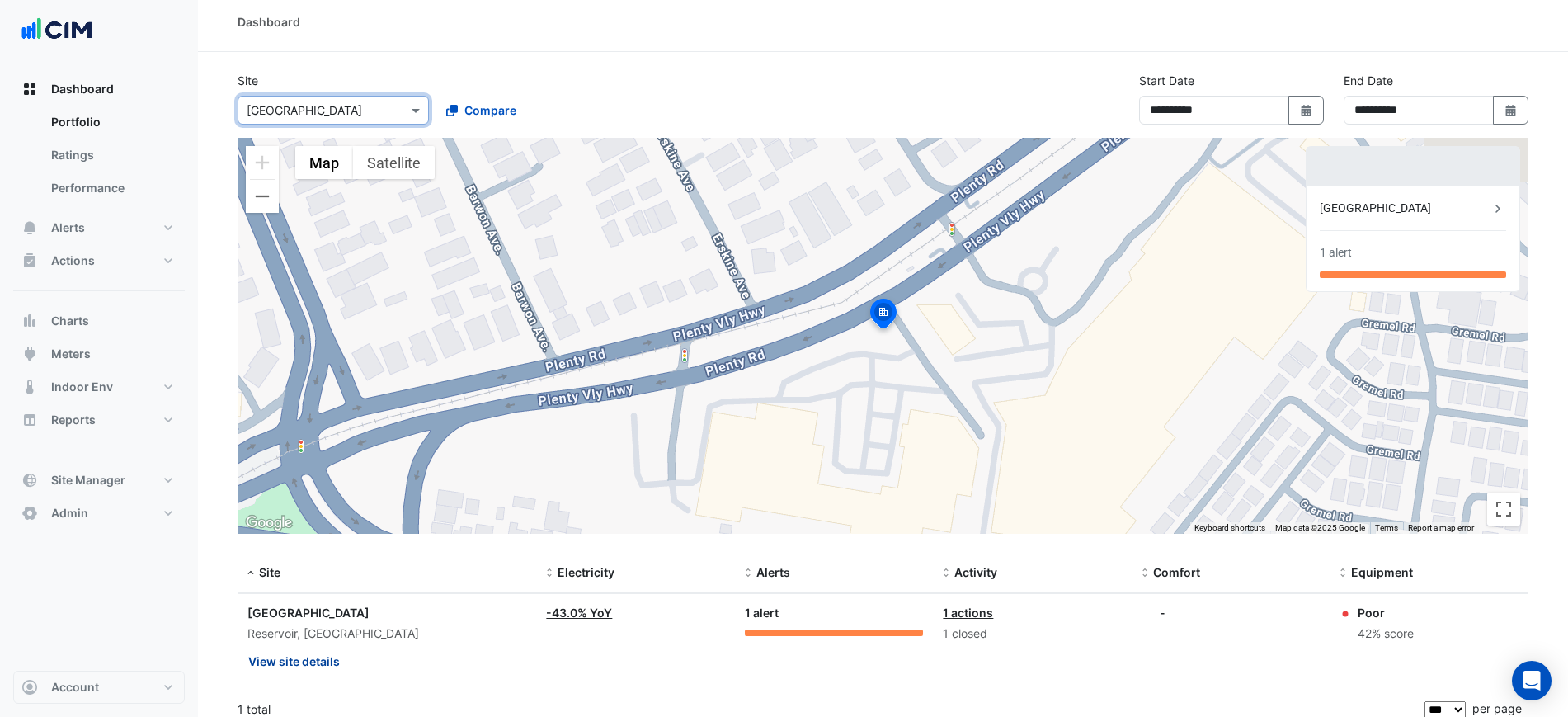
click at [300, 665] on button "View site details" at bounding box center [294, 661] width 93 height 29
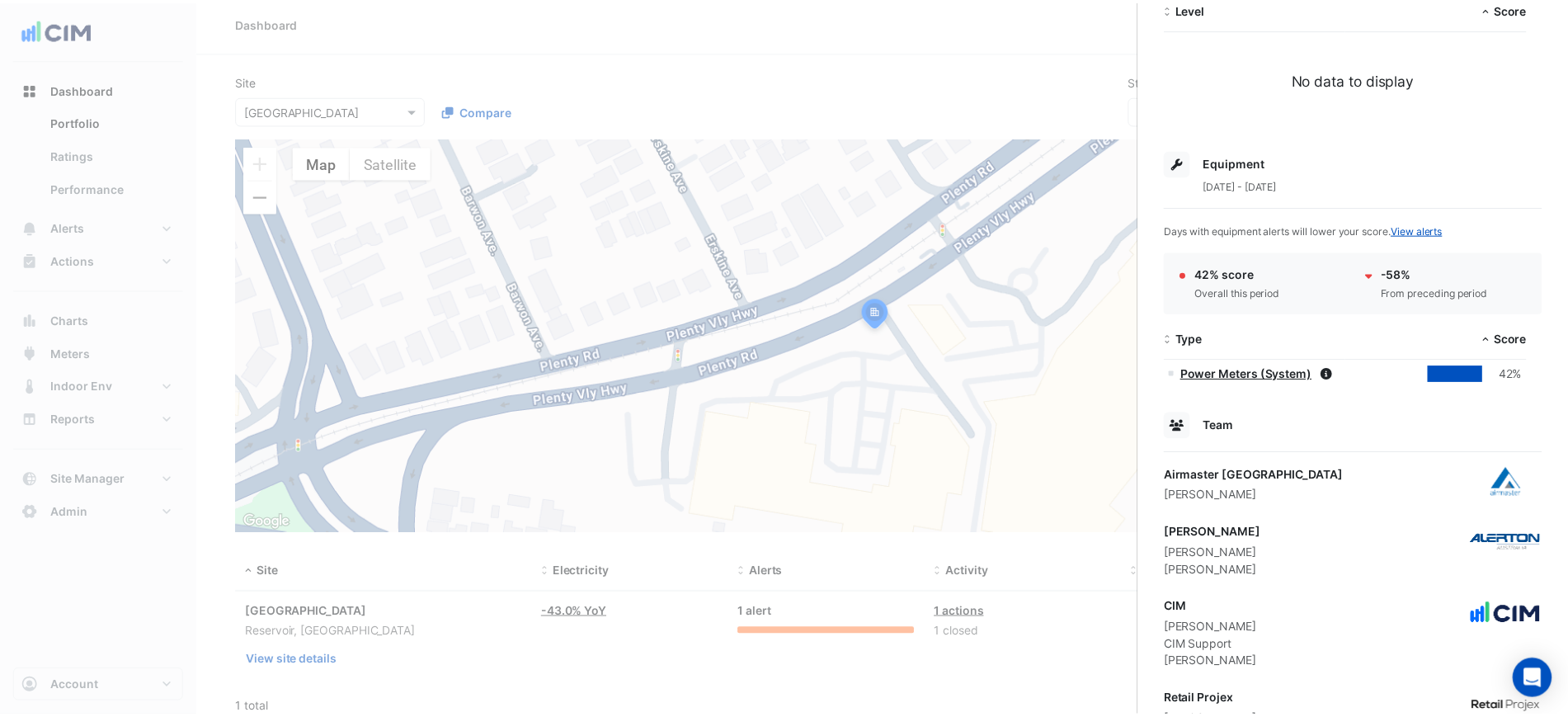
scroll to position [521, 0]
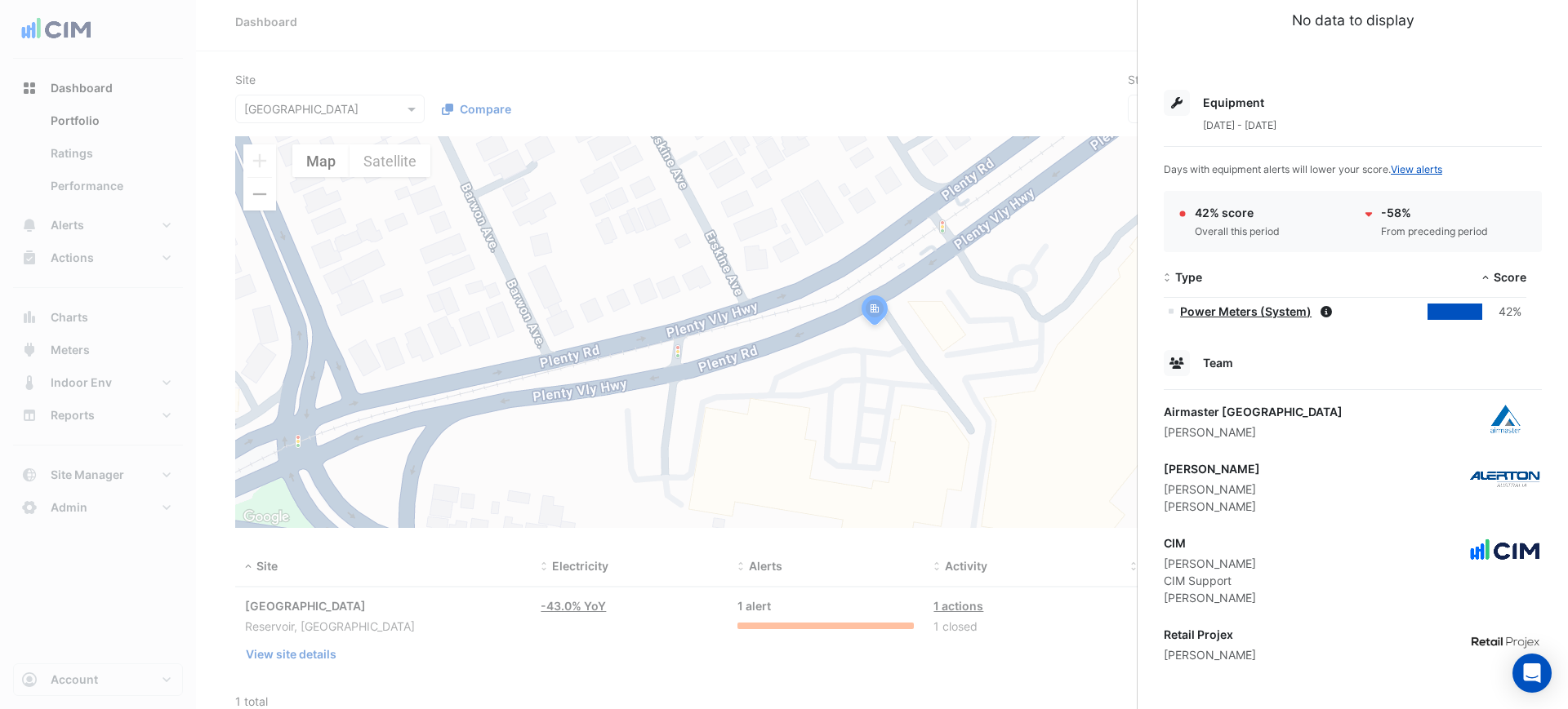
click at [520, 288] on ngb-offcanvas-backdrop at bounding box center [784, 354] width 1568 height 709
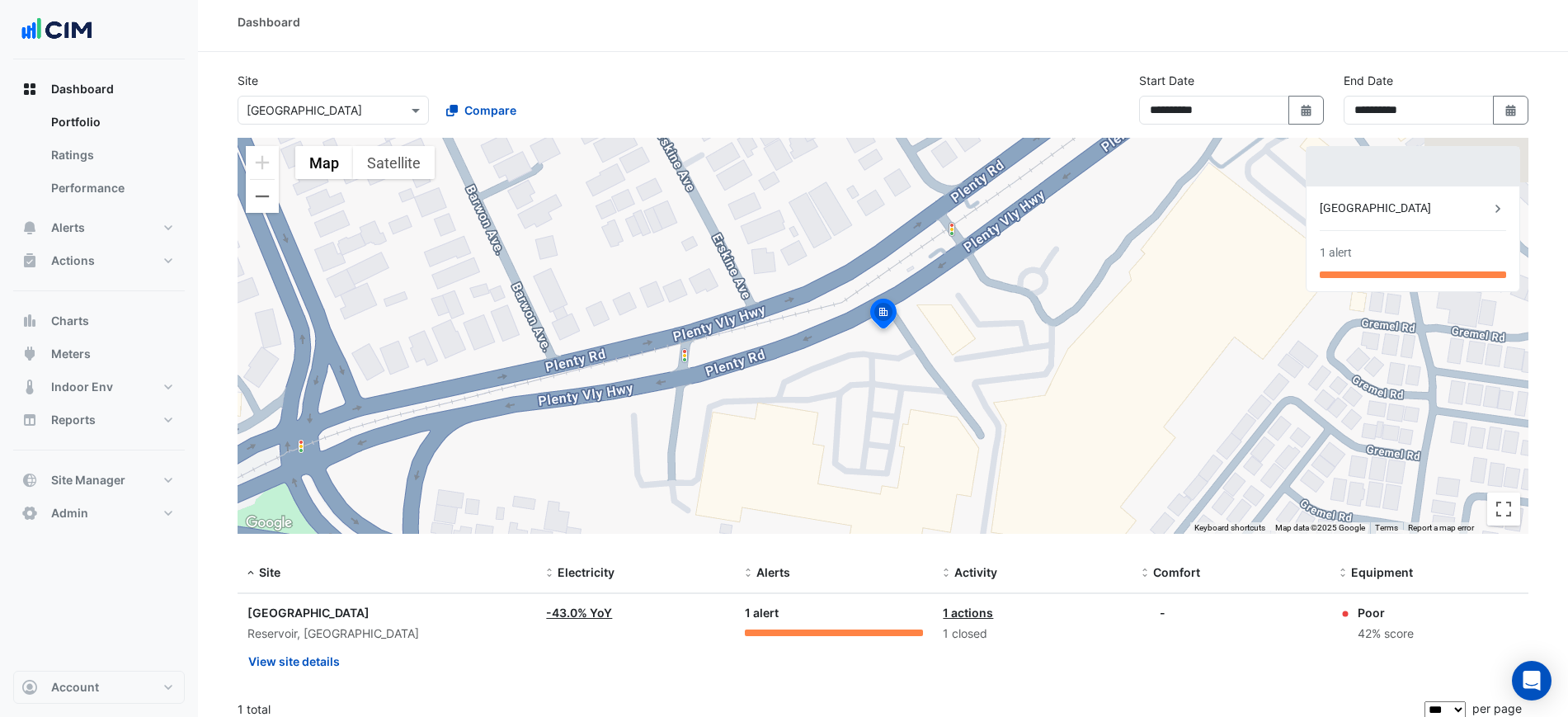
click at [306, 104] on input "text" at bounding box center [316, 111] width 141 height 17
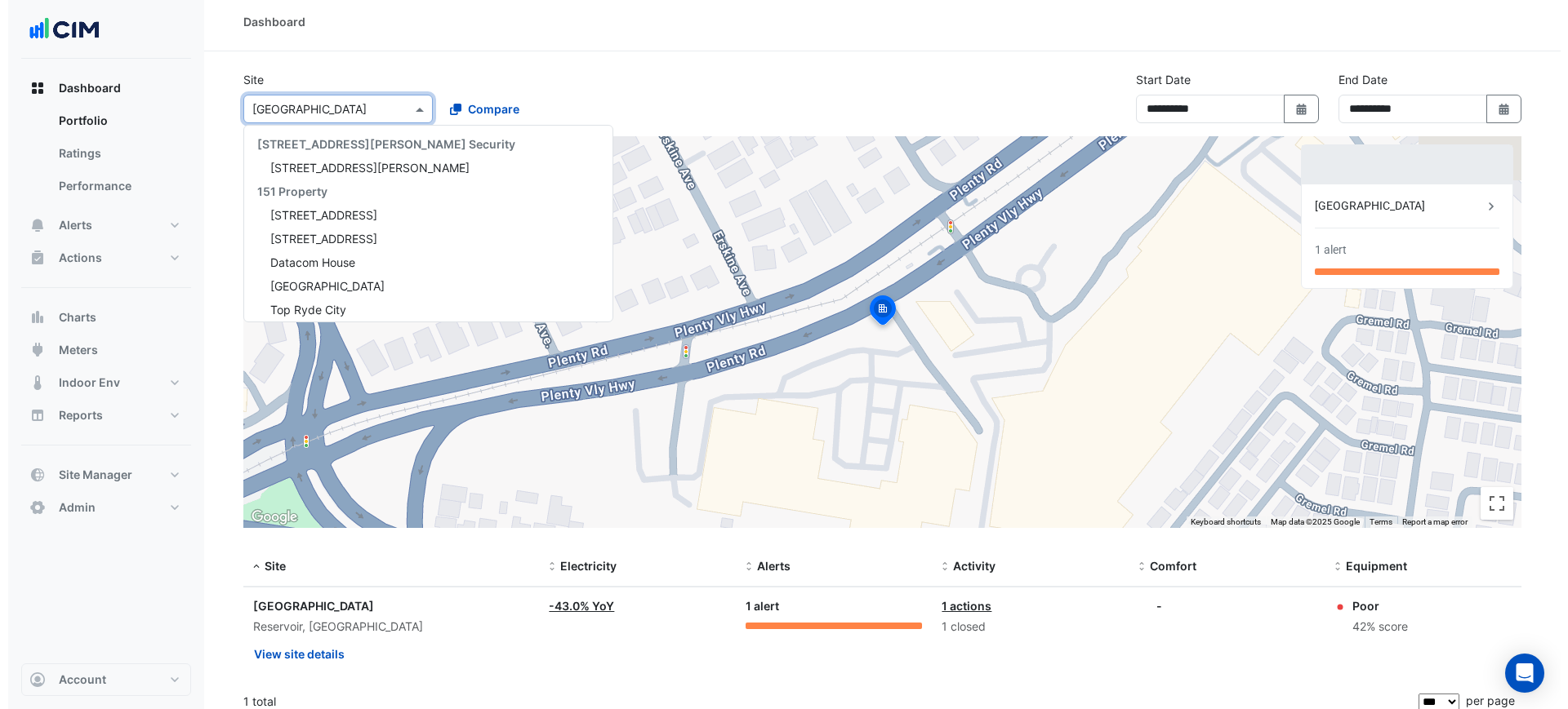
scroll to position [16600, 0]
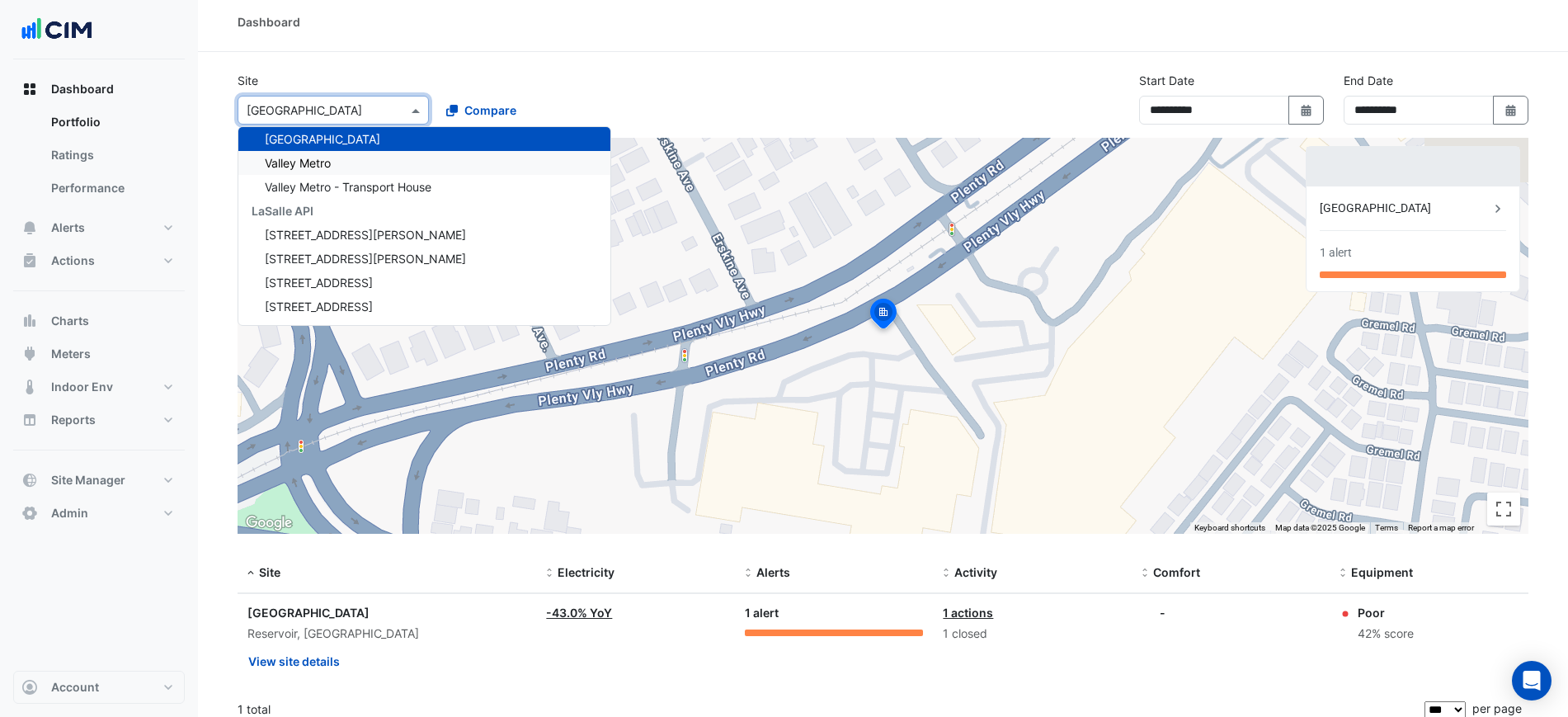
drag, startPoint x: 305, startPoint y: 176, endPoint x: 300, endPoint y: 163, distance: 13.9
click at [300, 163] on span "Valley Metro" at bounding box center [298, 162] width 66 height 14
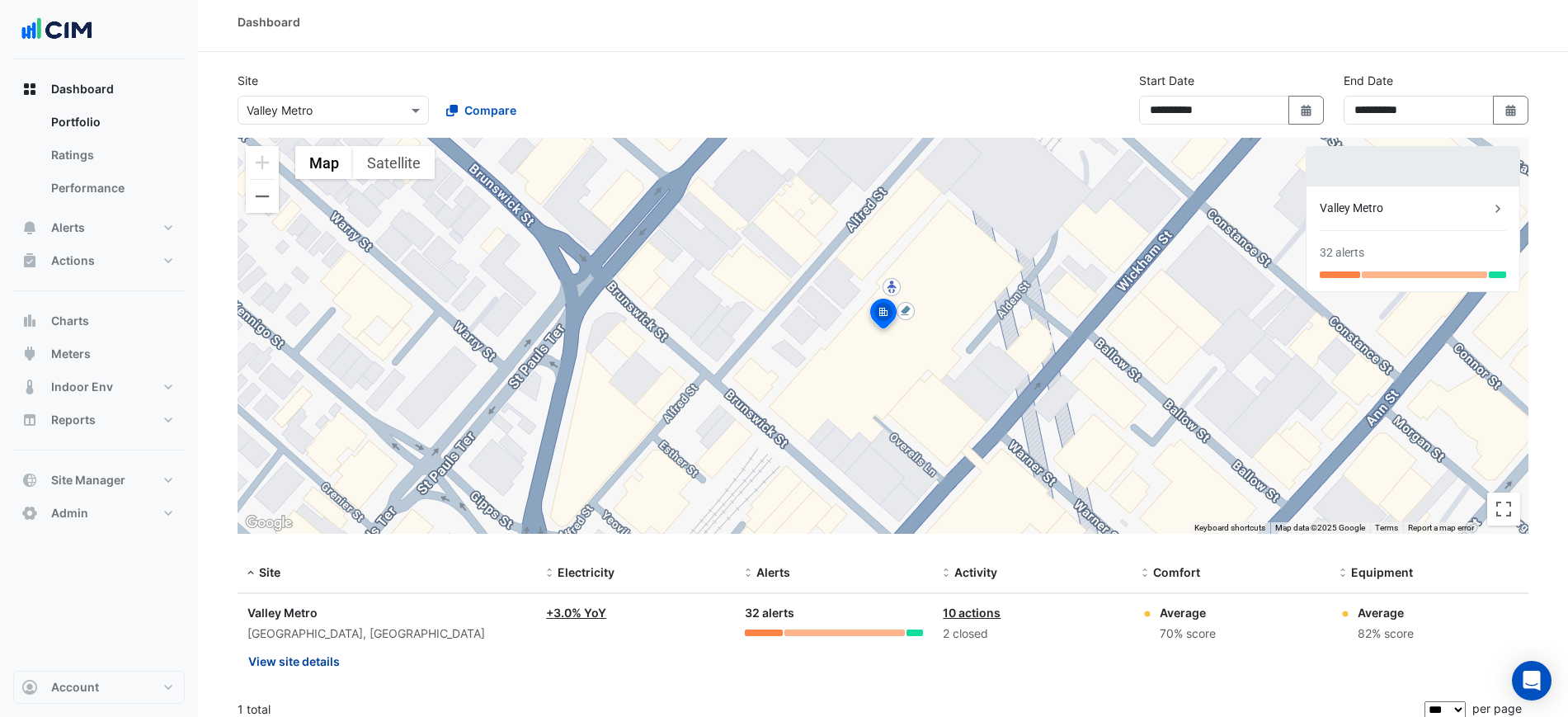
click at [297, 653] on button "View site details" at bounding box center [294, 661] width 93 height 29
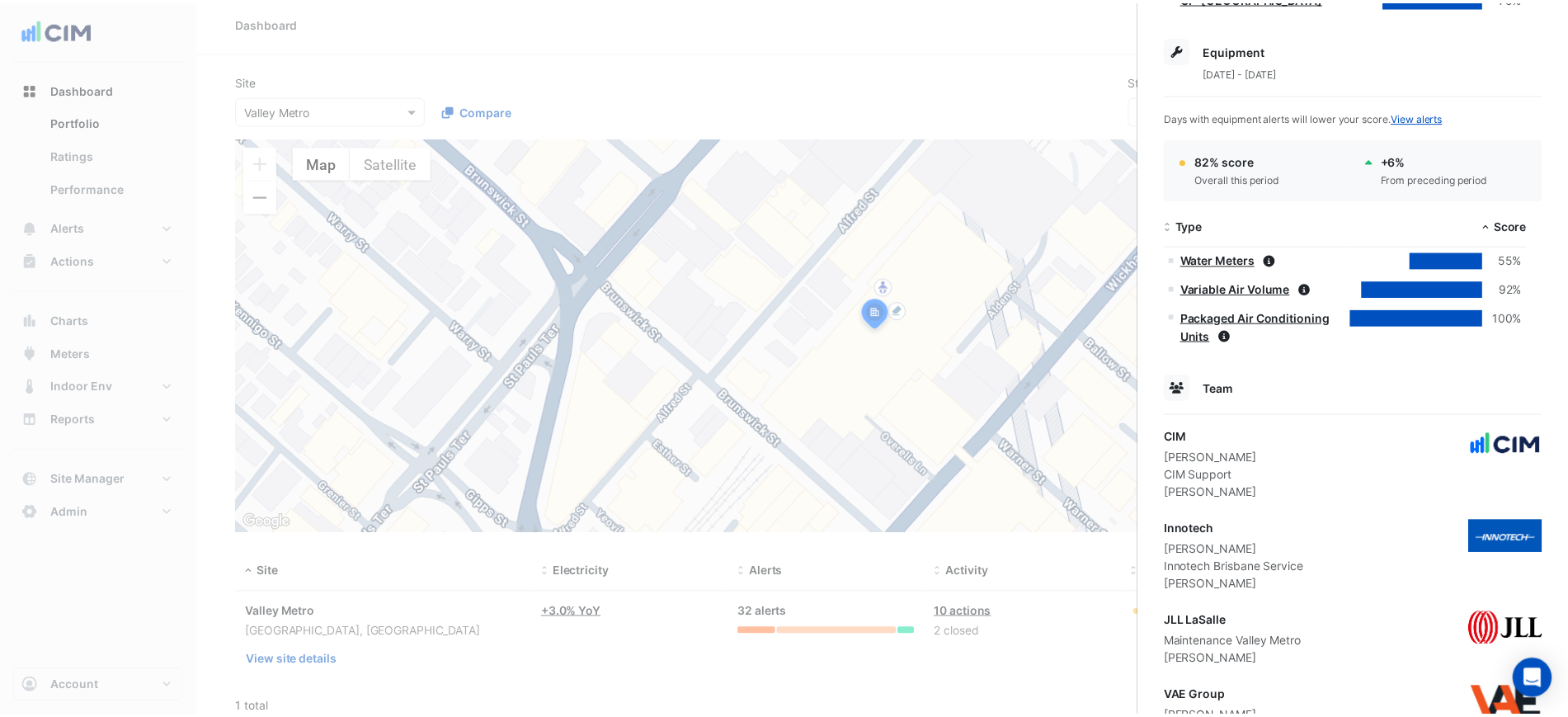
scroll to position [684, 0]
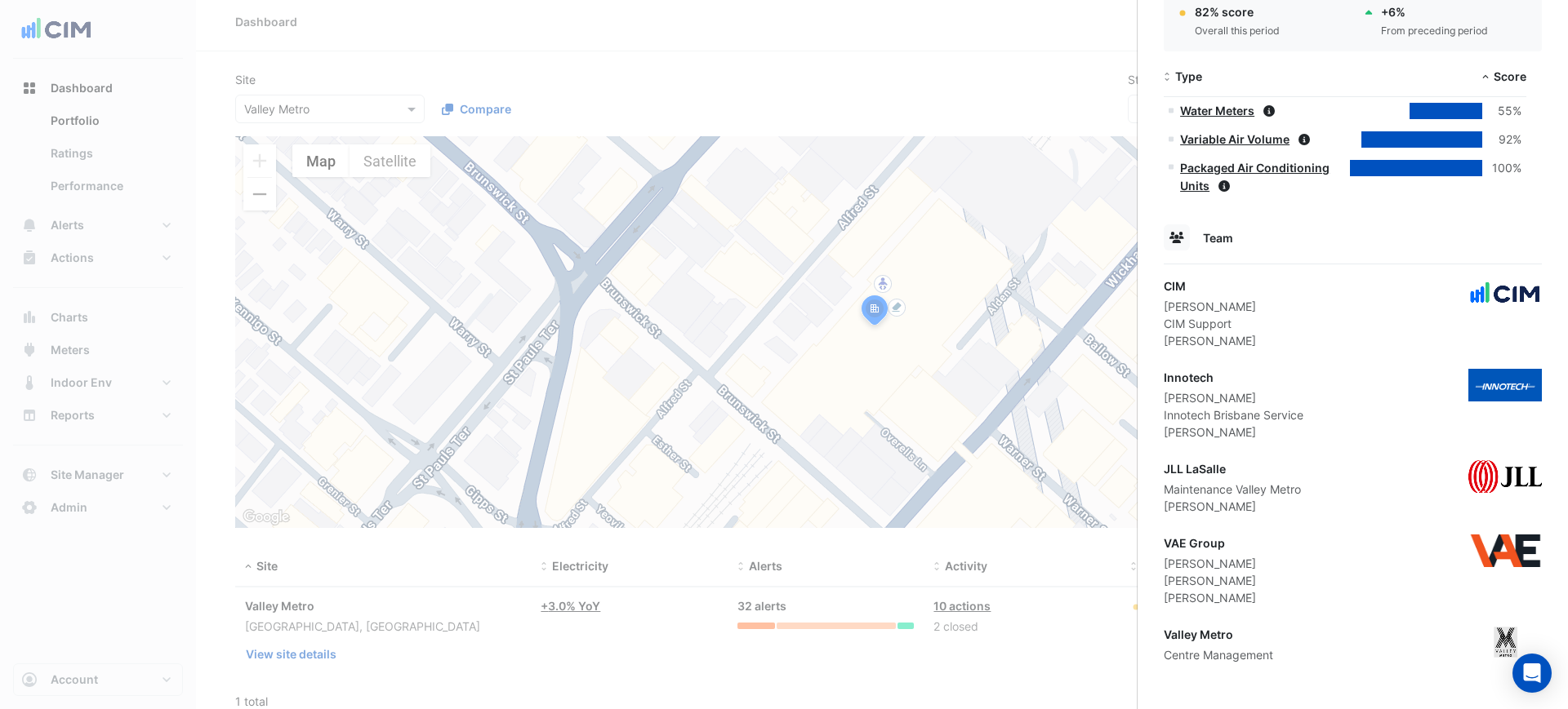
click at [1029, 445] on ngb-offcanvas-backdrop at bounding box center [784, 354] width 1568 height 709
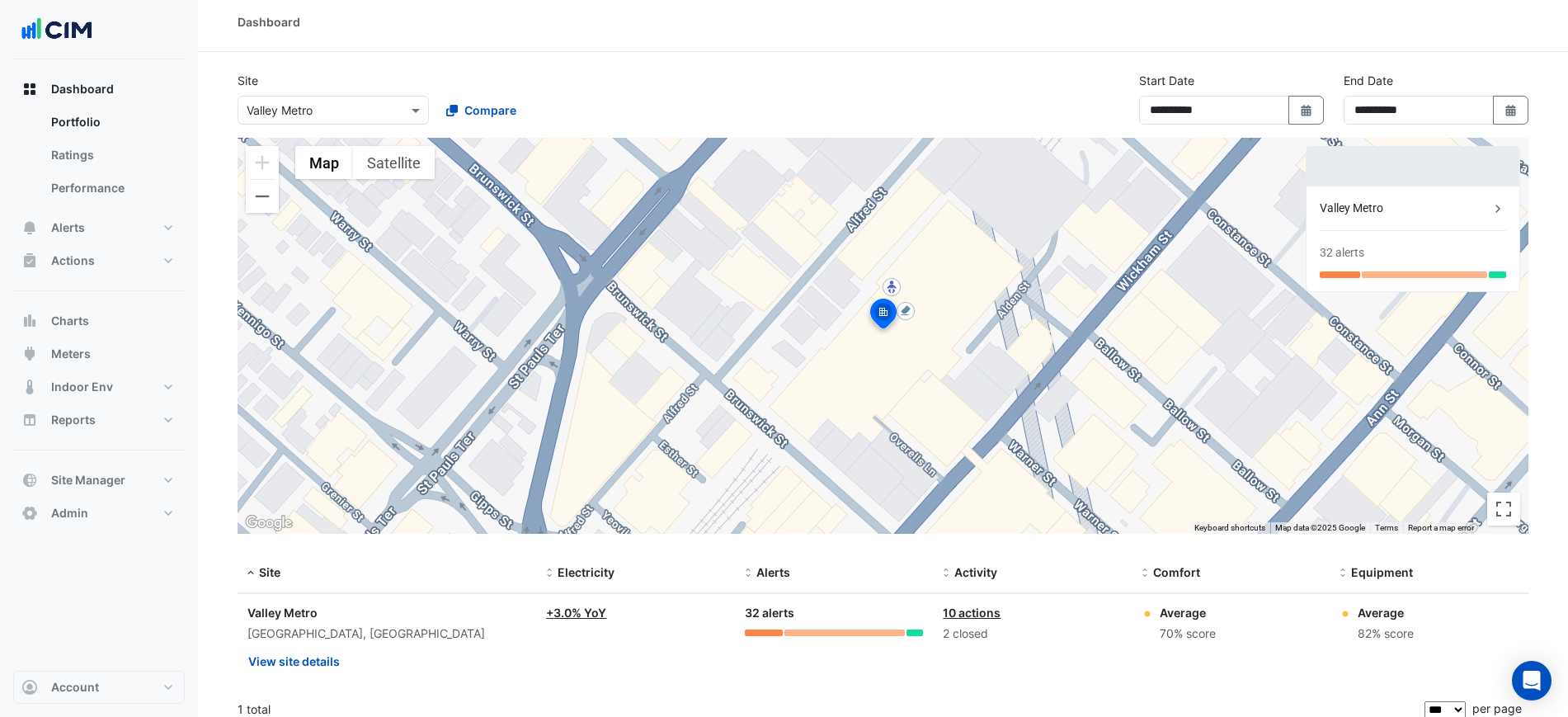
click at [295, 99] on div "Select a Site × Valley Metro" at bounding box center [333, 110] width 192 height 29
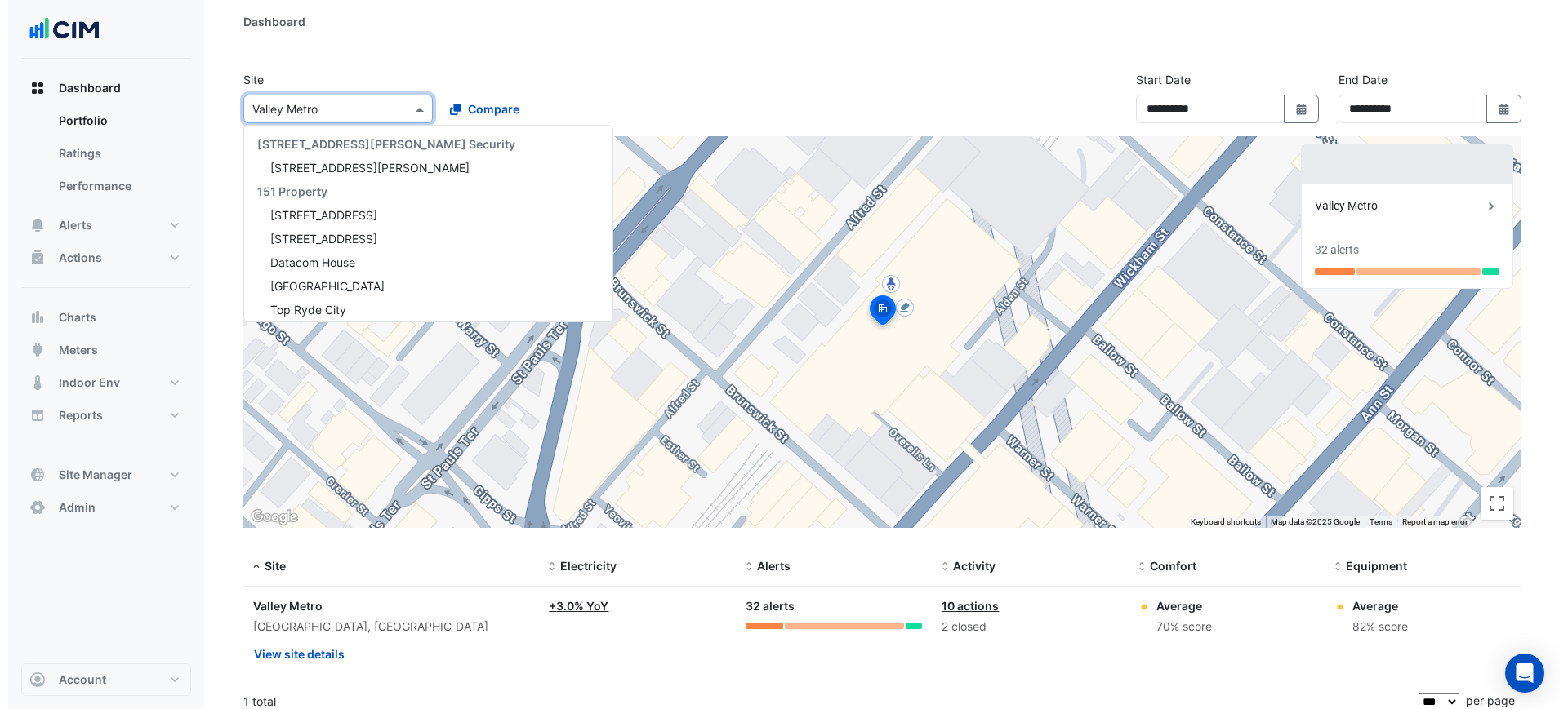
scroll to position [16625, 0]
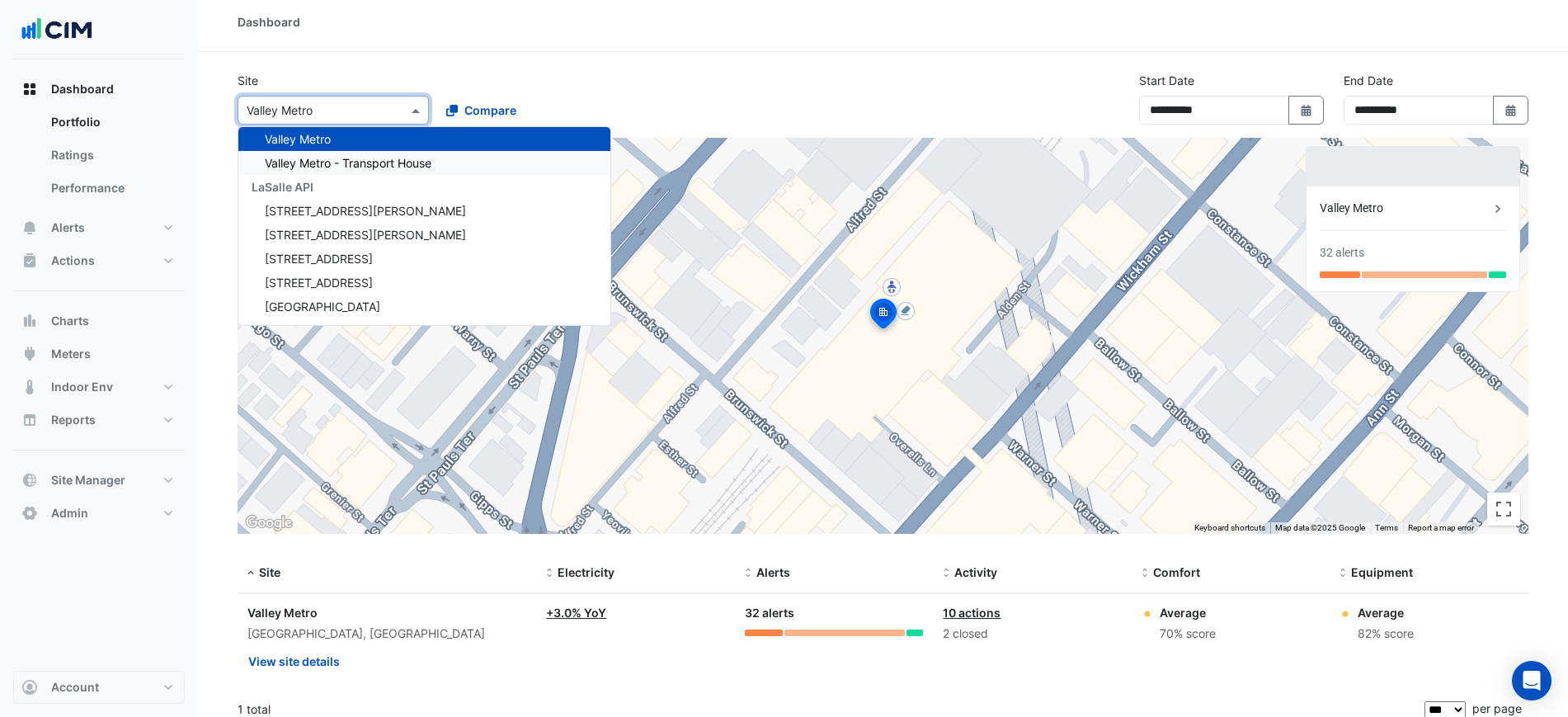
click at [300, 165] on span "Valley Metro - Transport House" at bounding box center [348, 162] width 167 height 14
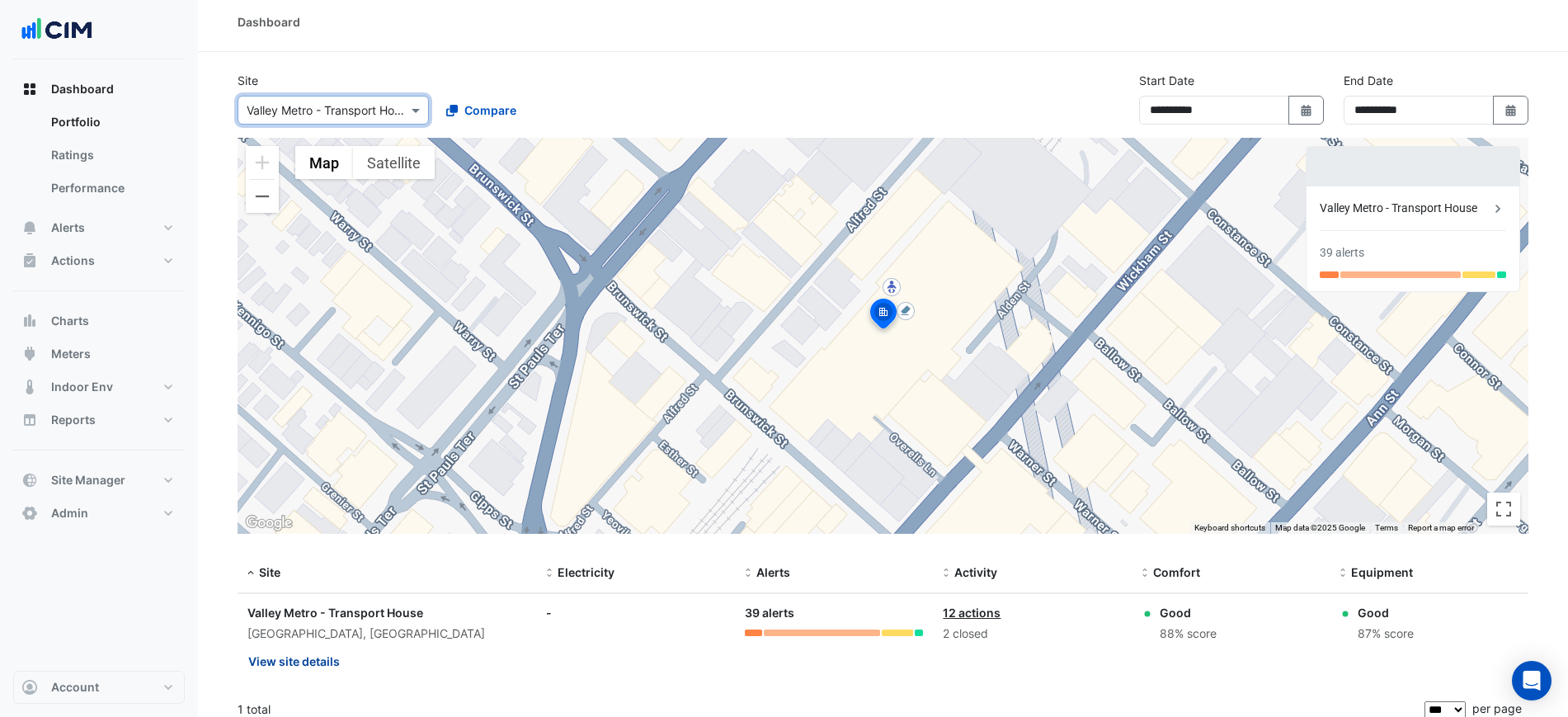
click at [296, 654] on button "View site details" at bounding box center [294, 661] width 93 height 29
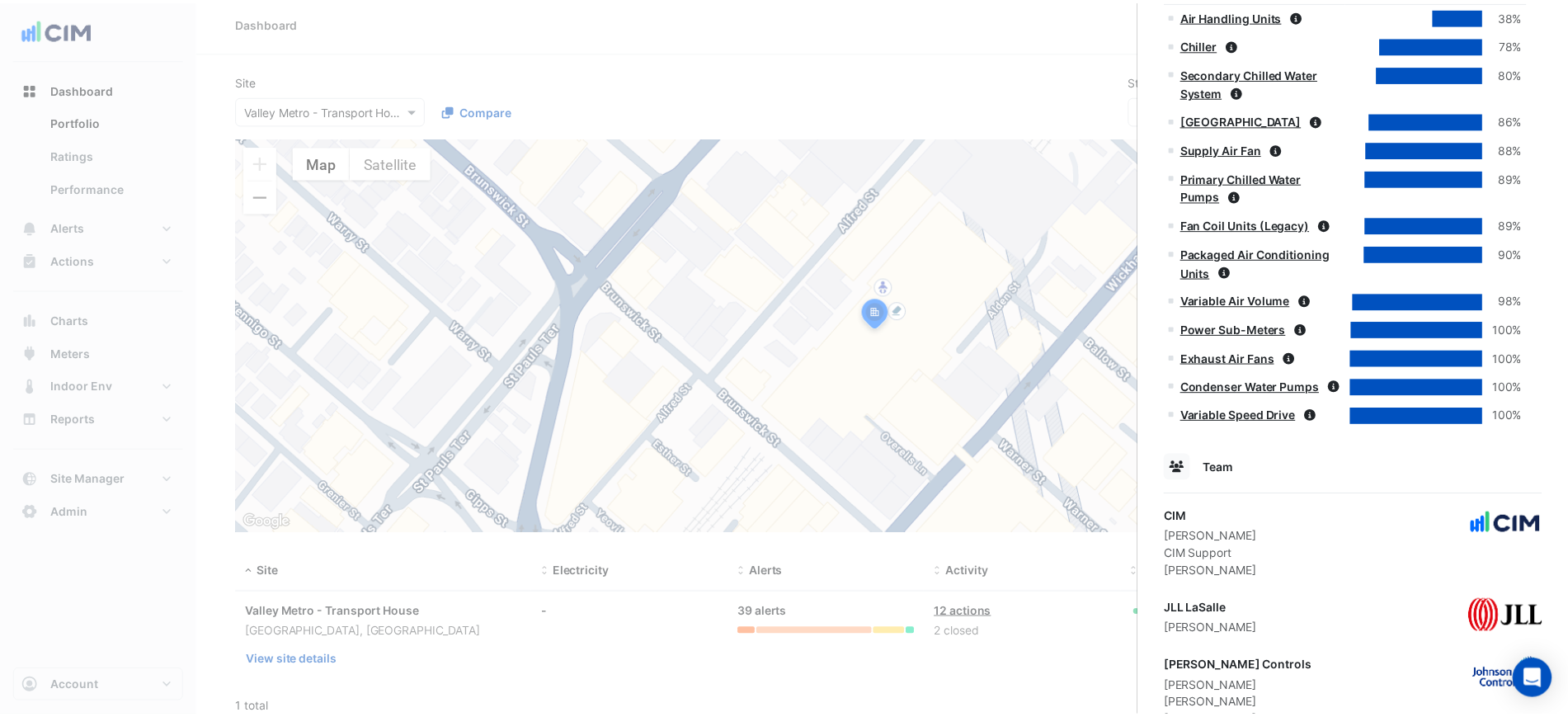
scroll to position [1104, 0]
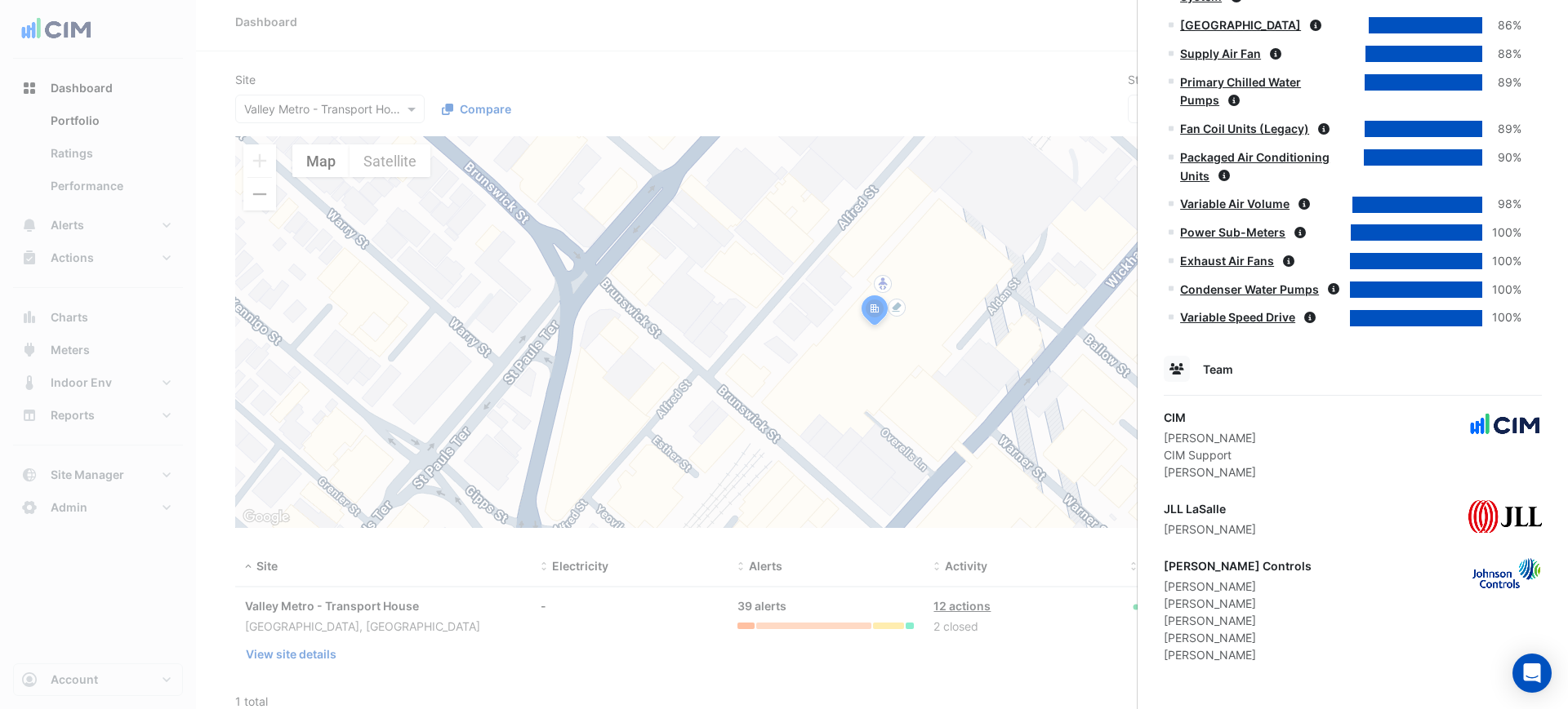
click at [997, 374] on ngb-offcanvas-backdrop at bounding box center [784, 354] width 1568 height 709
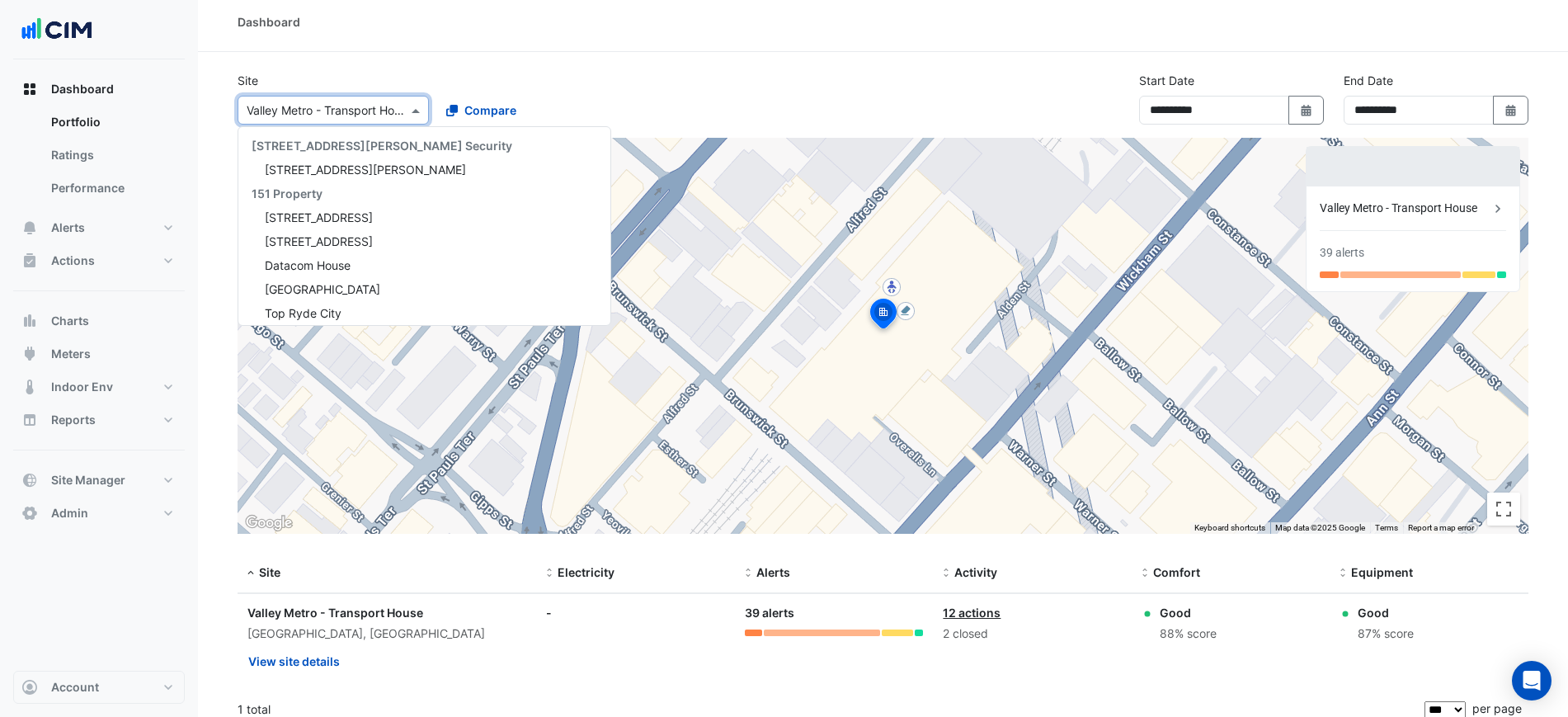
click at [338, 112] on input "text" at bounding box center [316, 111] width 141 height 17
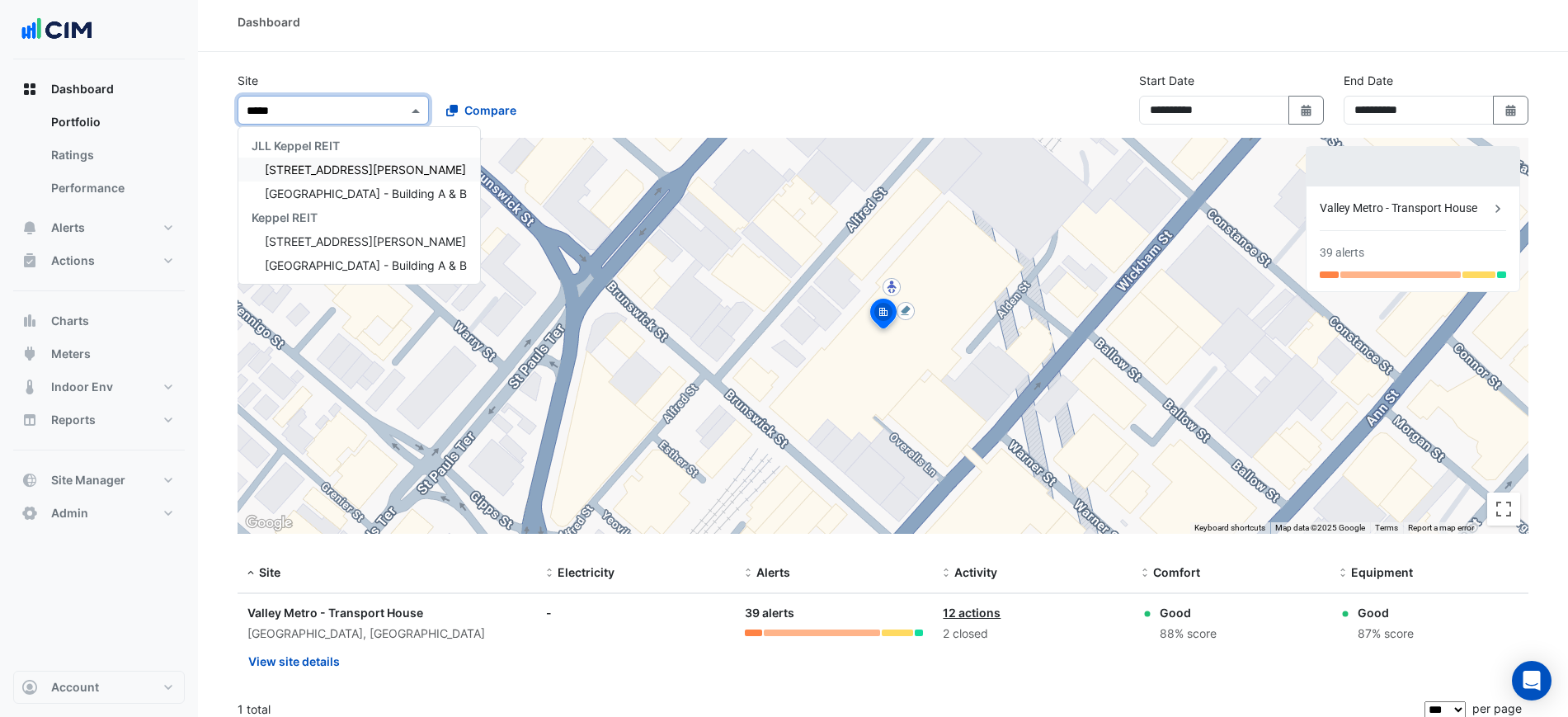
type input "*****"
click at [414, 50] on div "Dashboard" at bounding box center [883, 22] width 1370 height 60
